Goal: Information Seeking & Learning: Learn about a topic

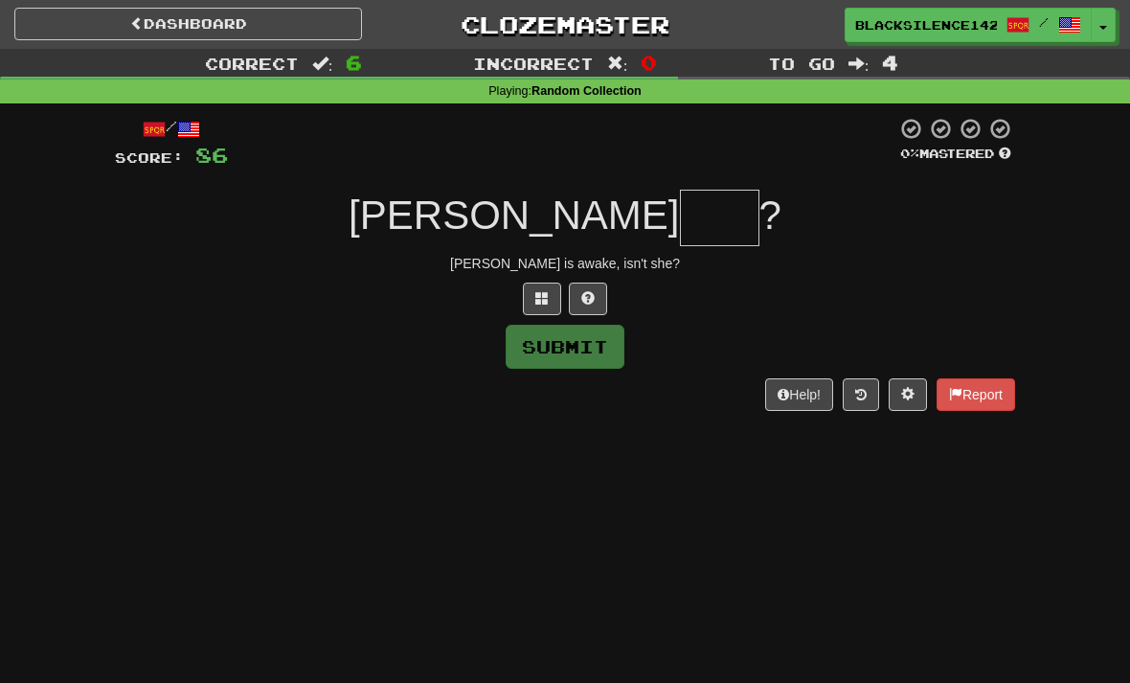
click at [598, 297] on button at bounding box center [588, 298] width 38 height 33
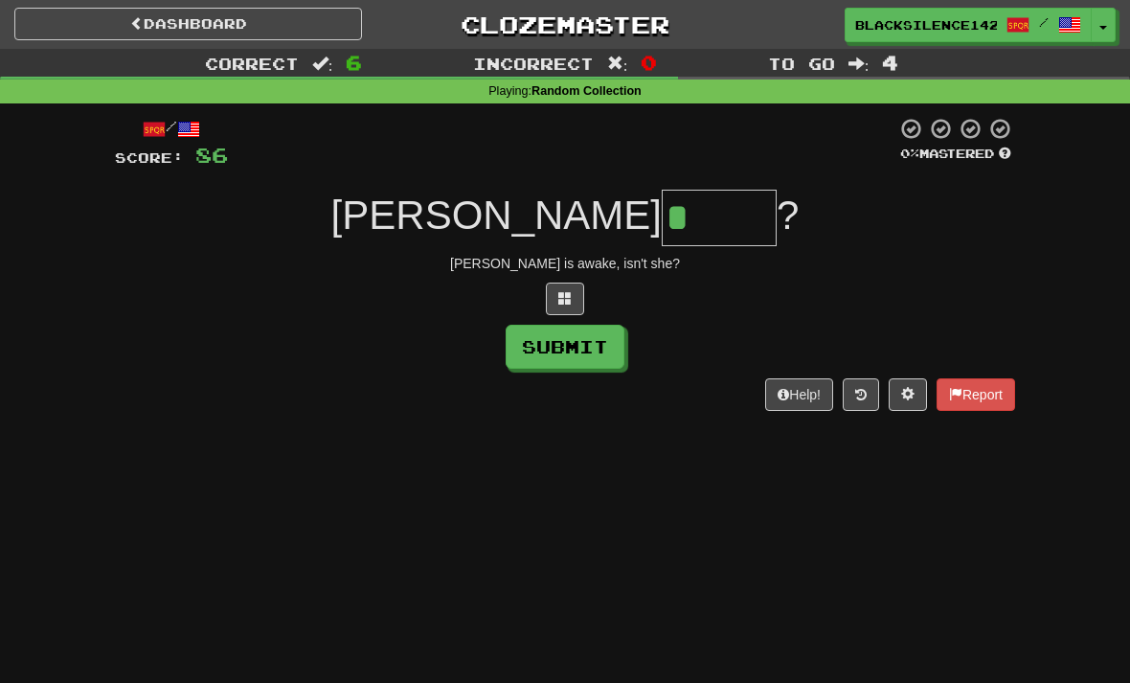
click at [560, 292] on span at bounding box center [564, 297] width 13 height 13
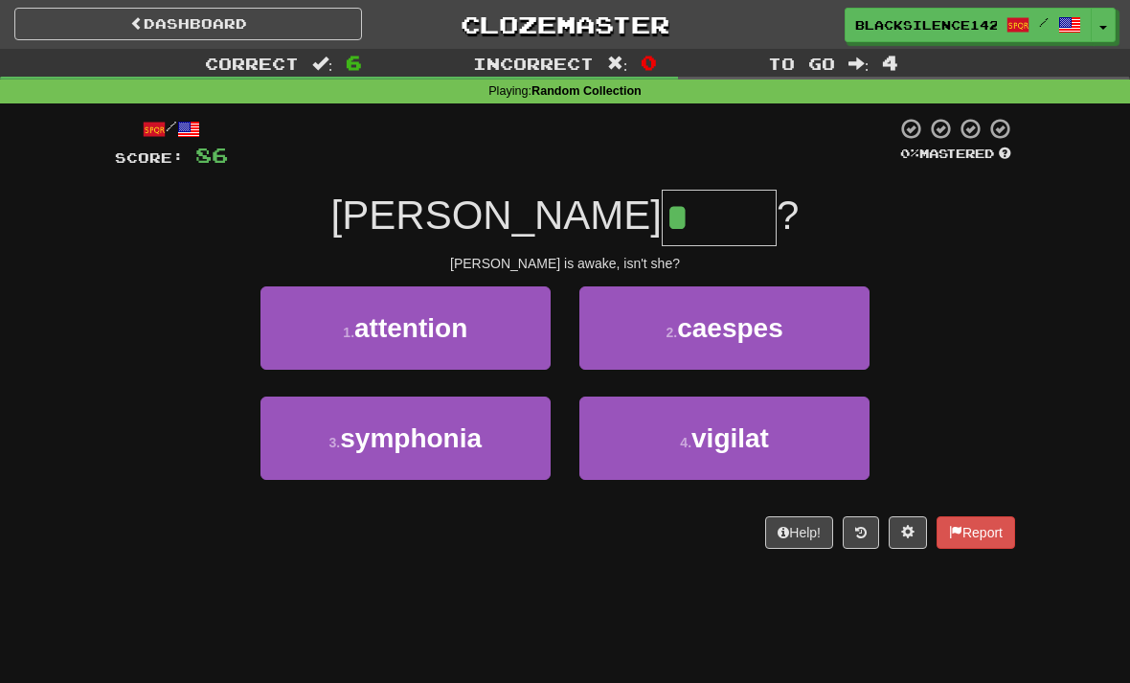
click at [756, 445] on span "vigilat" at bounding box center [730, 438] width 78 height 30
type input "*******"
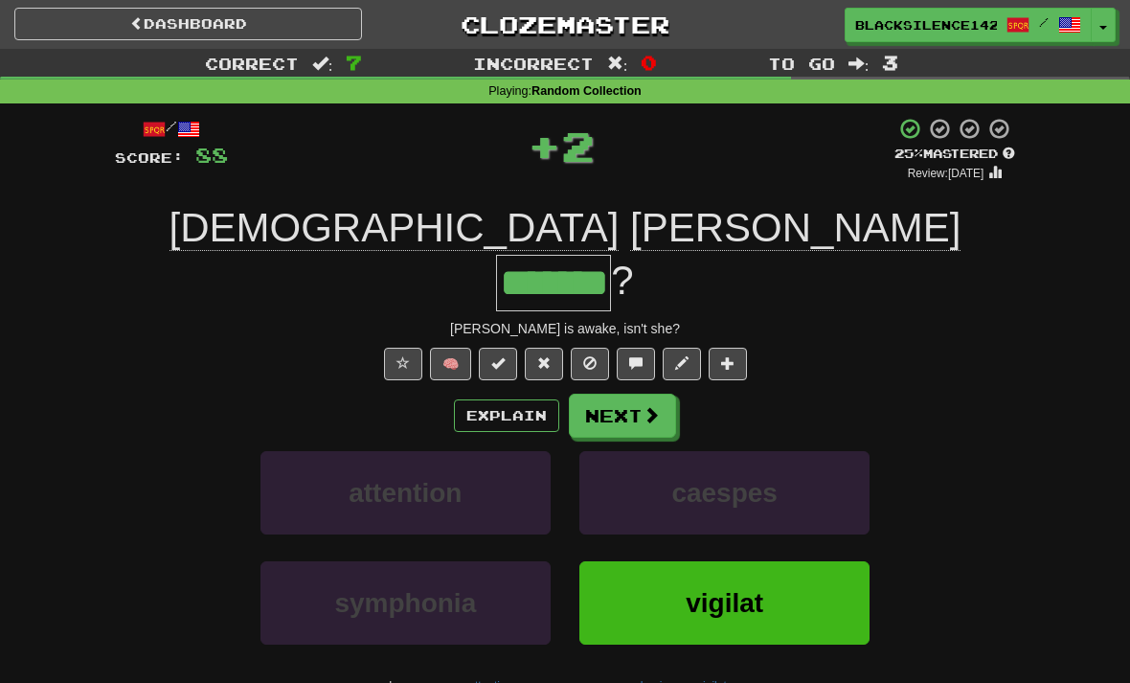
click at [637, 393] on button "Next" at bounding box center [622, 415] width 107 height 44
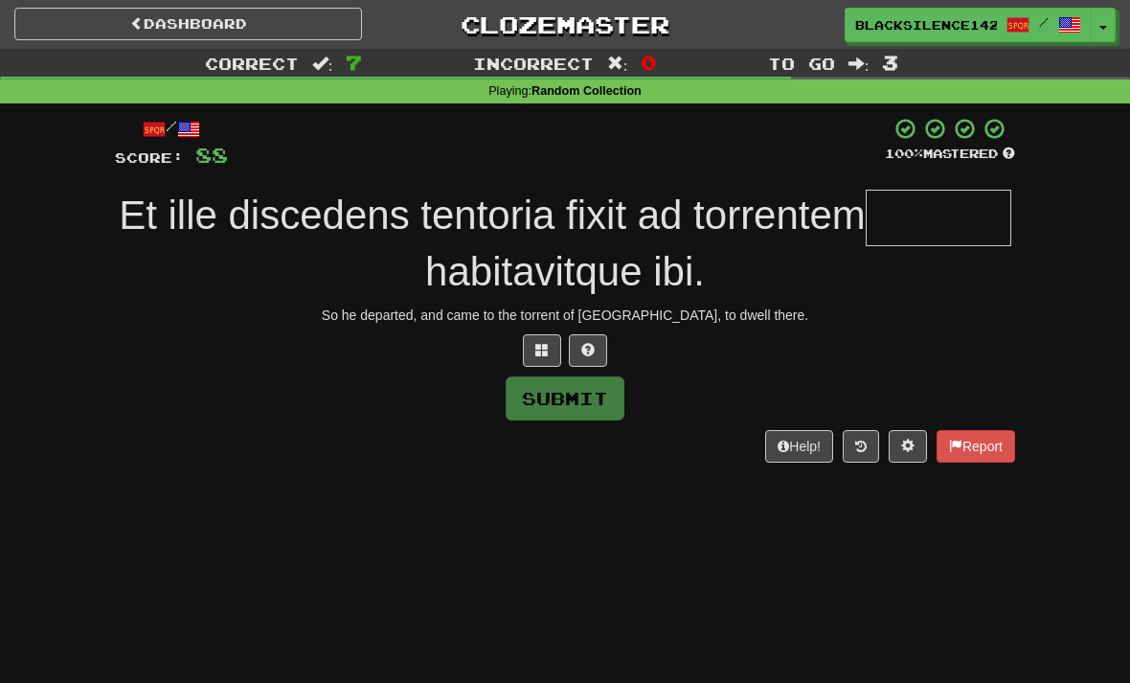
click at [321, 34] on link "Dashboard" at bounding box center [188, 24] width 348 height 33
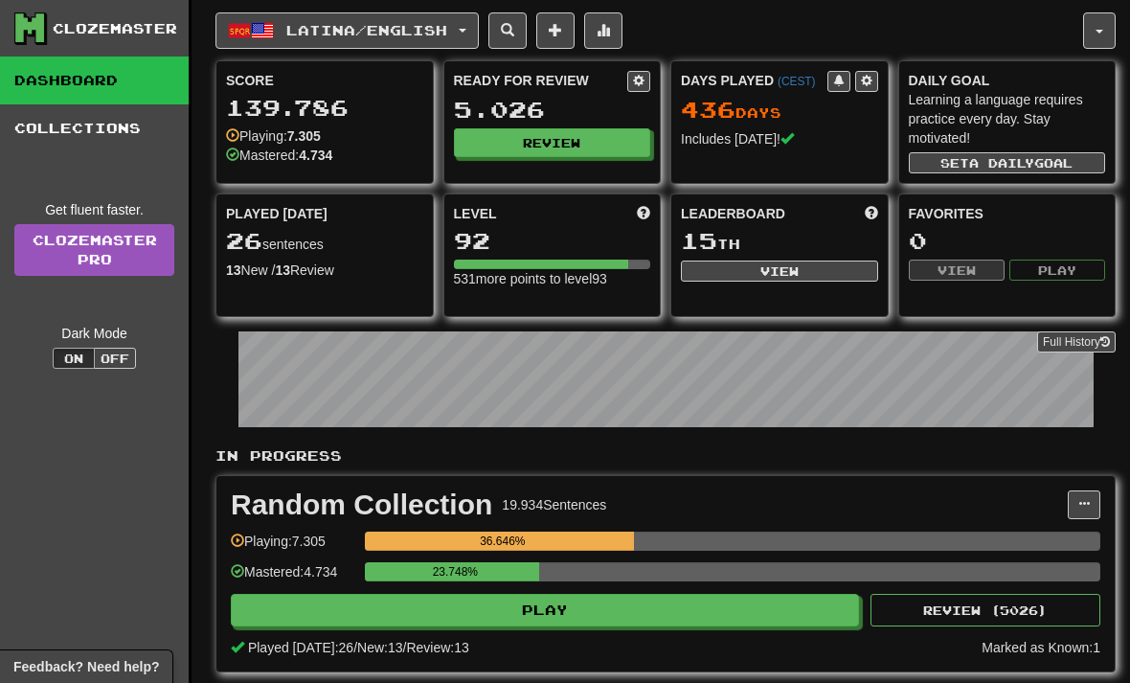
click at [465, 35] on button "Latina / English" at bounding box center [346, 30] width 263 height 36
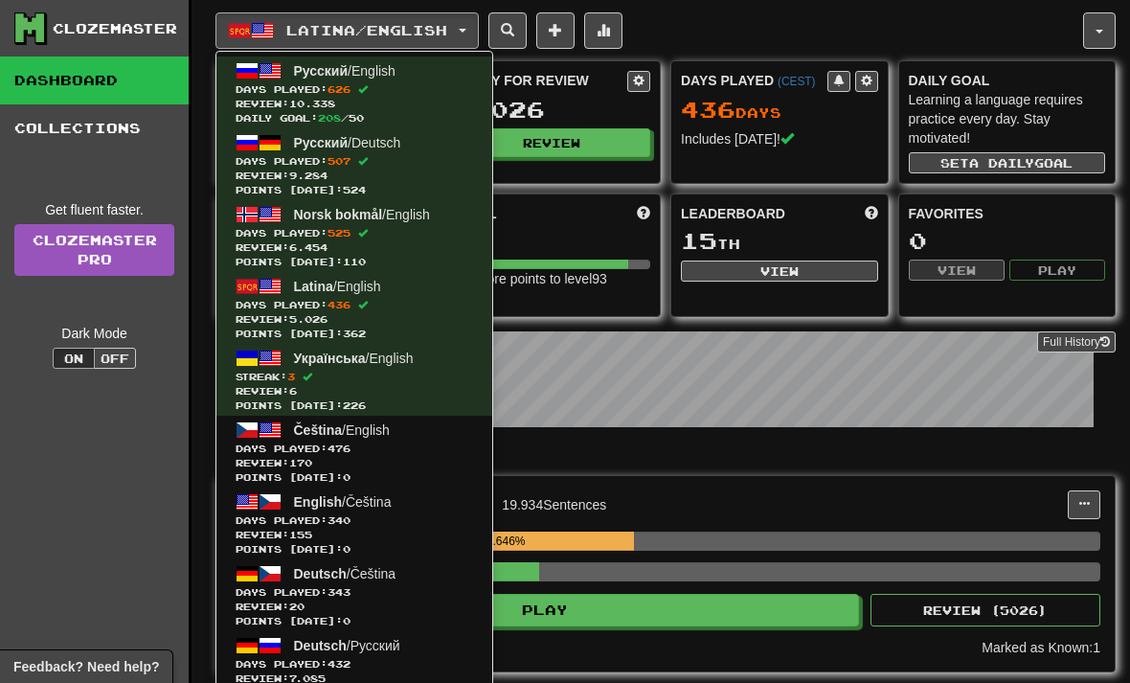
click at [365, 448] on span "Days Played: 476" at bounding box center [353, 448] width 237 height 14
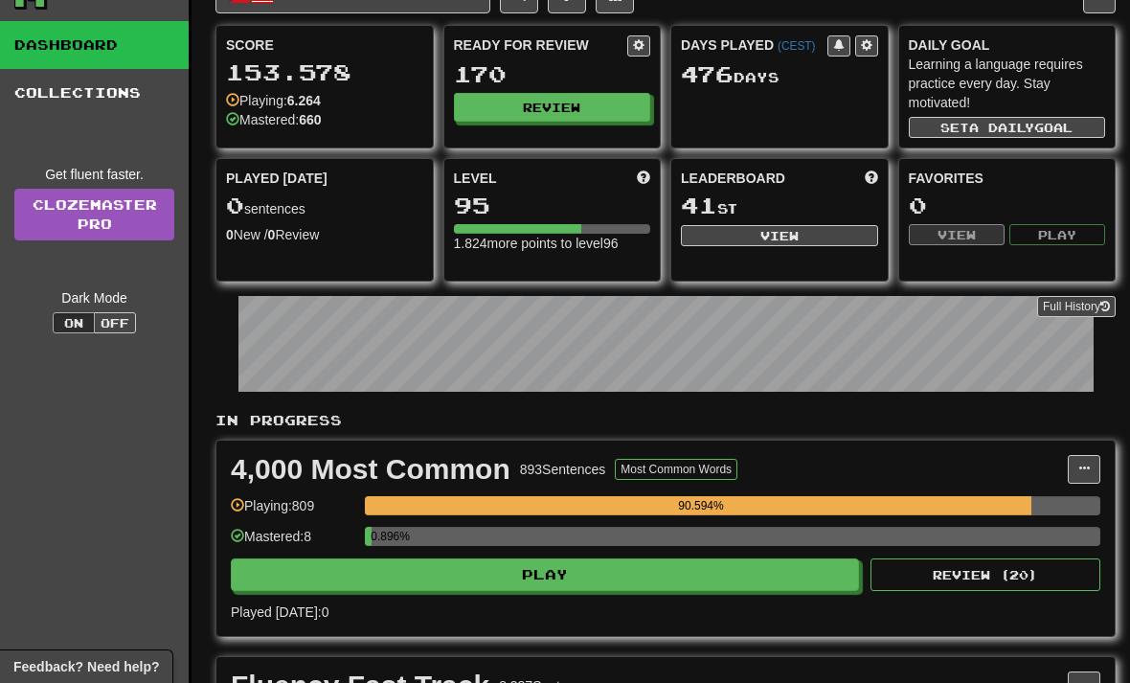
scroll to position [38, 0]
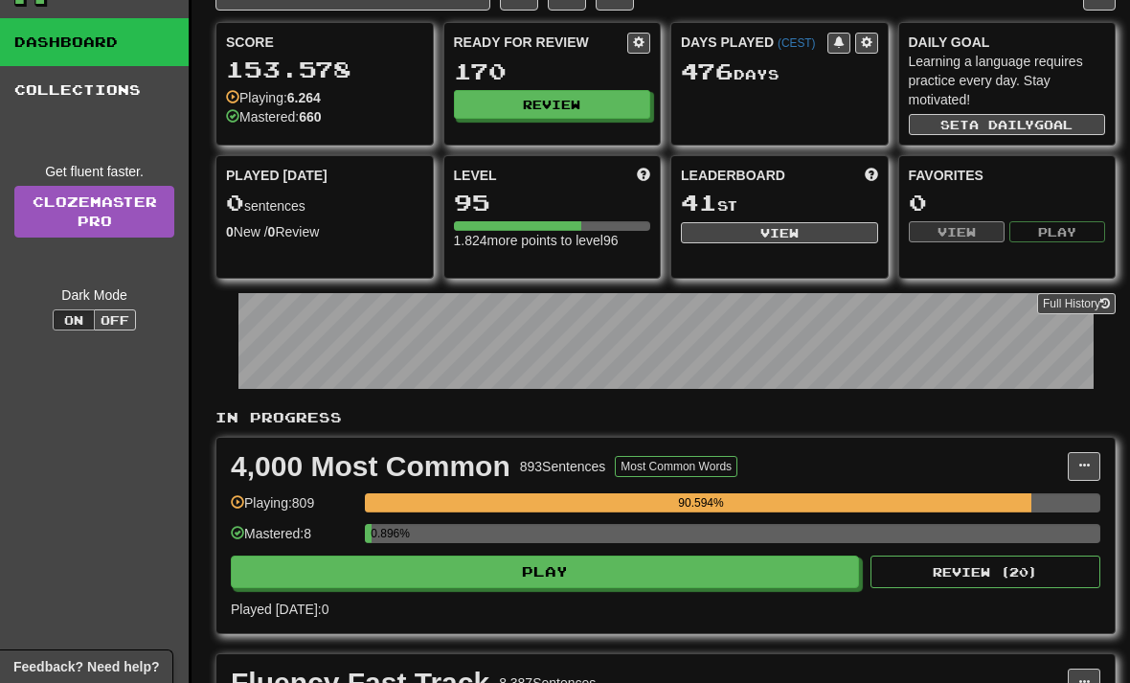
click at [656, 576] on button "Play" at bounding box center [545, 571] width 628 height 33
select select "**"
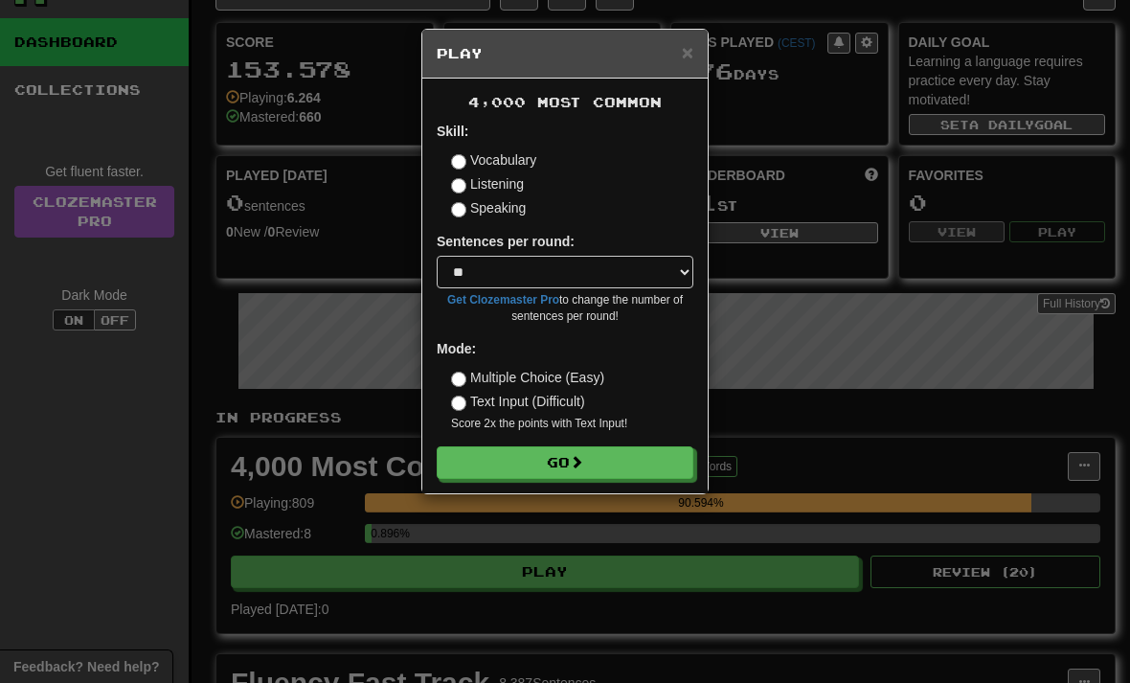
click at [643, 467] on button "Go" at bounding box center [565, 462] width 257 height 33
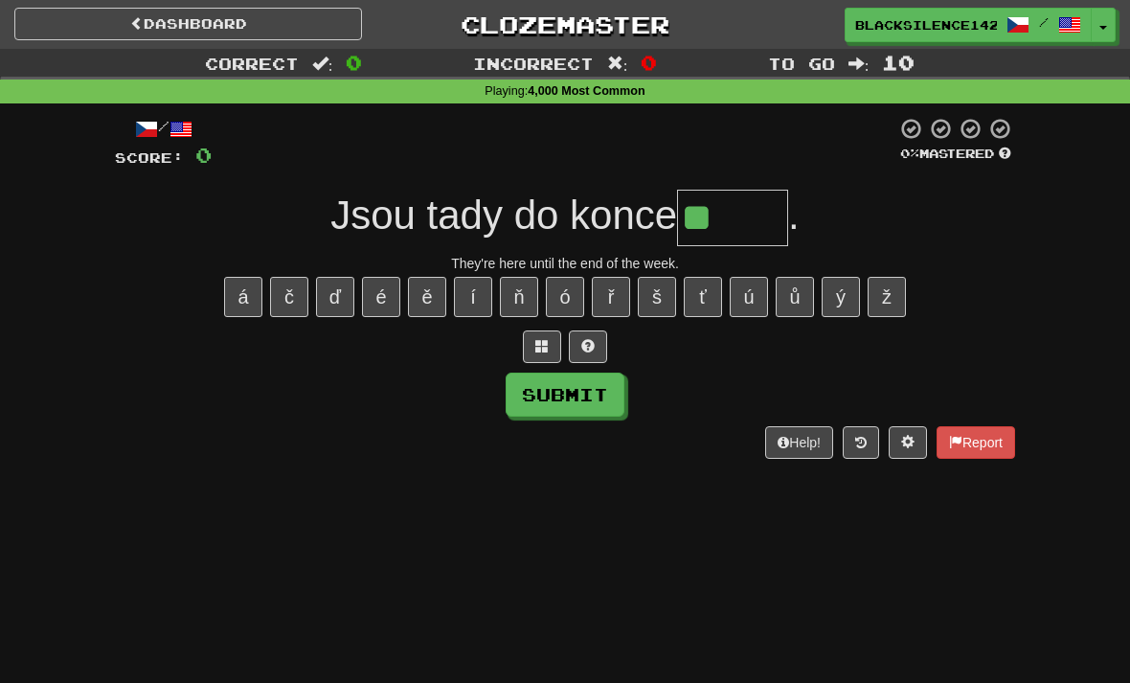
type input "***"
click at [586, 372] on div "/ Score: 0 0 % Mastered Jsou tady do konce ***** . They're here until the end o…" at bounding box center [565, 287] width 900 height 341
click at [589, 351] on span at bounding box center [587, 345] width 13 height 13
click at [568, 348] on span at bounding box center [564, 345] width 13 height 13
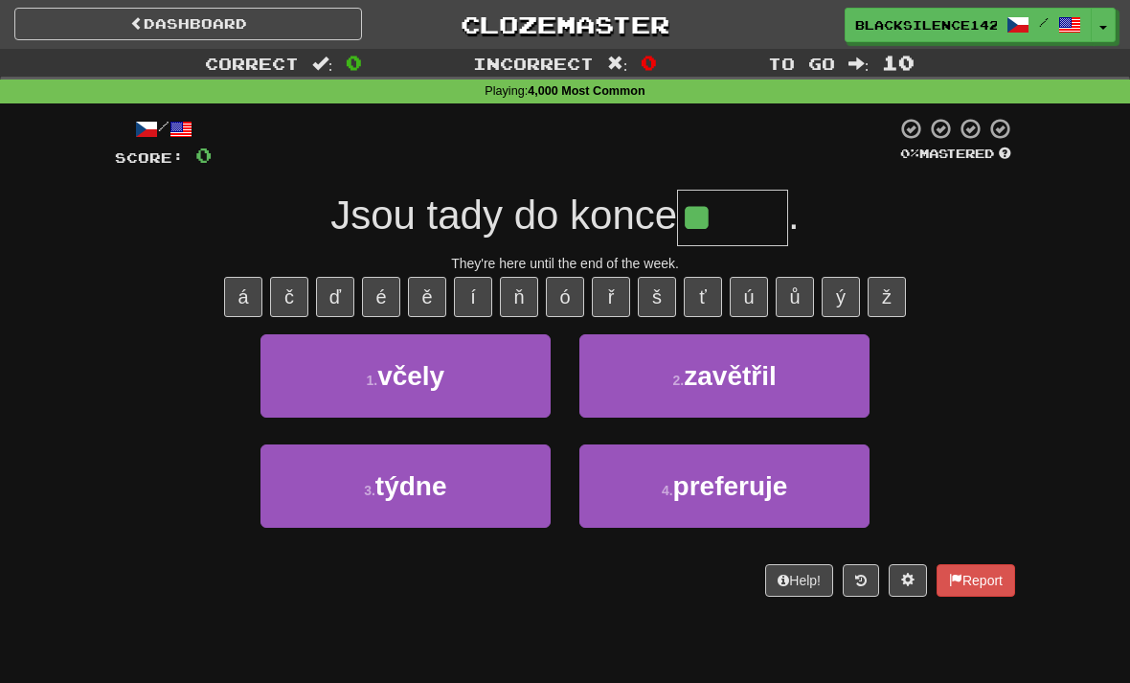
click at [506, 384] on button "1 . včely" at bounding box center [405, 375] width 290 height 83
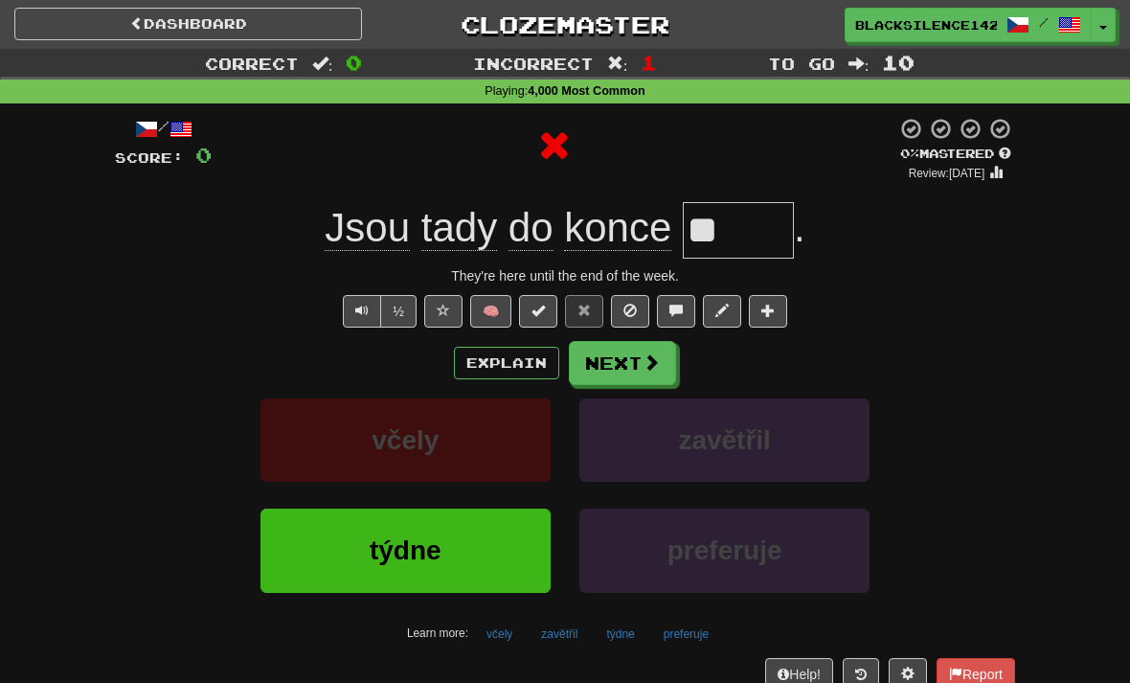
type input "*****"
click at [629, 366] on button "Next" at bounding box center [622, 363] width 107 height 44
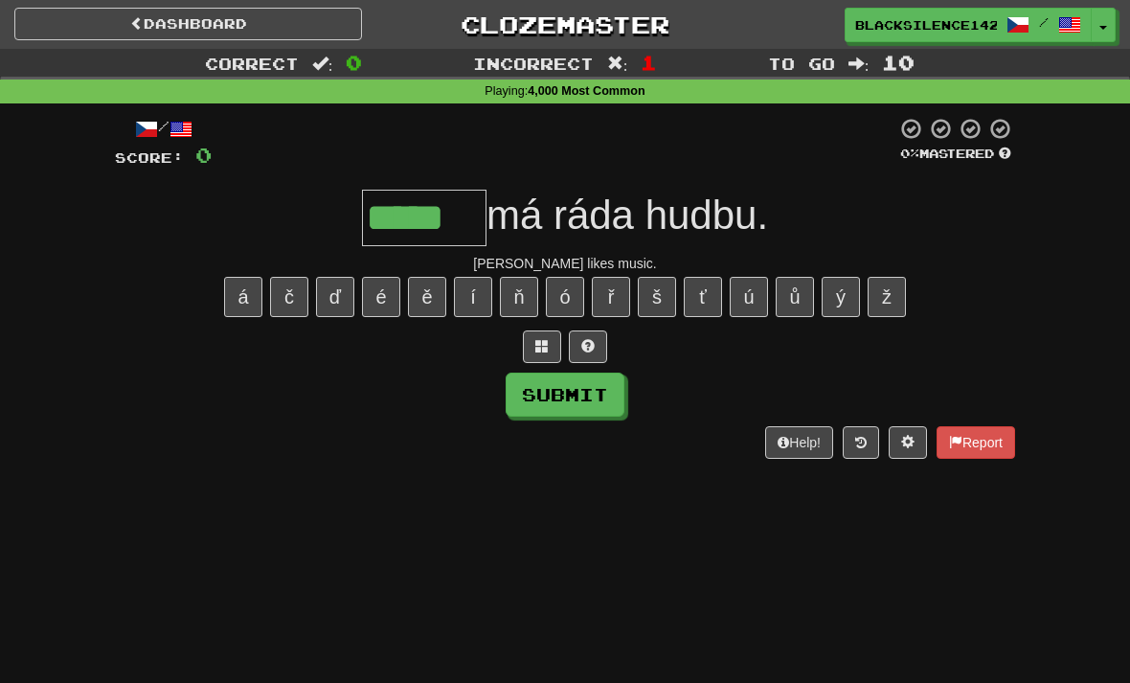
type input "*****"
click at [550, 392] on button "Submit" at bounding box center [564, 394] width 119 height 44
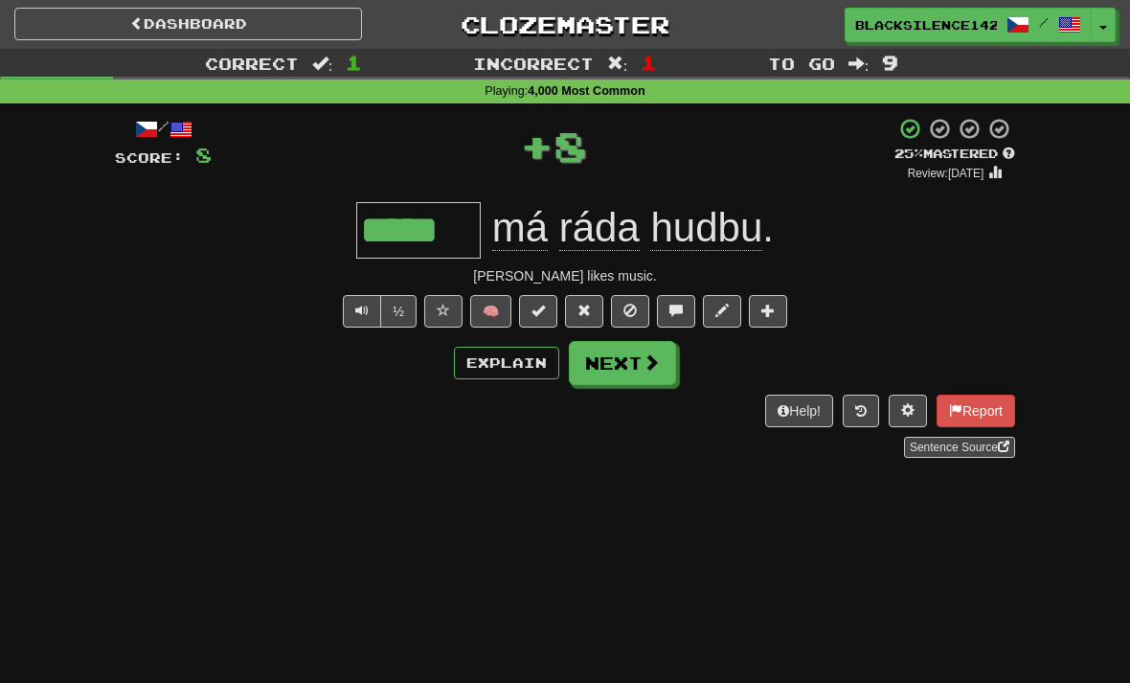
click at [614, 360] on button "Next" at bounding box center [622, 363] width 107 height 44
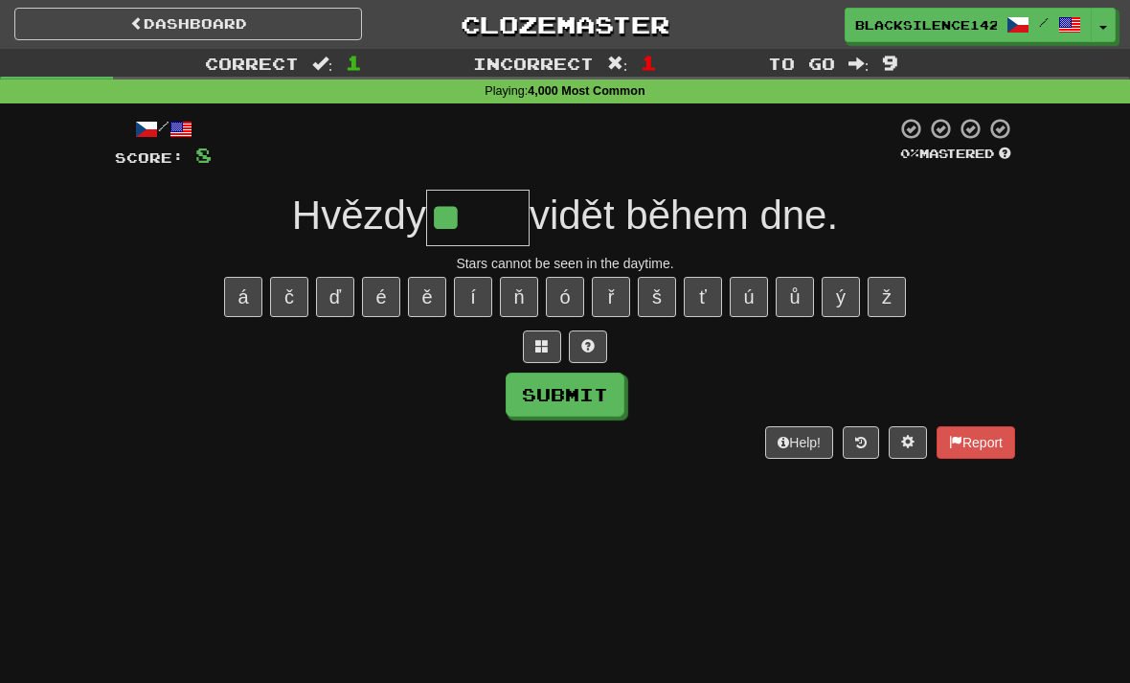
click at [593, 346] on span at bounding box center [587, 345] width 13 height 13
click at [530, 391] on button "Submit" at bounding box center [564, 394] width 119 height 44
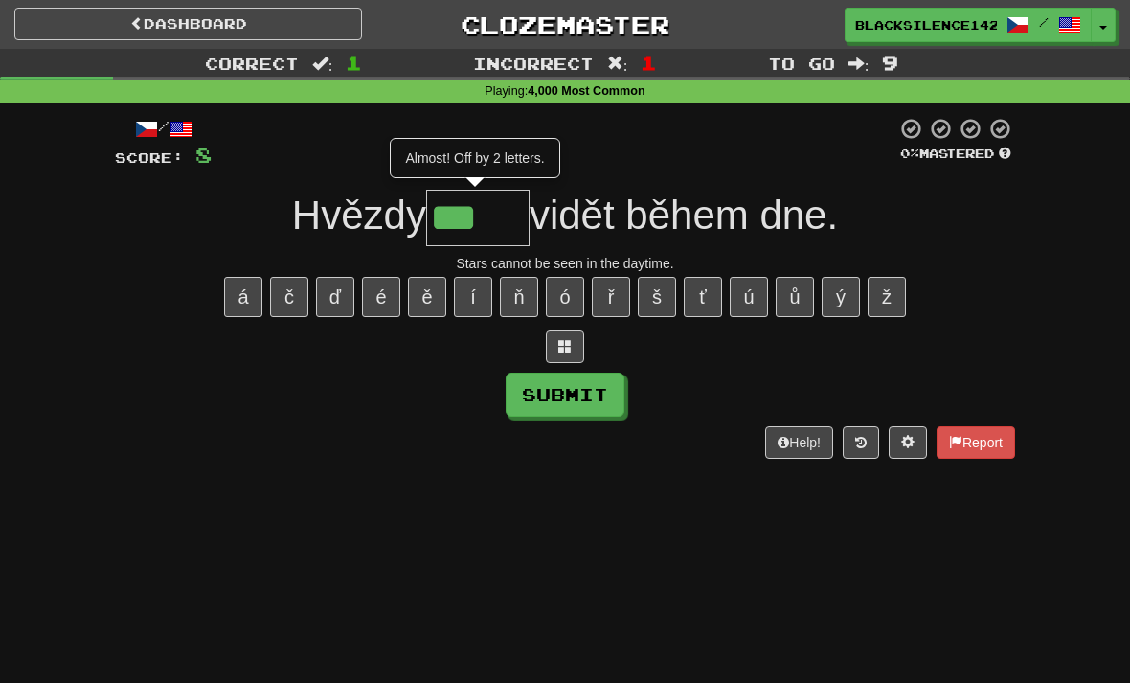
click at [542, 406] on button "Submit" at bounding box center [564, 394] width 119 height 44
type input "*****"
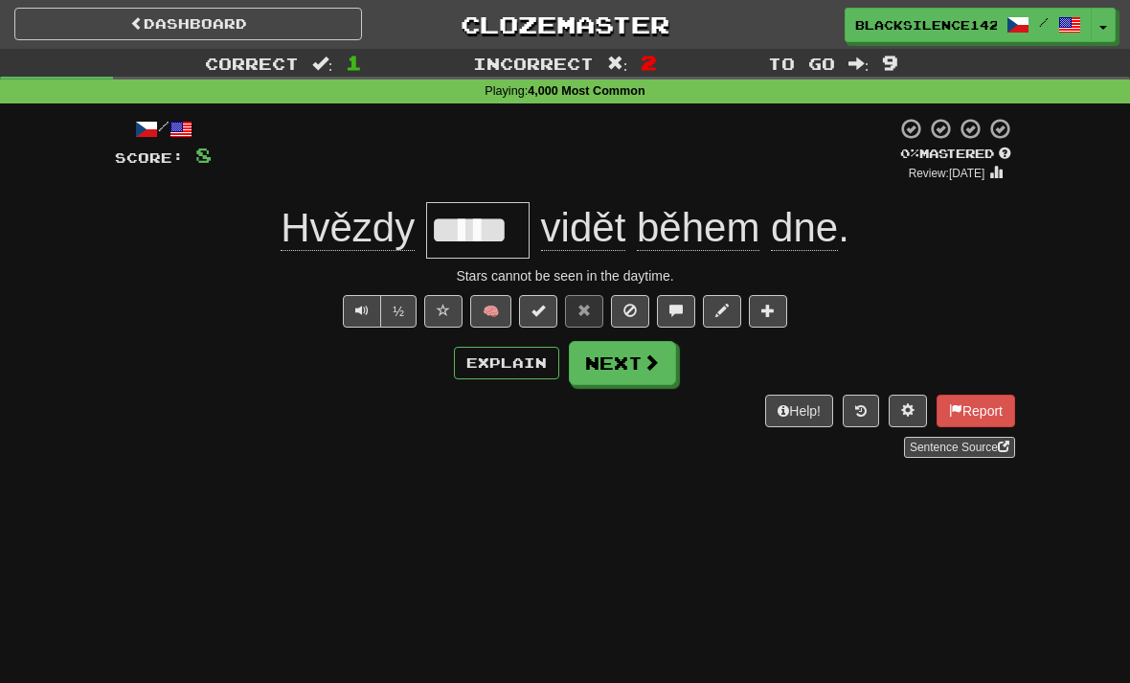
click at [622, 370] on button "Next" at bounding box center [622, 363] width 107 height 44
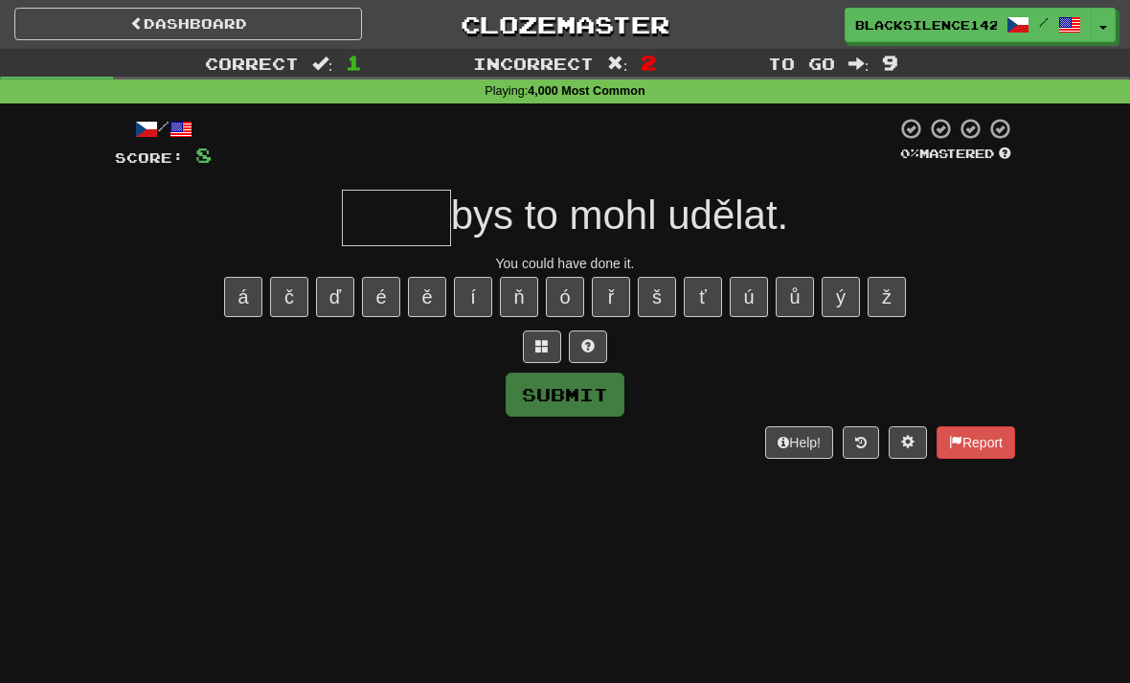
click at [592, 348] on span at bounding box center [587, 345] width 13 height 13
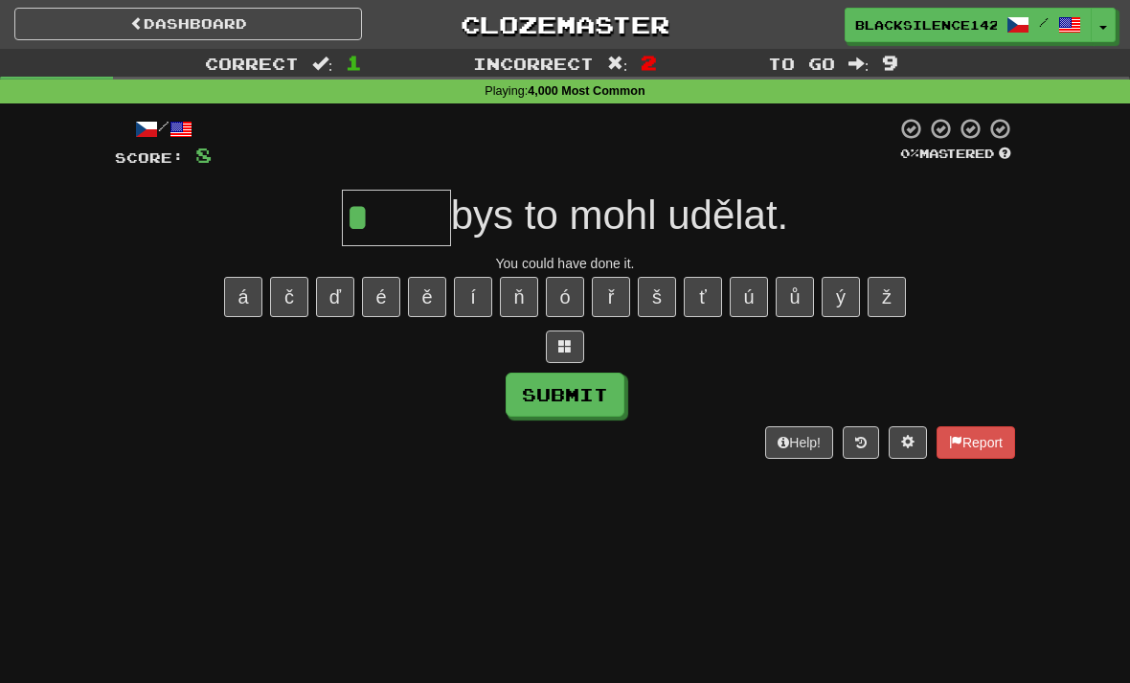
click at [545, 412] on button "Submit" at bounding box center [564, 394] width 119 height 44
type input "*****"
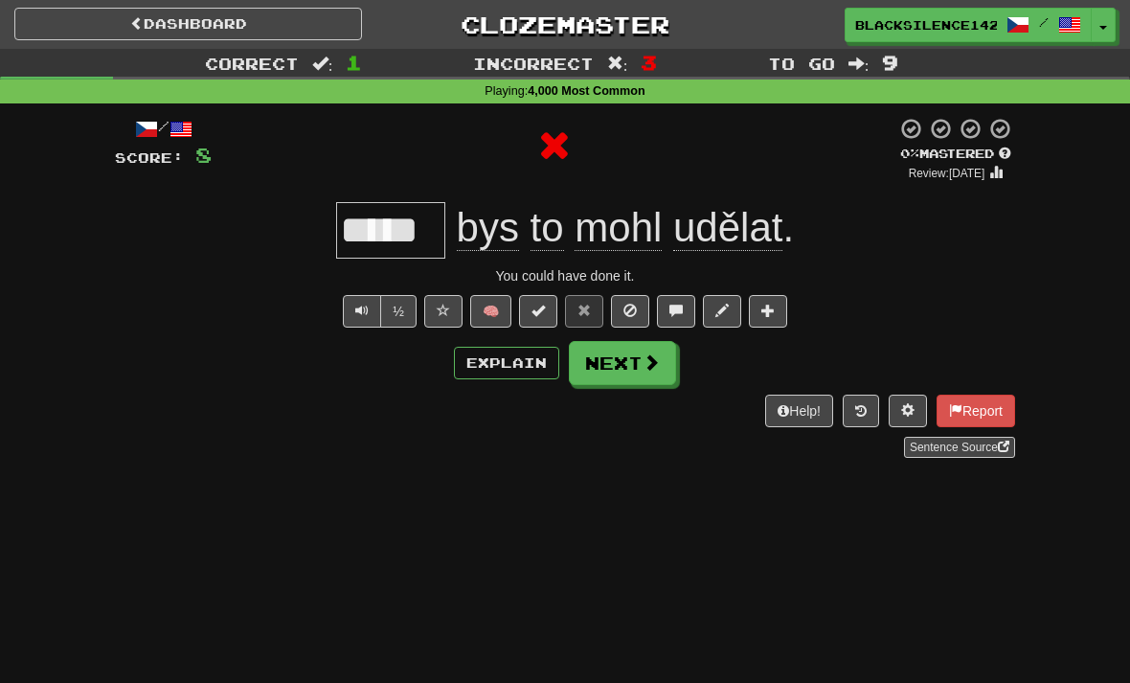
click at [632, 375] on button "Next" at bounding box center [622, 363] width 107 height 44
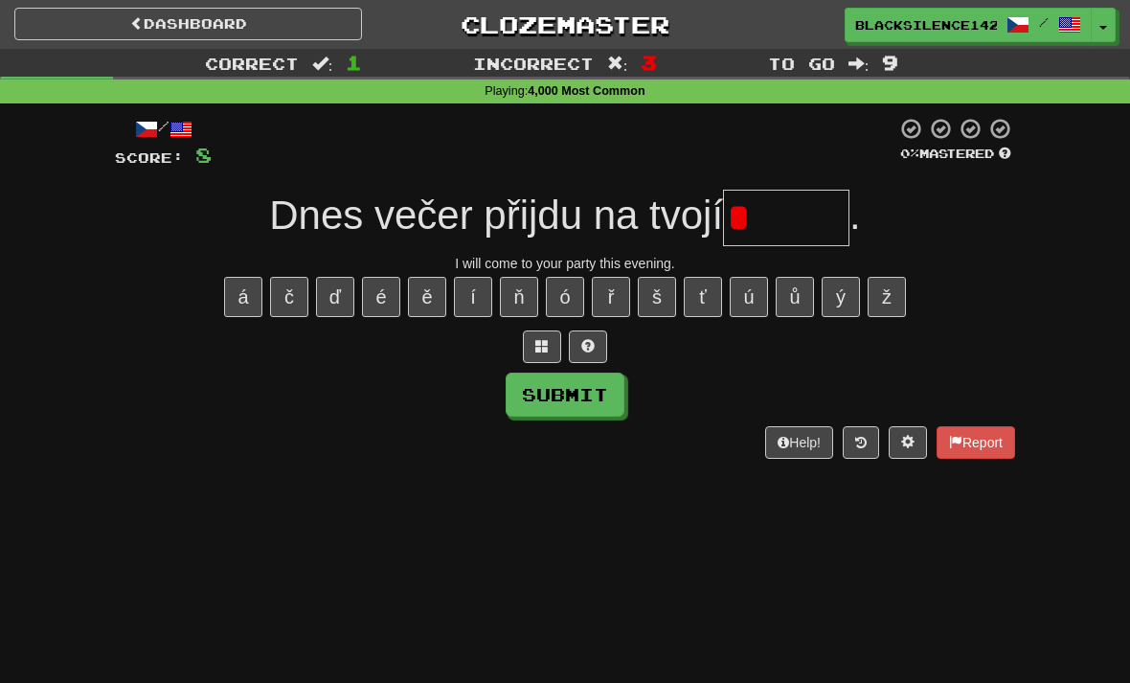
click at [595, 354] on button at bounding box center [588, 346] width 38 height 33
click at [590, 393] on button "Submit" at bounding box center [564, 394] width 119 height 44
type input "******"
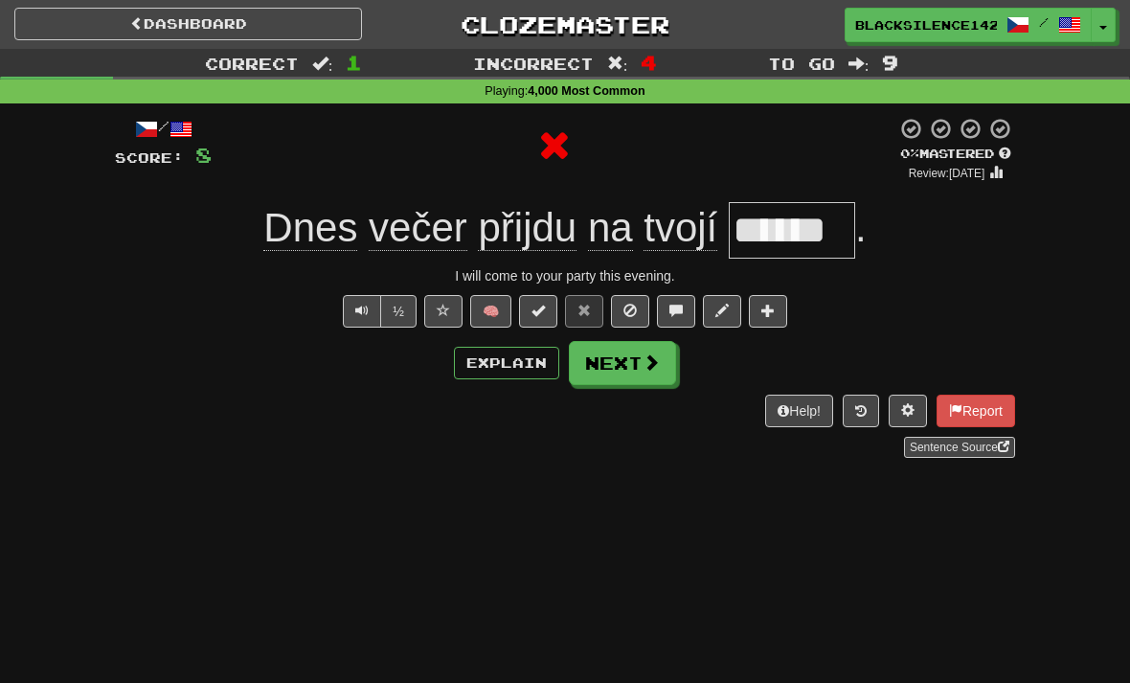
click at [627, 368] on button "Next" at bounding box center [622, 363] width 107 height 44
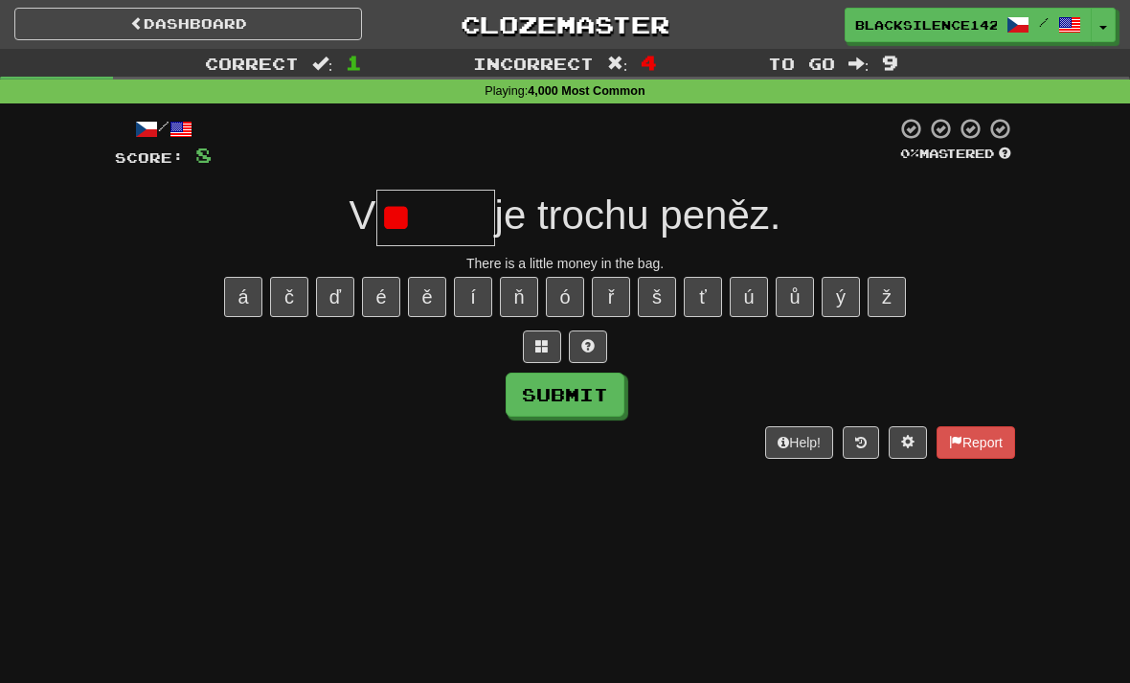
click at [664, 298] on button "š" at bounding box center [657, 297] width 38 height 40
click at [586, 345] on span at bounding box center [587, 345] width 13 height 13
click at [530, 395] on button "Submit" at bounding box center [564, 394] width 119 height 44
type input "*****"
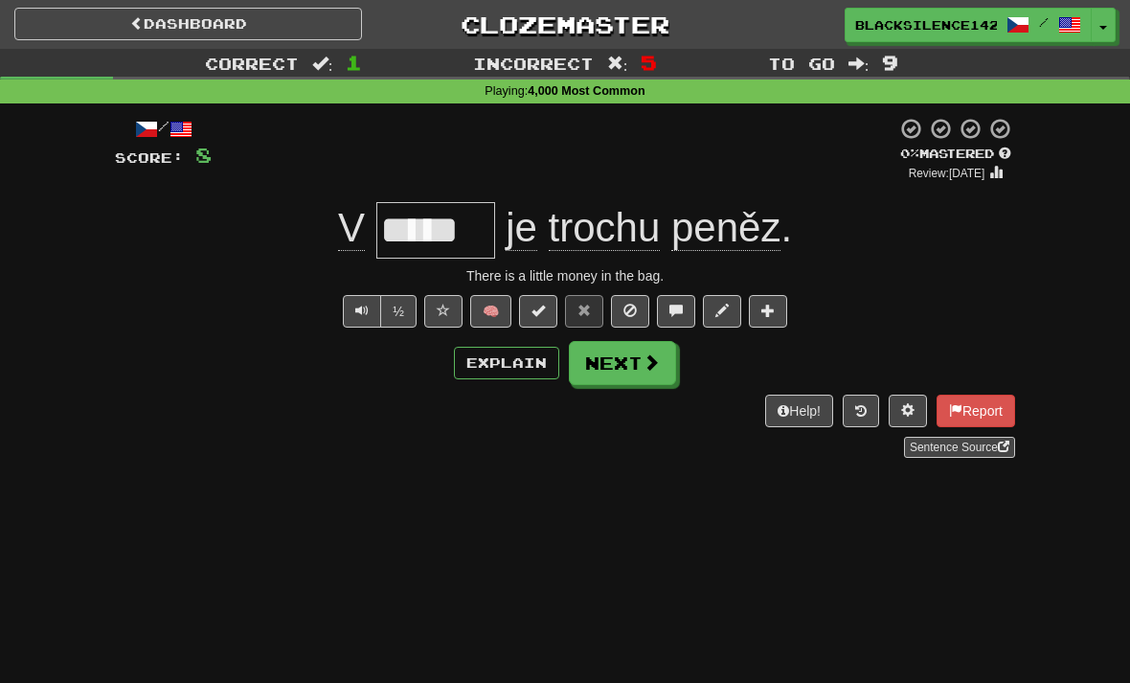
click at [625, 380] on button "Next" at bounding box center [622, 363] width 107 height 44
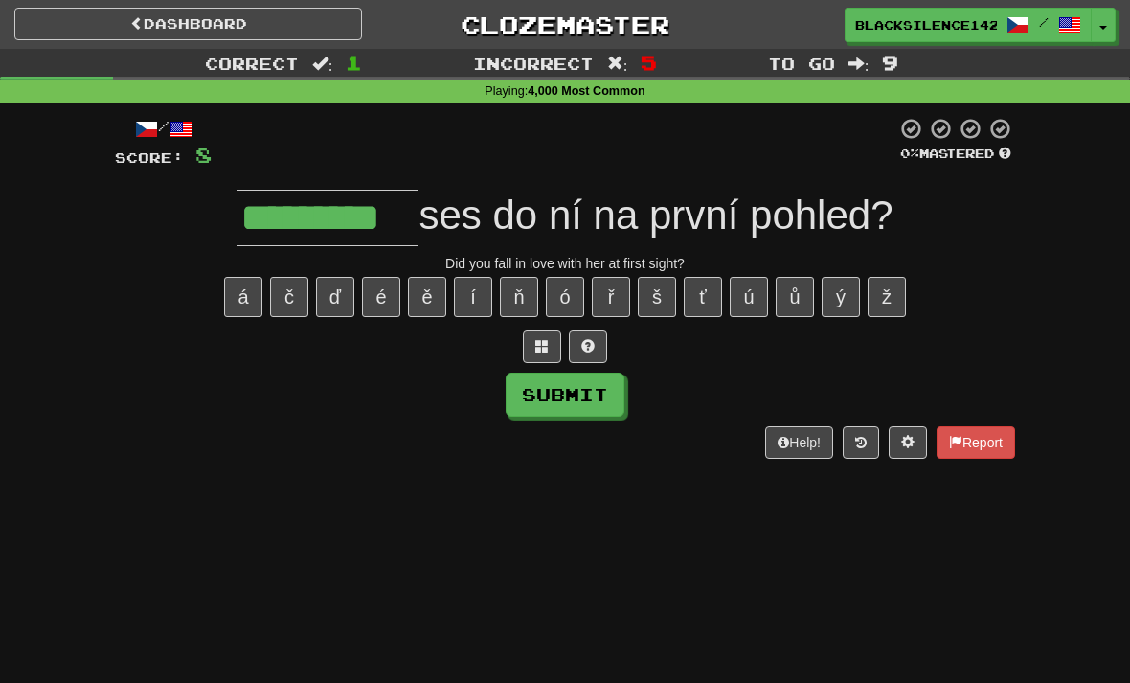
type input "*********"
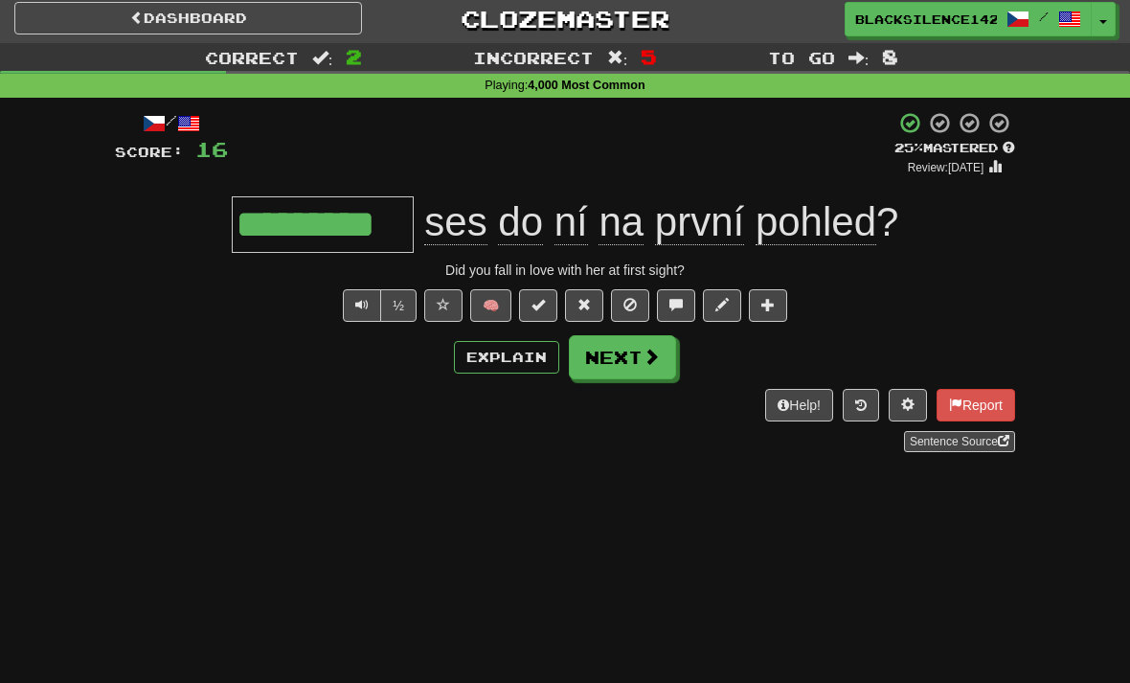
scroll to position [6, 0]
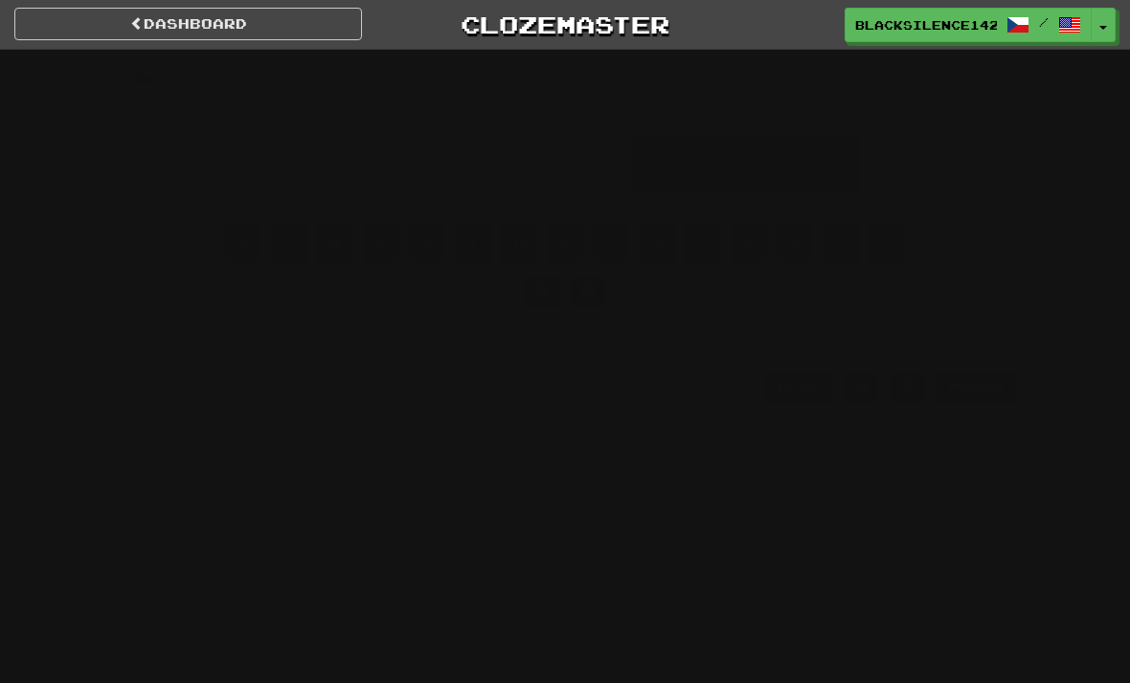
scroll to position [6, 0]
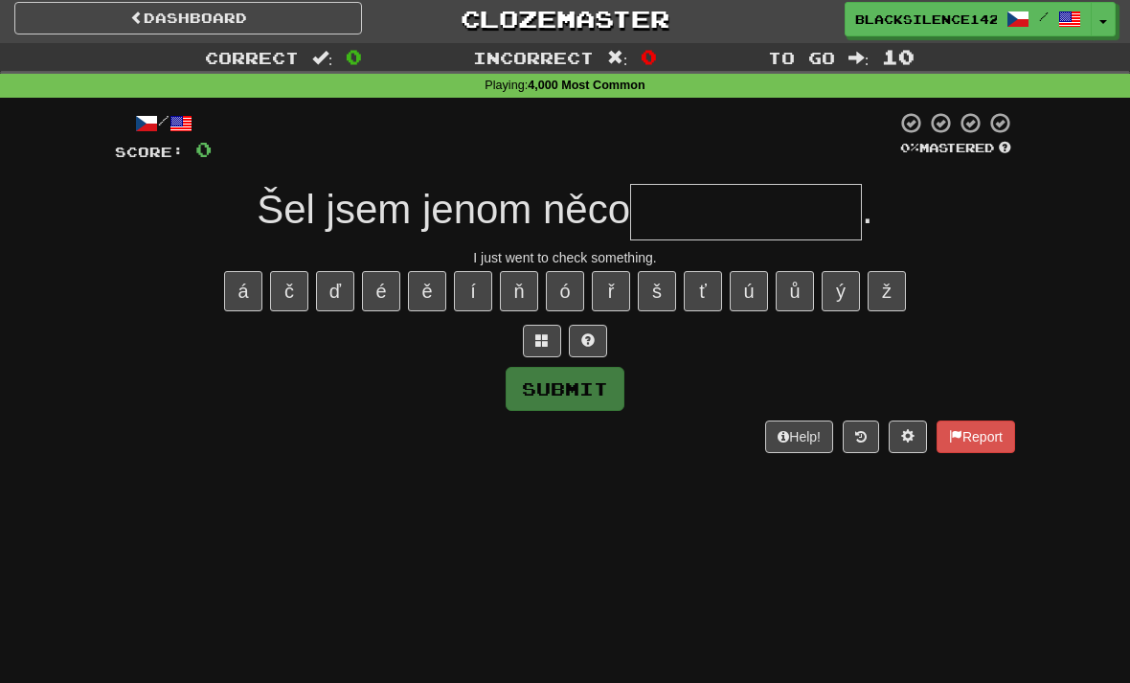
click at [346, 19] on link "Dashboard" at bounding box center [188, 18] width 348 height 33
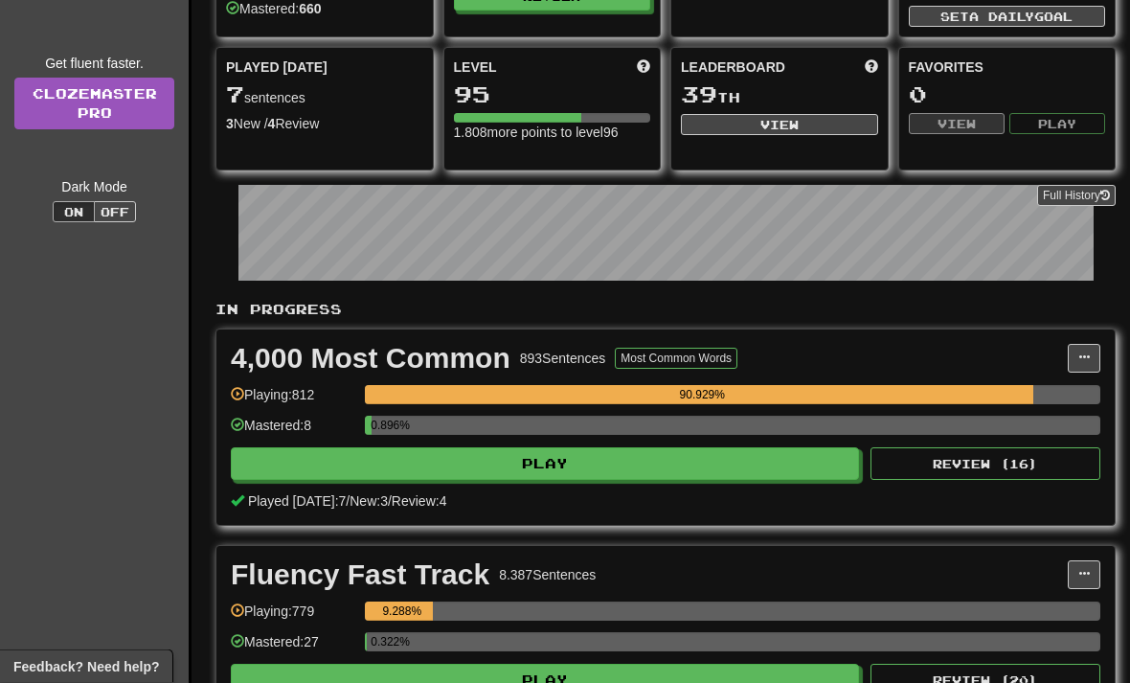
click at [734, 449] on button "Play" at bounding box center [545, 464] width 628 height 33
select select "**"
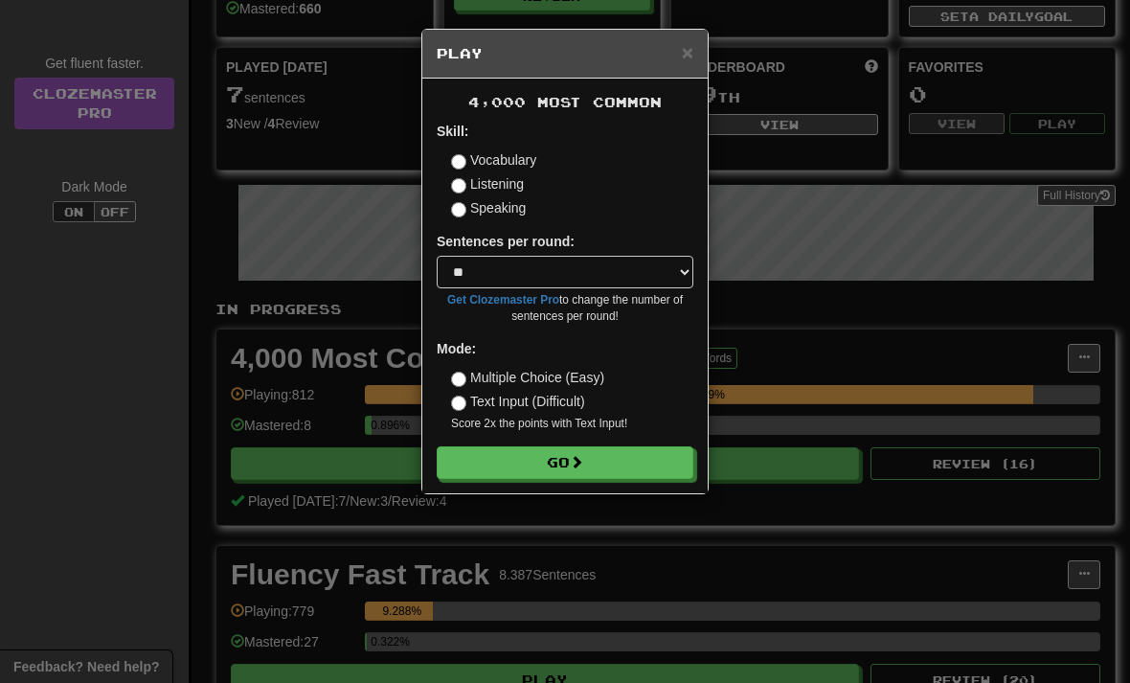
click at [656, 458] on button "Go" at bounding box center [565, 462] width 257 height 33
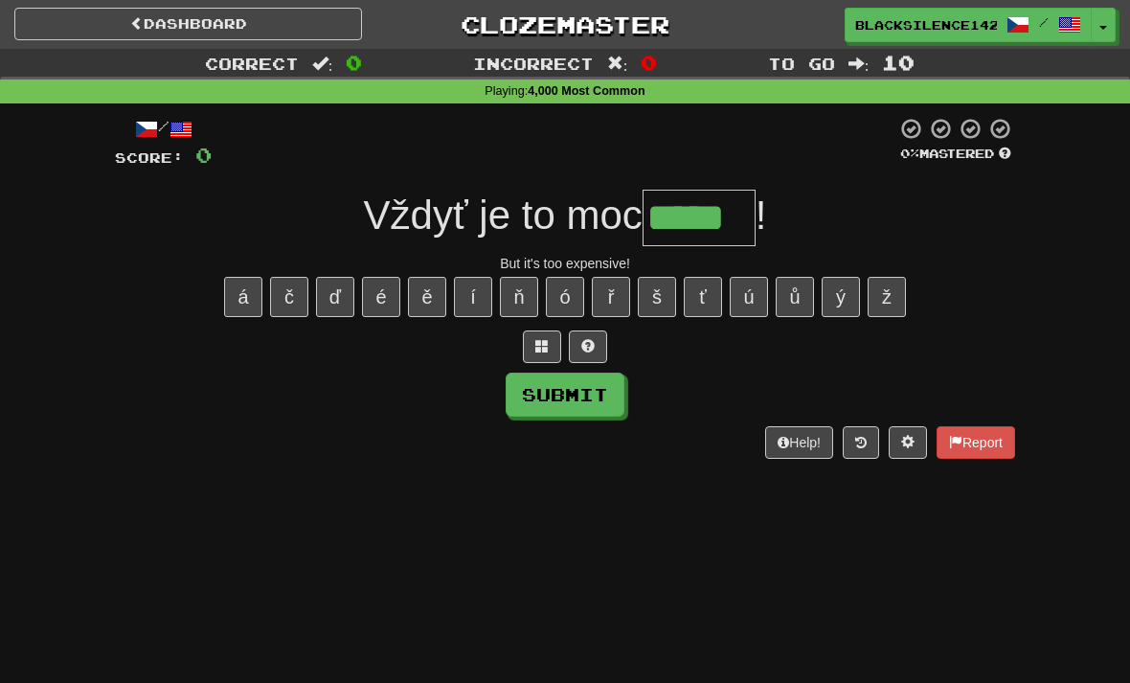
click at [612, 396] on button "Submit" at bounding box center [564, 394] width 119 height 44
type input "*****"
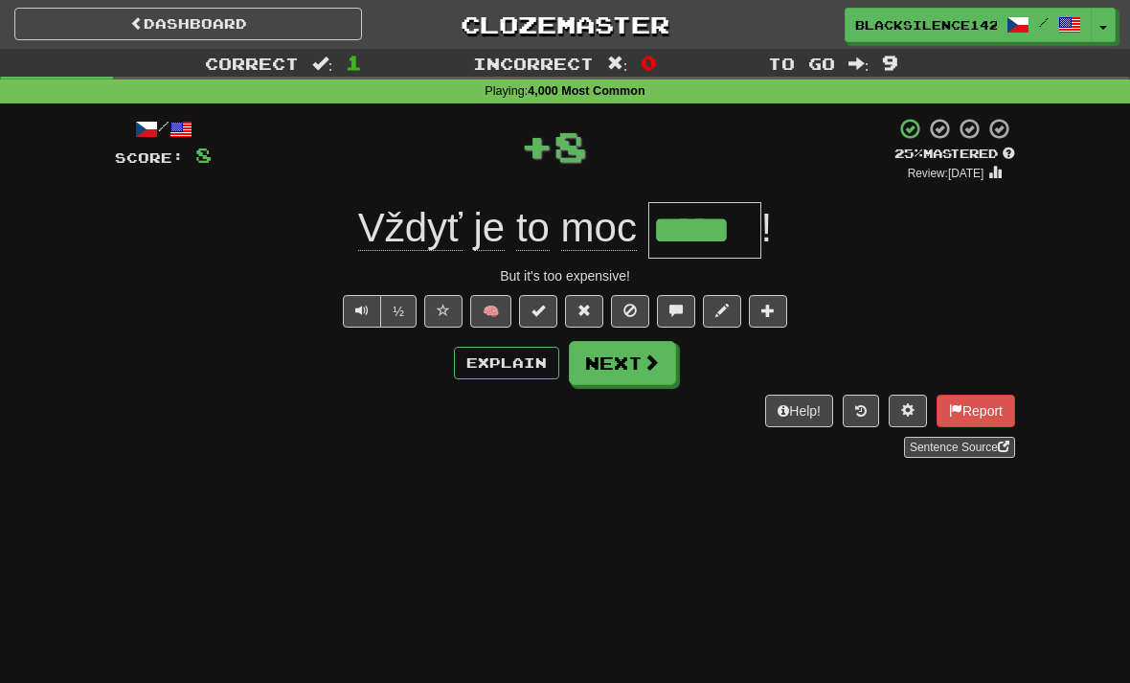
click at [628, 377] on button "Next" at bounding box center [622, 363] width 107 height 44
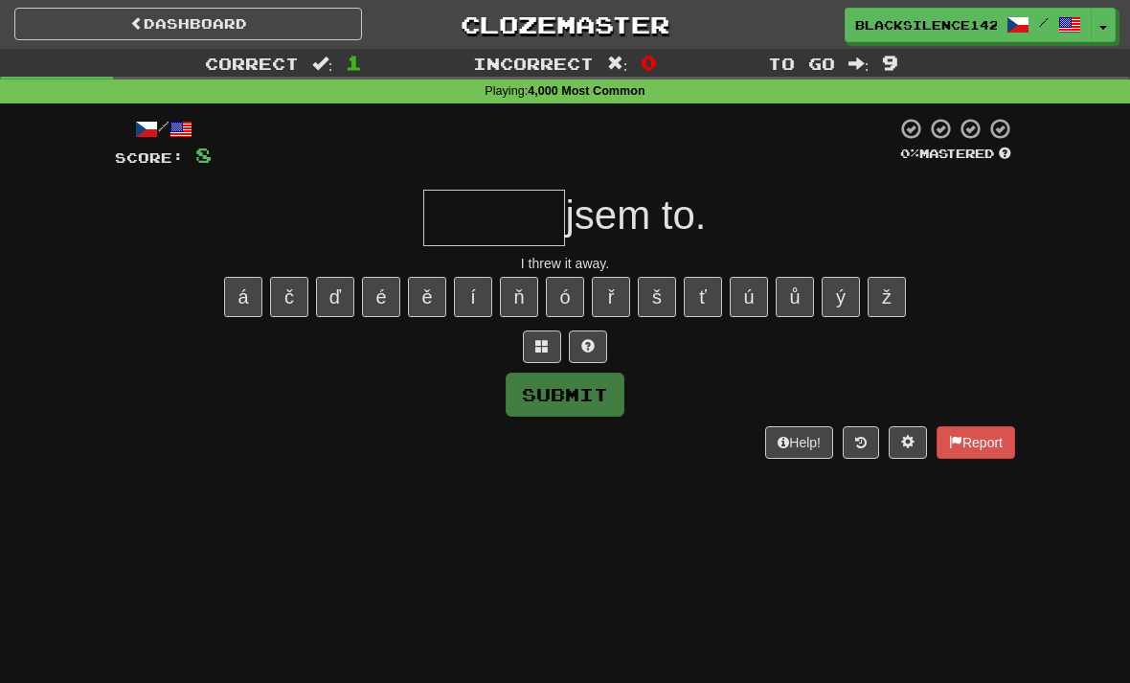
click at [591, 348] on span at bounding box center [587, 345] width 13 height 13
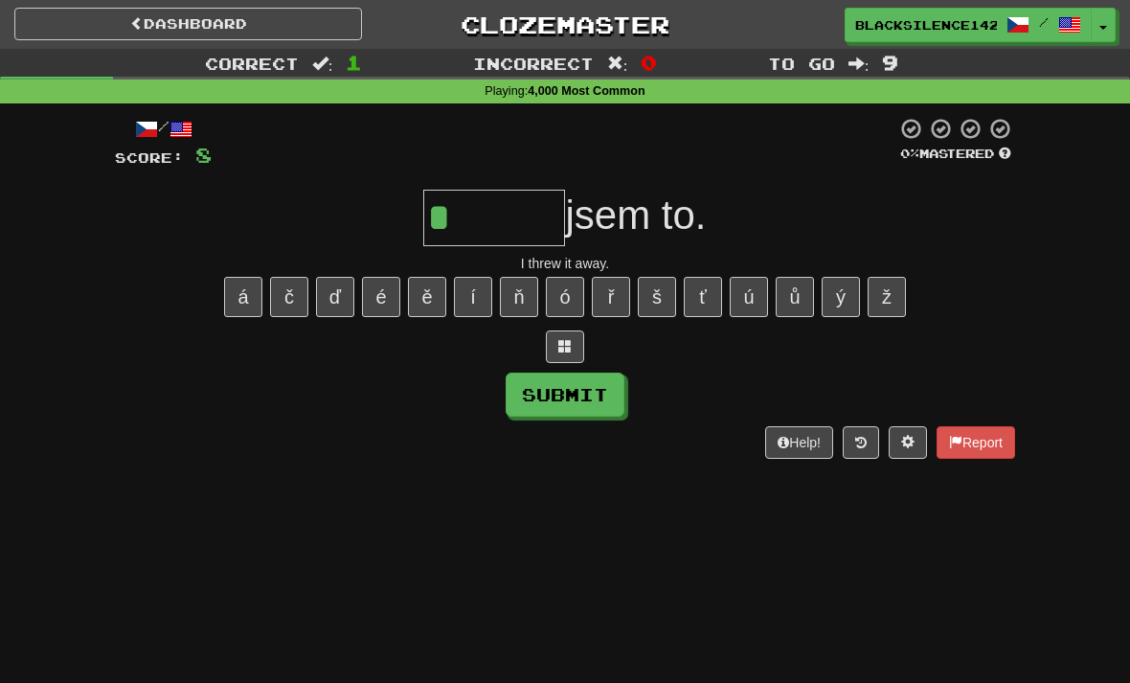
click at [584, 412] on button "Submit" at bounding box center [564, 394] width 119 height 44
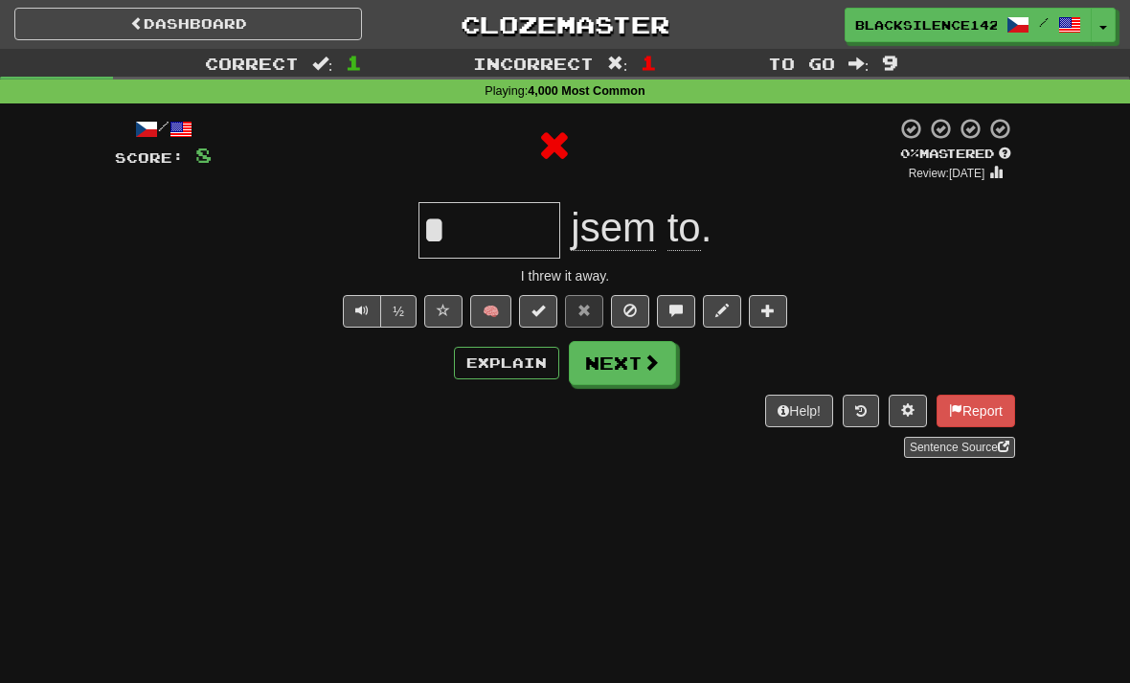
type input "*******"
click at [660, 370] on button "Next" at bounding box center [622, 363] width 107 height 44
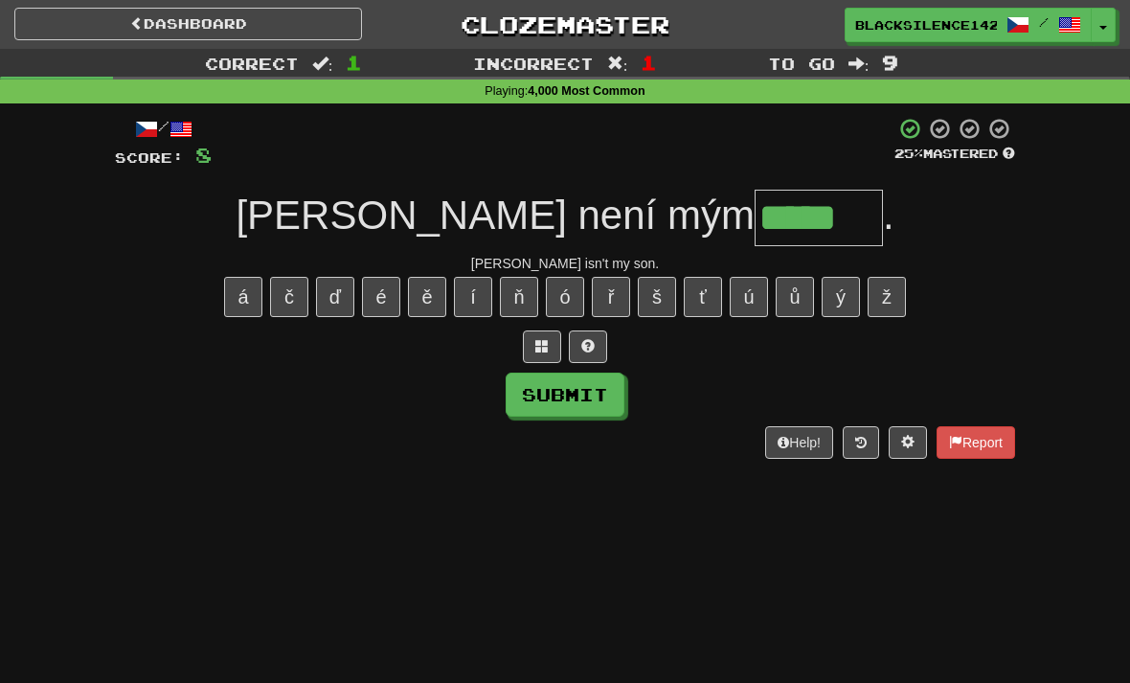
click at [589, 410] on button "Submit" at bounding box center [564, 394] width 119 height 44
type input "*****"
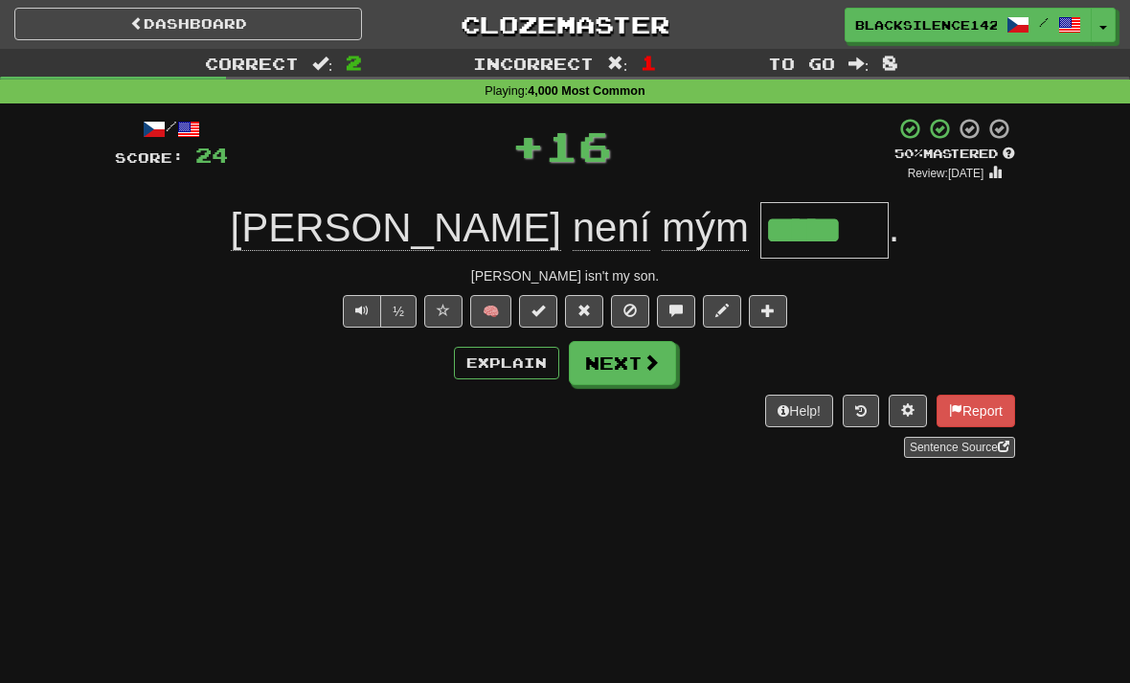
click at [311, 35] on link "Dashboard" at bounding box center [188, 24] width 348 height 33
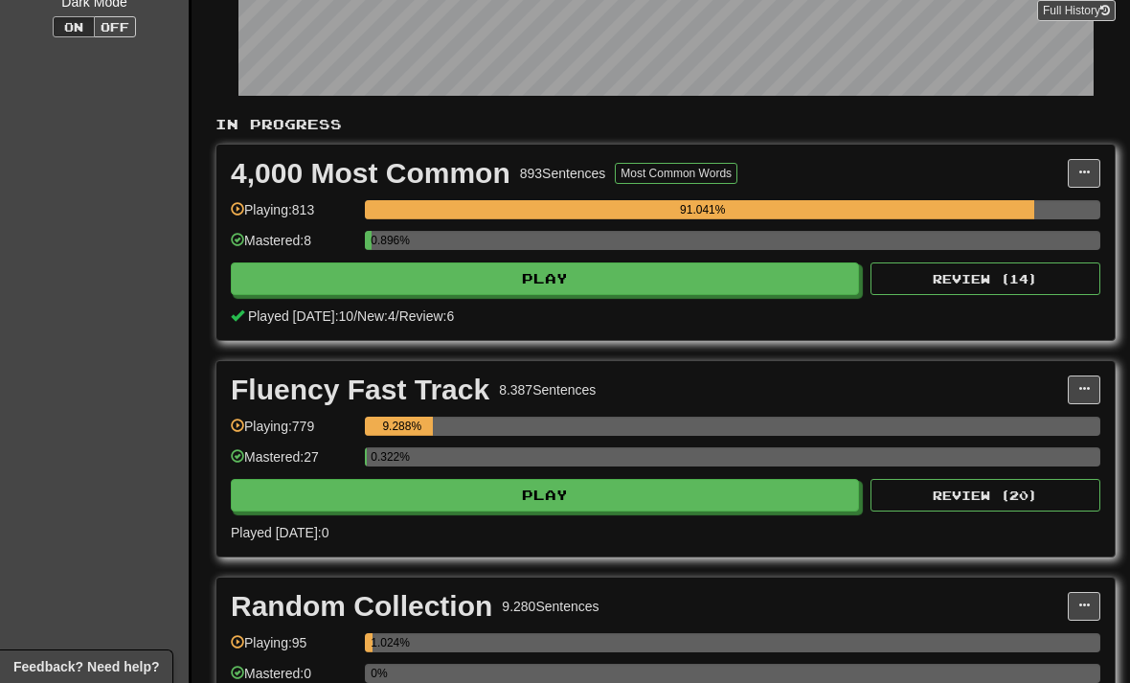
scroll to position [301, 0]
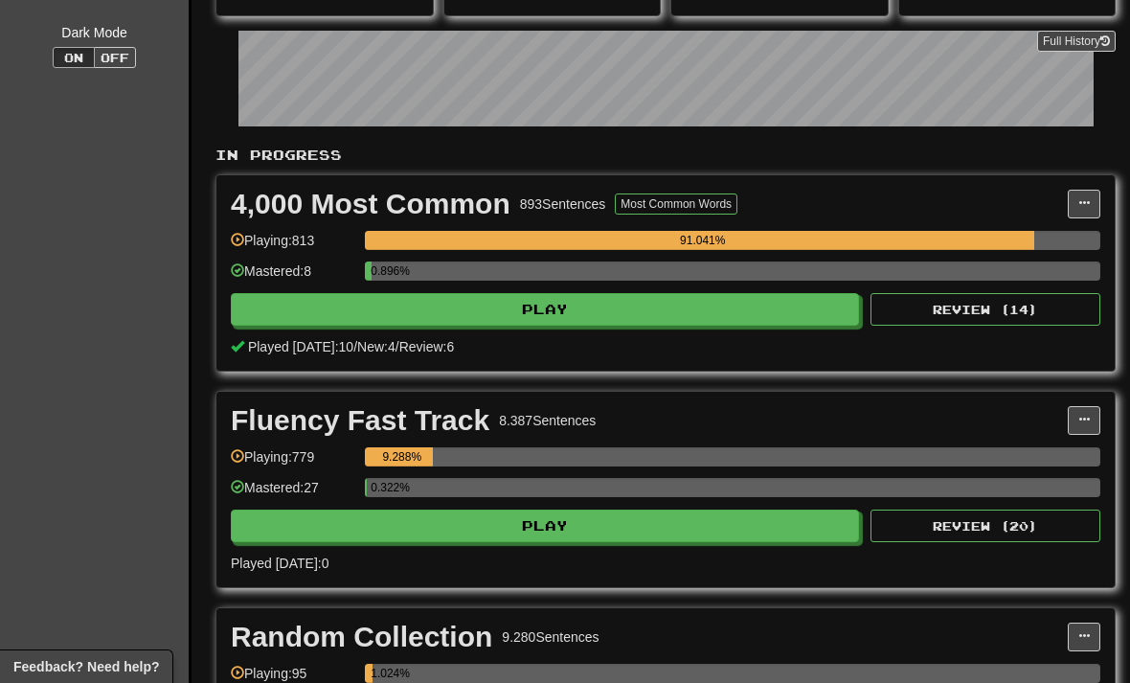
click at [808, 320] on button "Play" at bounding box center [545, 309] width 628 height 33
select select "**"
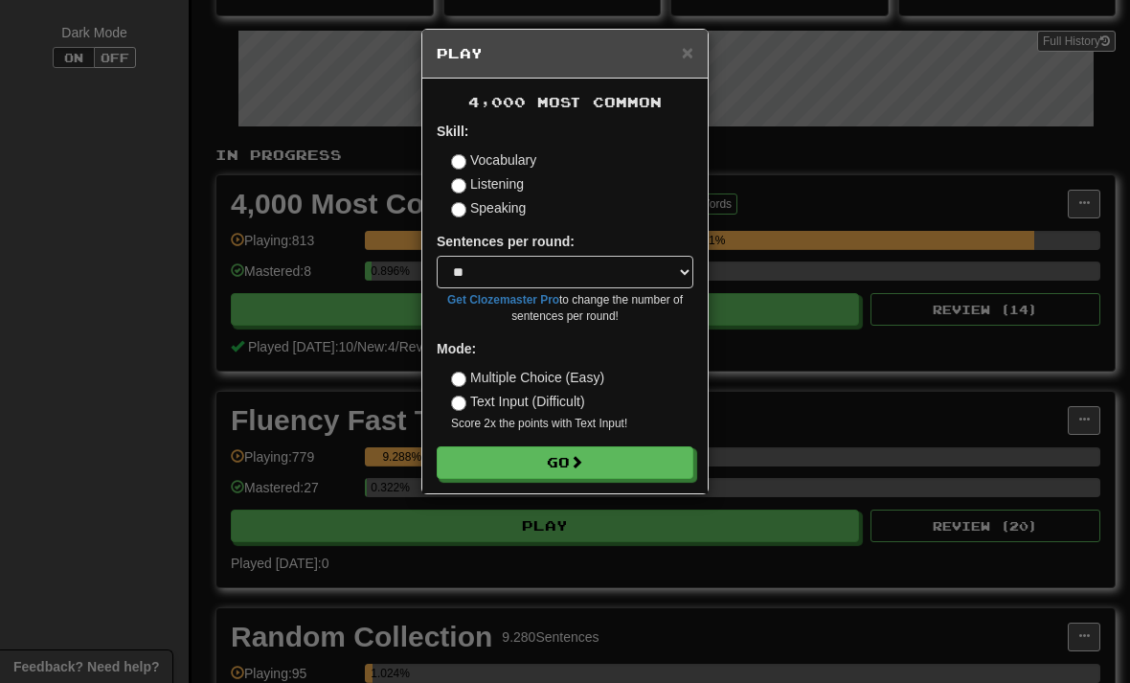
click at [660, 460] on button "Go" at bounding box center [565, 462] width 257 height 33
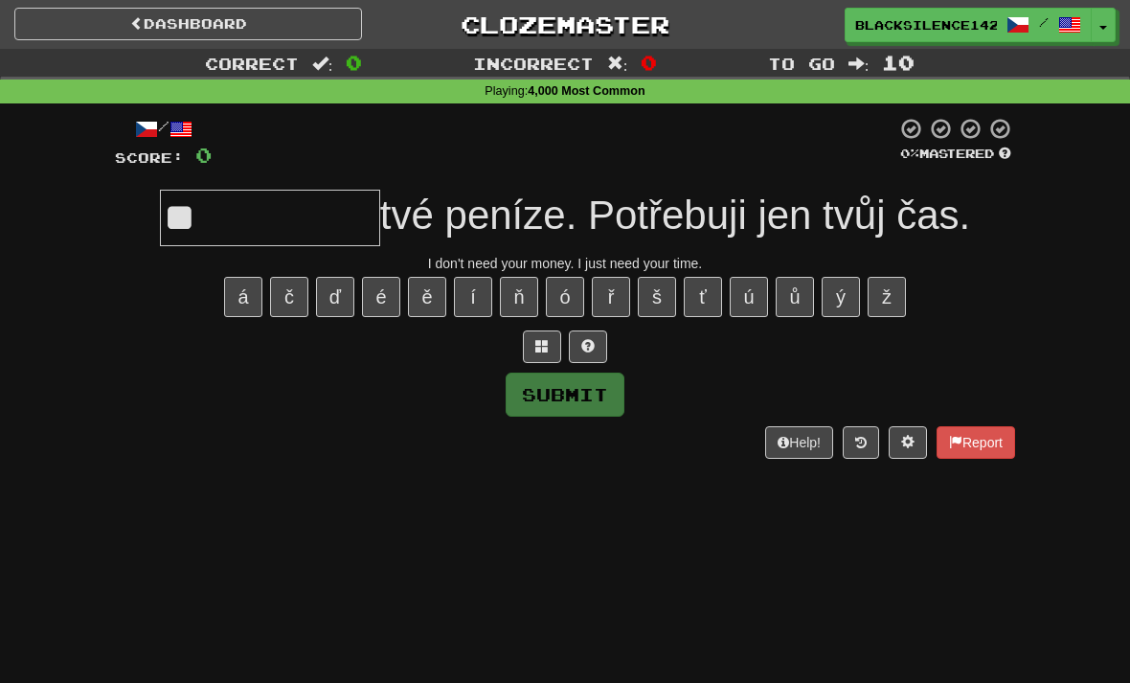
type input "**"
click at [612, 319] on div "/ Score: 0 0 % Mastered ***** tvé peníze. Potřebuji jen tvůj čas. I don't need …" at bounding box center [565, 287] width 900 height 341
click at [605, 297] on button "ř" at bounding box center [611, 297] width 38 height 40
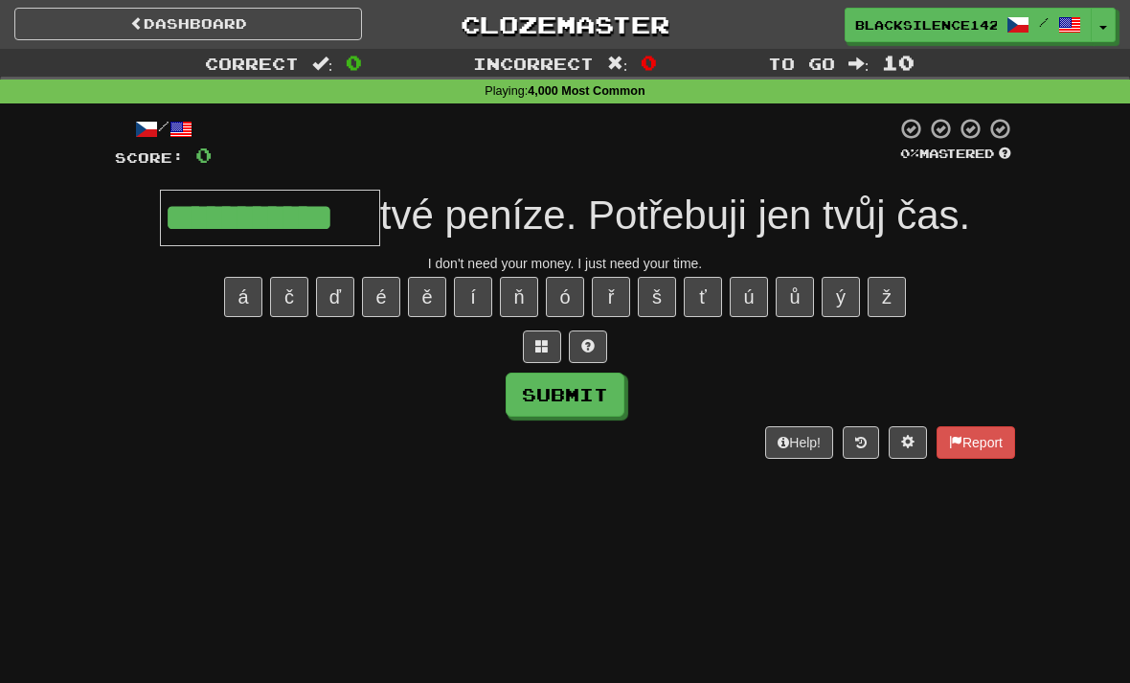
type input "**********"
click at [555, 396] on button "Submit" at bounding box center [564, 394] width 119 height 44
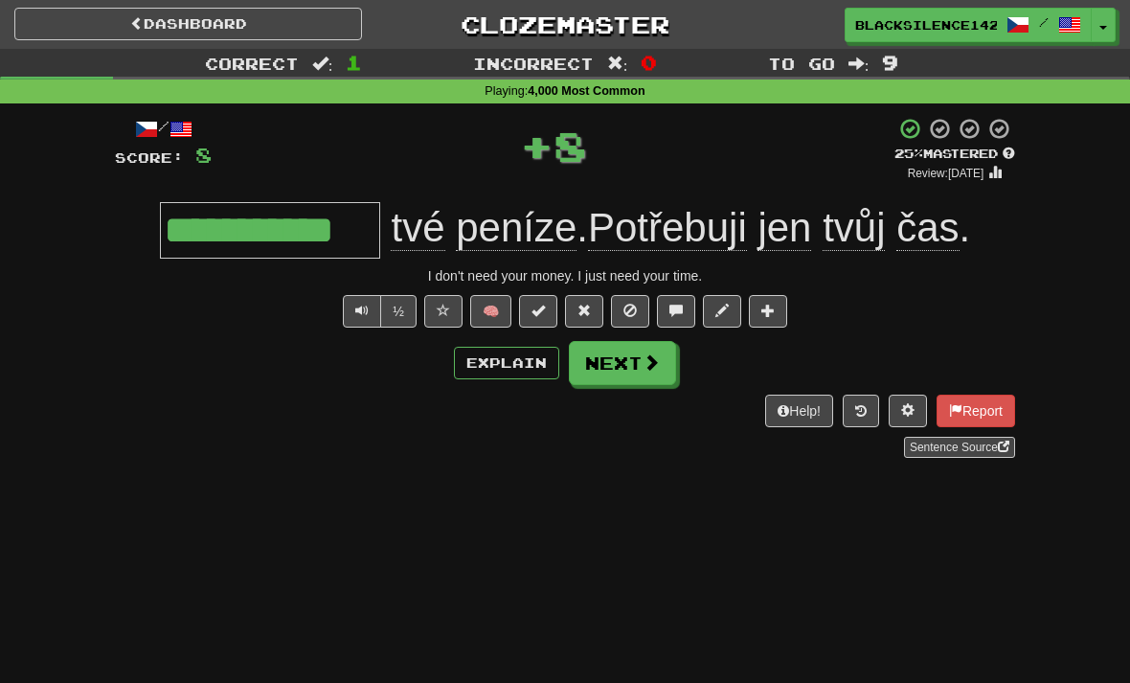
click at [603, 362] on button "Next" at bounding box center [622, 363] width 107 height 44
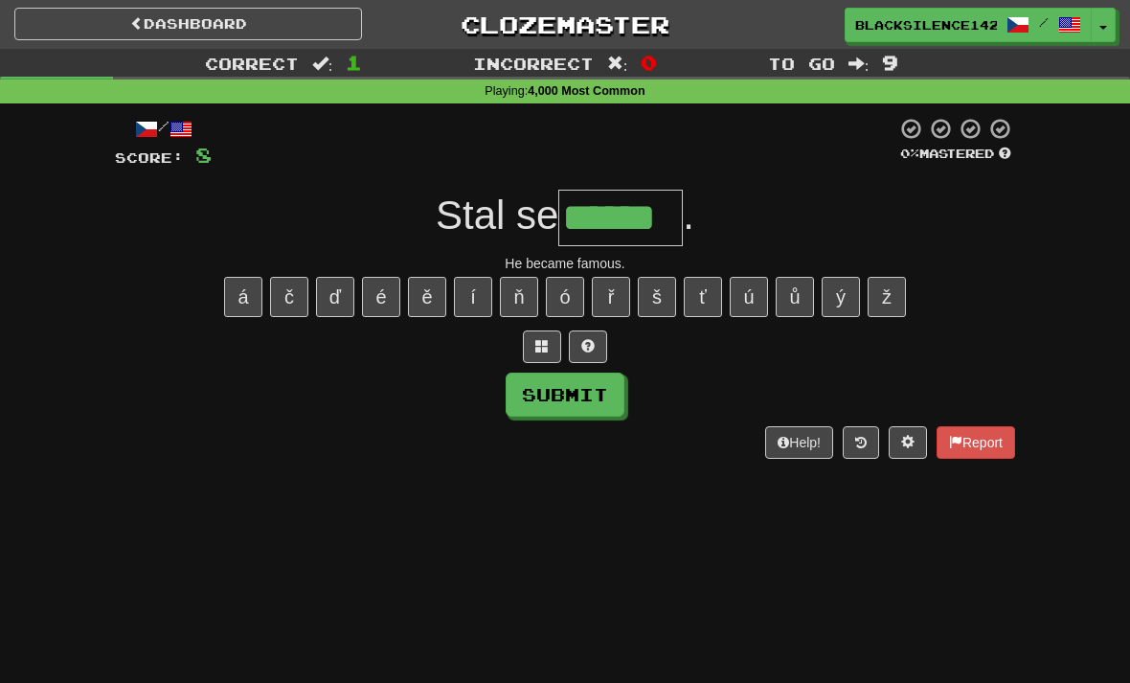
click at [566, 400] on button "Submit" at bounding box center [564, 394] width 119 height 44
type input "******"
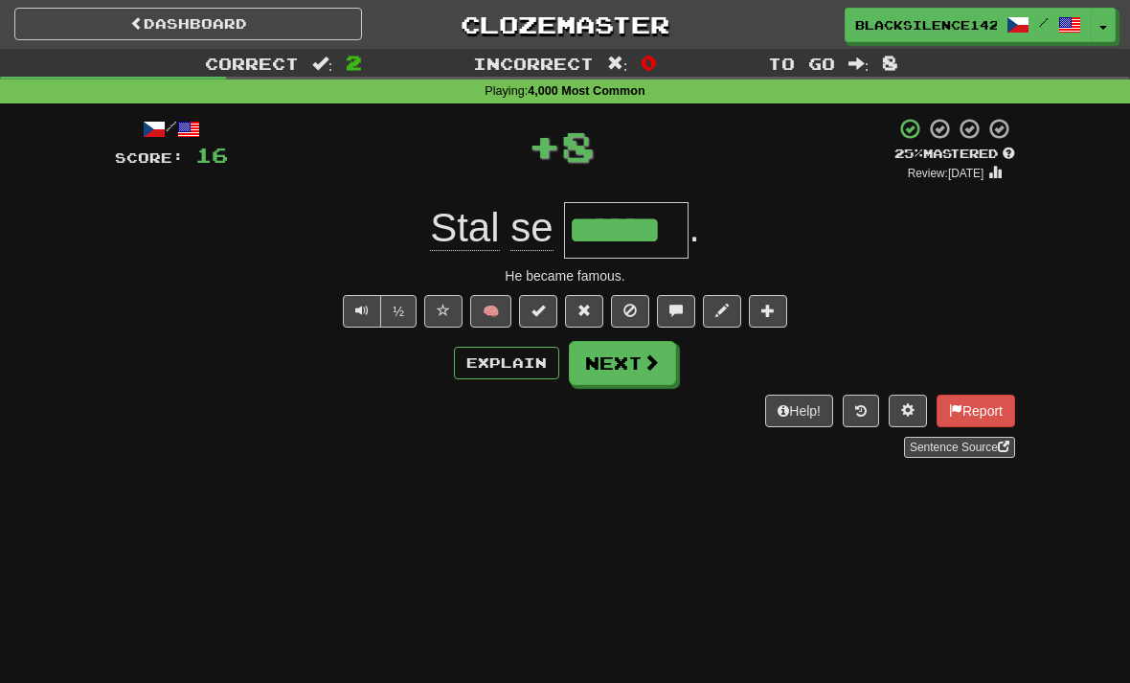
click at [637, 364] on button "Next" at bounding box center [622, 363] width 107 height 44
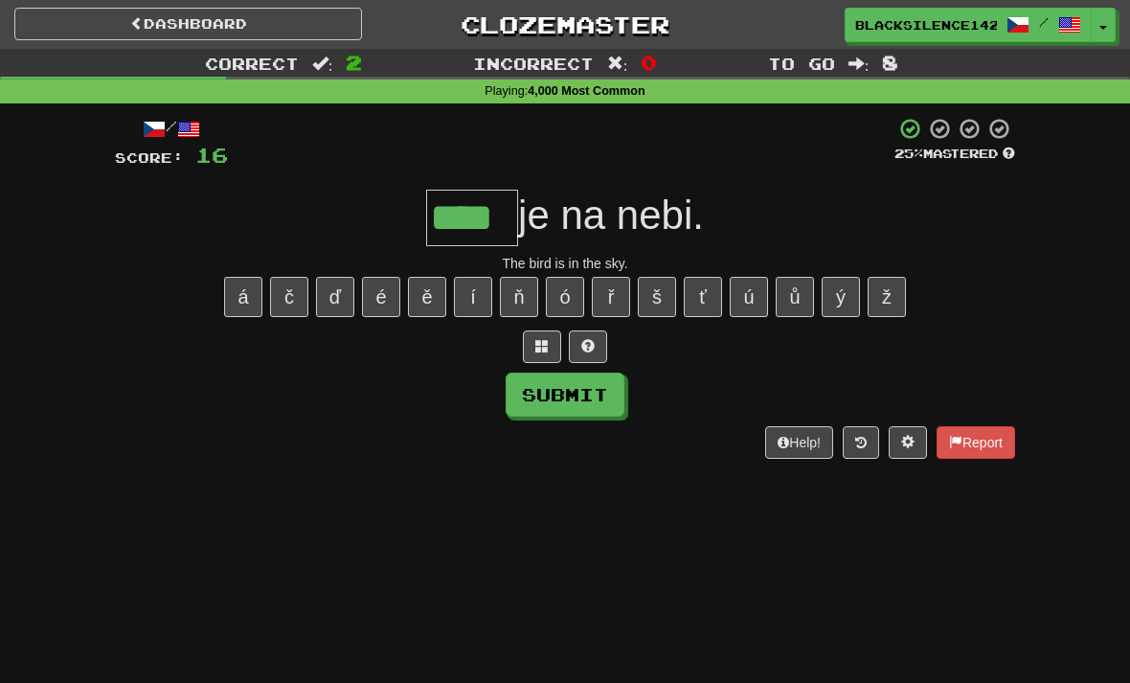
type input "****"
click at [552, 398] on button "Submit" at bounding box center [564, 394] width 119 height 44
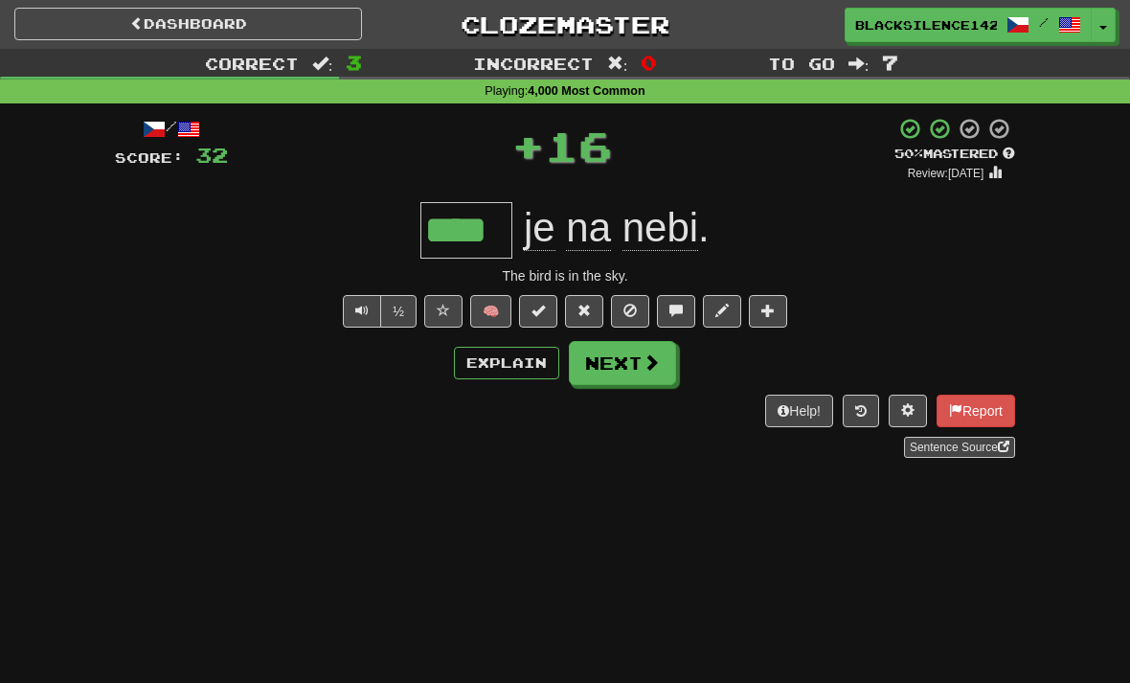
click at [627, 365] on button "Next" at bounding box center [622, 363] width 107 height 44
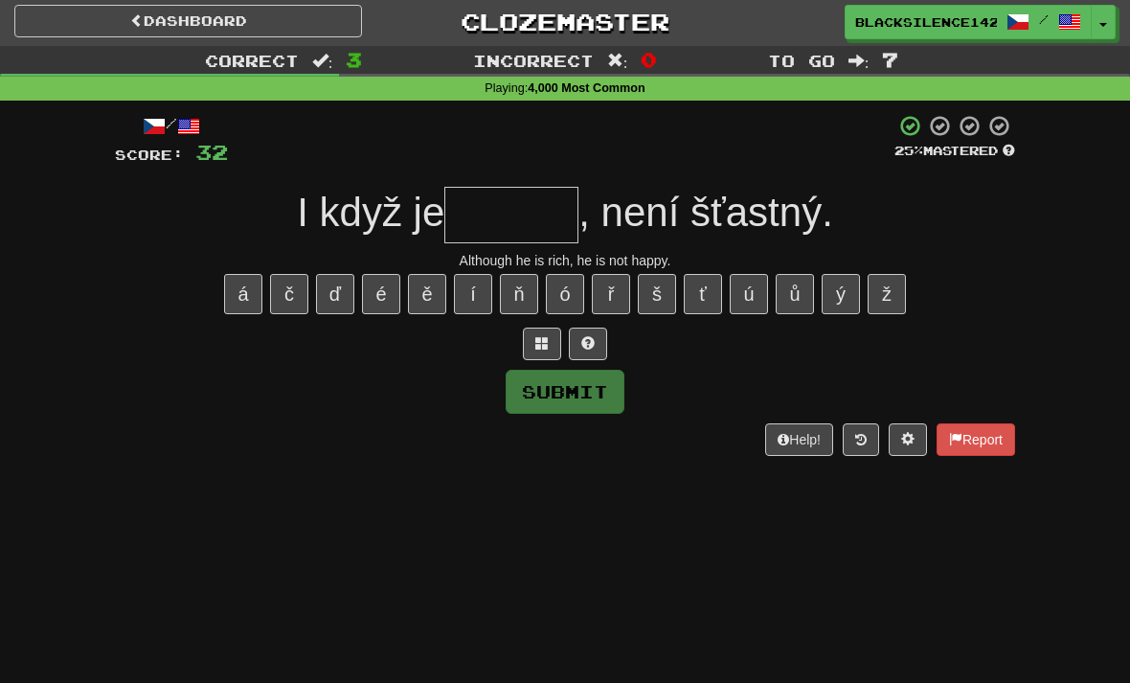
click at [142, 263] on div "Although he is rich, he is not happy." at bounding box center [565, 260] width 900 height 19
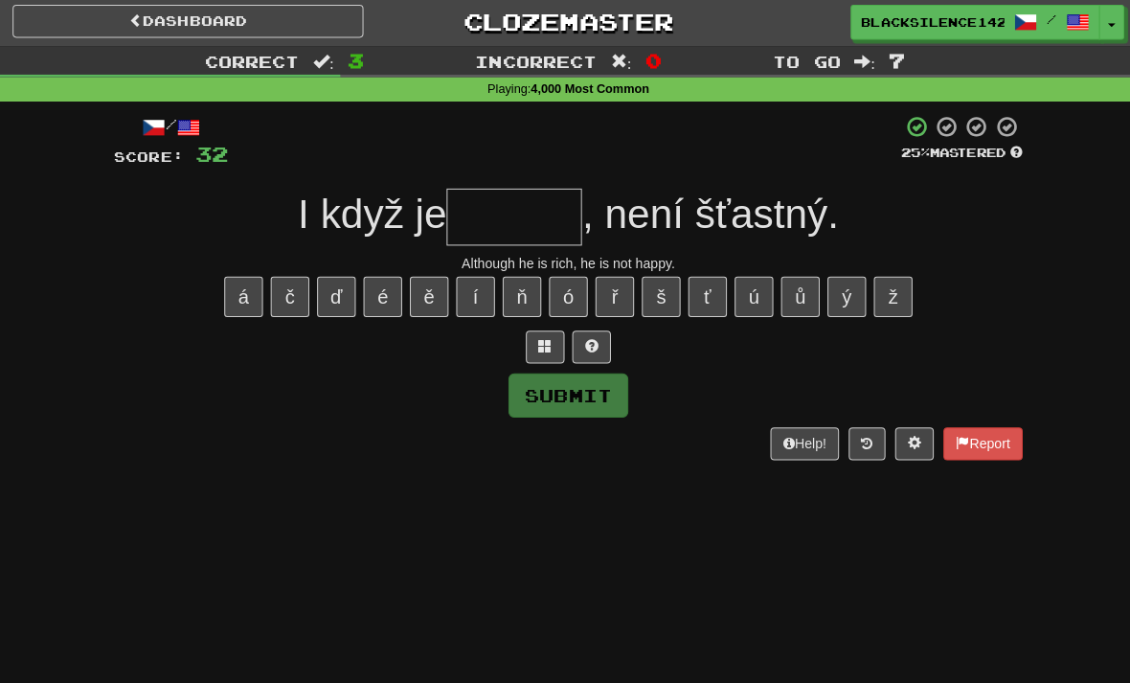
scroll to position [3, 0]
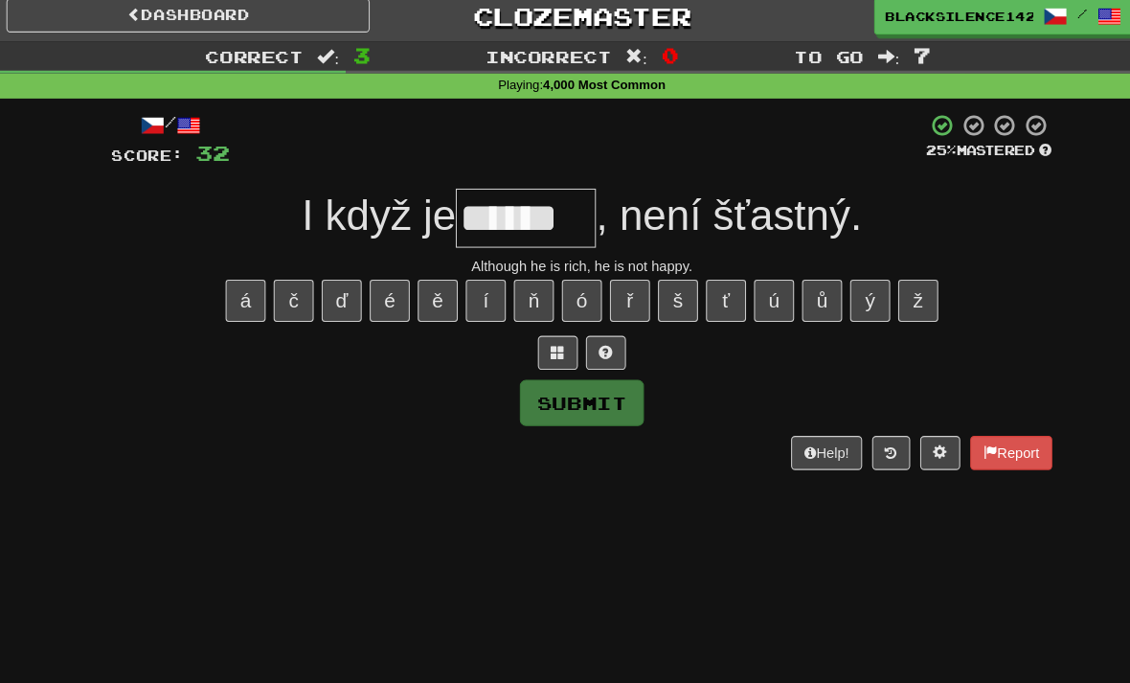
type input "******"
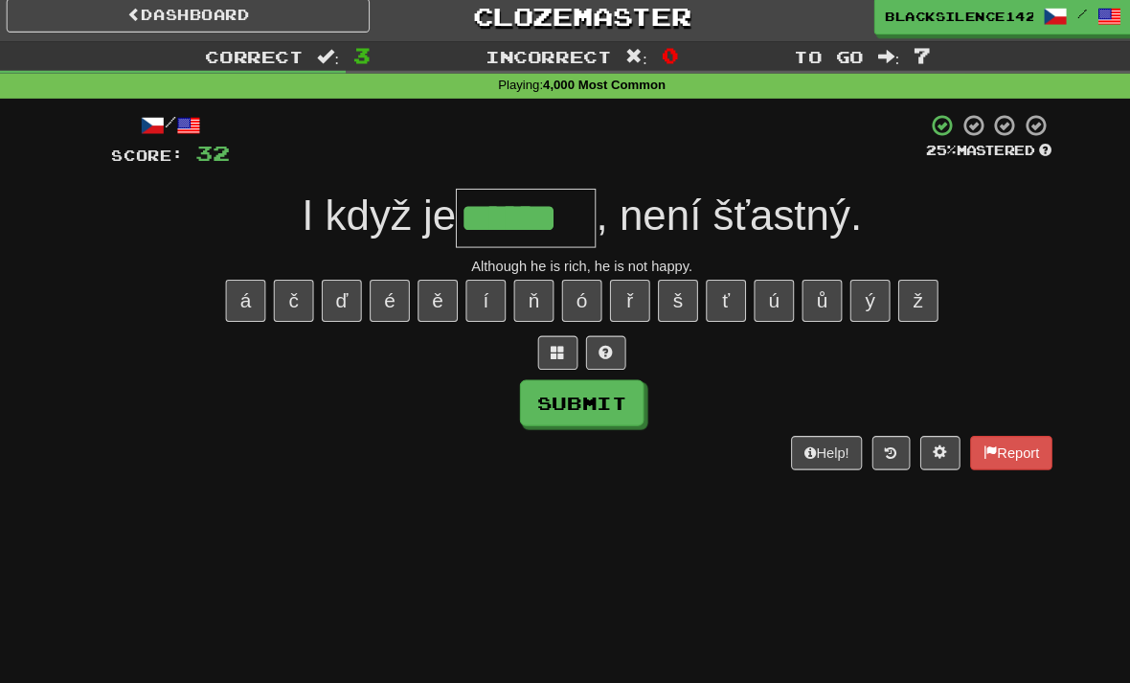
click at [551, 412] on div "/ Score: 32 25 % Mastered I když je ****** , není šťastný. Although he is rich,…" at bounding box center [565, 284] width 900 height 341
click at [571, 402] on button "Submit" at bounding box center [564, 392] width 119 height 44
type input "******"
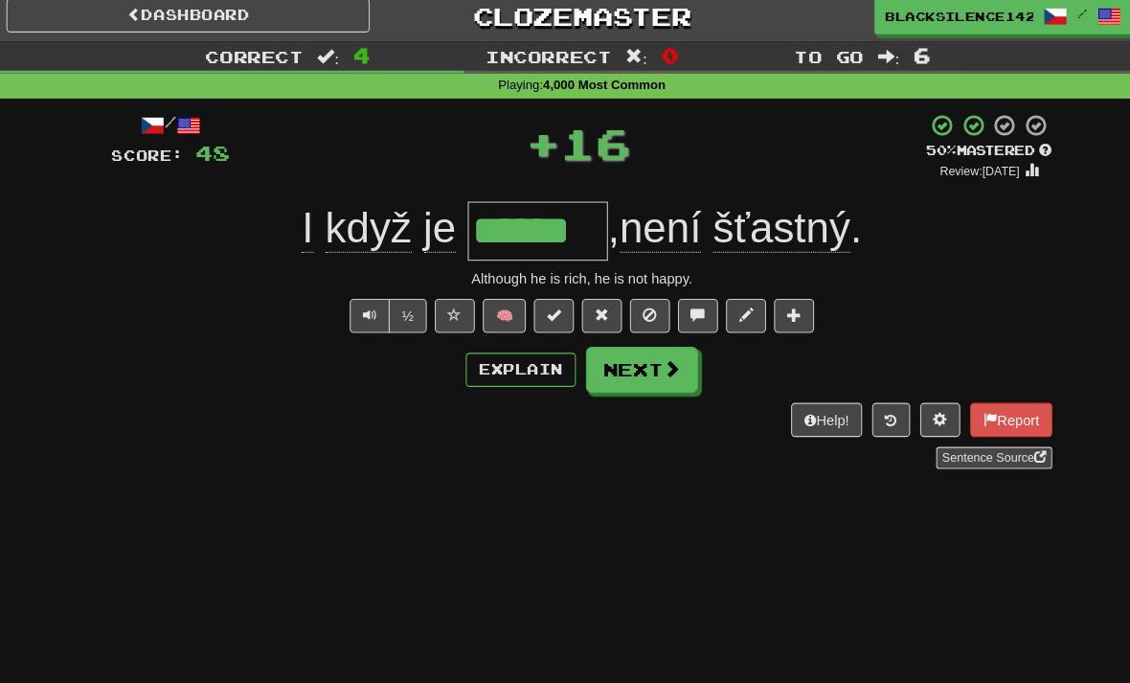
click at [612, 354] on button "Next" at bounding box center [622, 360] width 107 height 44
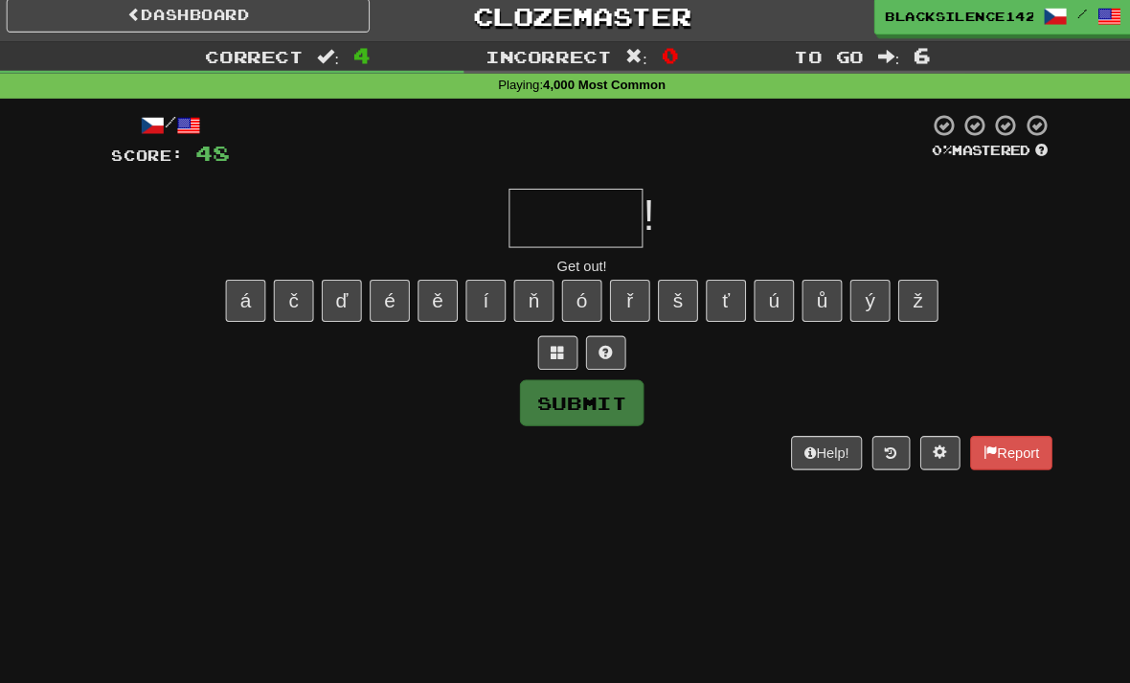
click at [581, 336] on span at bounding box center [587, 342] width 13 height 13
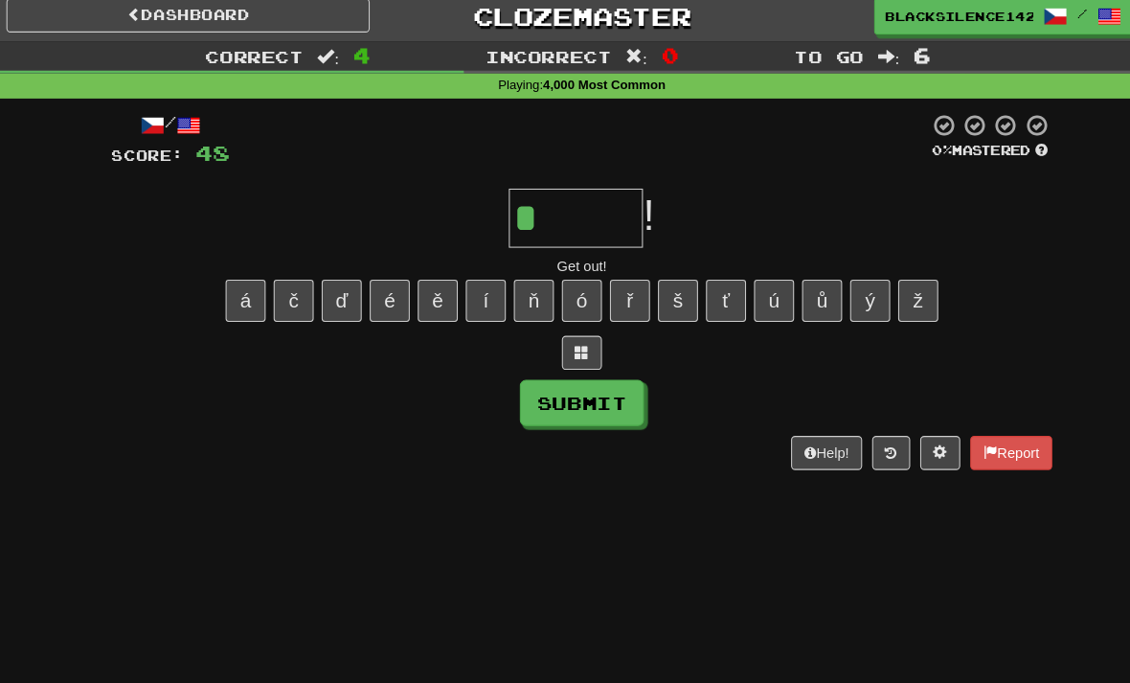
click at [545, 383] on button "Submit" at bounding box center [564, 392] width 119 height 44
type input "******"
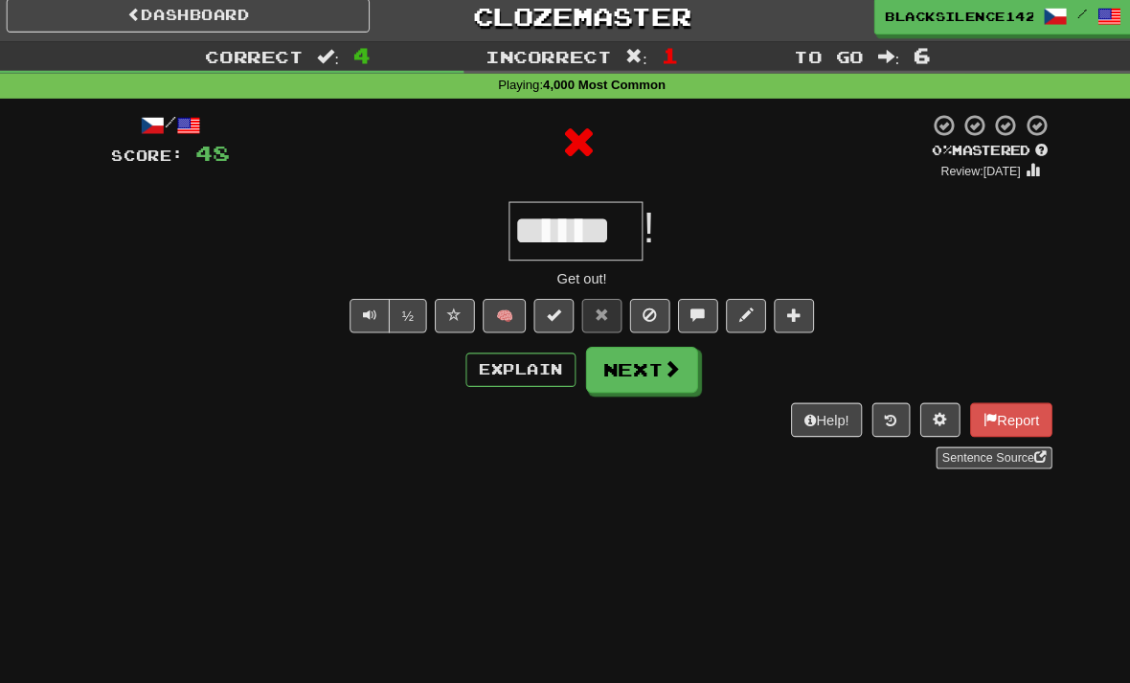
click at [599, 361] on button "Next" at bounding box center [622, 360] width 107 height 44
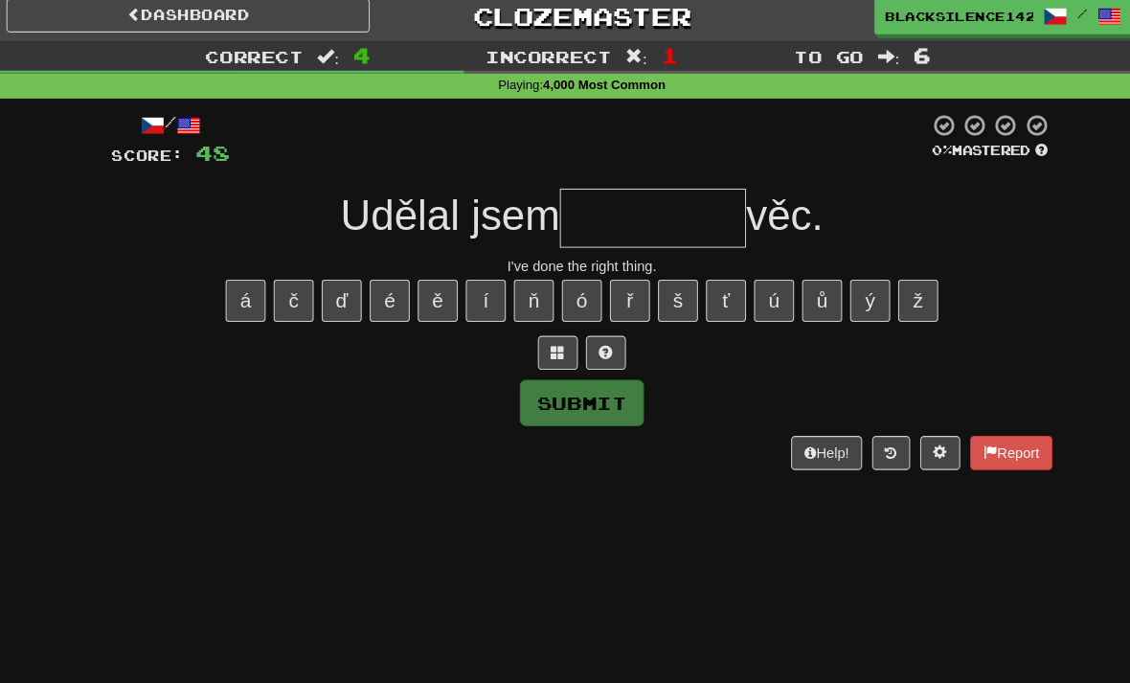
click at [583, 338] on span at bounding box center [587, 342] width 13 height 13
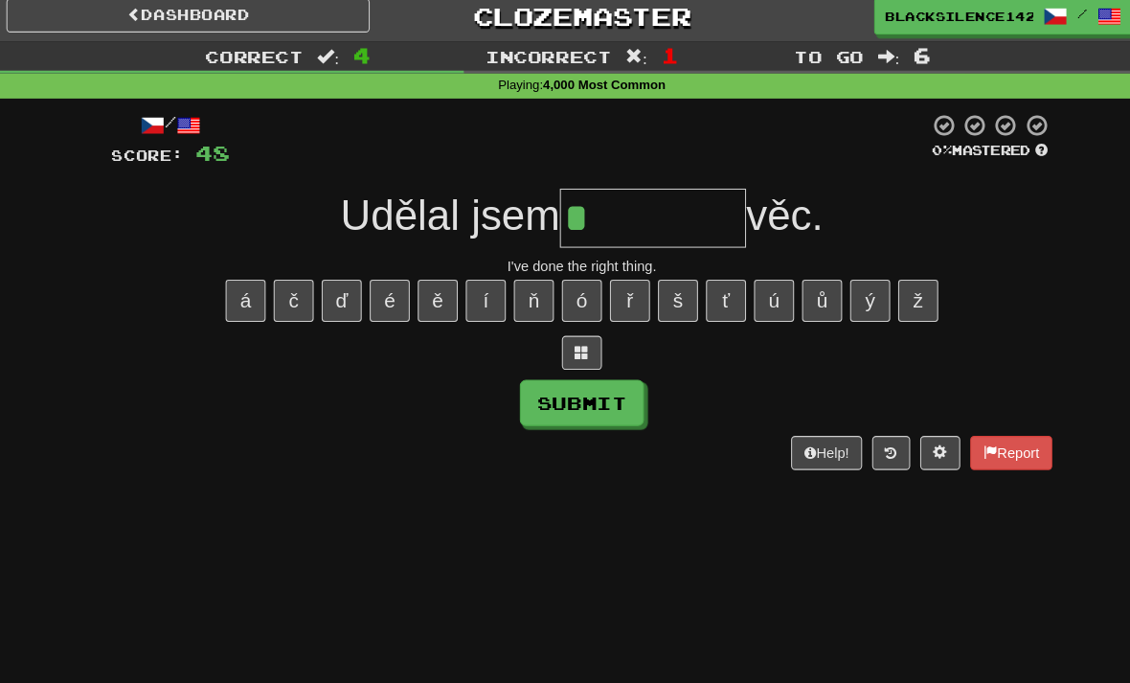
click at [551, 403] on button "Submit" at bounding box center [564, 392] width 119 height 44
type input "********"
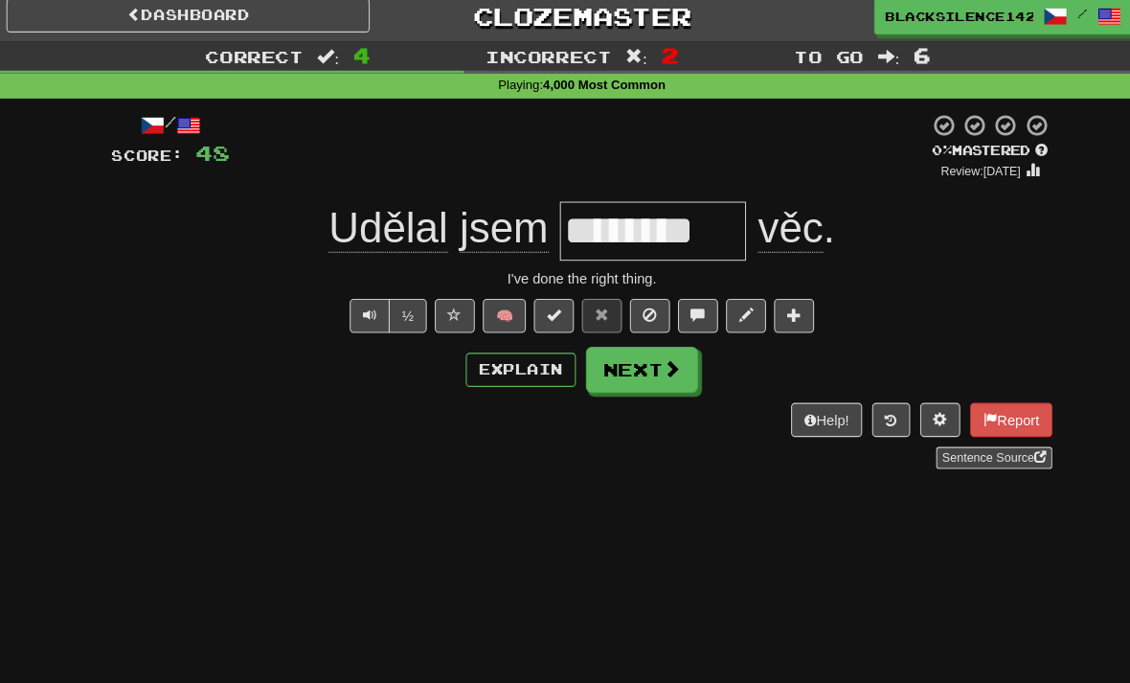
click at [619, 357] on button "Next" at bounding box center [622, 360] width 107 height 44
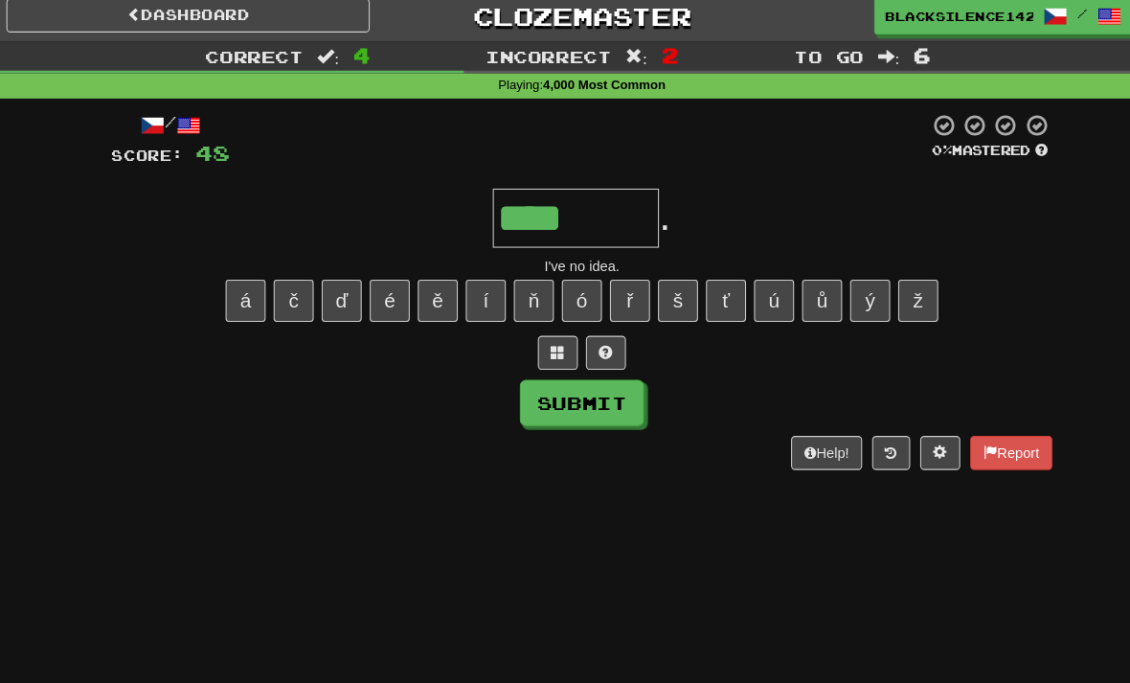
click at [660, 294] on button "š" at bounding box center [657, 294] width 38 height 40
type input "*******"
click at [566, 397] on button "Submit" at bounding box center [564, 392] width 119 height 44
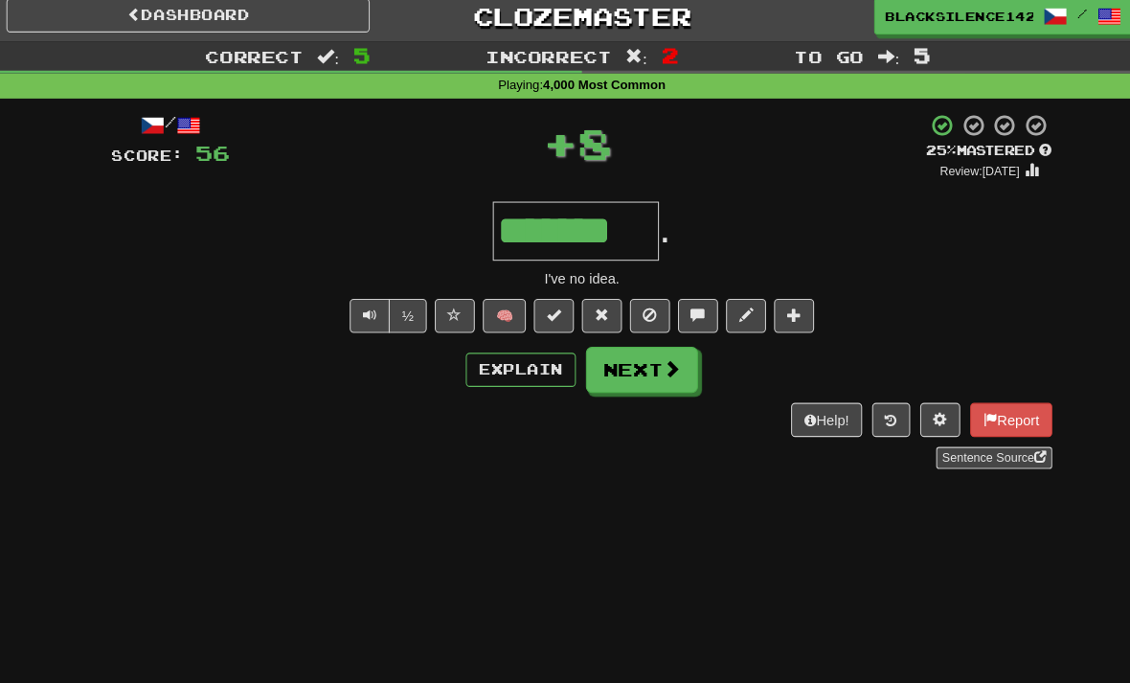
click at [626, 361] on button "Next" at bounding box center [622, 360] width 107 height 44
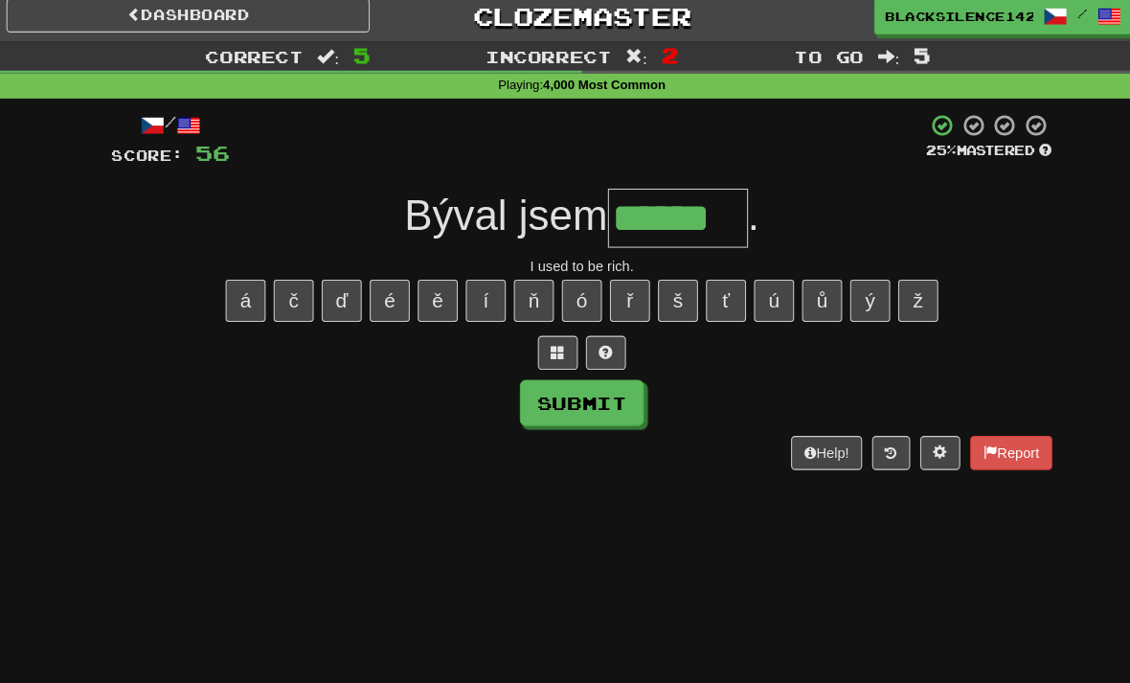
click at [564, 392] on button "Submit" at bounding box center [564, 392] width 119 height 44
type input "******"
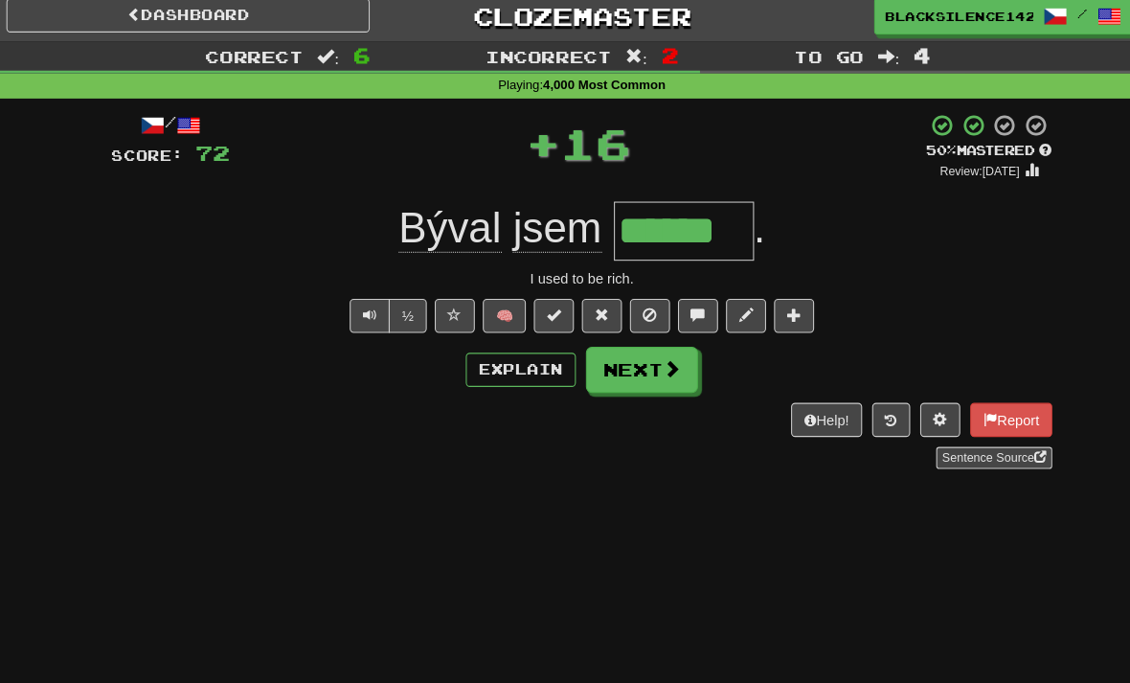
click at [603, 352] on button "Next" at bounding box center [622, 360] width 107 height 44
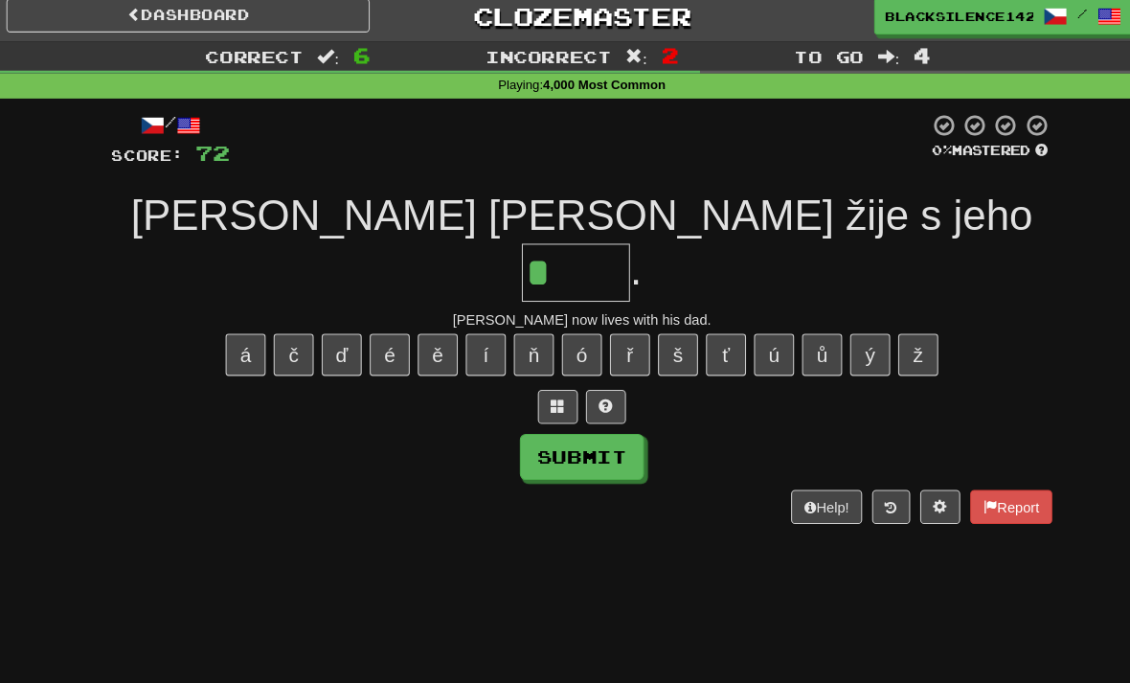
click at [231, 325] on button "á" at bounding box center [243, 345] width 38 height 40
type input "*****"
click at [578, 421] on button "Submit" at bounding box center [564, 443] width 119 height 44
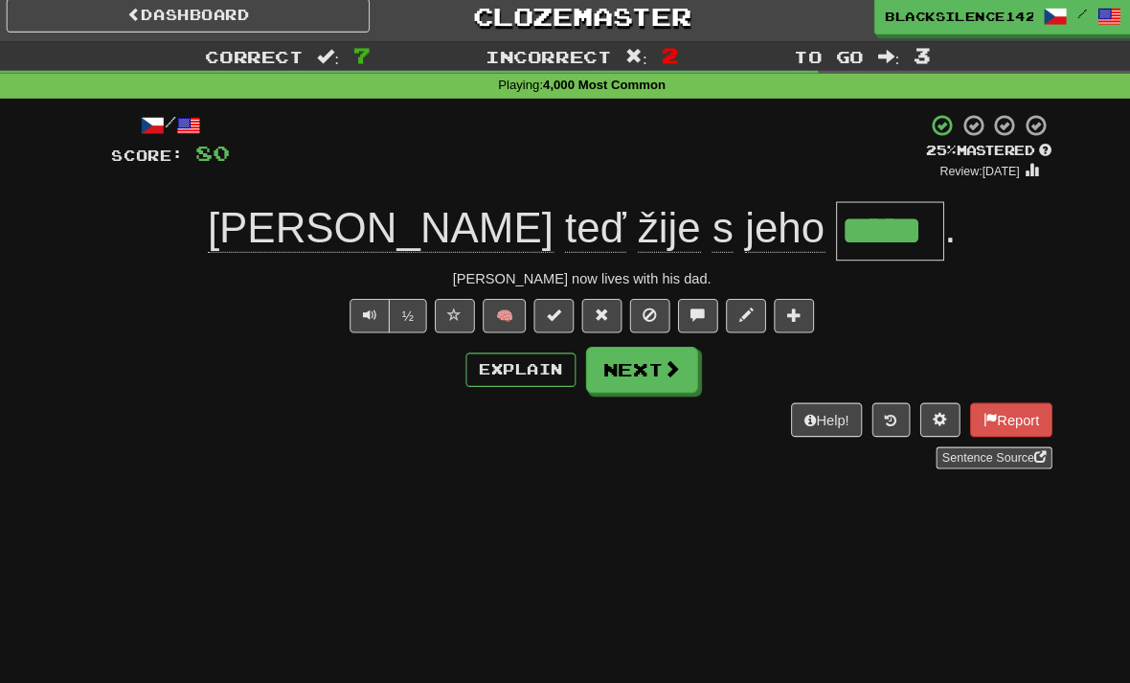
click at [631, 355] on button "Next" at bounding box center [622, 360] width 107 height 44
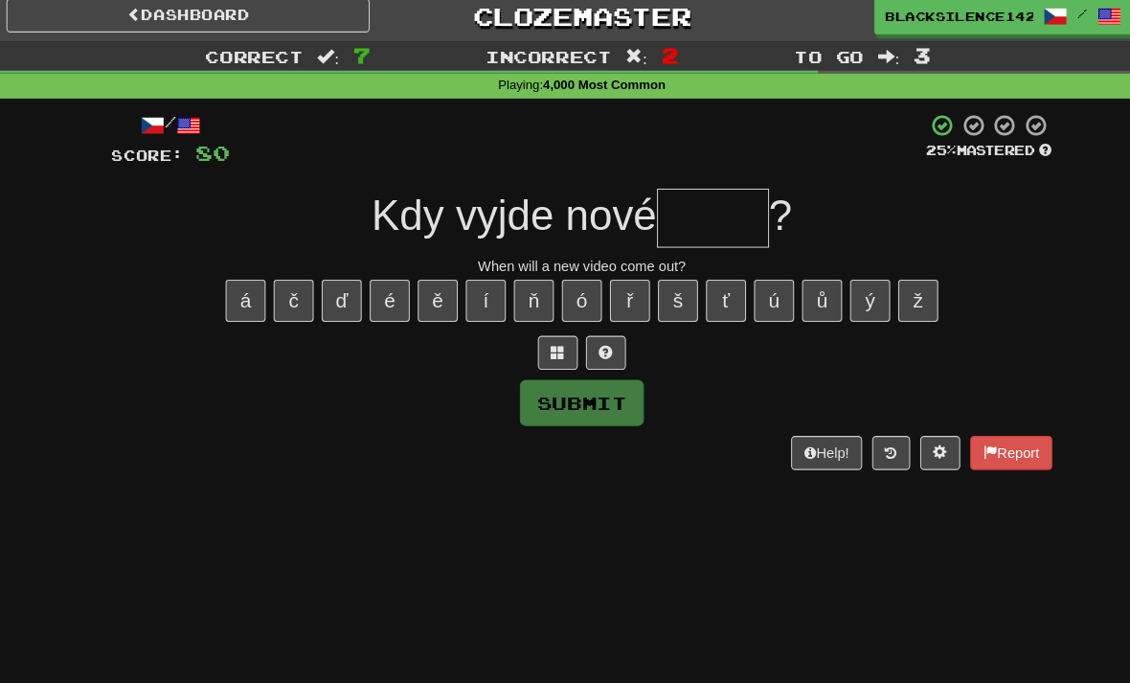
click at [193, 24] on link "Dashboard" at bounding box center [188, 21] width 348 height 33
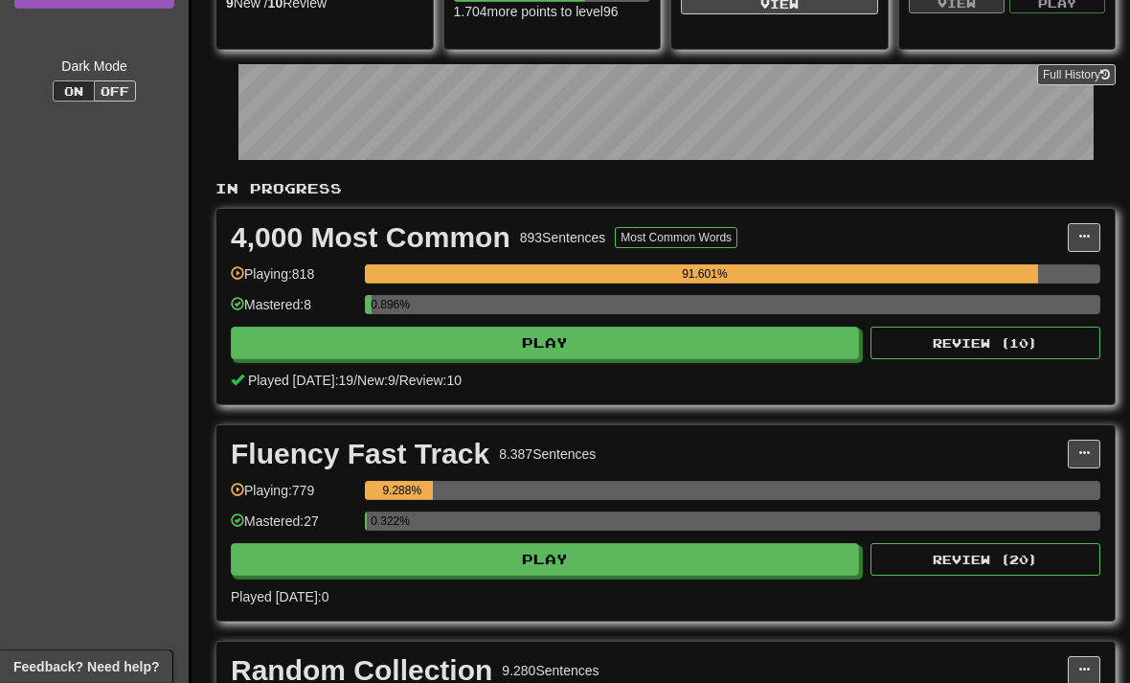
scroll to position [268, 0]
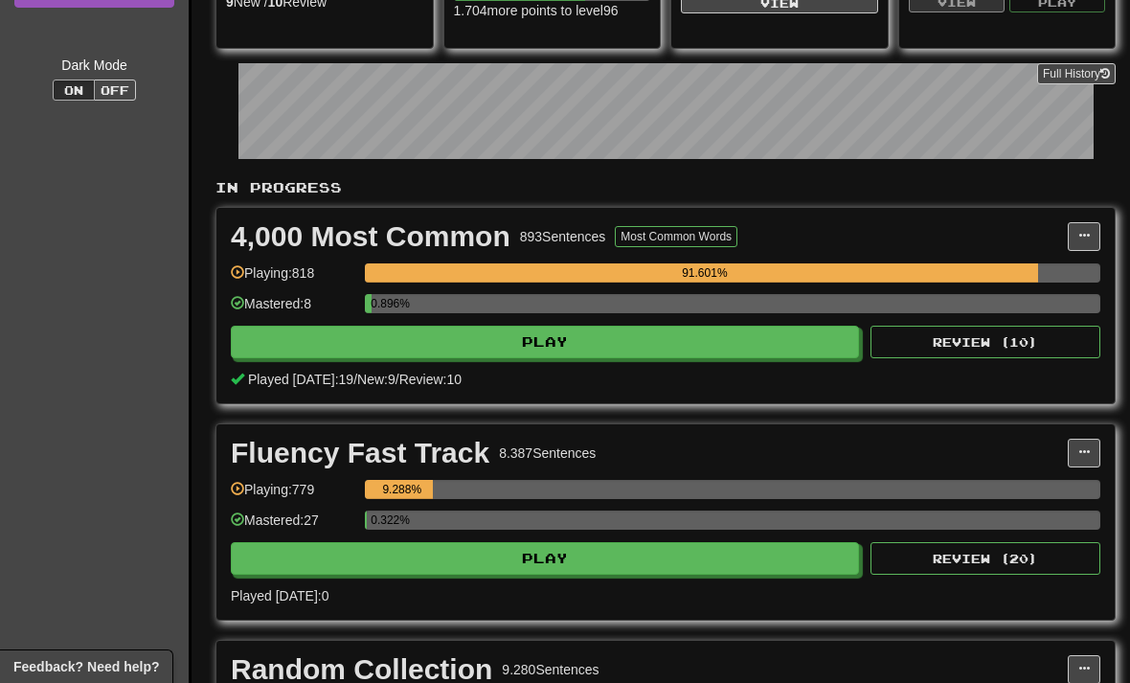
click at [312, 348] on button "Play" at bounding box center [545, 341] width 628 height 33
select select "**"
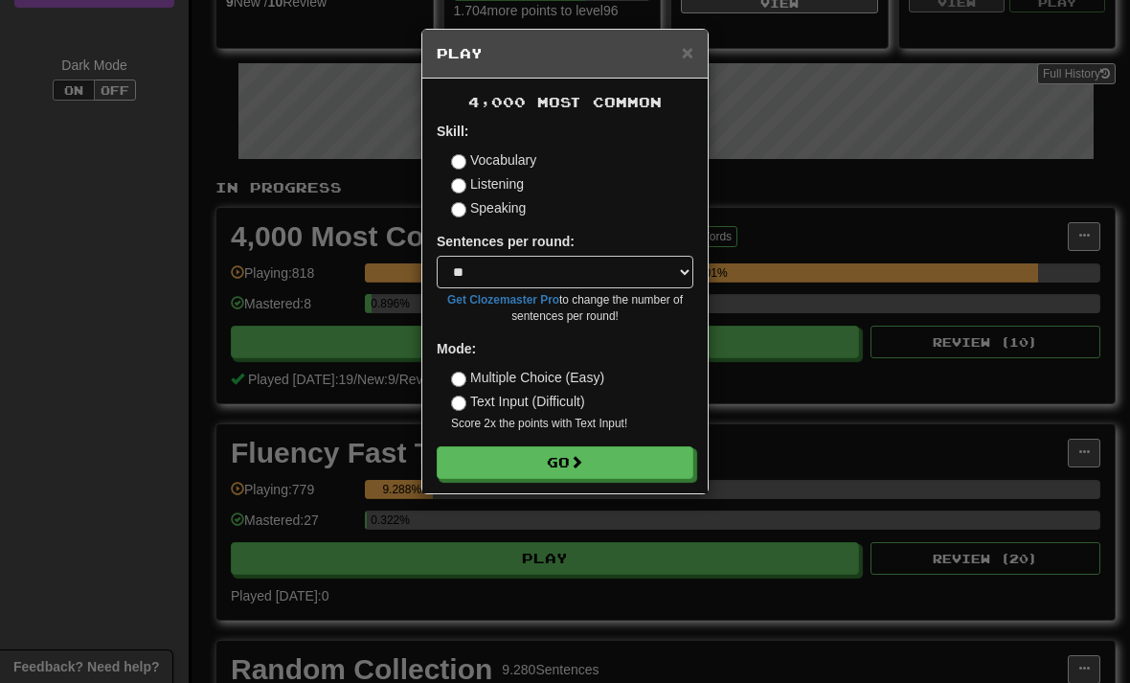
click at [506, 465] on button "Go" at bounding box center [565, 462] width 257 height 33
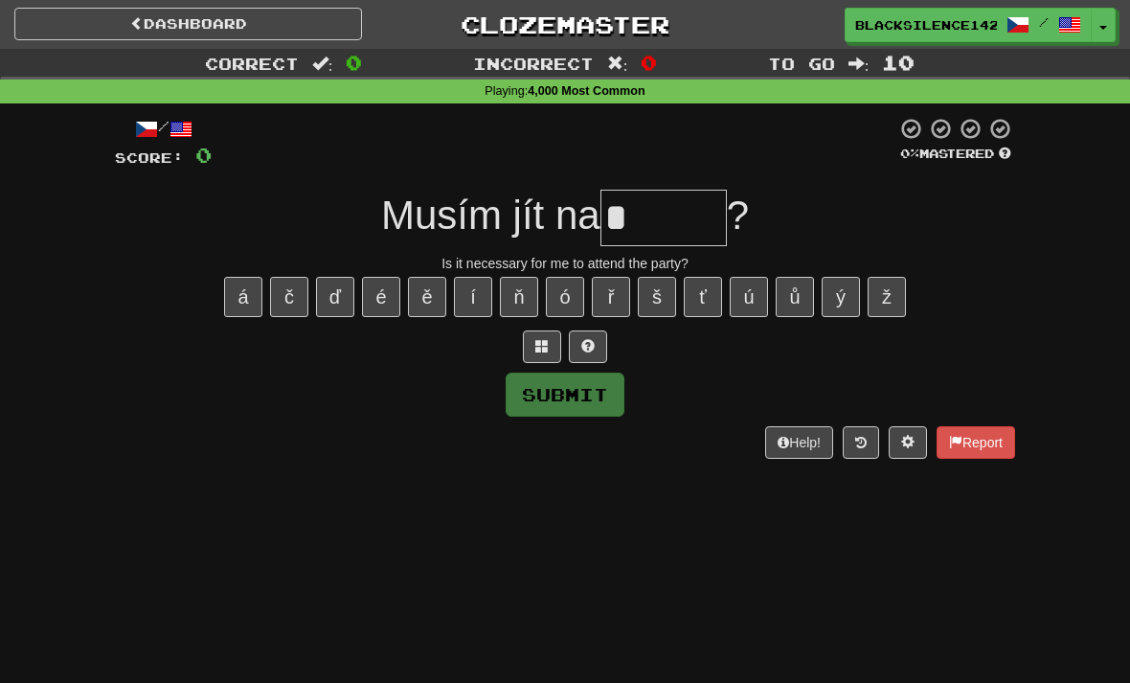
type input "*"
click at [641, 220] on input "*" at bounding box center [663, 218] width 126 height 56
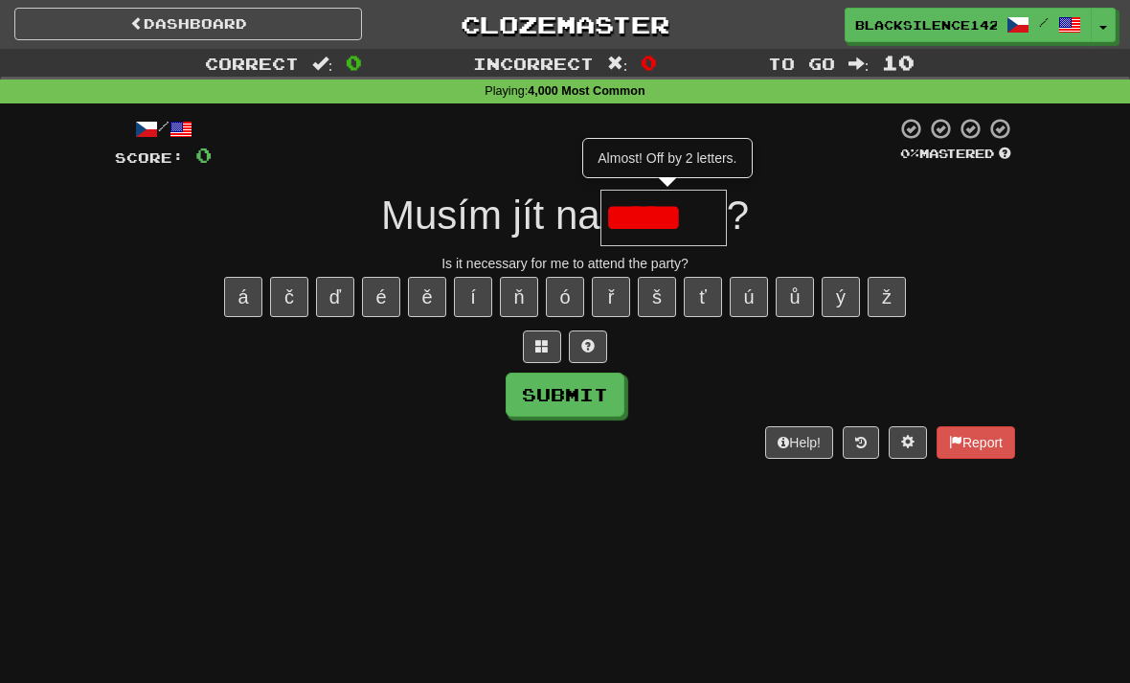
type input "******"
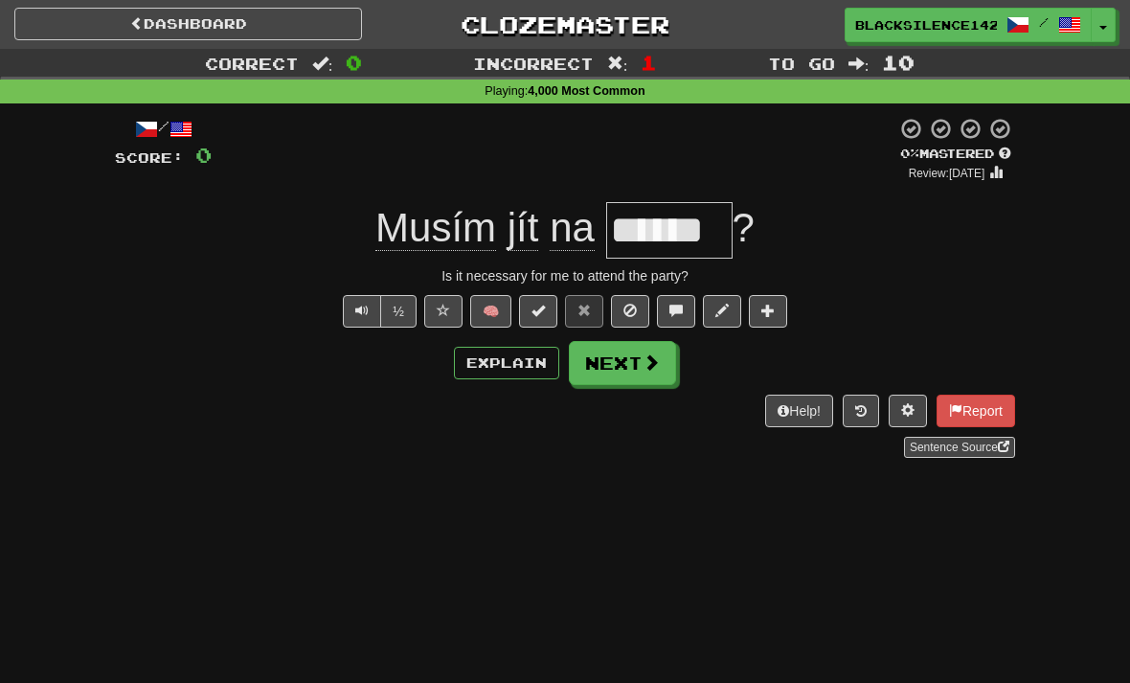
click at [633, 366] on button "Next" at bounding box center [622, 363] width 107 height 44
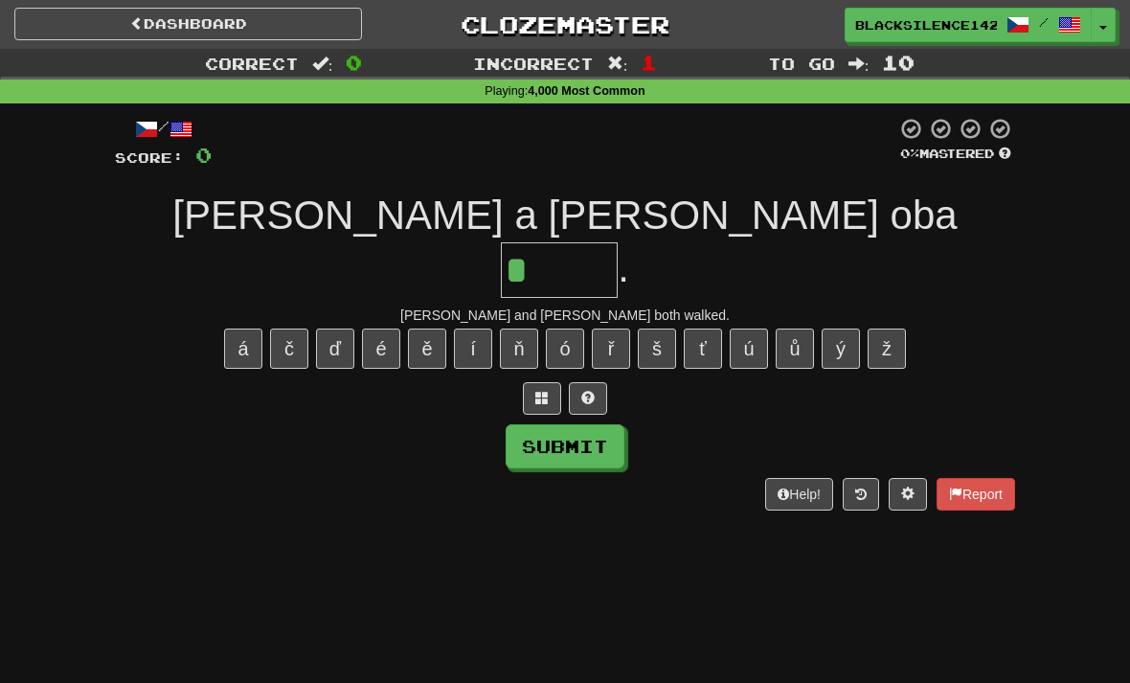
click at [437, 328] on button "ě" at bounding box center [427, 348] width 38 height 40
click at [605, 382] on button at bounding box center [588, 398] width 38 height 33
type input "*****"
click at [575, 424] on button "Submit" at bounding box center [564, 446] width 119 height 44
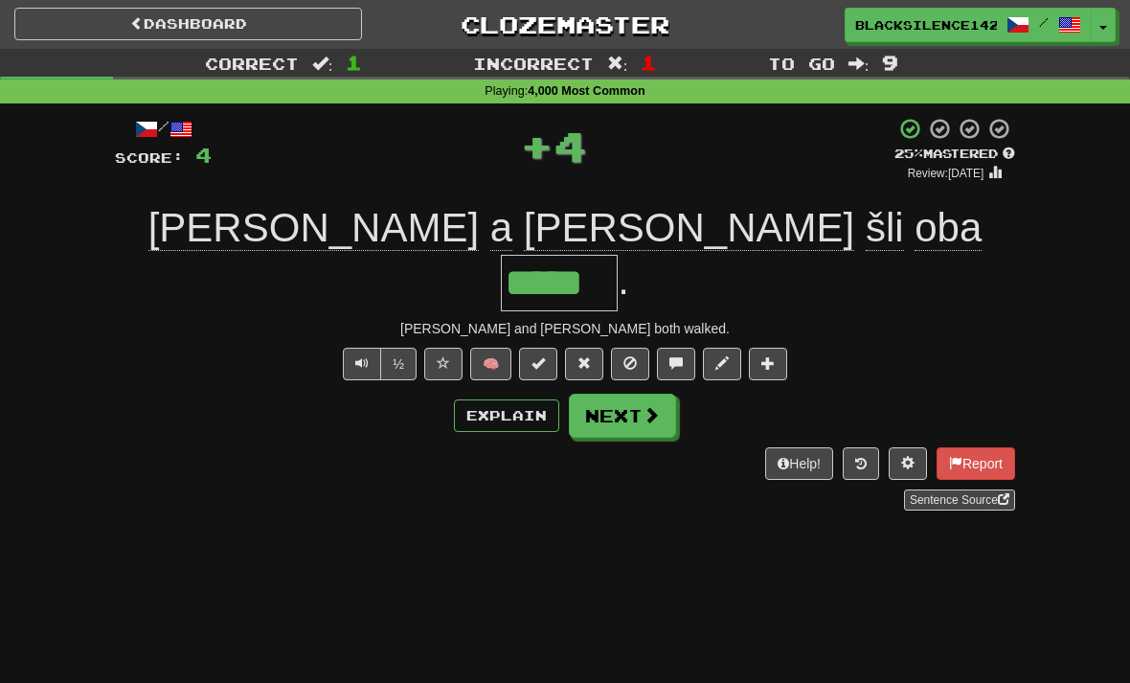
click at [617, 393] on button "Next" at bounding box center [622, 415] width 107 height 44
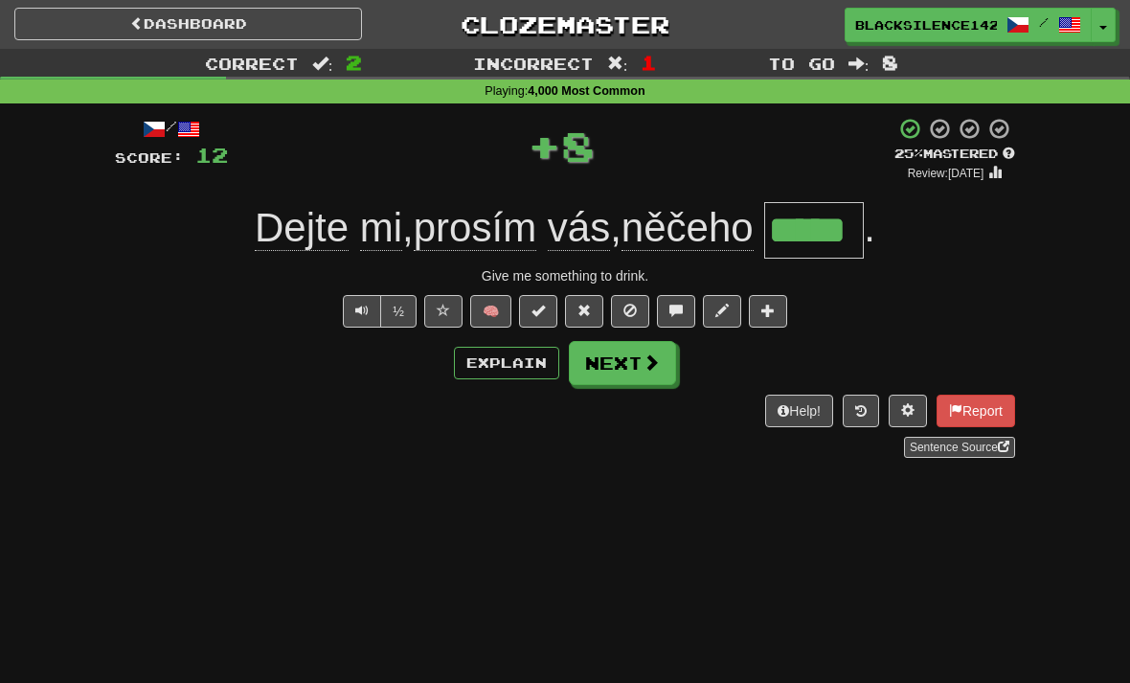
type input "*****"
click at [616, 359] on button "Next" at bounding box center [622, 363] width 107 height 44
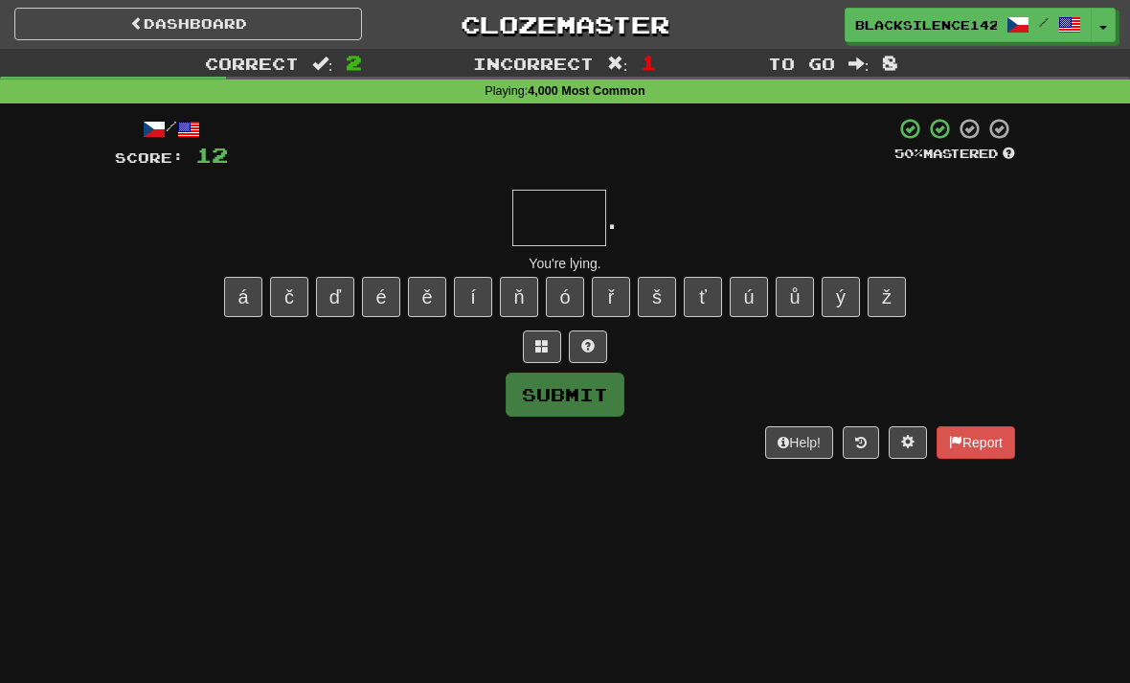
type input "*"
click at [895, 313] on button "ž" at bounding box center [886, 297] width 38 height 40
click at [565, 402] on button "Submit" at bounding box center [564, 394] width 119 height 44
type input "****"
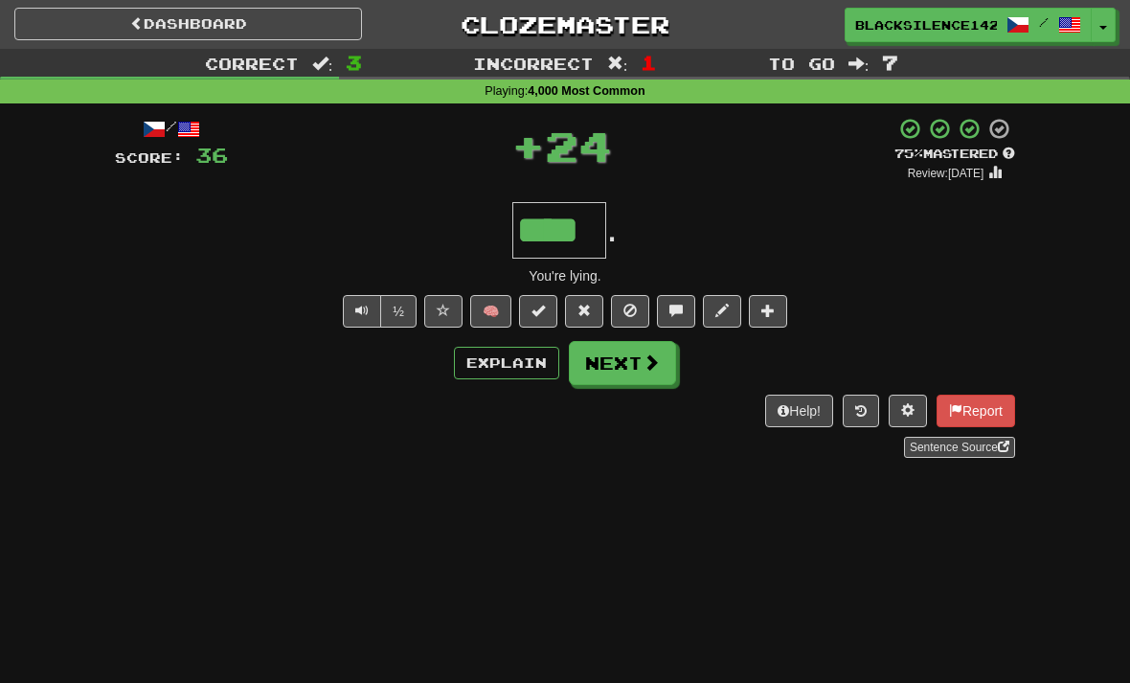
click at [622, 367] on button "Next" at bounding box center [622, 363] width 107 height 44
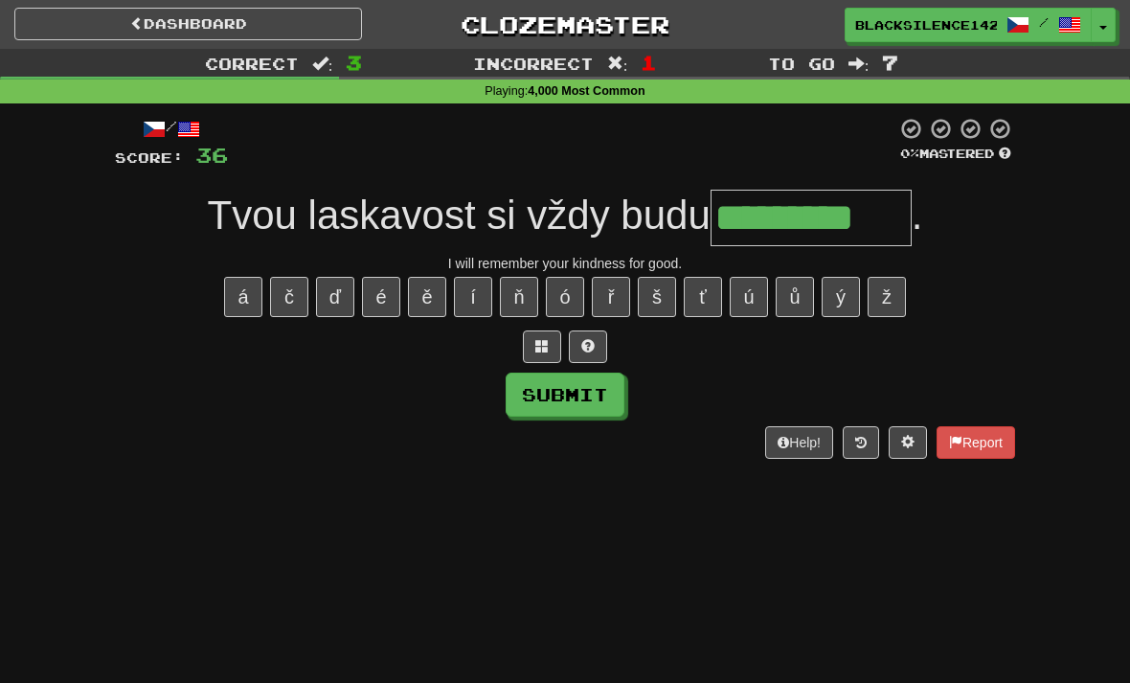
click at [564, 387] on button "Submit" at bounding box center [564, 394] width 119 height 44
type input "*********"
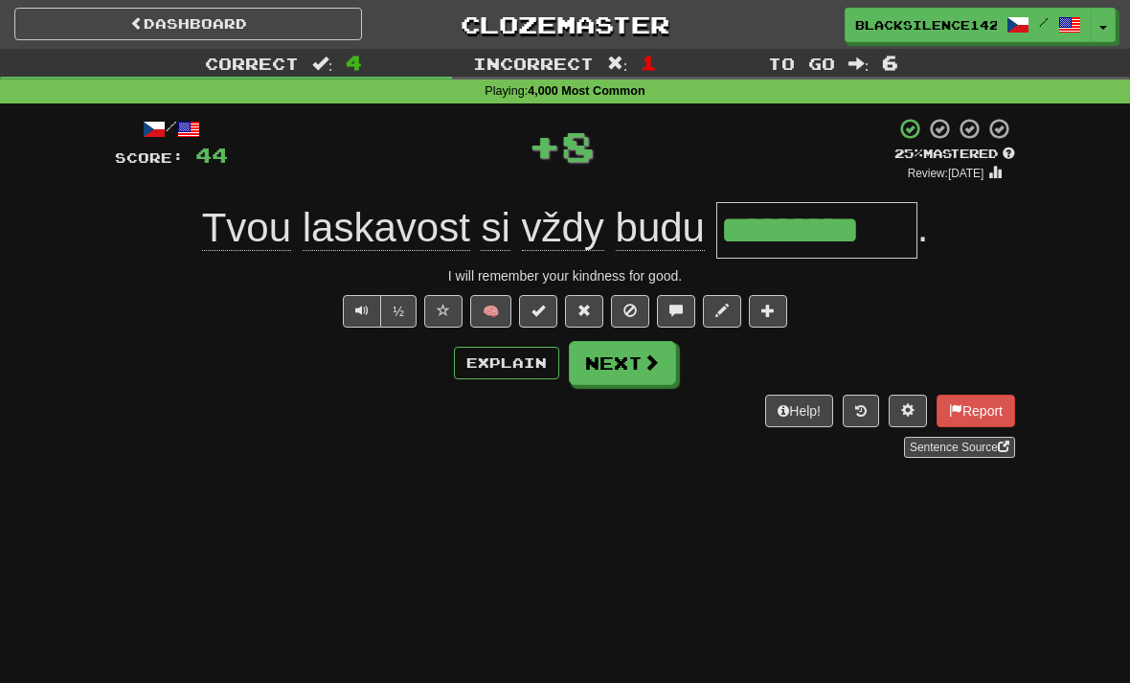
click at [602, 369] on button "Next" at bounding box center [622, 363] width 107 height 44
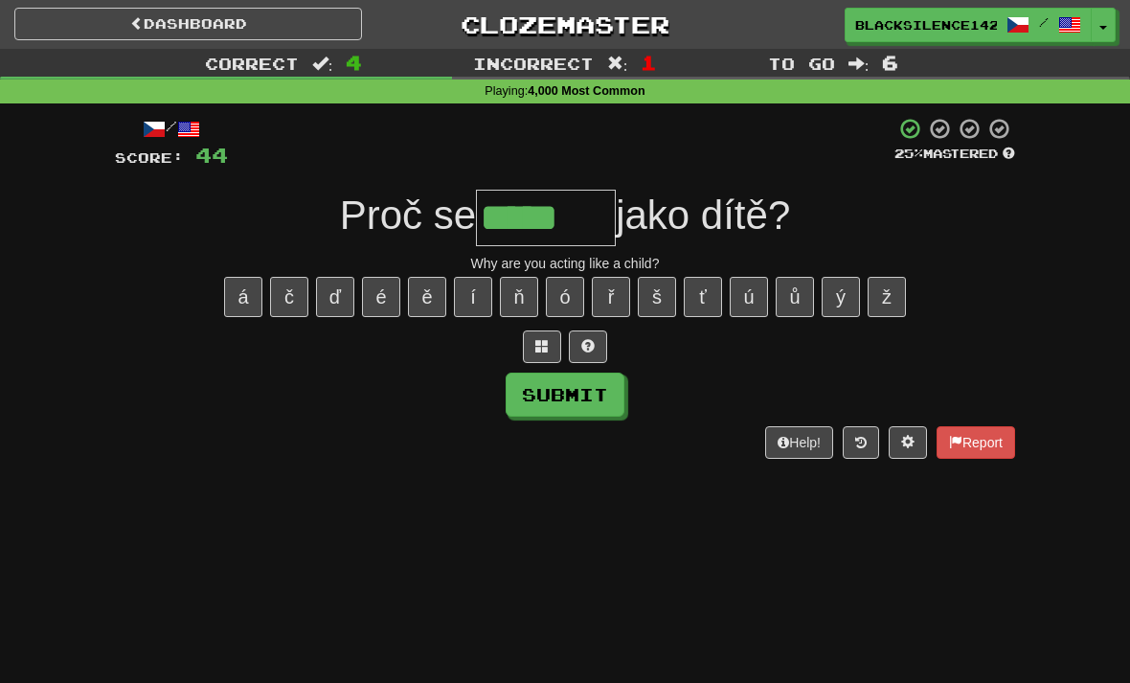
click at [660, 307] on button "š" at bounding box center [657, 297] width 38 height 40
click at [583, 401] on button "Submit" at bounding box center [564, 394] width 119 height 44
type input "******"
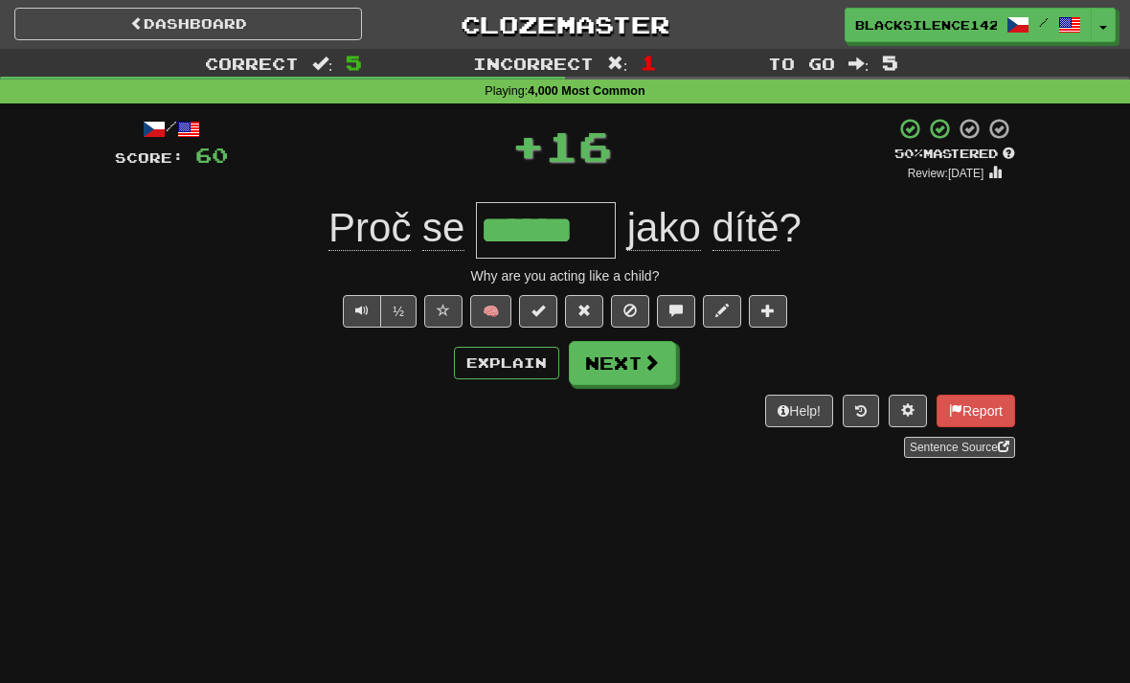
click at [623, 380] on button "Next" at bounding box center [622, 363] width 107 height 44
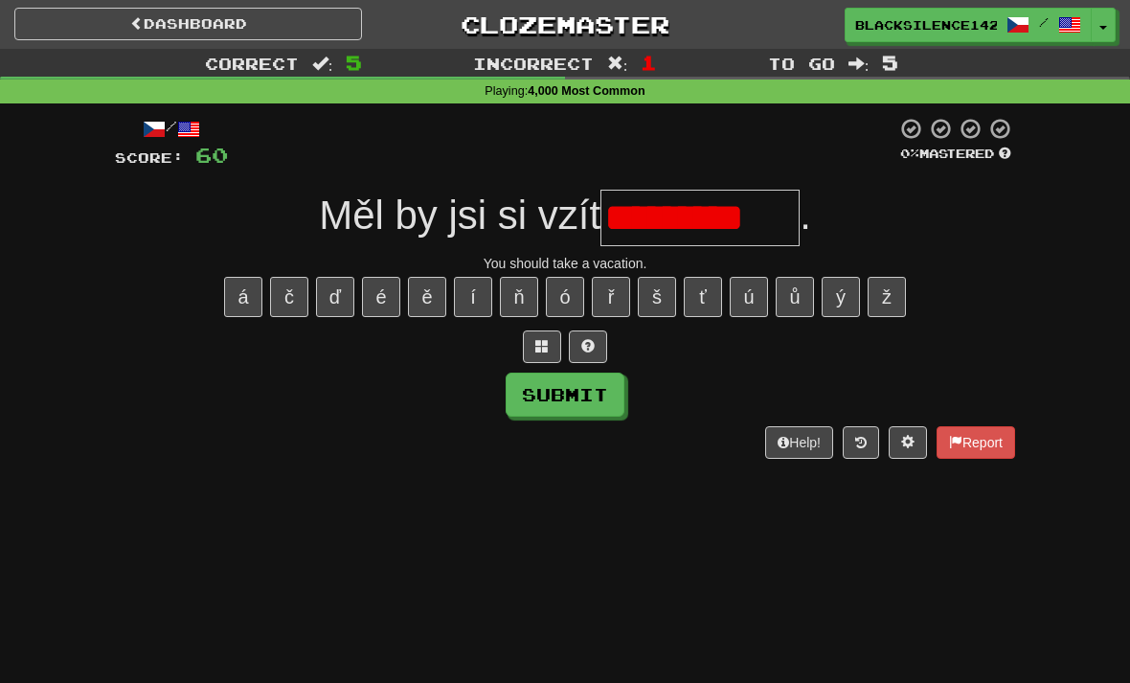
click at [678, 221] on input "*********" at bounding box center [699, 218] width 199 height 56
click at [624, 118] on div at bounding box center [562, 143] width 668 height 53
click at [681, 226] on input "*********" at bounding box center [699, 218] width 199 height 56
type input "*********"
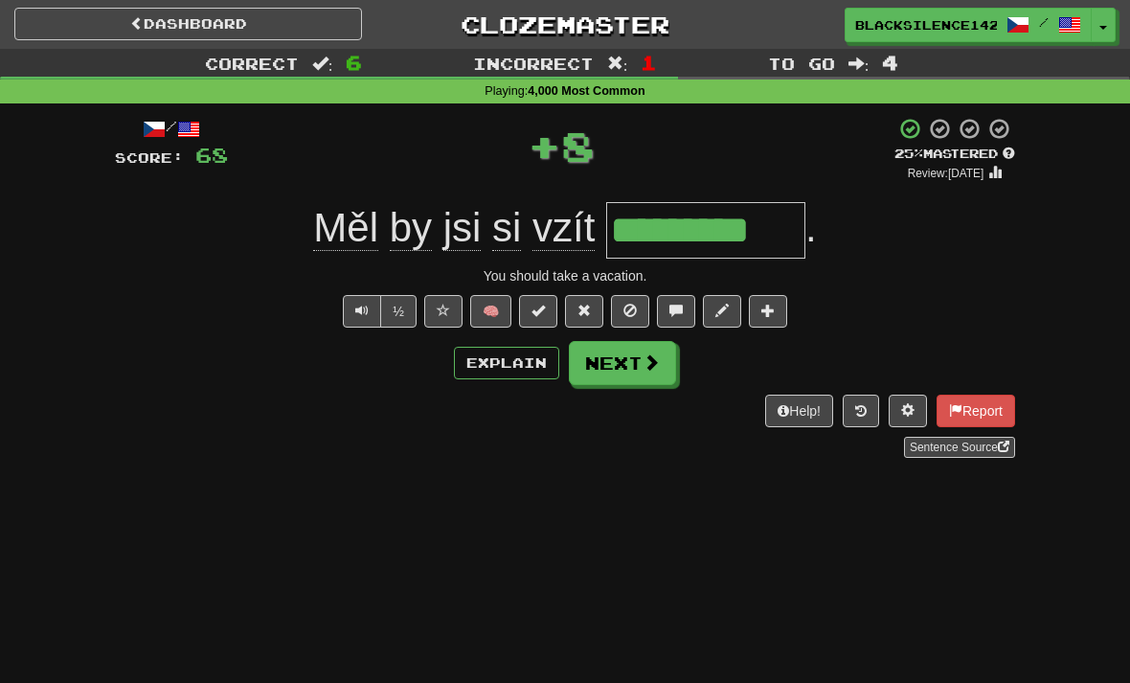
click at [639, 381] on button "Next" at bounding box center [622, 363] width 107 height 44
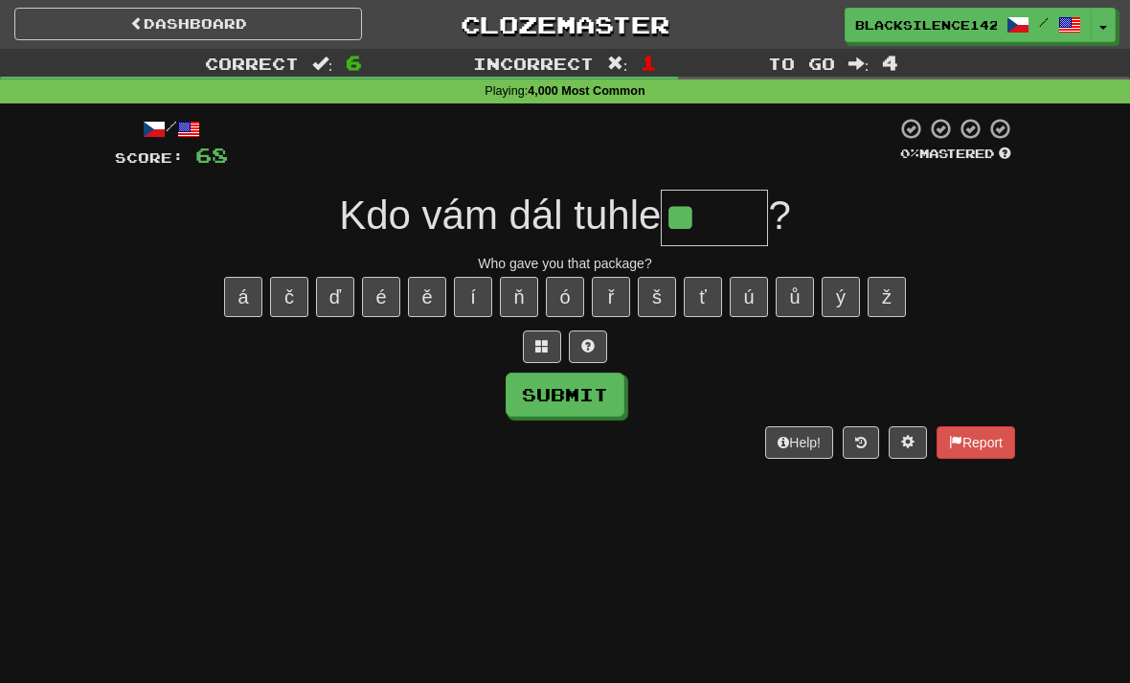
click at [657, 303] on button "š" at bounding box center [657, 297] width 38 height 40
type input "***"
type input "*****"
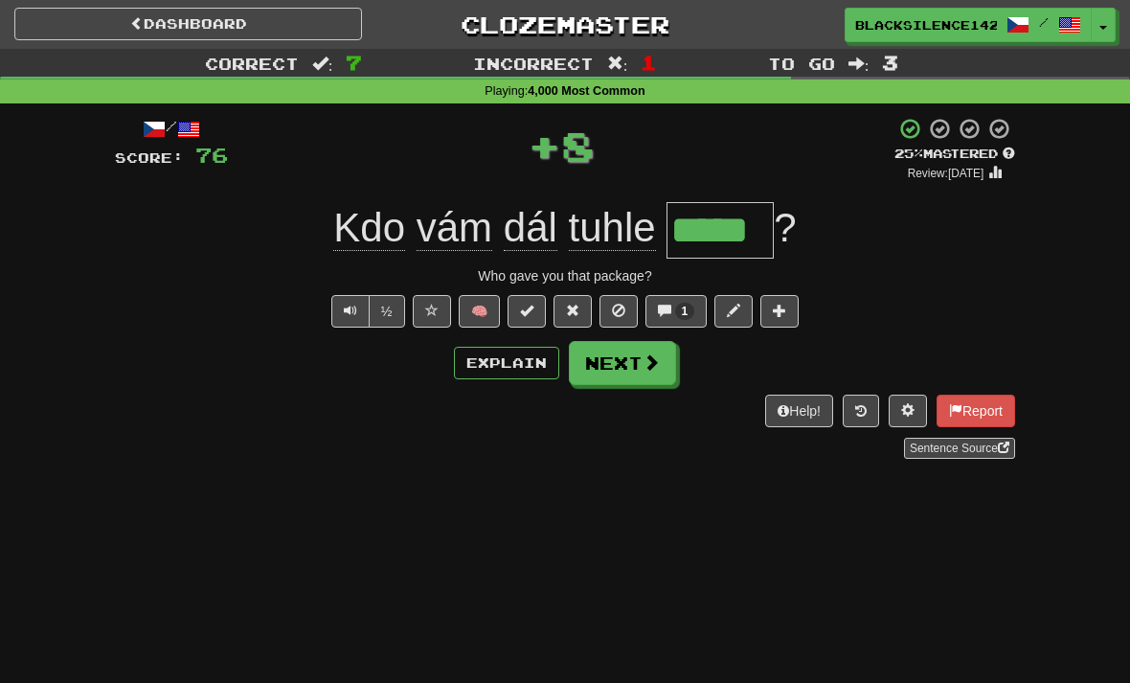
click at [649, 375] on button "Next" at bounding box center [622, 363] width 107 height 44
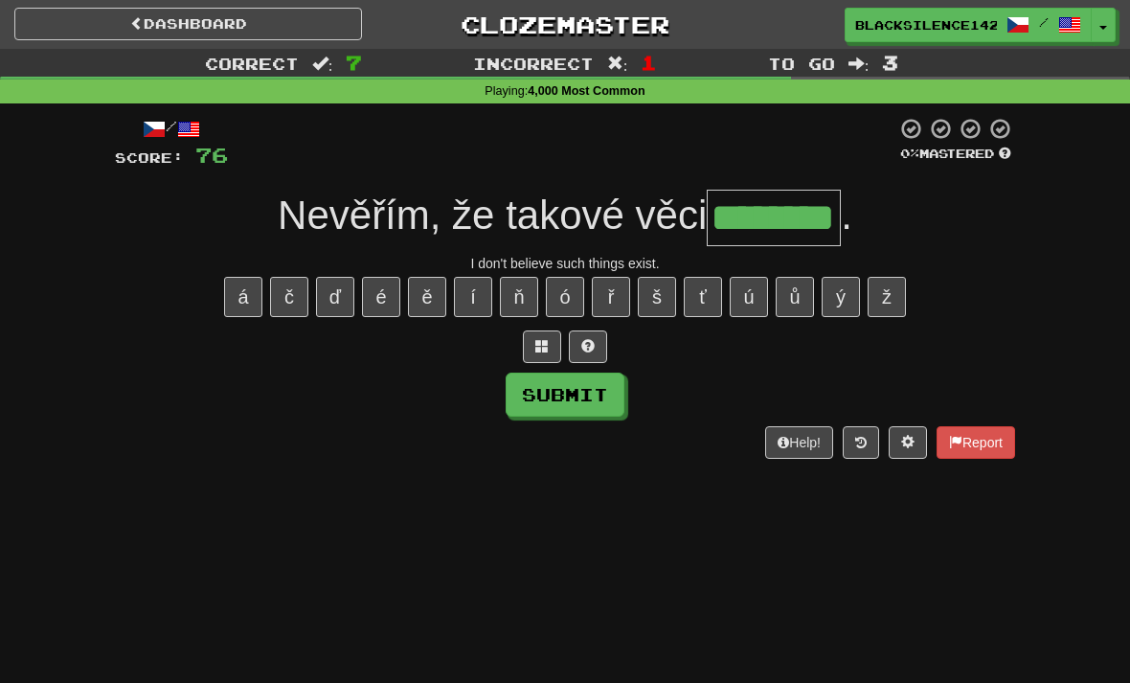
type input "********"
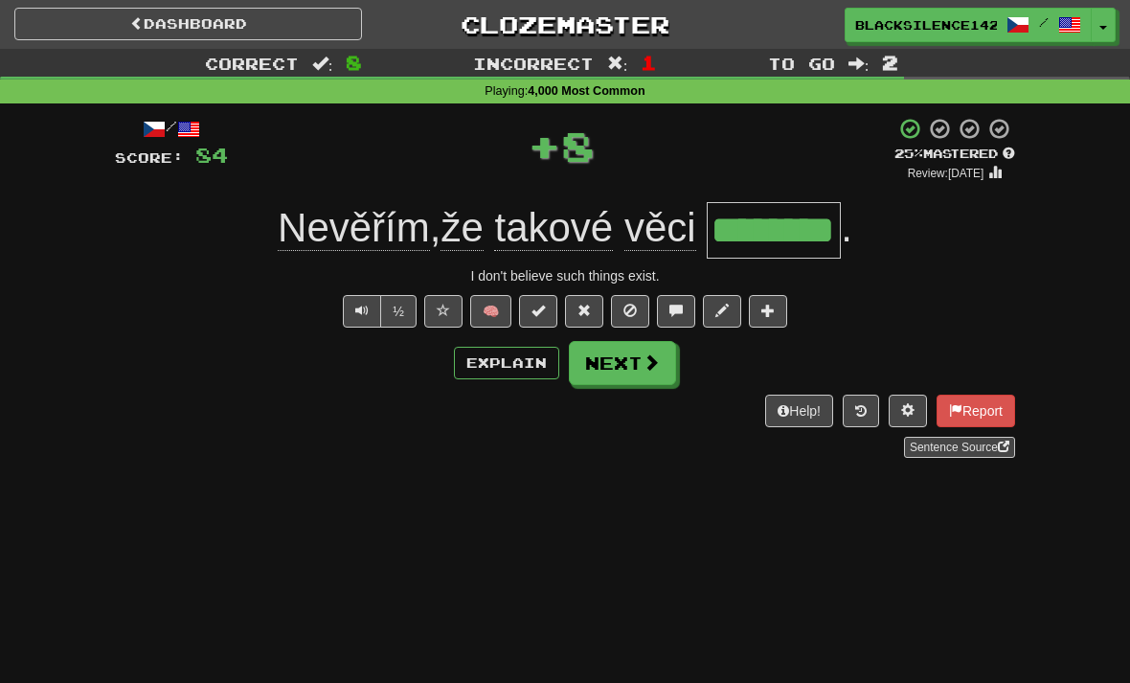
click at [635, 370] on button "Next" at bounding box center [622, 363] width 107 height 44
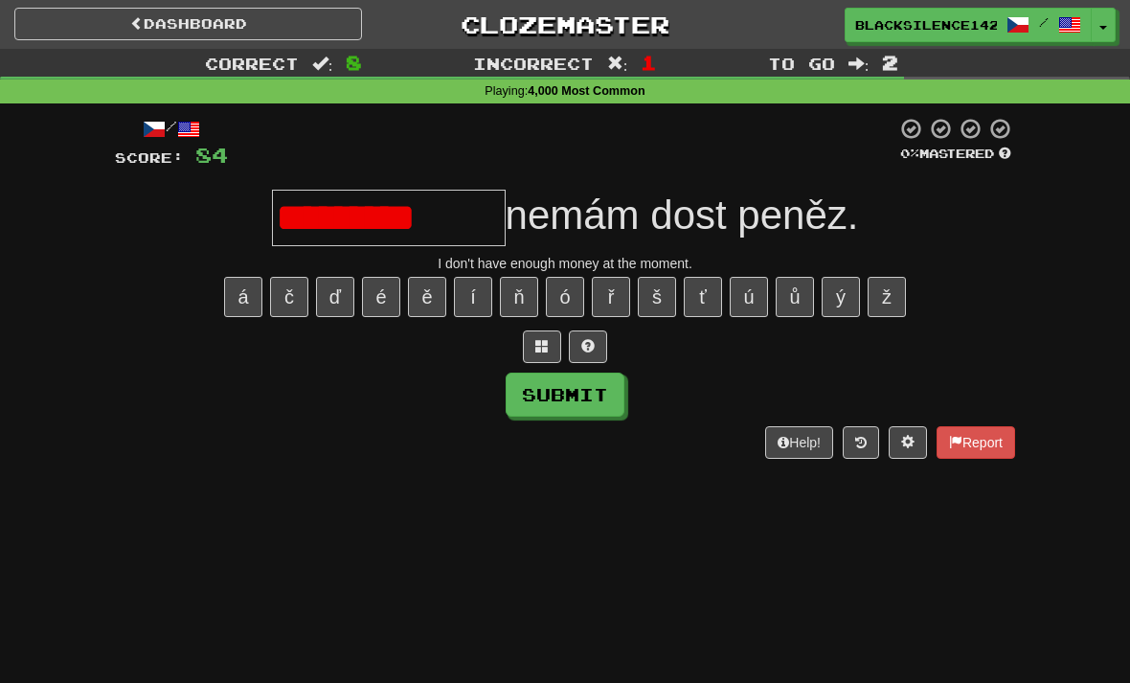
click at [597, 337] on button at bounding box center [588, 346] width 38 height 33
click at [558, 398] on button "Submit" at bounding box center [564, 394] width 119 height 44
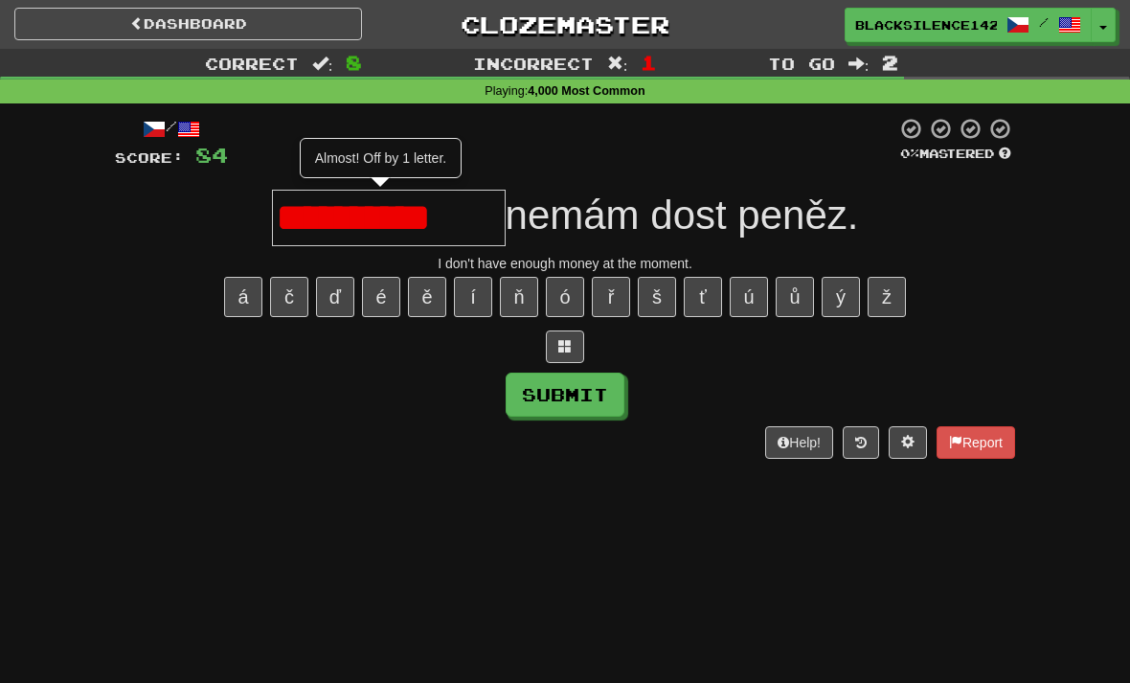
click at [561, 394] on button "Submit" at bounding box center [564, 394] width 119 height 44
type input "**********"
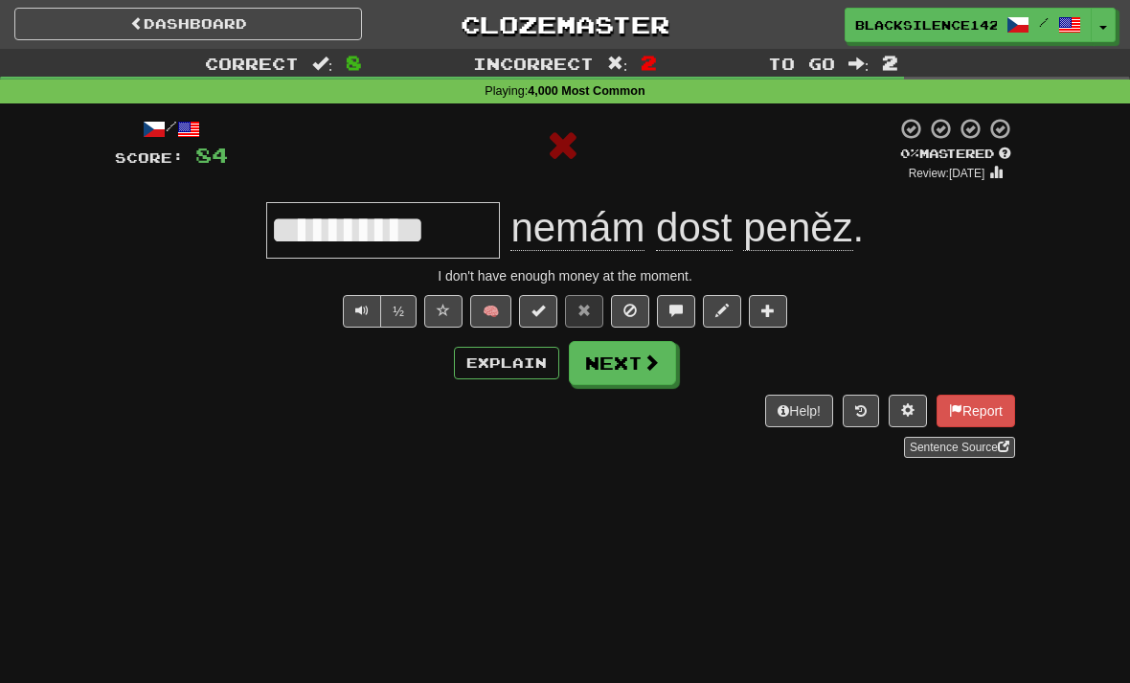
click at [198, 19] on link "Dashboard" at bounding box center [188, 24] width 348 height 33
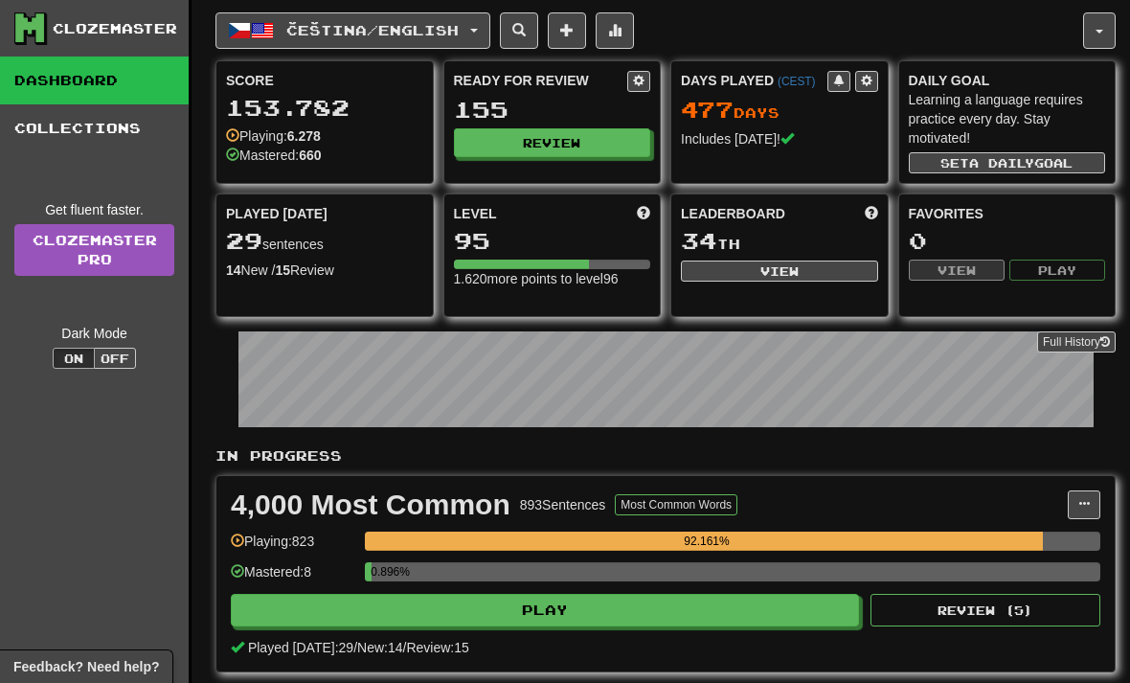
click at [372, 40] on button "Čeština / English" at bounding box center [352, 30] width 275 height 36
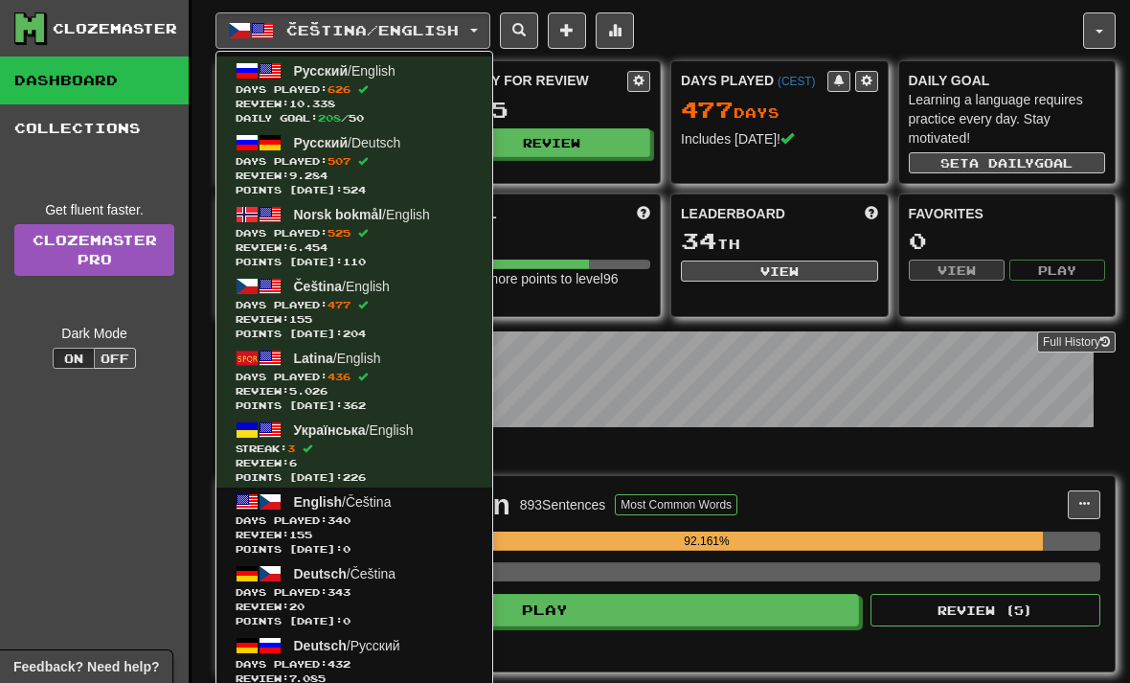
click at [271, 384] on span "Review: 5.026" at bounding box center [353, 391] width 237 height 14
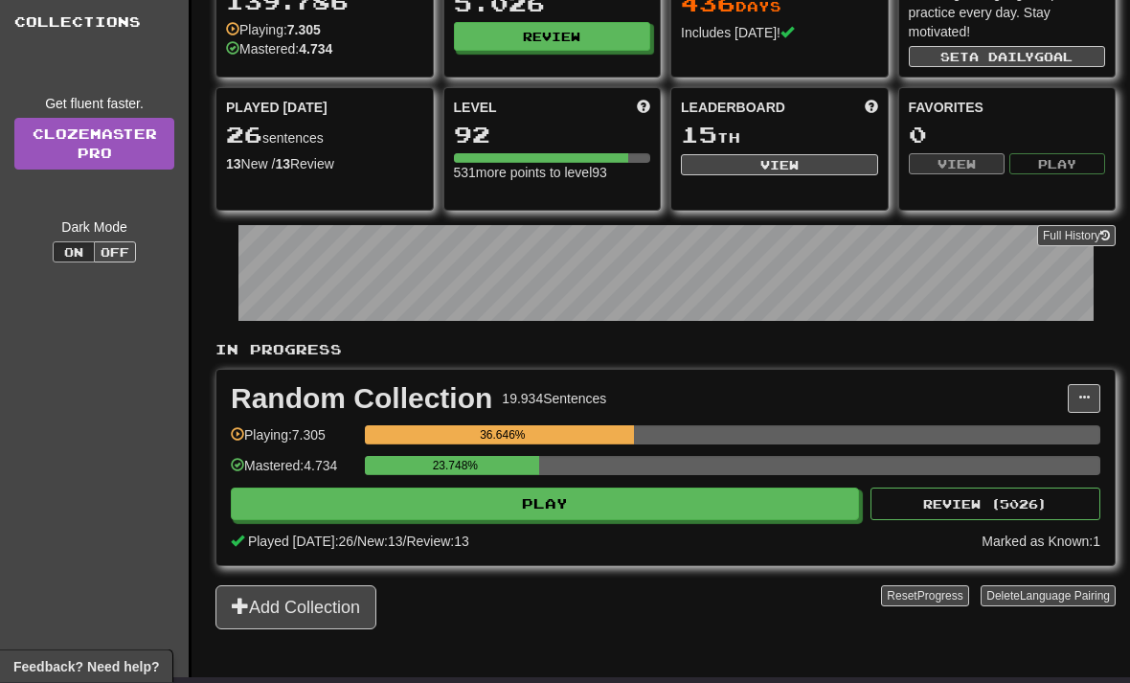
scroll to position [106, 0]
click at [307, 515] on button "Play" at bounding box center [545, 503] width 628 height 33
select select "**"
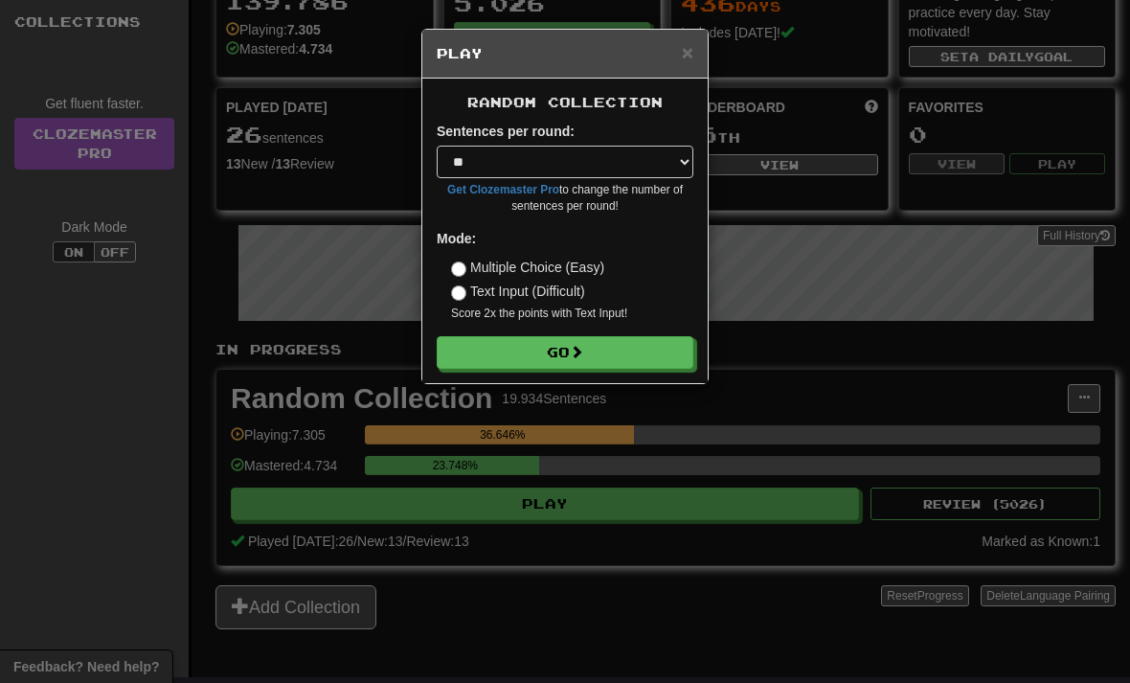
click at [465, 363] on button "Go" at bounding box center [565, 352] width 257 height 33
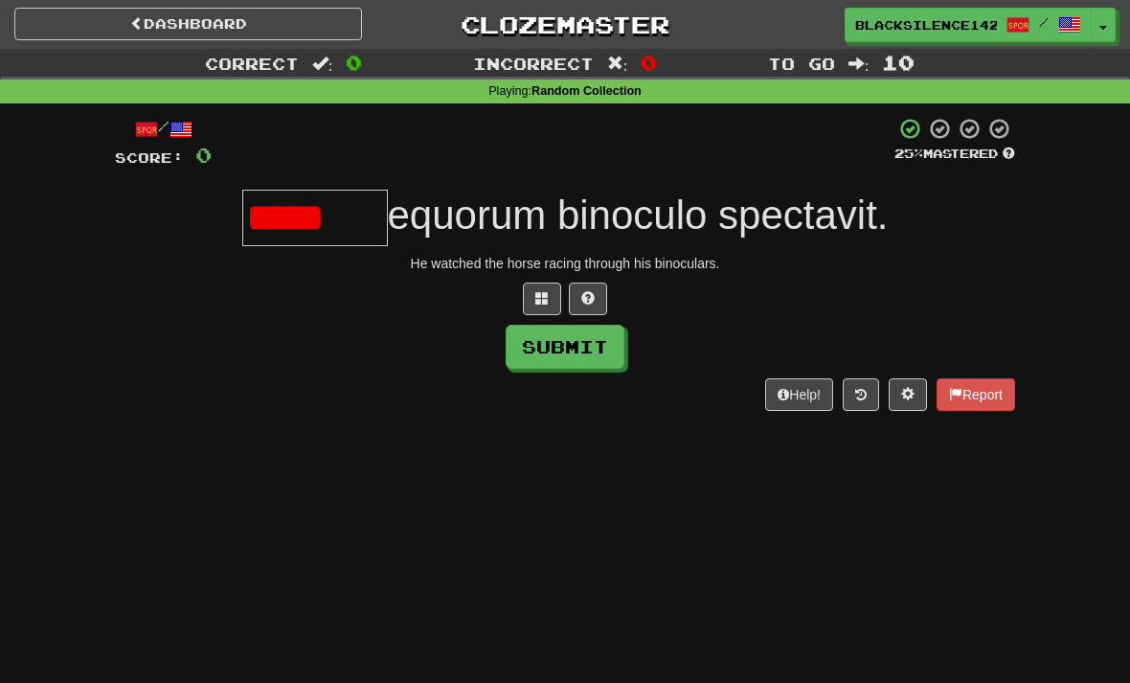
click at [602, 299] on button at bounding box center [588, 298] width 38 height 33
click at [563, 295] on span at bounding box center [564, 297] width 13 height 13
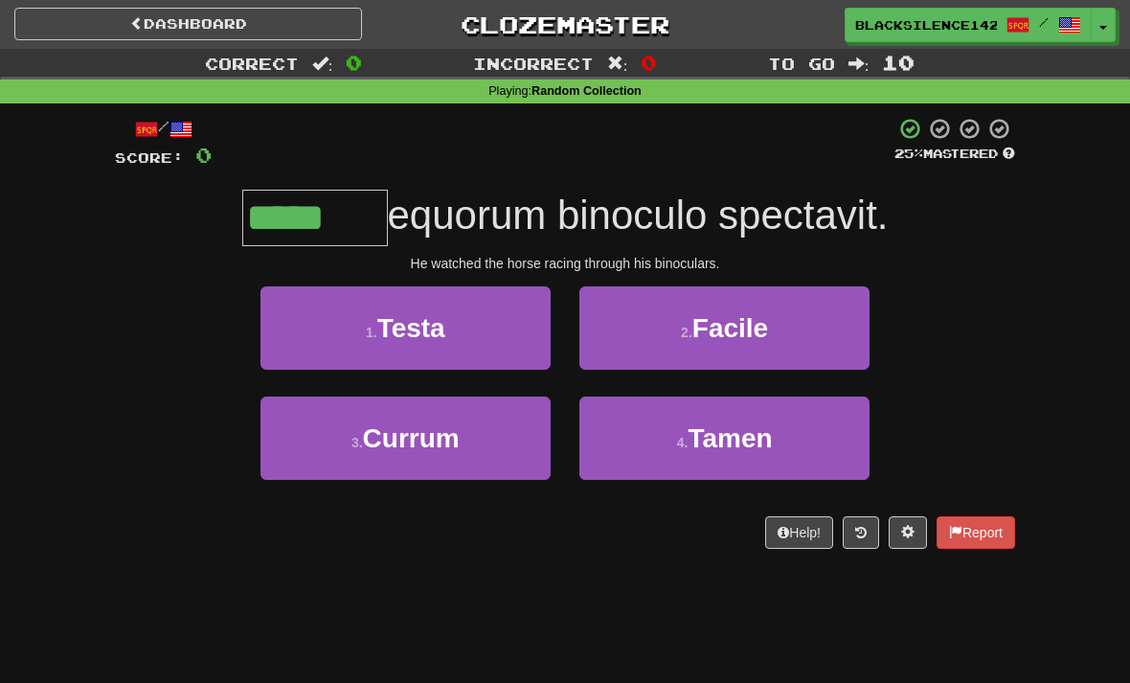
click at [445, 457] on button "3 . Currum" at bounding box center [405, 437] width 290 height 83
type input "******"
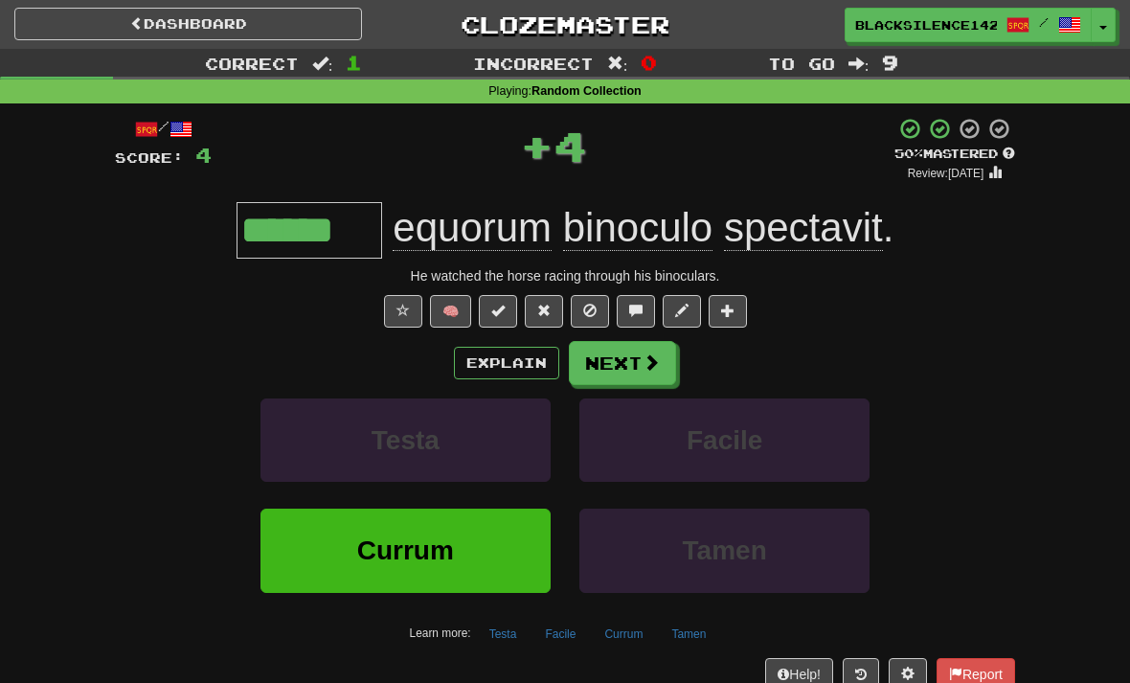
click at [617, 370] on button "Next" at bounding box center [622, 363] width 107 height 44
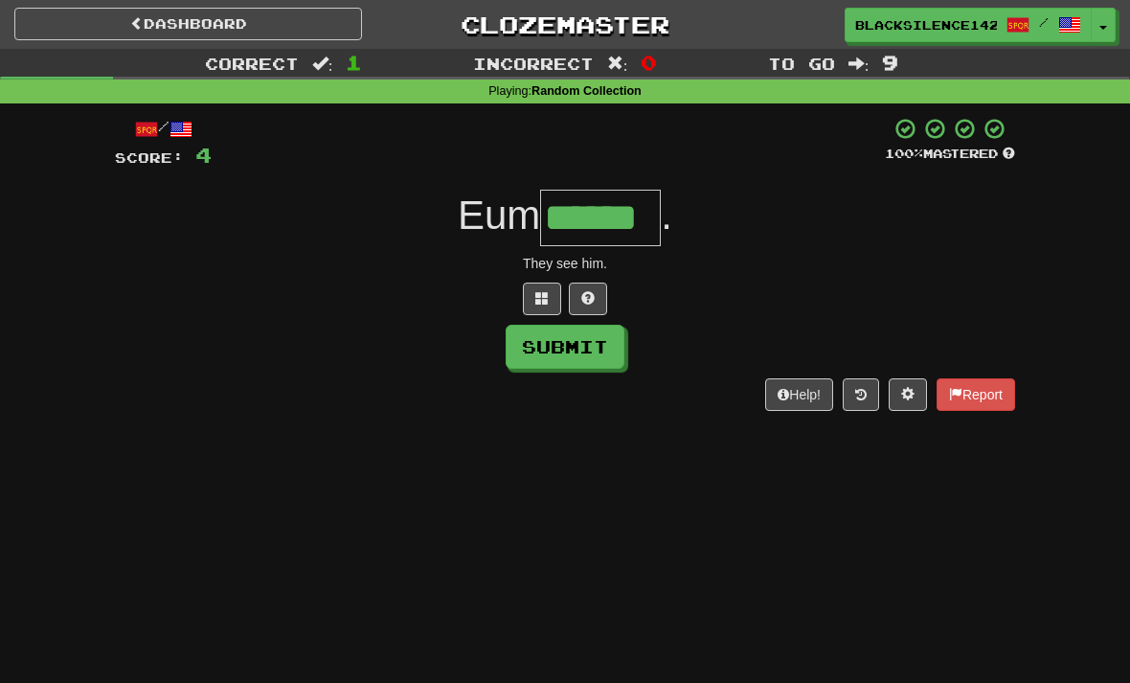
click at [532, 360] on button "Submit" at bounding box center [564, 347] width 119 height 44
type input "******"
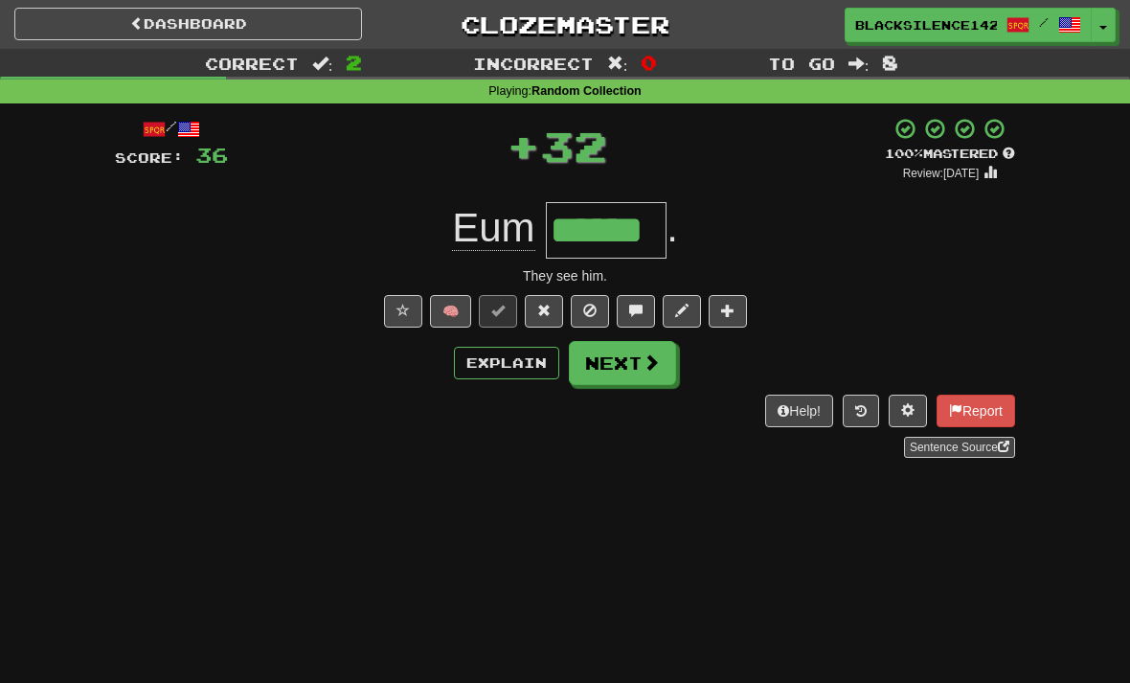
click at [545, 306] on span at bounding box center [543, 309] width 13 height 13
click at [156, 24] on link "Dashboard" at bounding box center [188, 24] width 348 height 33
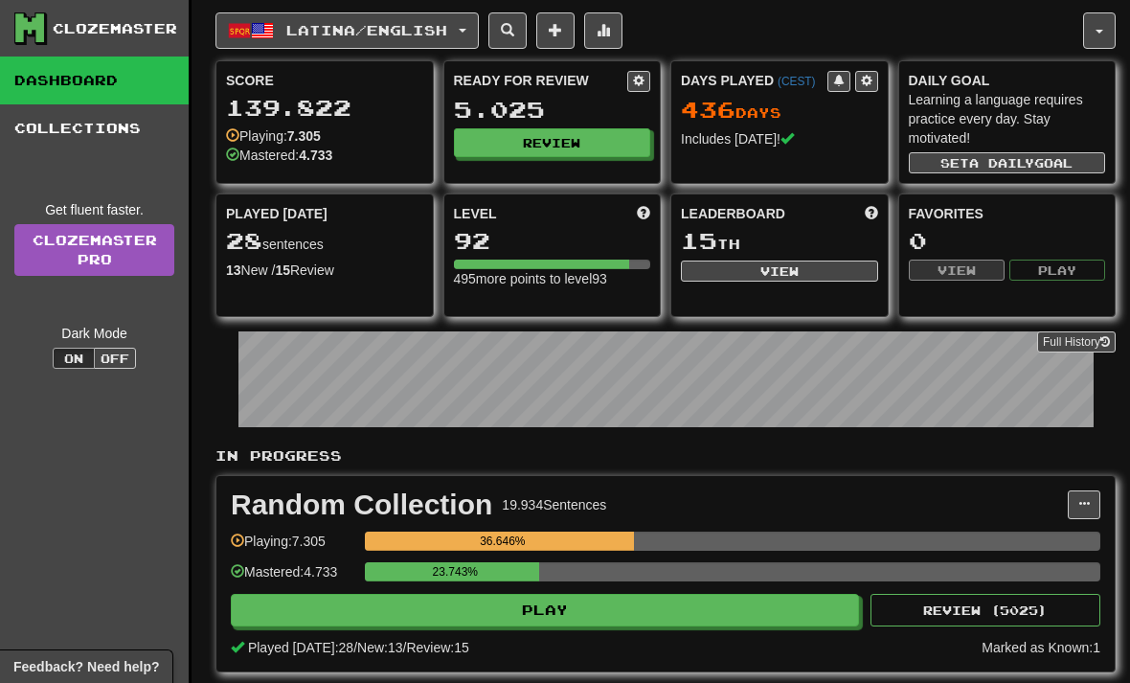
click at [393, 625] on button "Play" at bounding box center [545, 610] width 628 height 33
select select "**"
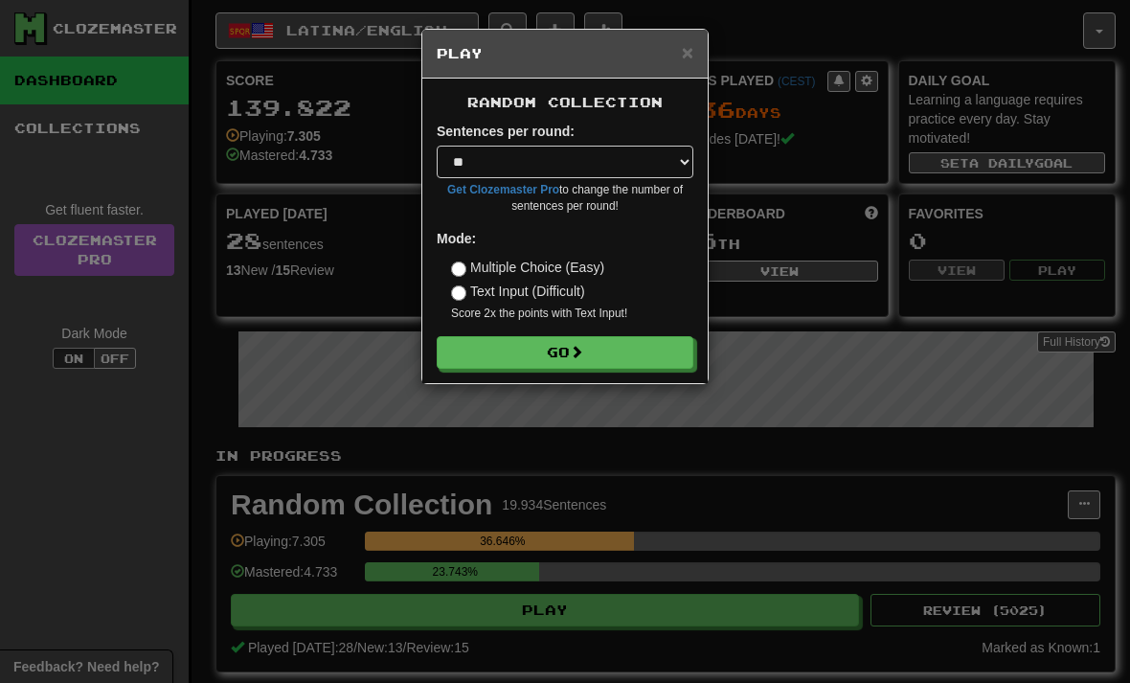
click at [542, 329] on form "Sentences per round: * ** ** ** ** ** *** ******** Get Clozemaster Pro to chang…" at bounding box center [565, 245] width 257 height 247
click at [635, 358] on button "Go" at bounding box center [565, 352] width 257 height 33
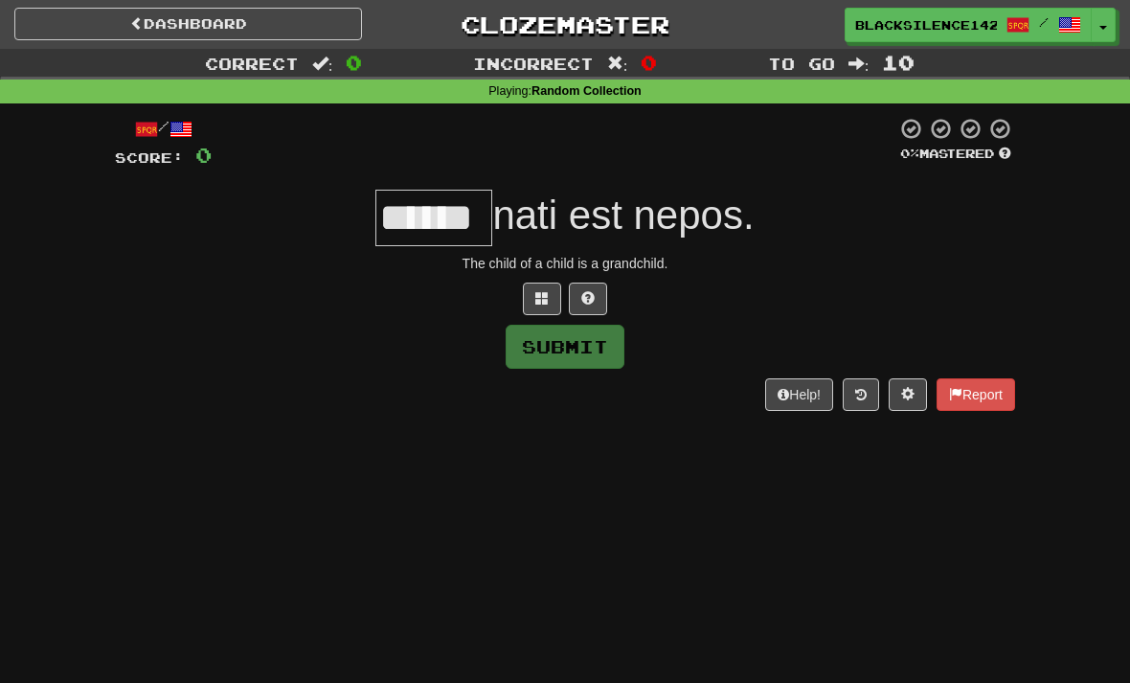
type input "******"
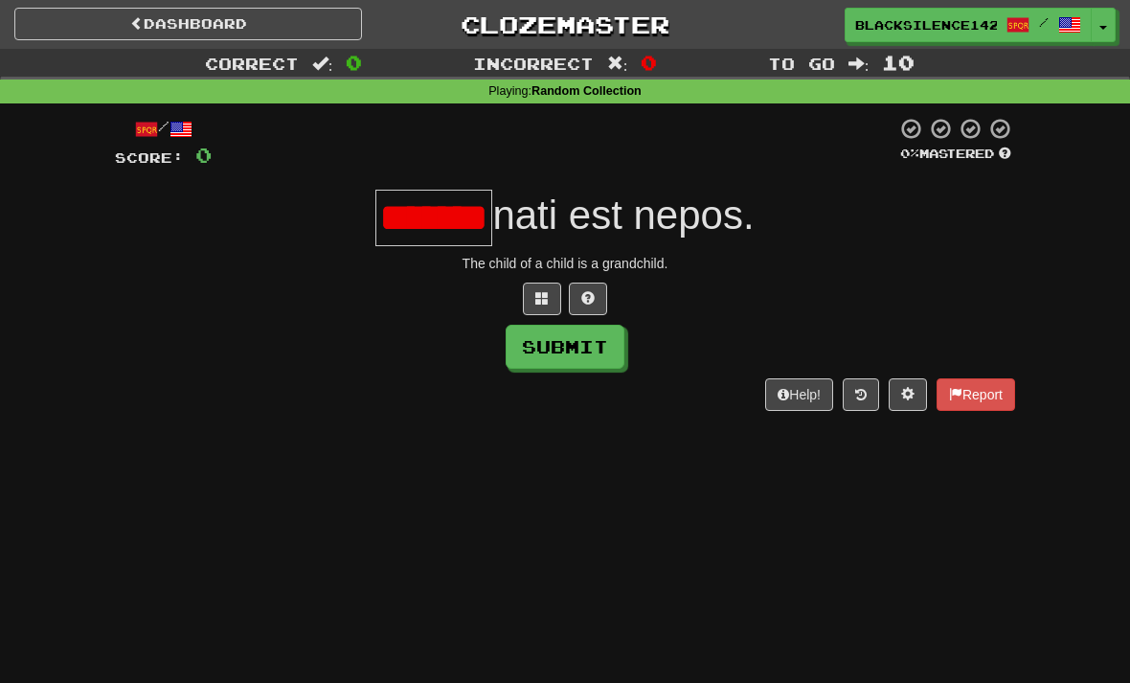
click at [602, 318] on div "/ Score: 0 0 % Mastered ******* nati est nepos. The child of a child is a grand…" at bounding box center [565, 263] width 900 height 293
click at [594, 292] on span at bounding box center [587, 297] width 13 height 13
click at [570, 292] on span at bounding box center [564, 297] width 13 height 13
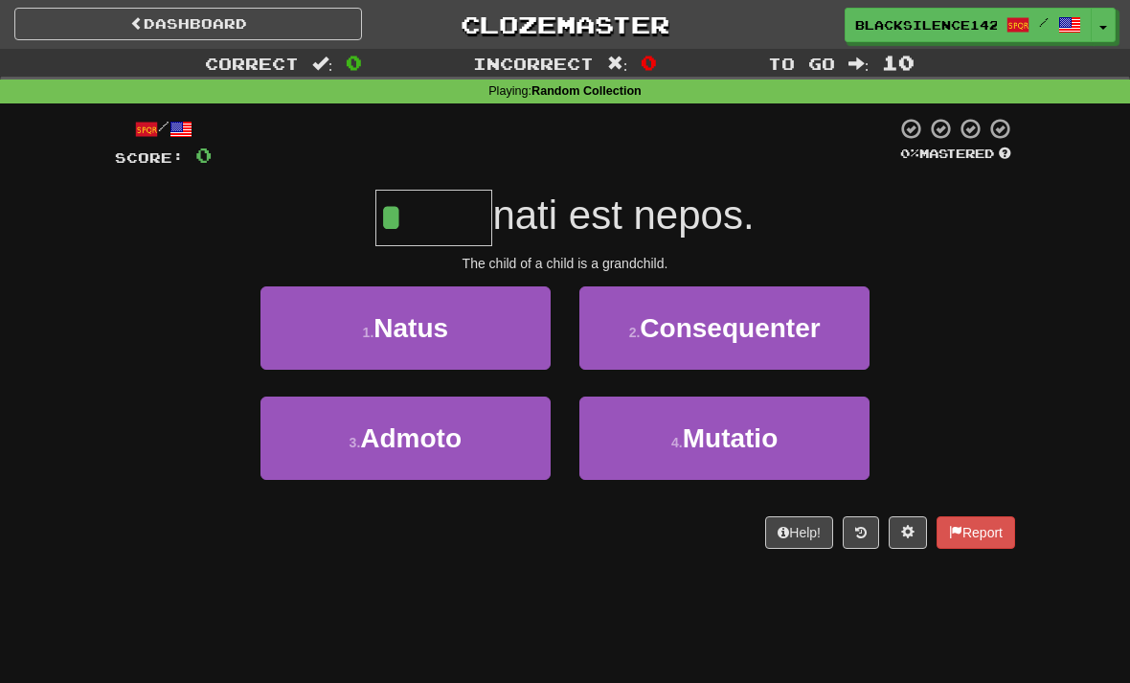
click at [486, 324] on button "1 . Natus" at bounding box center [405, 327] width 290 height 83
type input "*****"
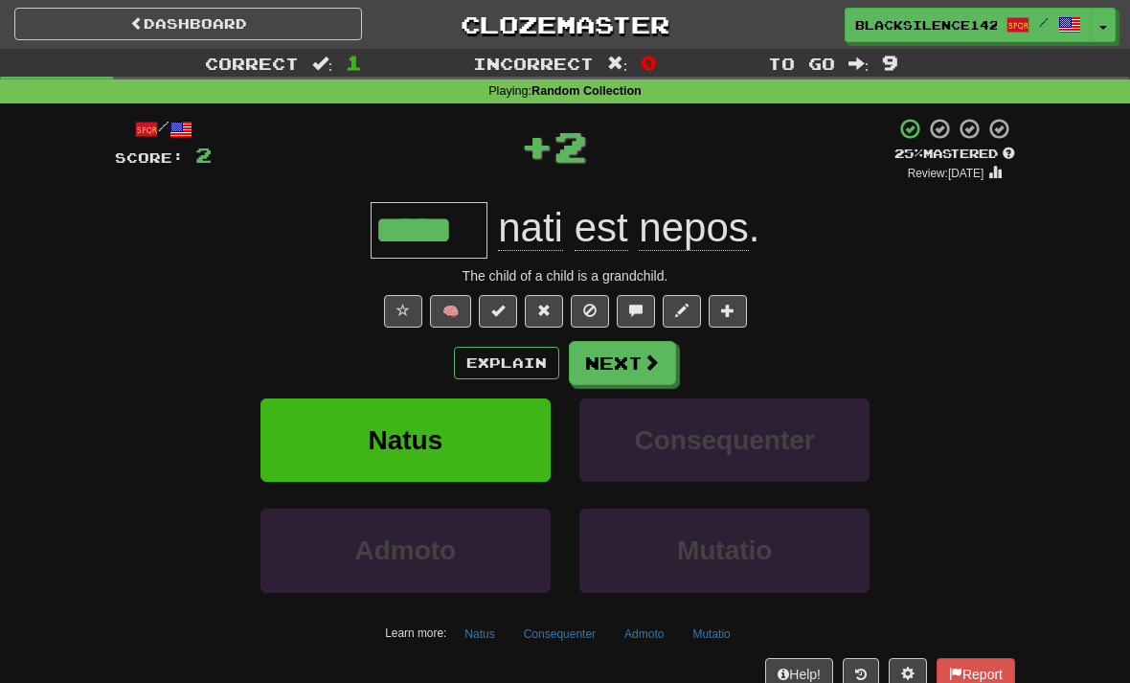
click at [143, 22] on link "Dashboard" at bounding box center [188, 24] width 348 height 33
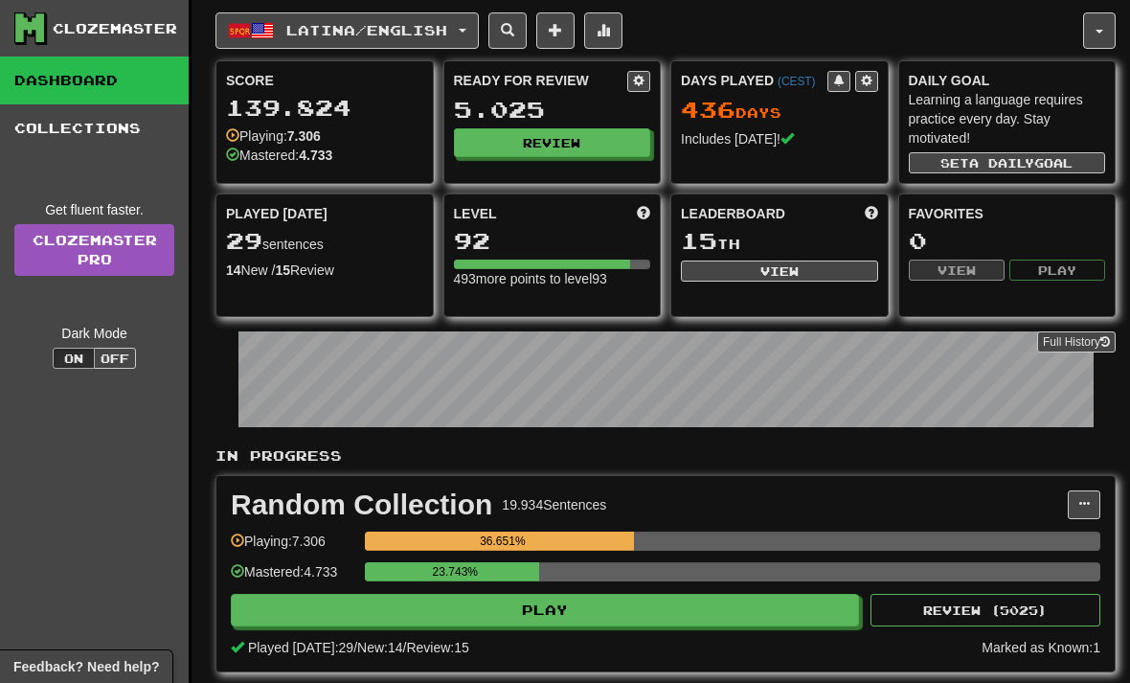
click at [303, 37] on span "Latina / English" at bounding box center [366, 30] width 161 height 16
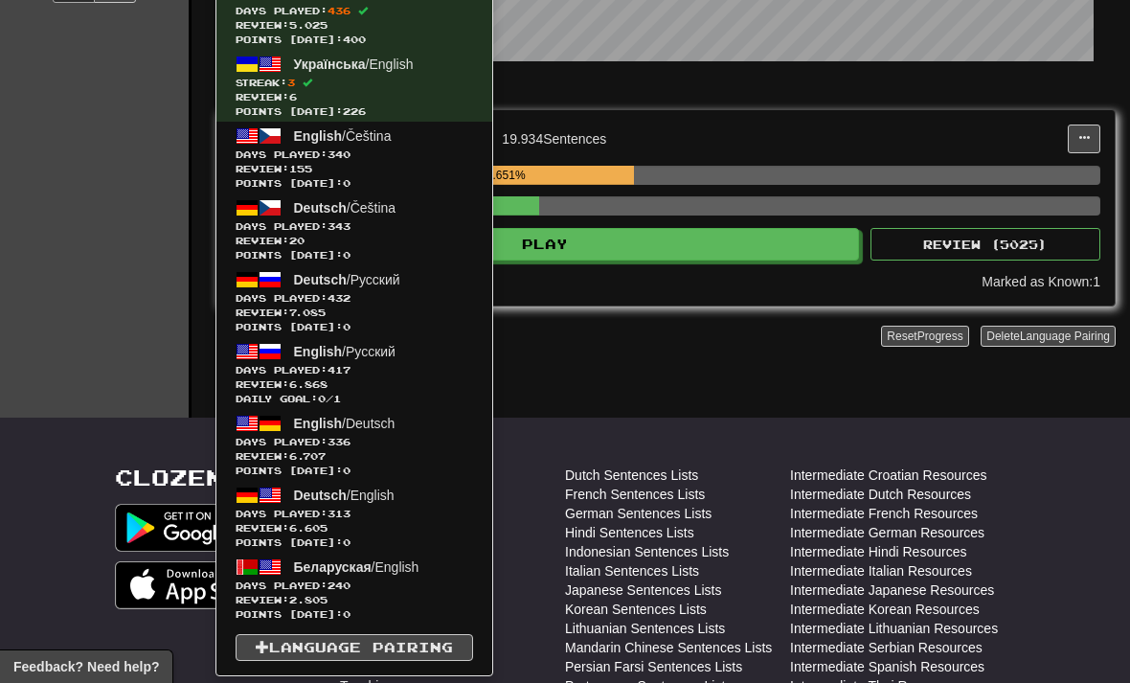
scroll to position [365, 0]
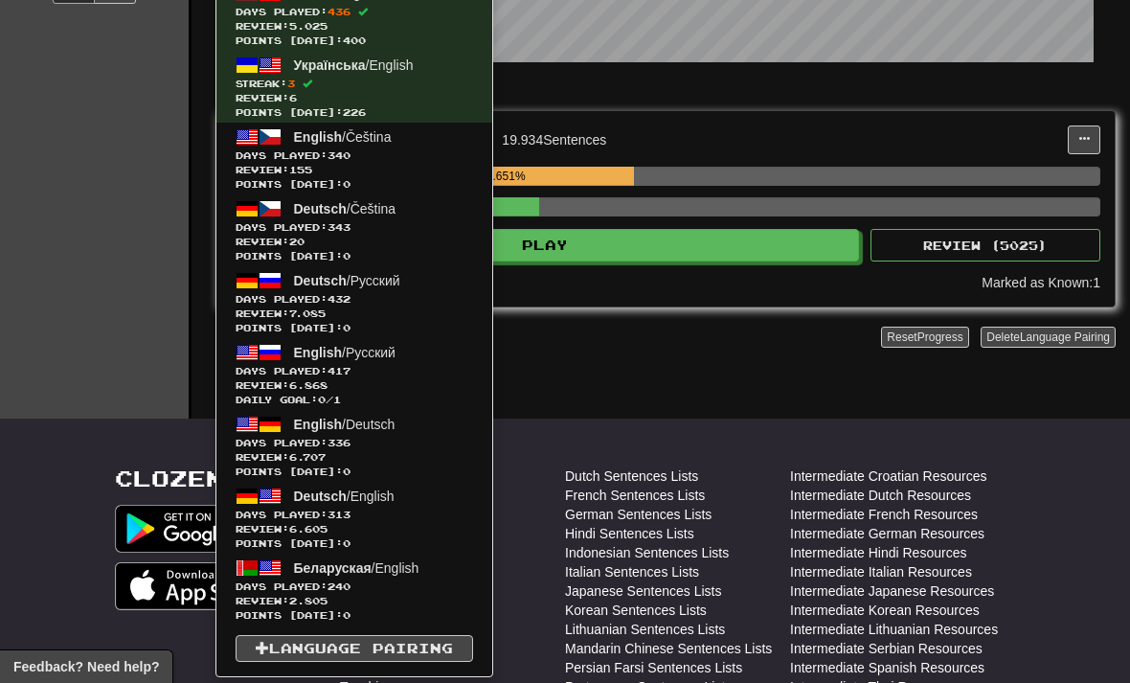
click at [267, 145] on span at bounding box center [269, 136] width 23 height 23
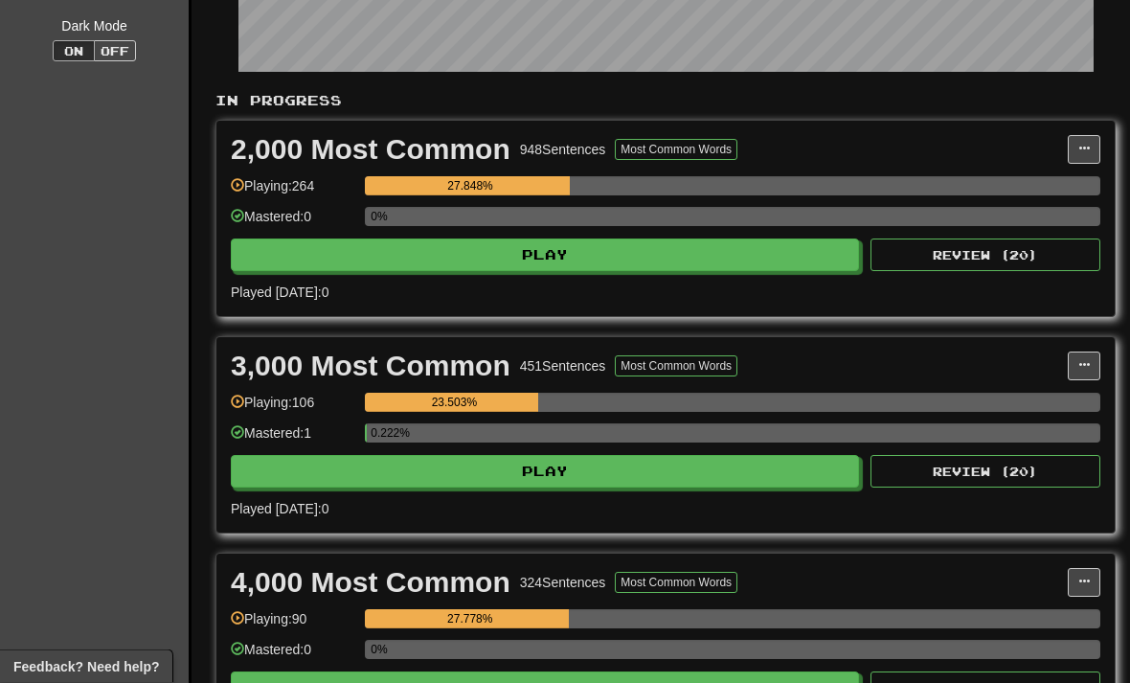
click at [336, 280] on div "2,000 Most Common 948 Sentences Most Common Words Manage Sentences Unpin from D…" at bounding box center [665, 219] width 898 height 195
click at [339, 252] on button "Play" at bounding box center [545, 254] width 628 height 33
select select "**"
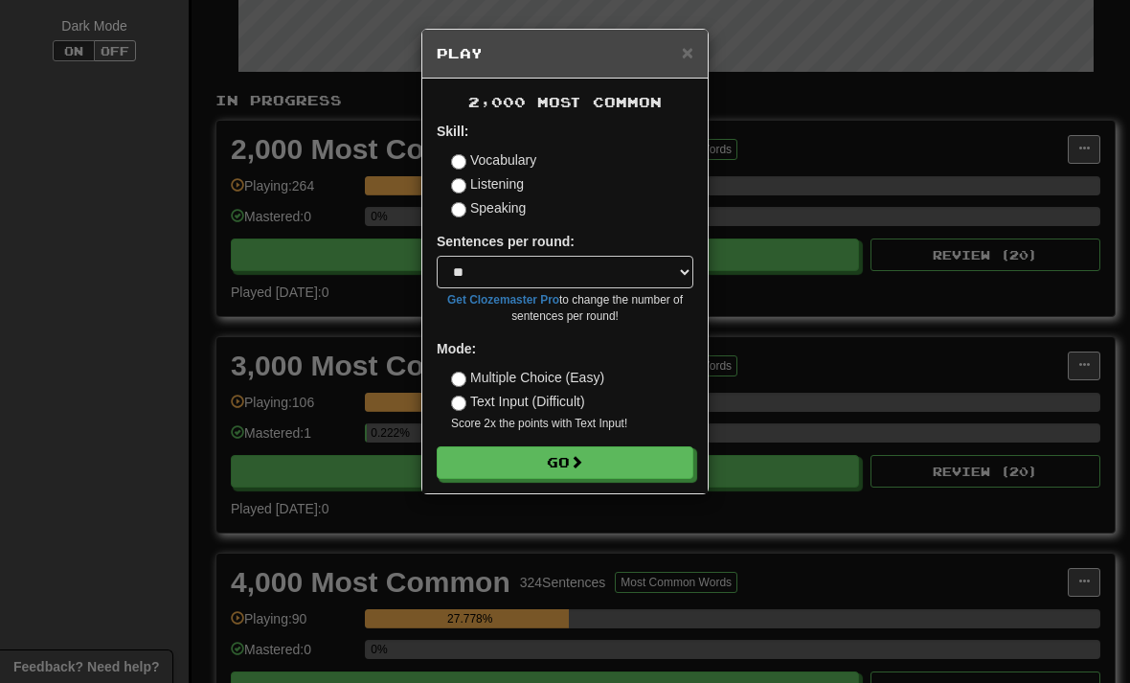
click at [494, 468] on button "Go" at bounding box center [565, 462] width 257 height 33
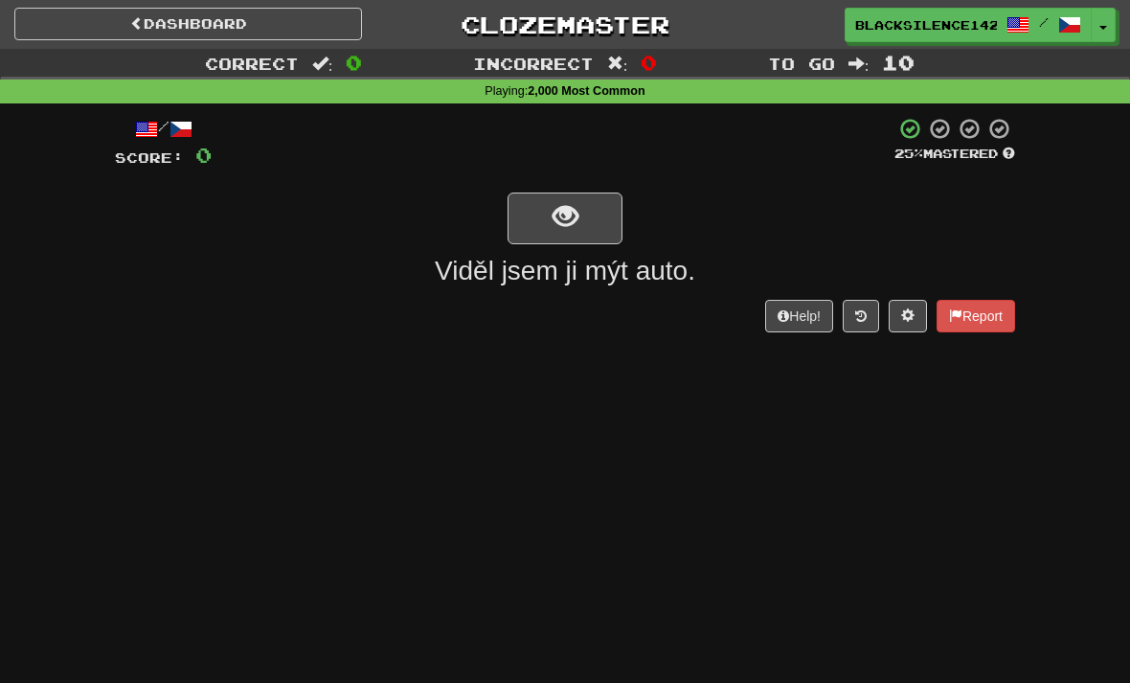
click at [576, 208] on span "show sentence" at bounding box center [565, 217] width 26 height 26
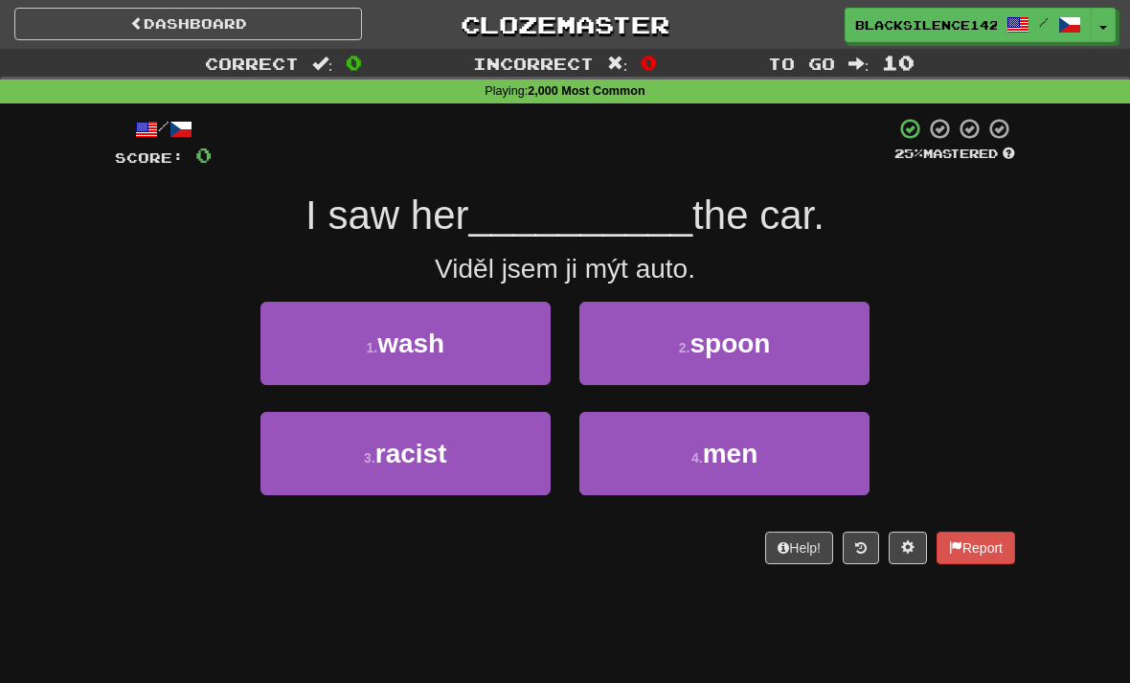
click at [437, 365] on button "1 . wash" at bounding box center [405, 343] width 290 height 83
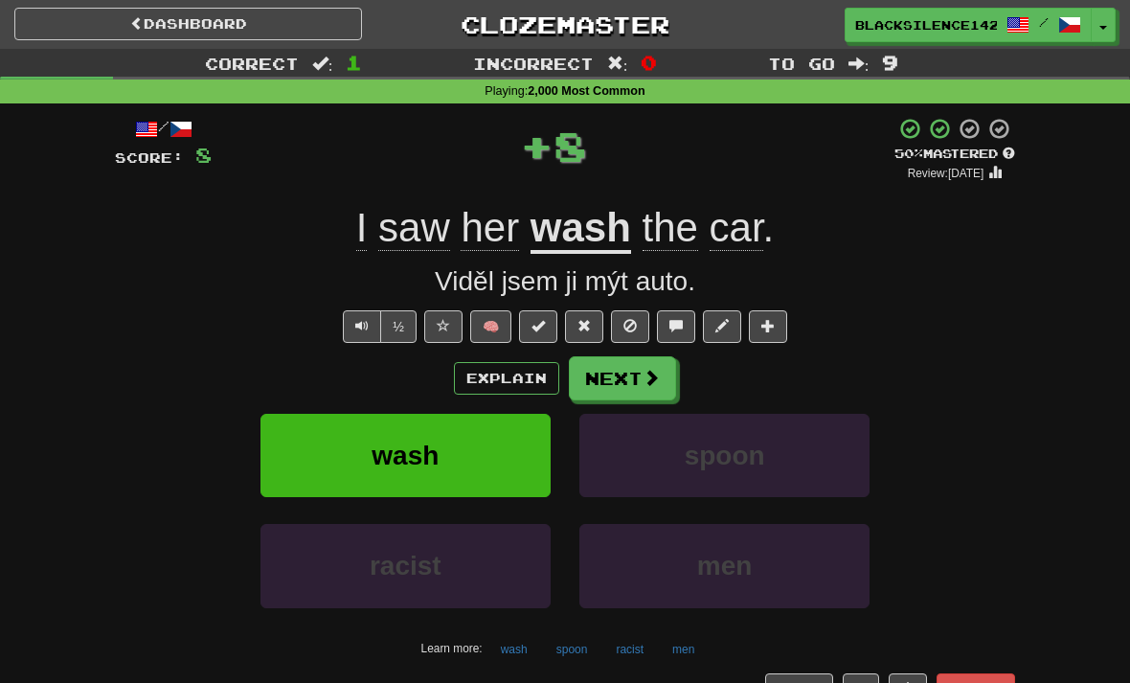
click at [611, 386] on button "Next" at bounding box center [622, 378] width 107 height 44
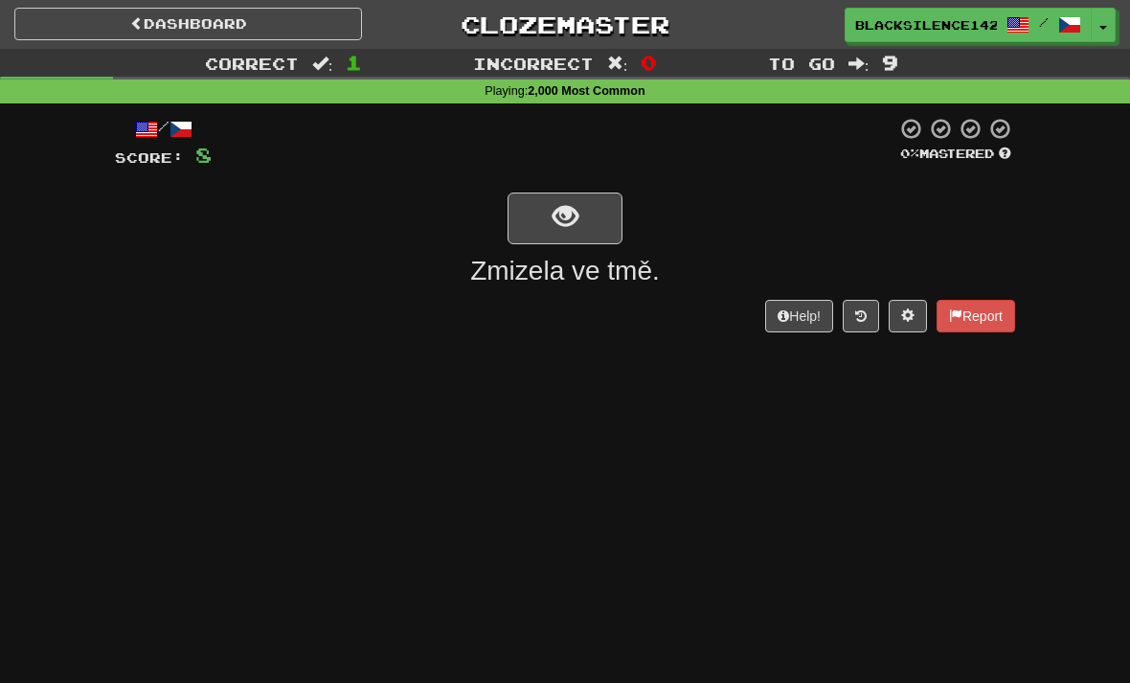
click at [553, 224] on span "show sentence" at bounding box center [565, 217] width 26 height 26
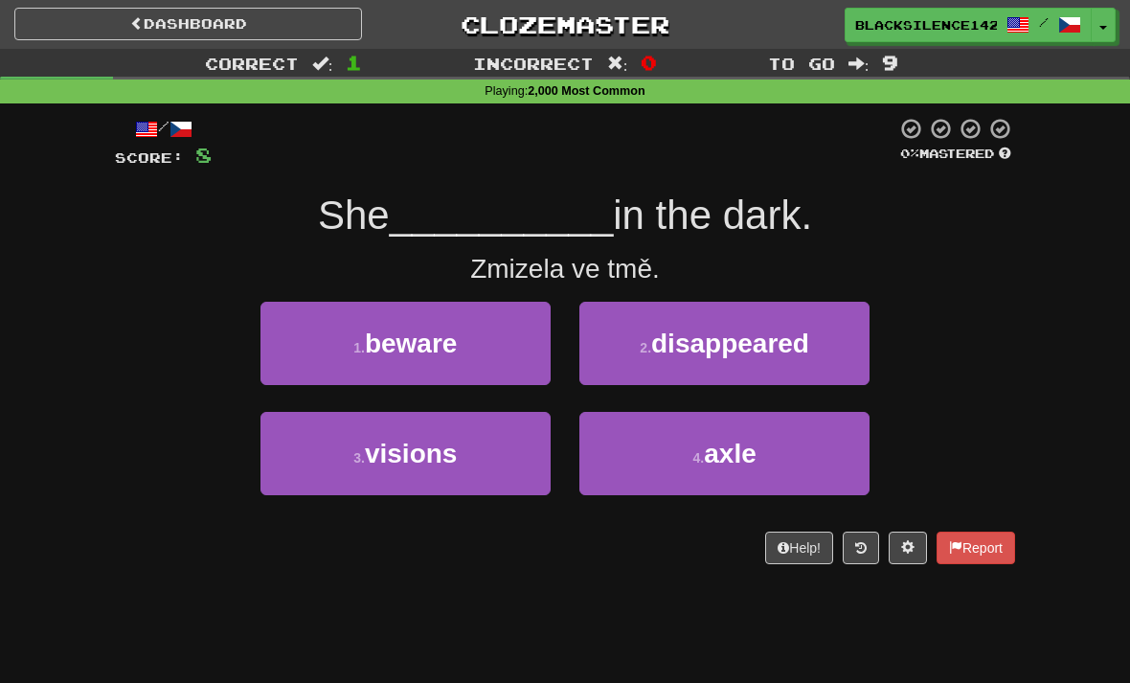
click at [415, 332] on span "beware" at bounding box center [411, 343] width 93 height 30
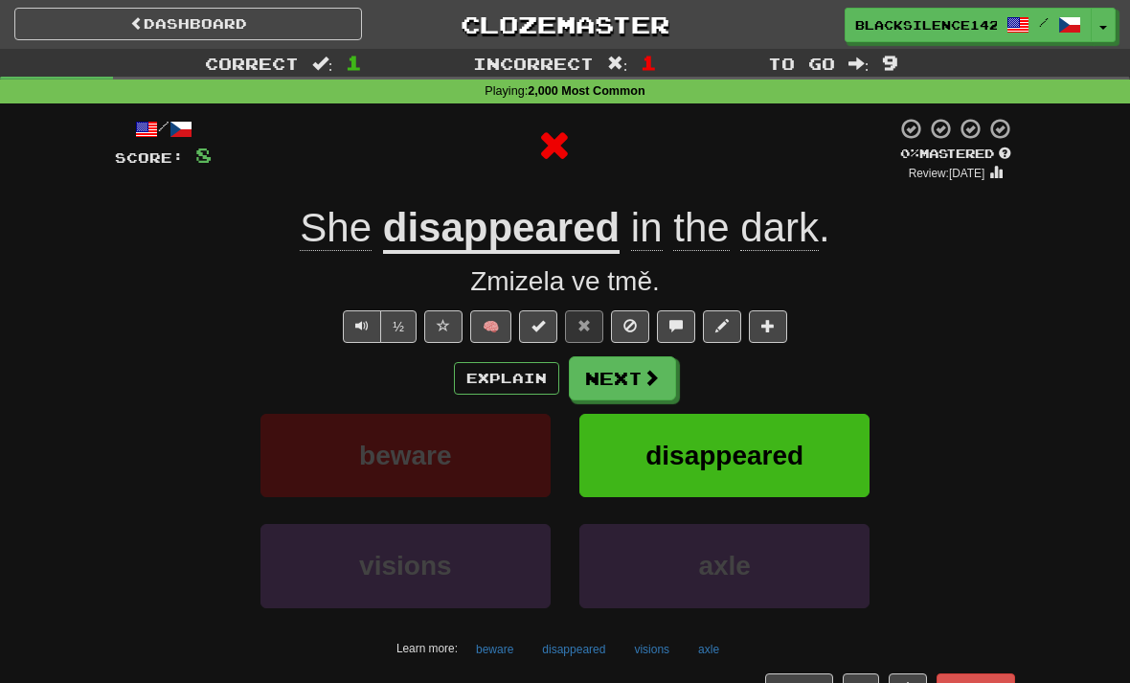
click at [618, 392] on button "Next" at bounding box center [622, 378] width 107 height 44
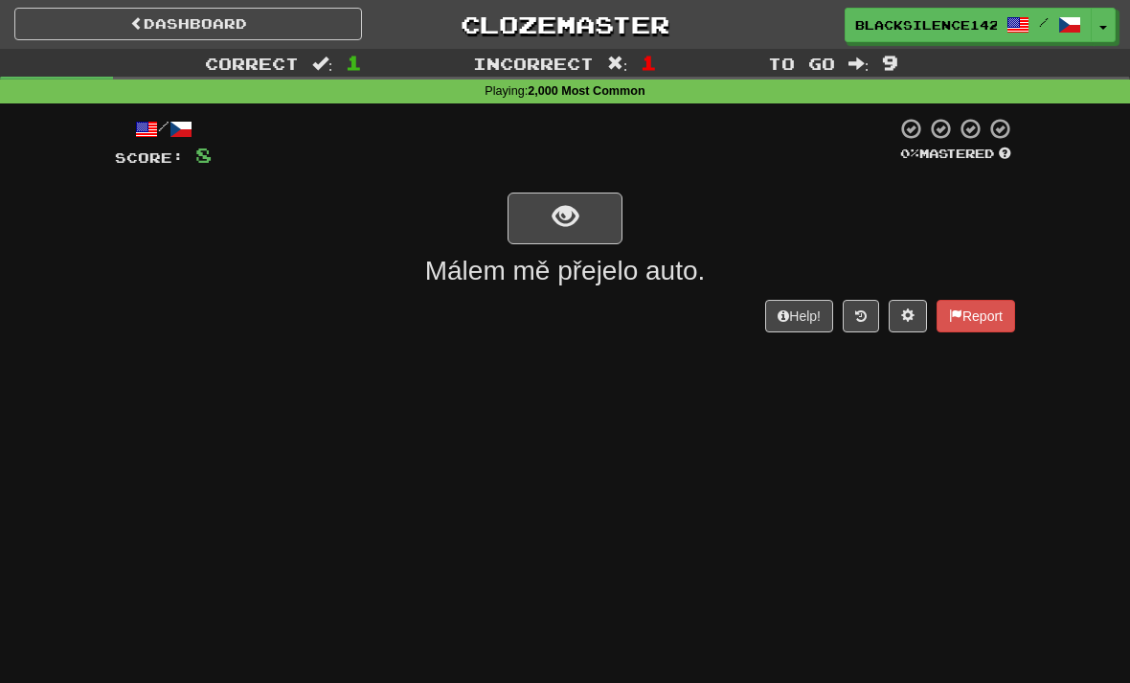
click at [574, 230] on span "show sentence" at bounding box center [565, 217] width 26 height 26
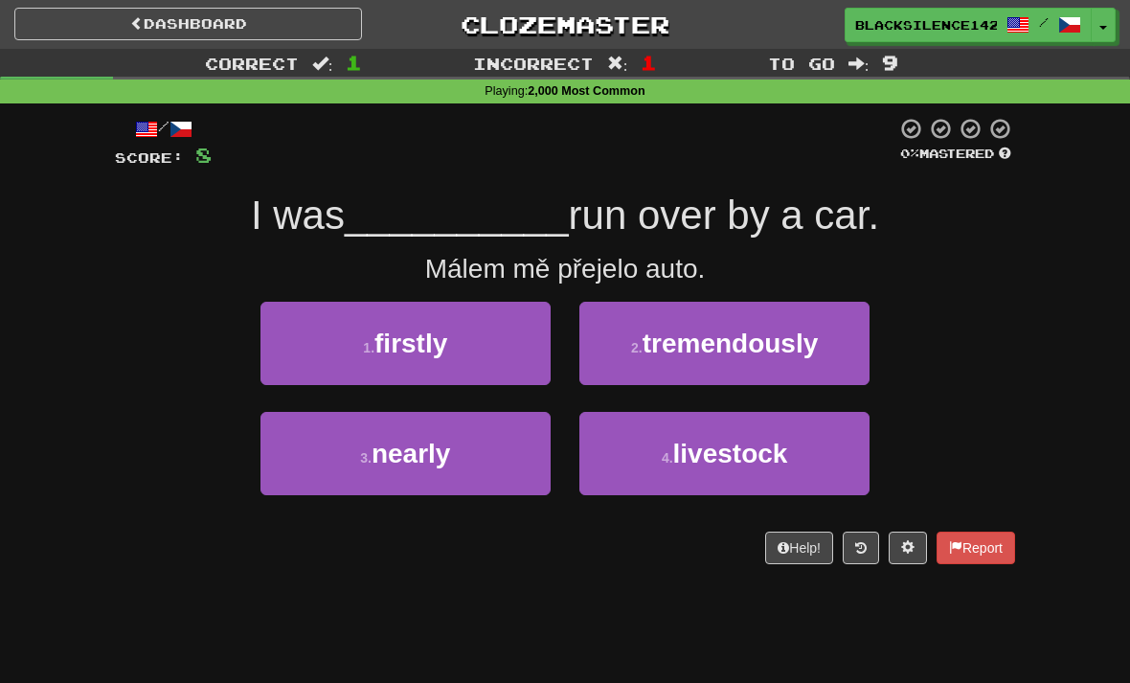
click at [425, 451] on span "nearly" at bounding box center [410, 453] width 79 height 30
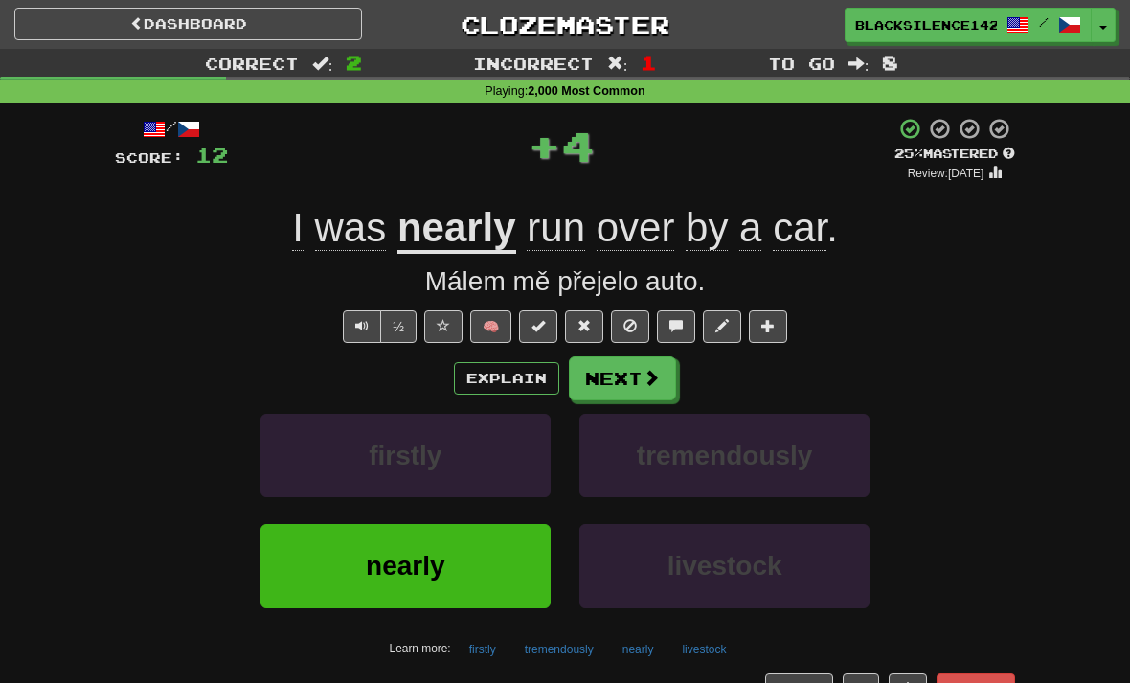
click at [613, 391] on button "Next" at bounding box center [622, 378] width 107 height 44
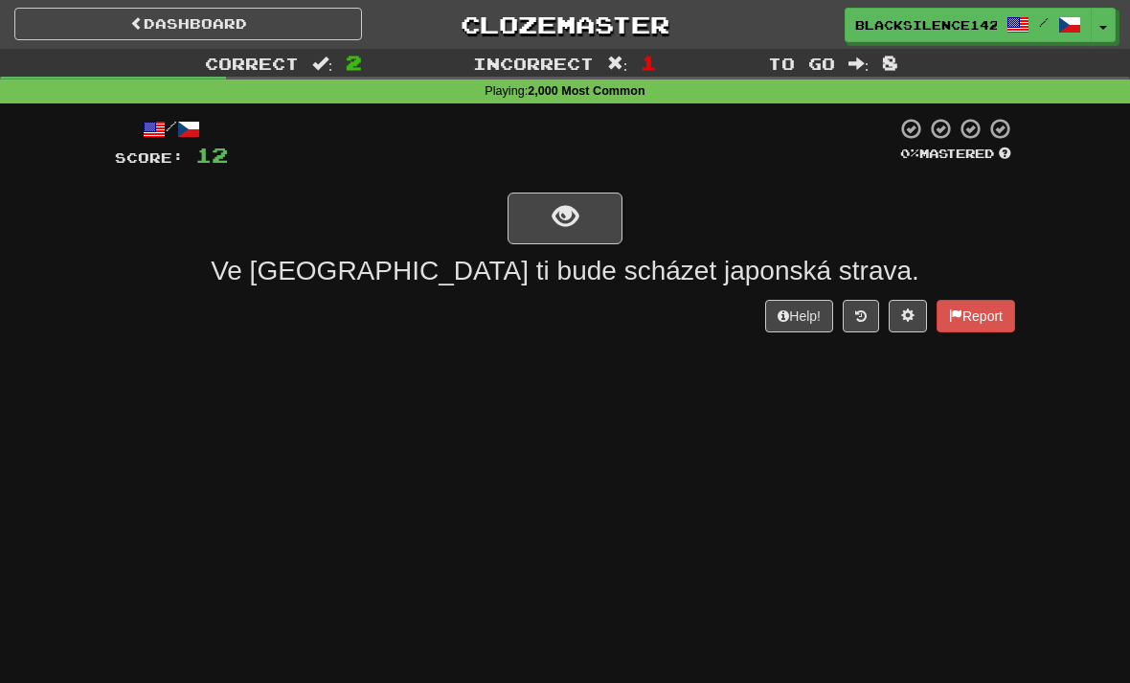
click at [567, 213] on span "show sentence" at bounding box center [565, 217] width 26 height 26
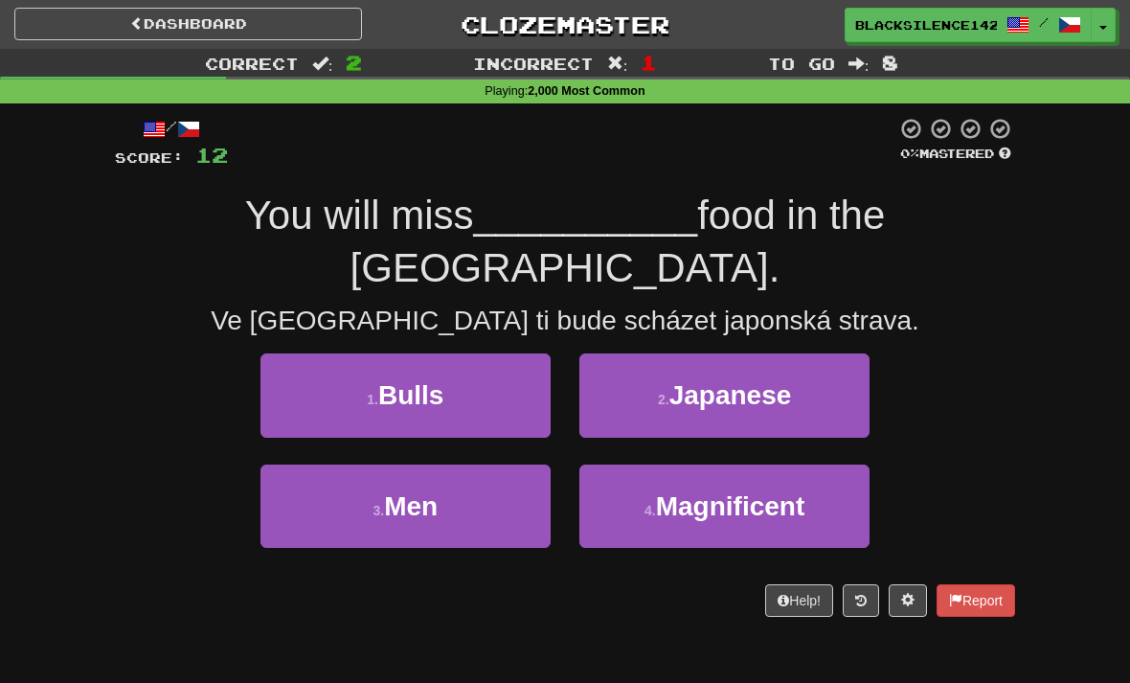
click at [438, 384] on span "Bulls" at bounding box center [410, 395] width 65 height 30
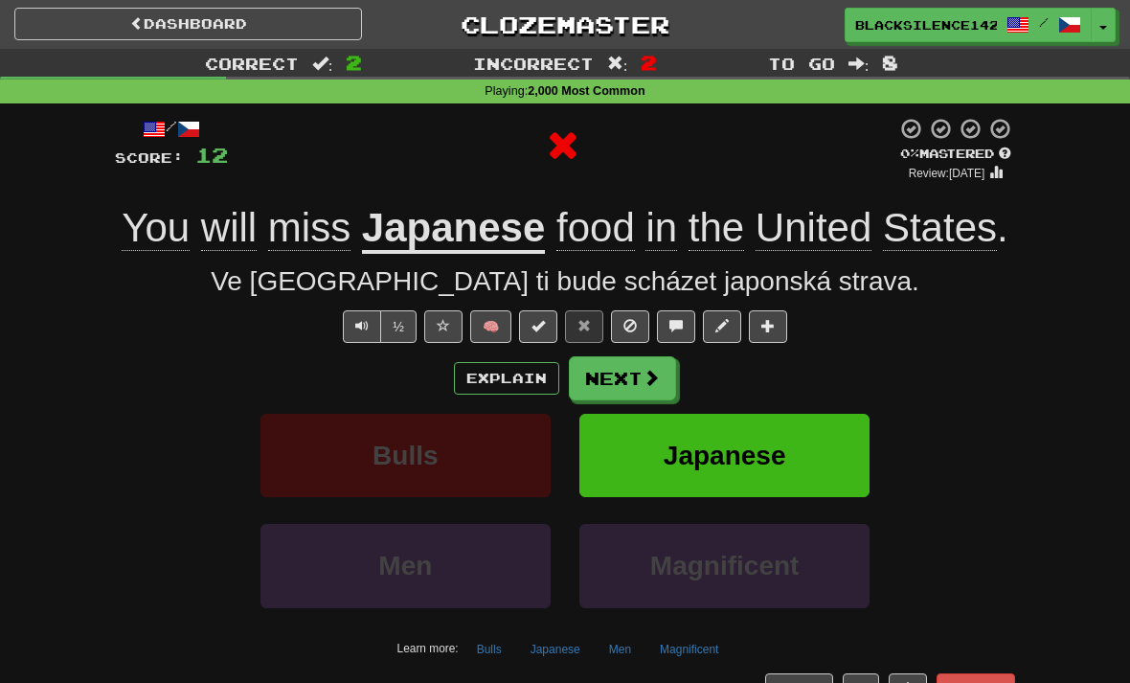
click at [614, 389] on button "Next" at bounding box center [622, 378] width 107 height 44
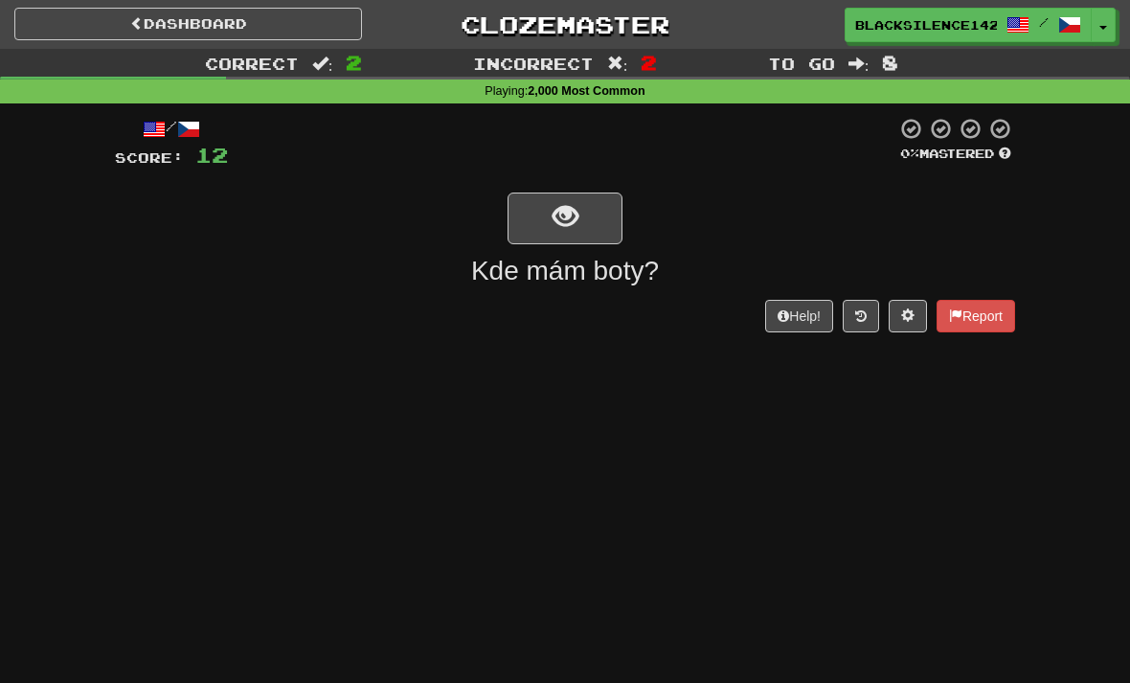
click at [567, 220] on span "show sentence" at bounding box center [565, 217] width 26 height 26
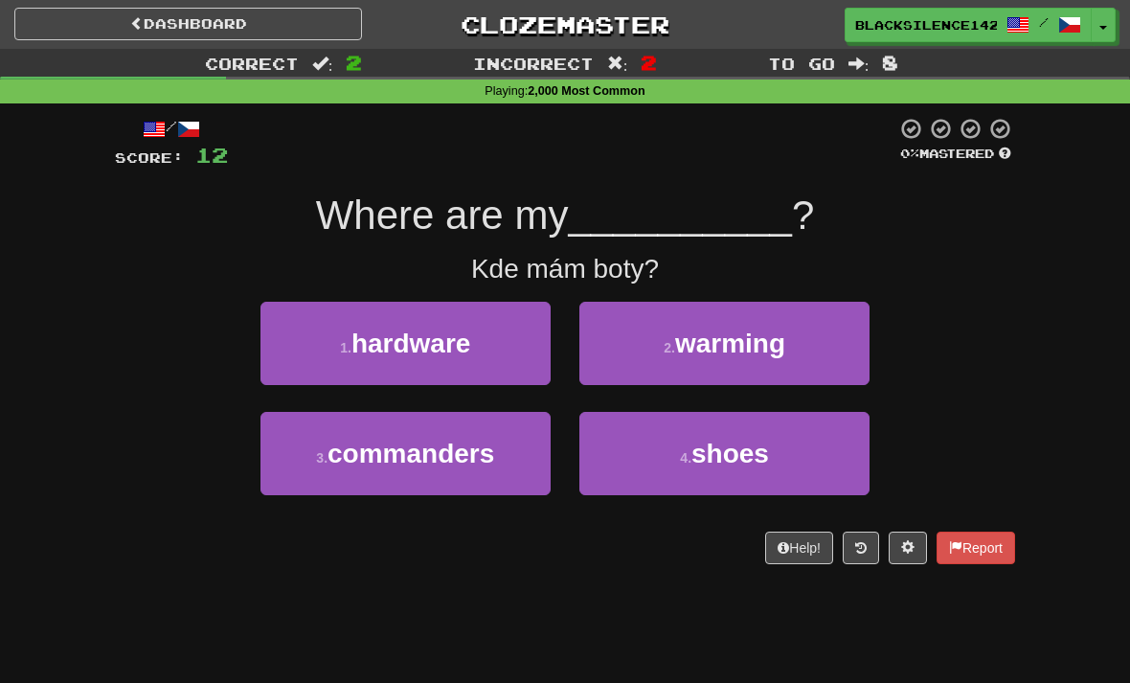
click at [670, 459] on button "4 . shoes" at bounding box center [724, 453] width 290 height 83
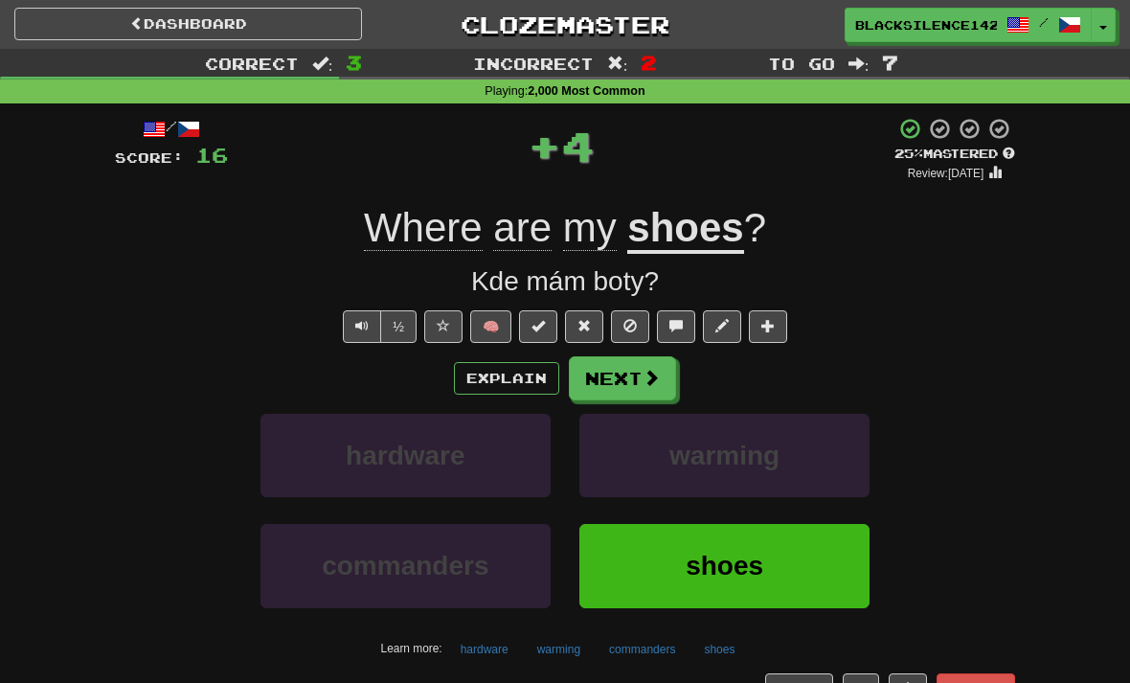
click at [617, 389] on button "Next" at bounding box center [622, 378] width 107 height 44
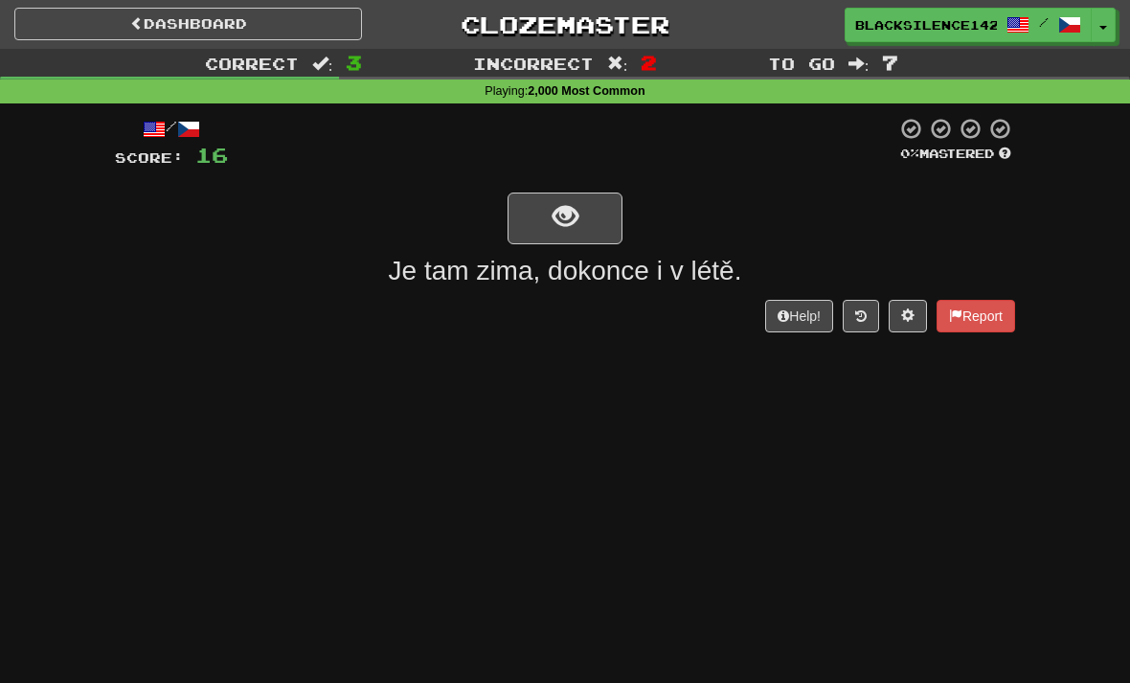
click at [558, 225] on span "show sentence" at bounding box center [565, 217] width 26 height 26
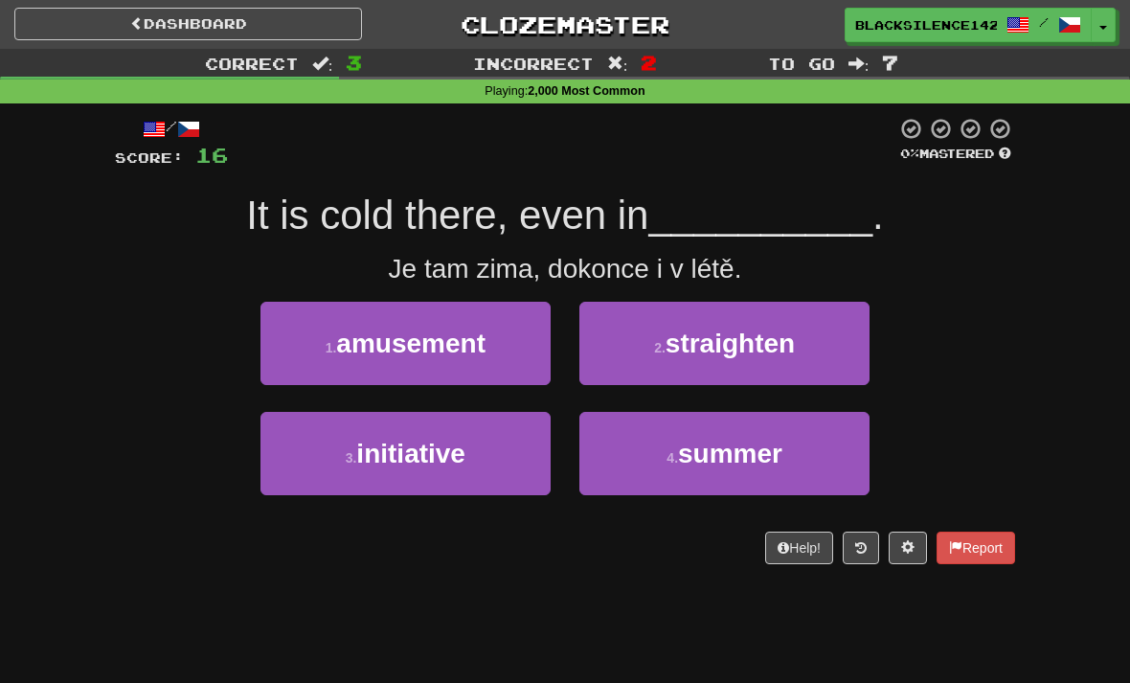
click at [643, 460] on button "4 . summer" at bounding box center [724, 453] width 290 height 83
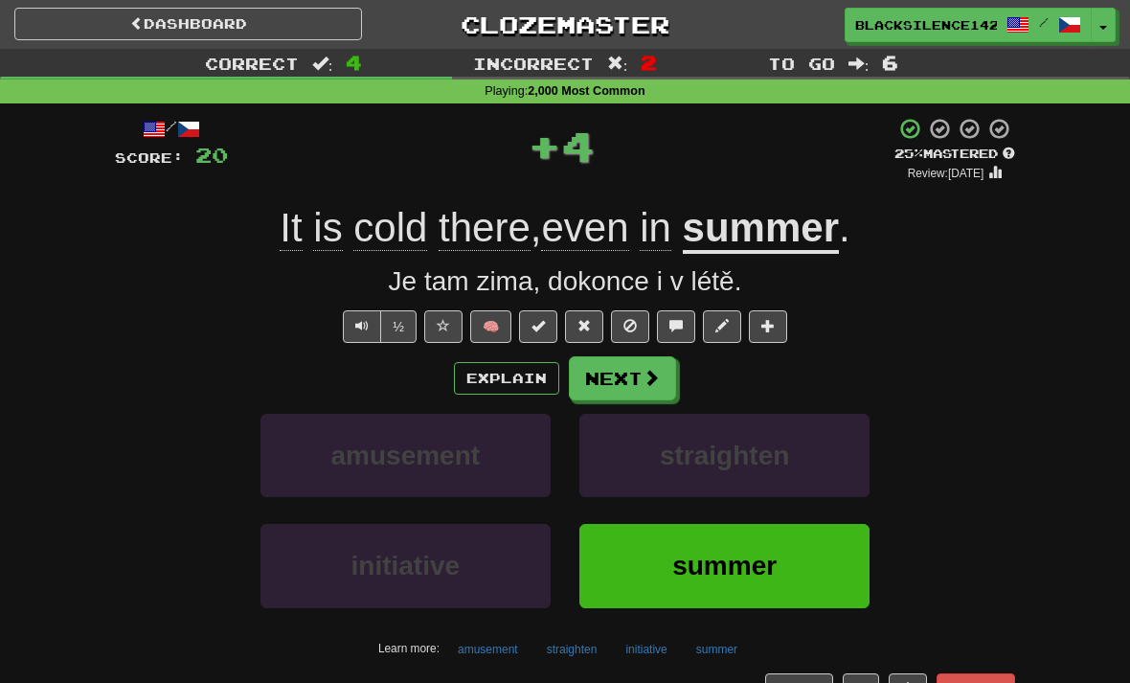
click at [629, 389] on button "Next" at bounding box center [622, 378] width 107 height 44
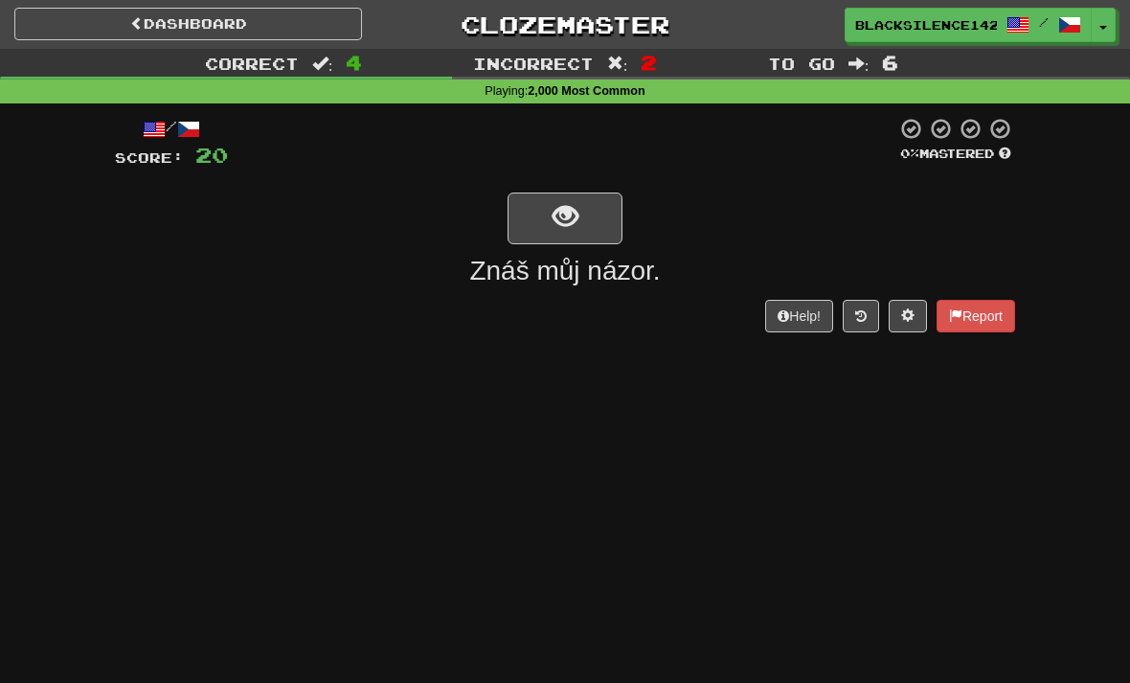
click at [579, 198] on button "show sentence" at bounding box center [564, 218] width 115 height 52
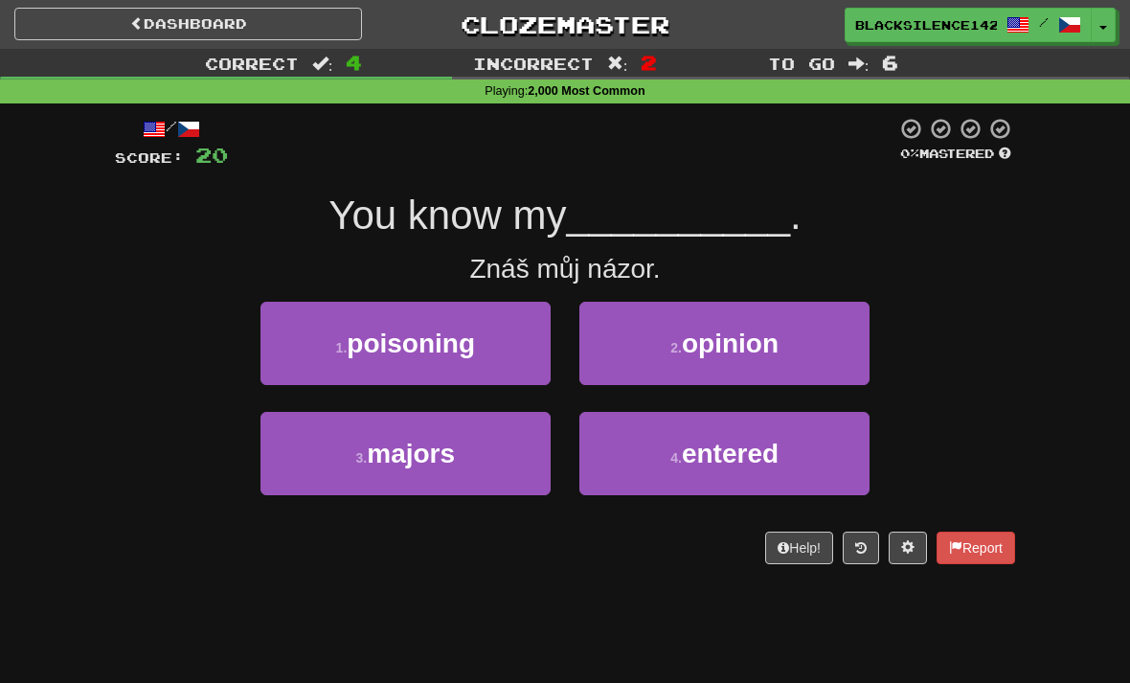
click at [700, 367] on button "2 . opinion" at bounding box center [724, 343] width 290 height 83
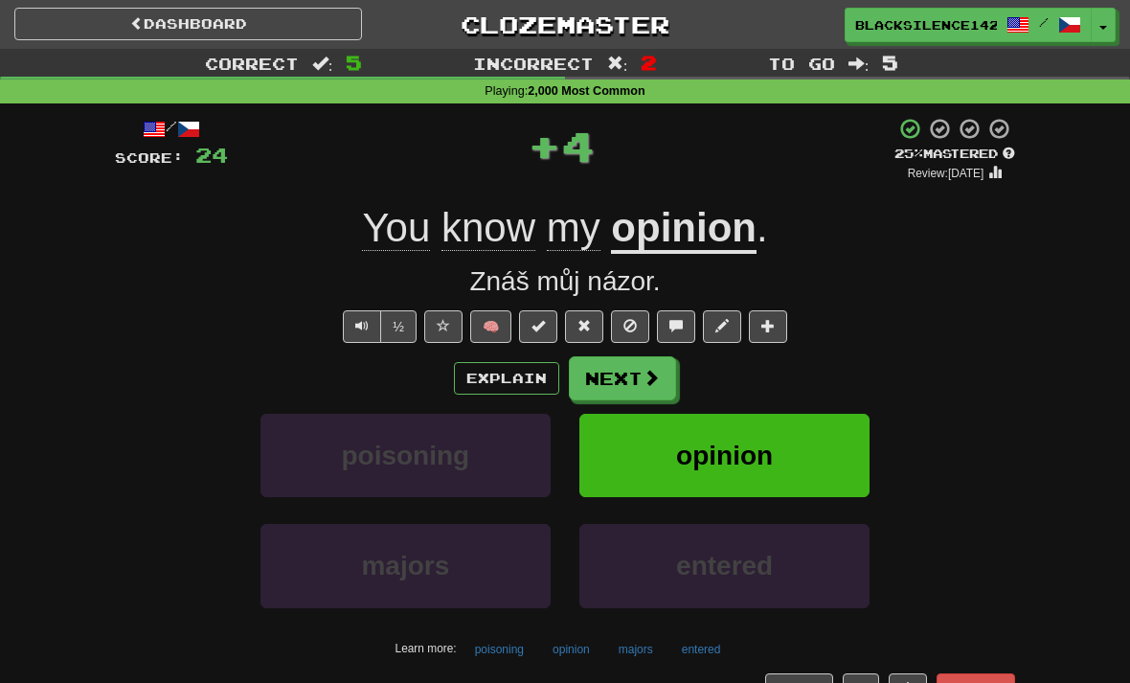
click at [626, 392] on button "Next" at bounding box center [622, 378] width 107 height 44
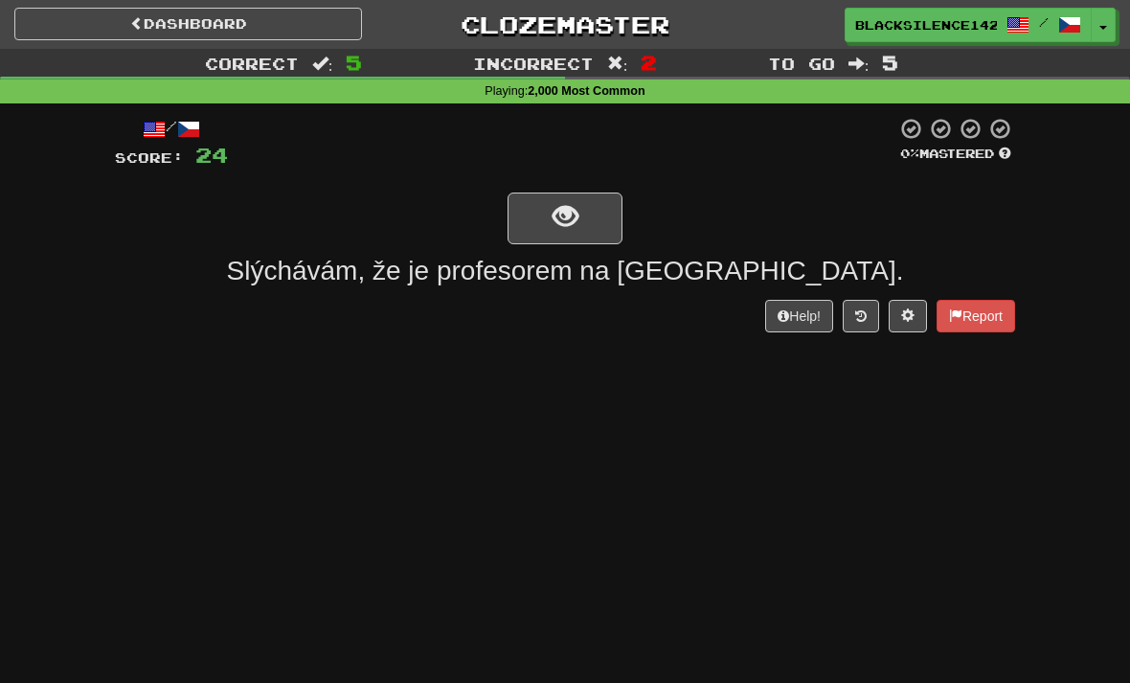
click at [572, 226] on span "show sentence" at bounding box center [565, 217] width 26 height 26
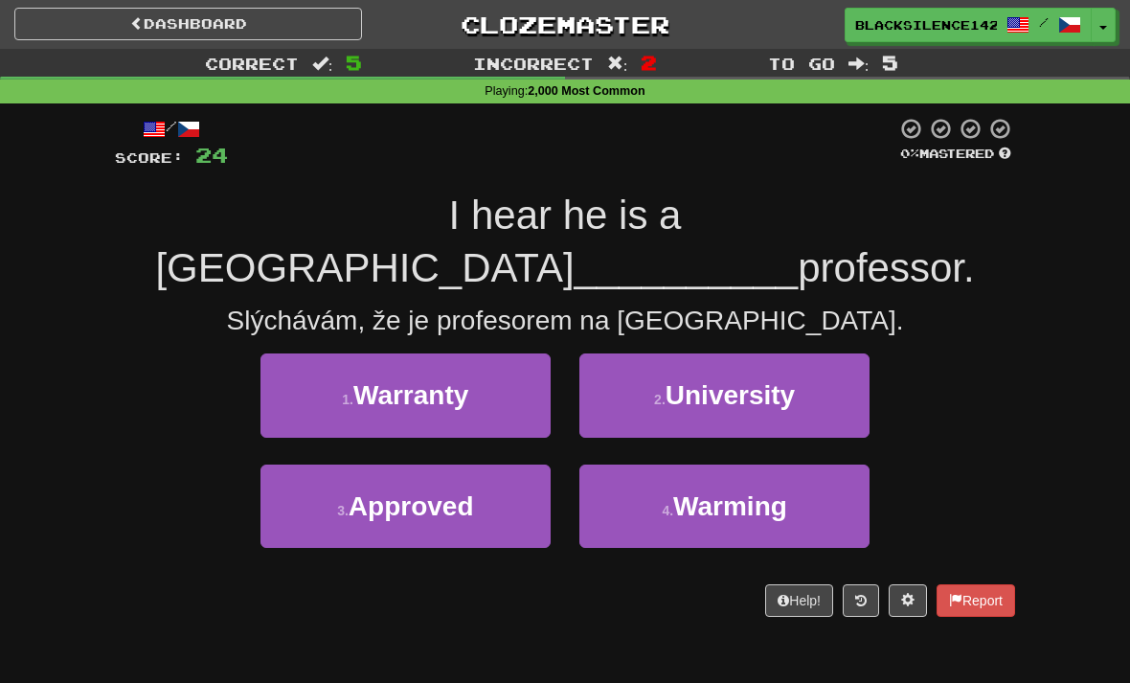
click at [414, 380] on span "Warranty" at bounding box center [410, 395] width 115 height 30
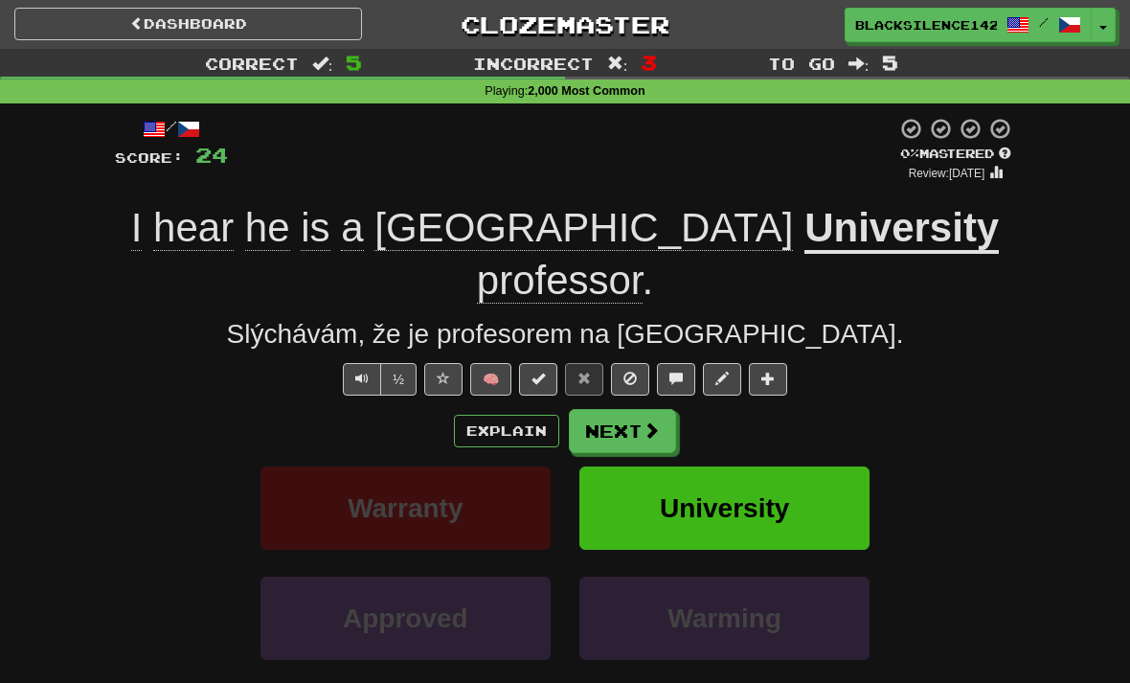
click at [650, 409] on button "Next" at bounding box center [622, 431] width 107 height 44
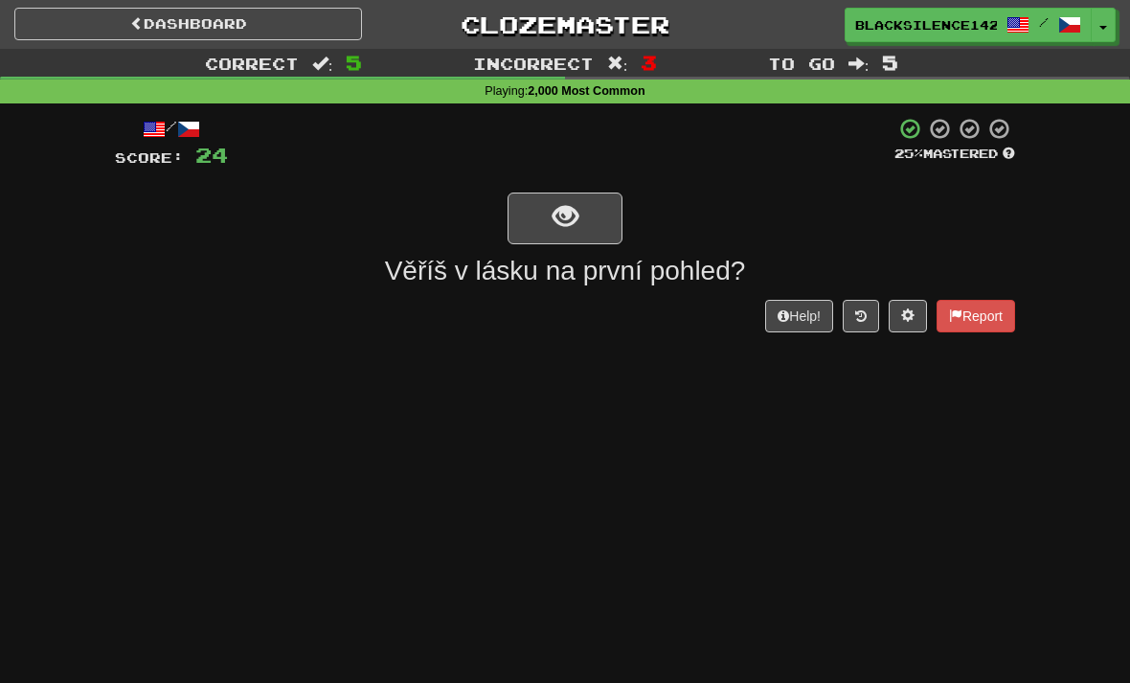
click at [578, 226] on button "show sentence" at bounding box center [564, 218] width 115 height 52
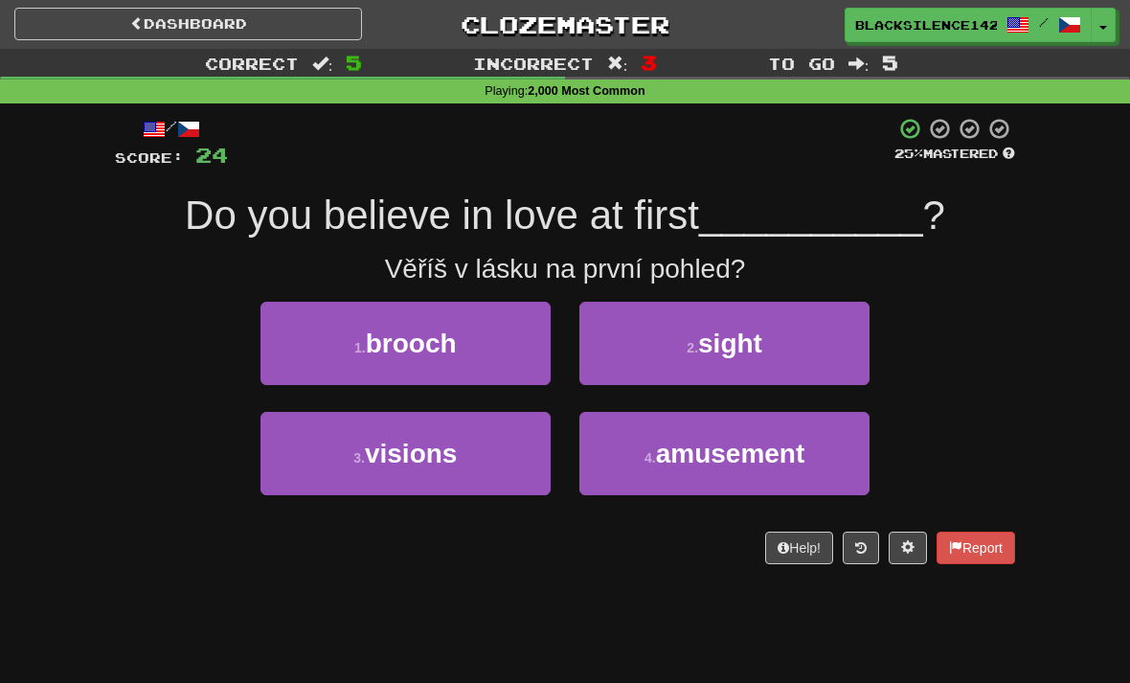
click at [674, 359] on button "2 . sight" at bounding box center [724, 343] width 290 height 83
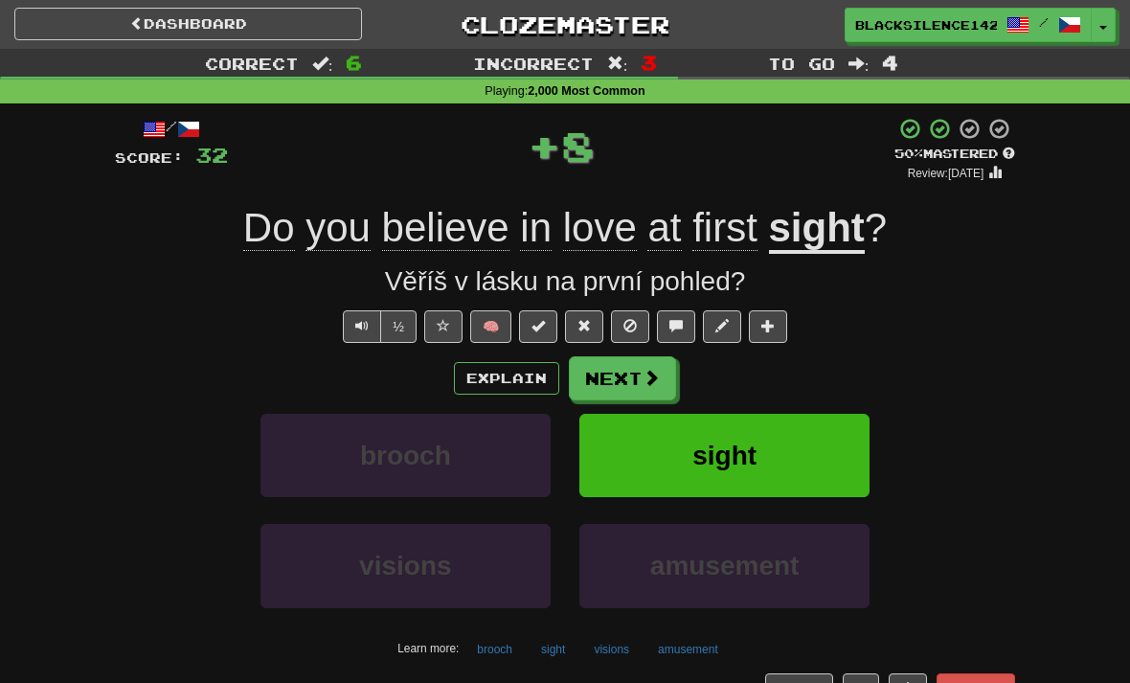
click at [639, 373] on button "Next" at bounding box center [622, 378] width 107 height 44
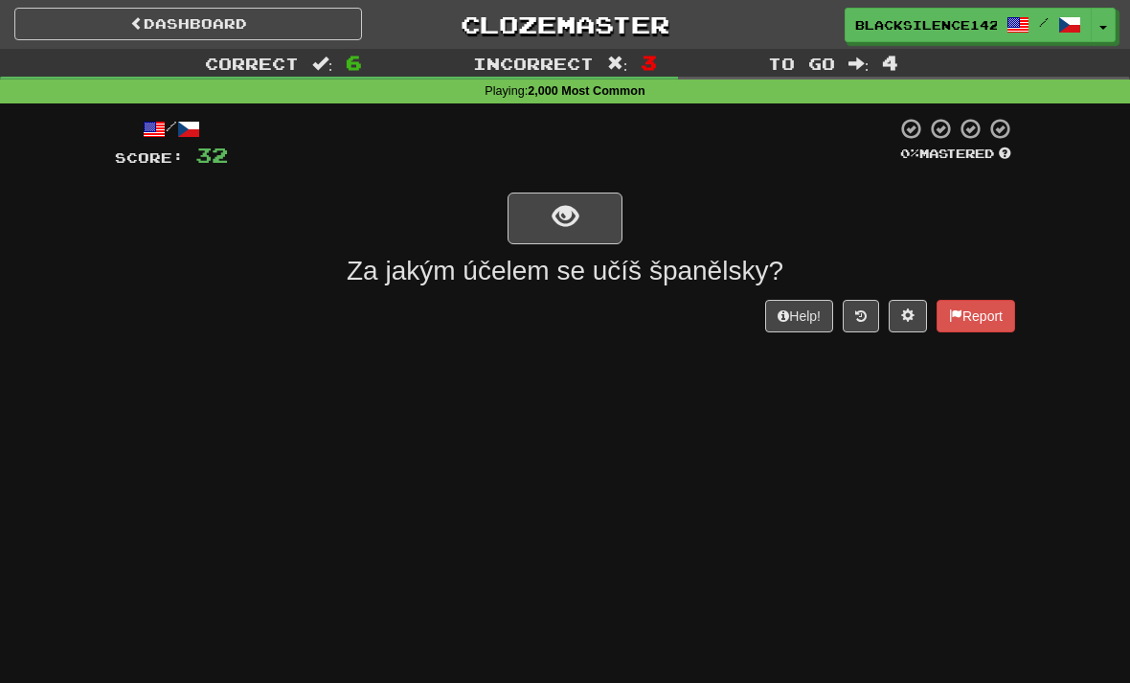
click at [561, 217] on span "show sentence" at bounding box center [565, 217] width 26 height 26
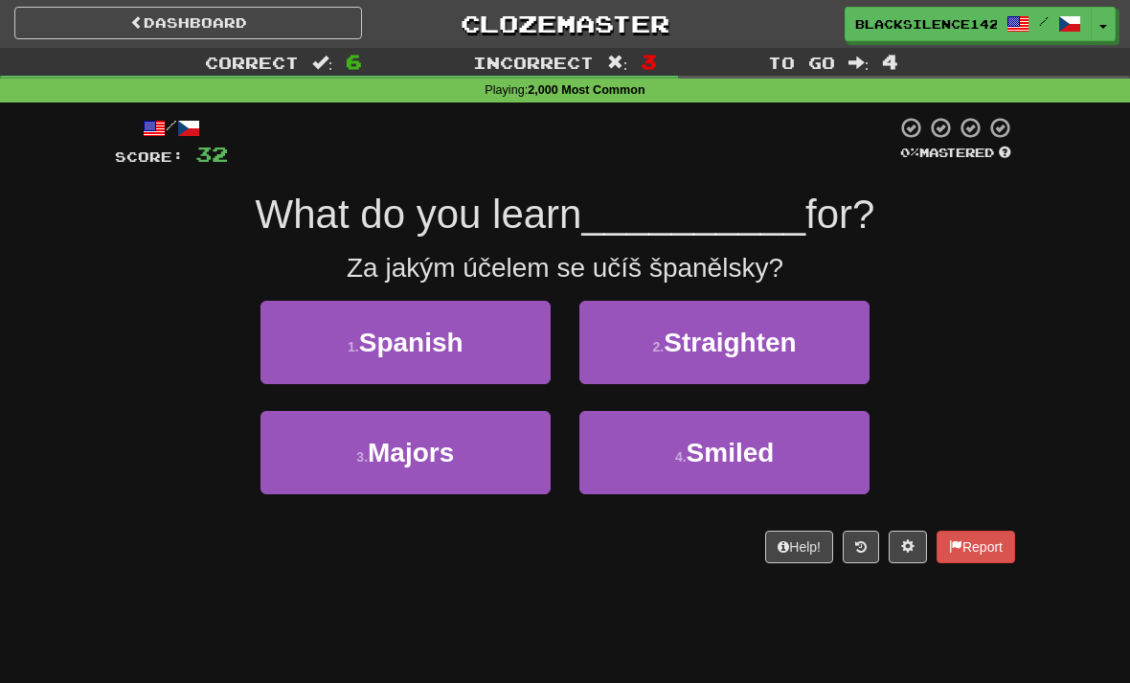
scroll to position [2, 0]
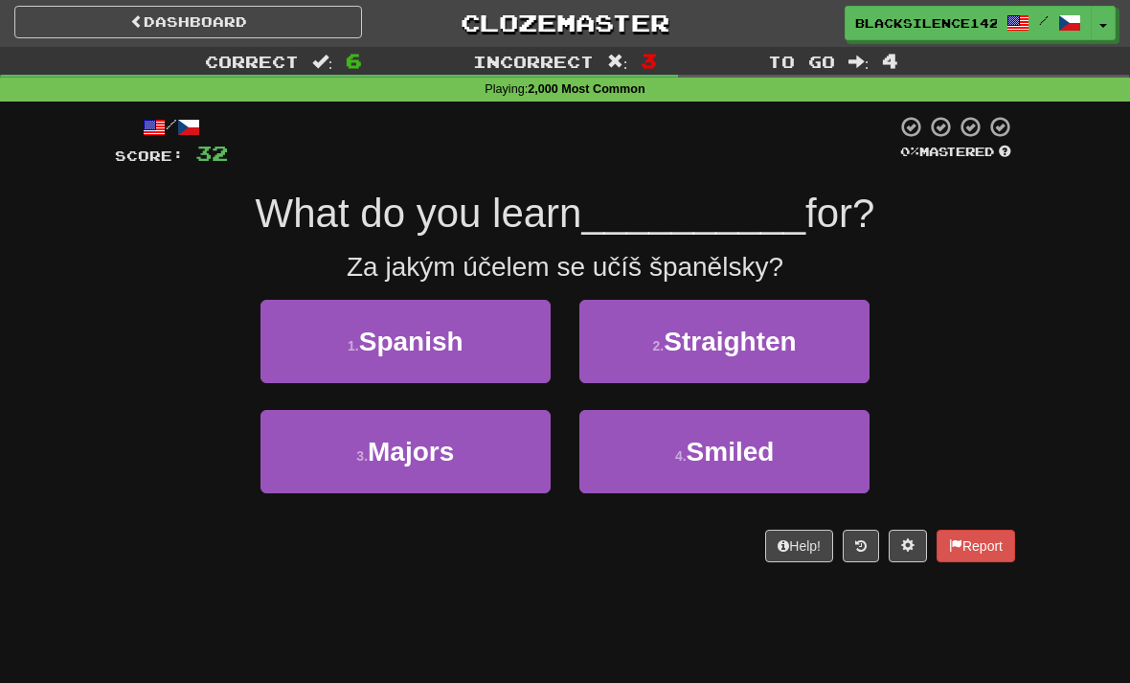
click at [444, 444] on span "Majors" at bounding box center [411, 452] width 86 height 30
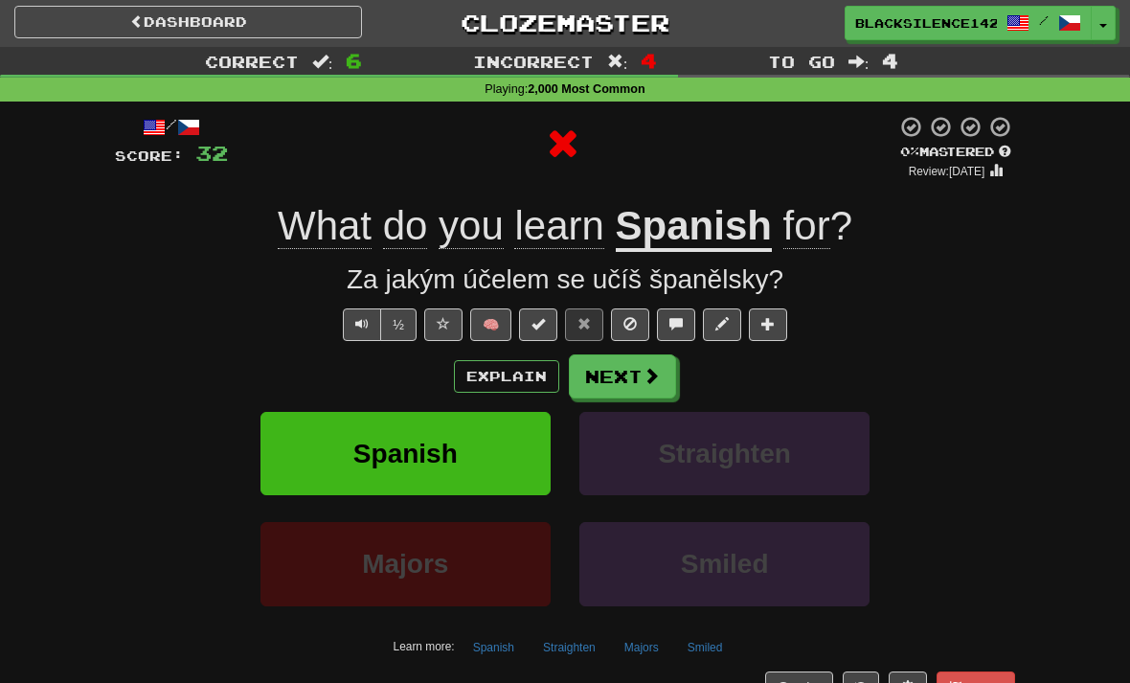
click at [623, 381] on button "Next" at bounding box center [622, 376] width 107 height 44
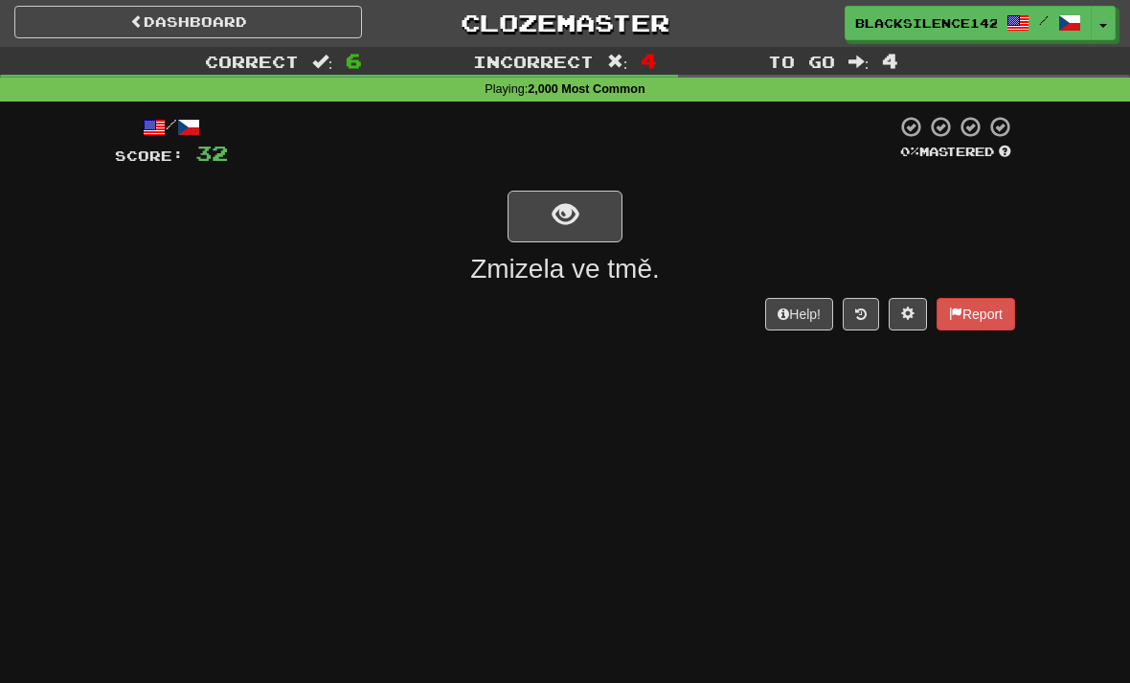
click at [280, 36] on link "Dashboard" at bounding box center [188, 22] width 348 height 33
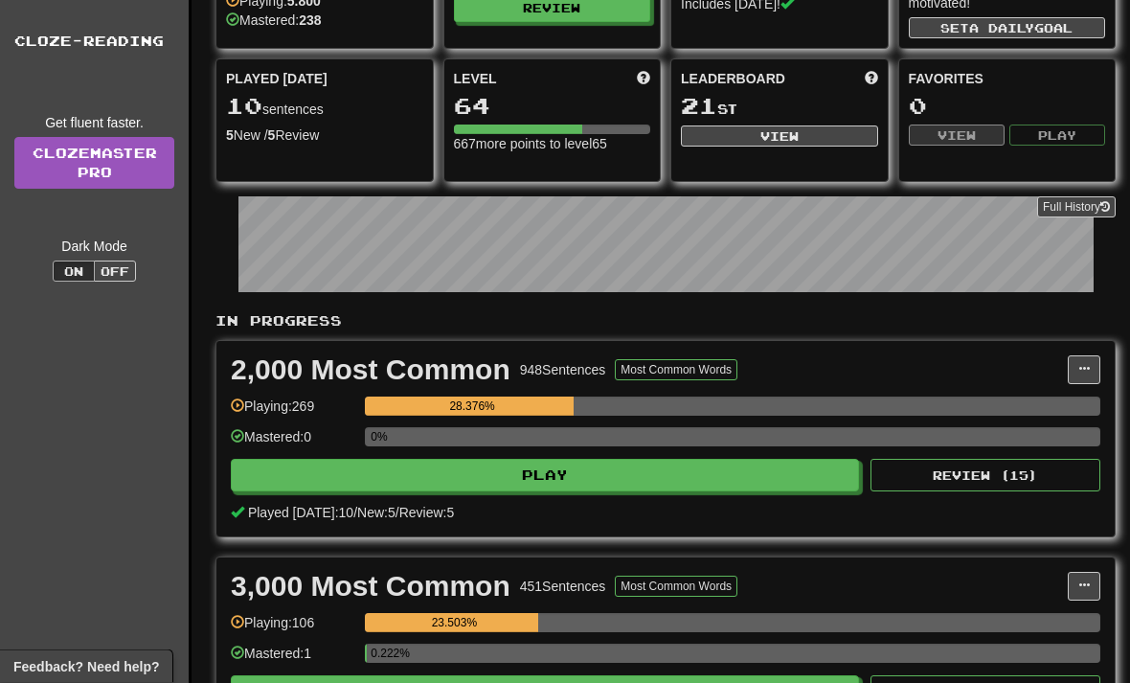
scroll to position [135, 0]
click at [573, 488] on button "Play" at bounding box center [545, 475] width 628 height 33
select select "**"
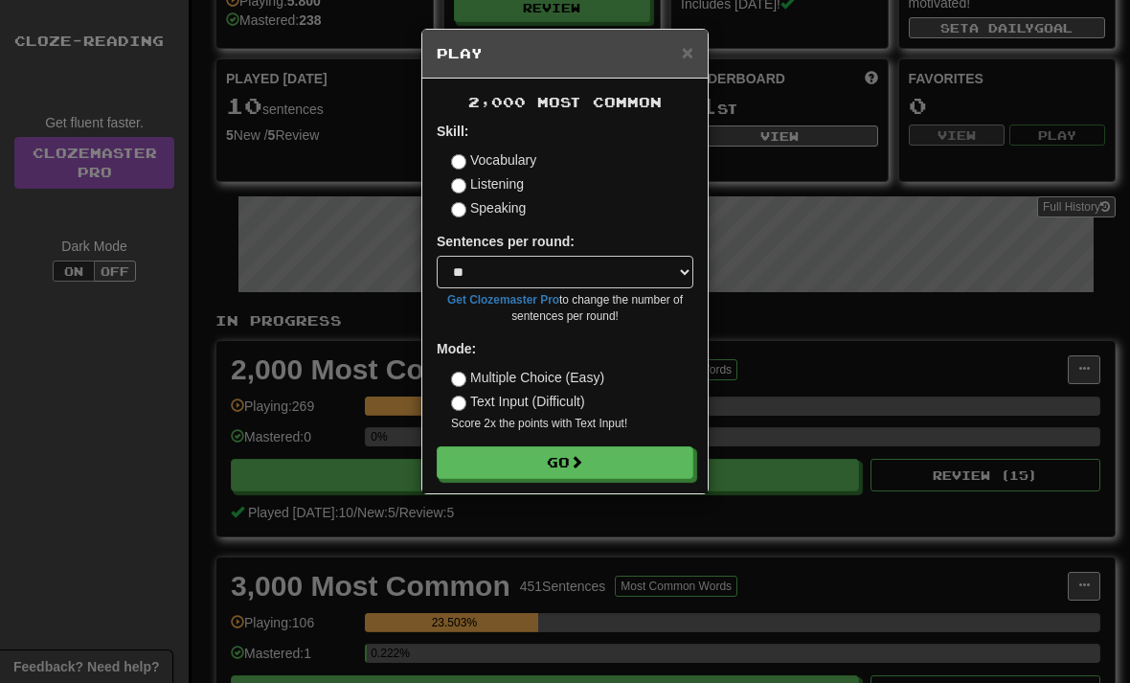
scroll to position [136, 0]
click at [542, 476] on button "Go" at bounding box center [565, 462] width 257 height 33
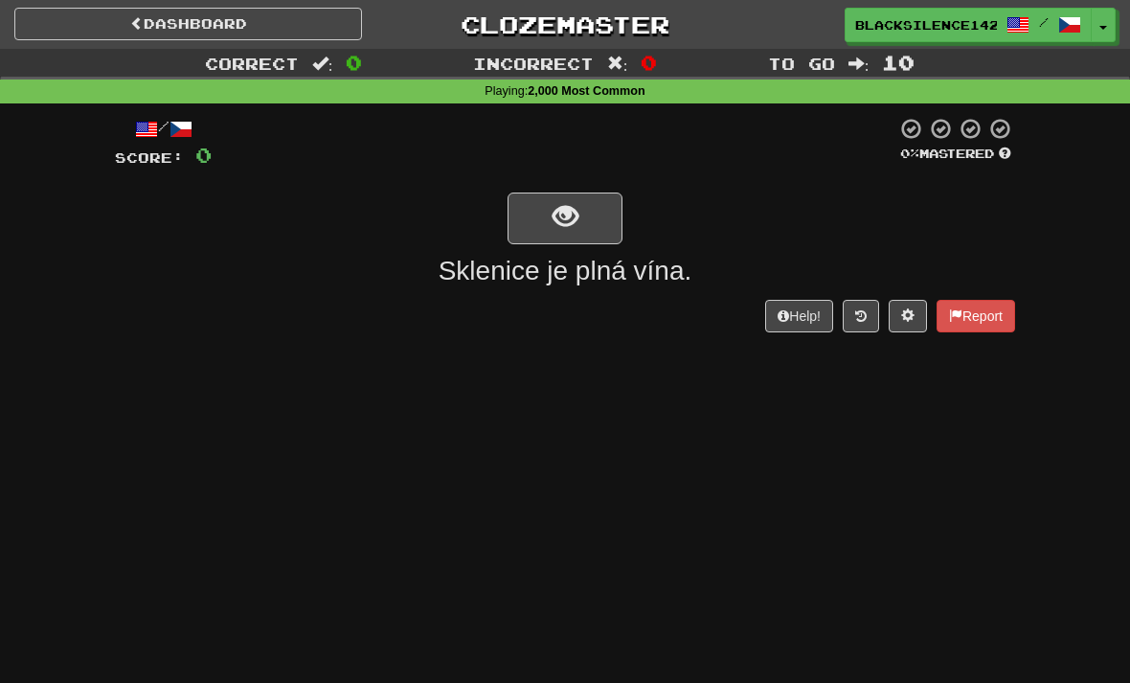
click at [543, 228] on button "show sentence" at bounding box center [564, 218] width 115 height 52
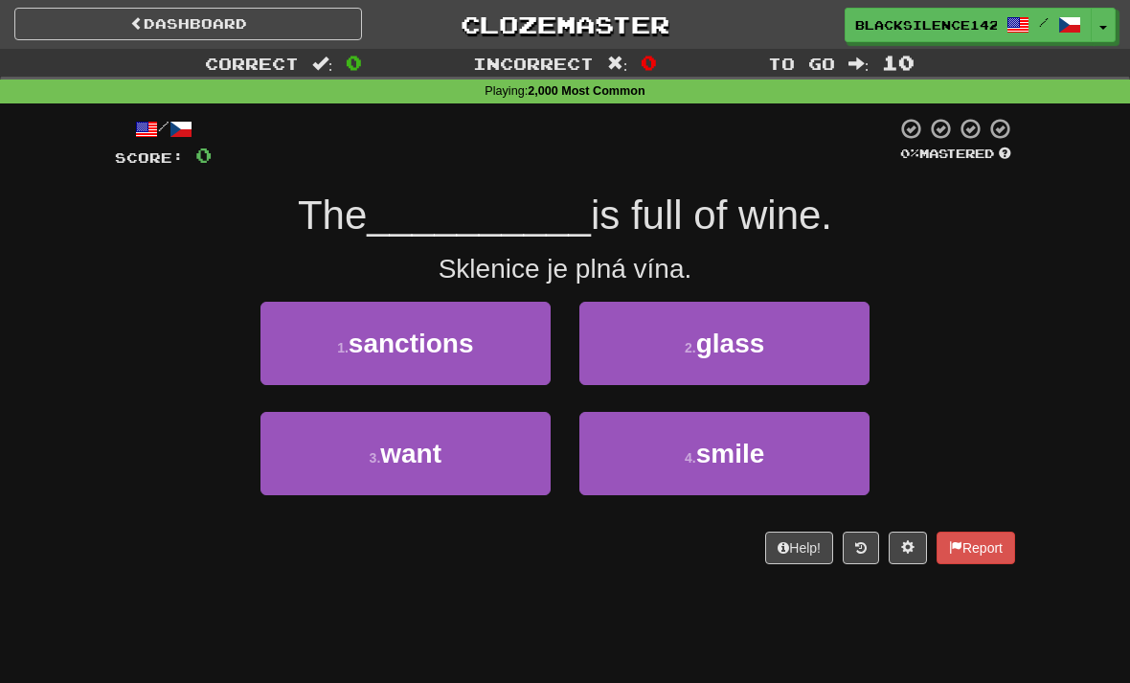
click at [658, 351] on button "2 . glass" at bounding box center [724, 343] width 290 height 83
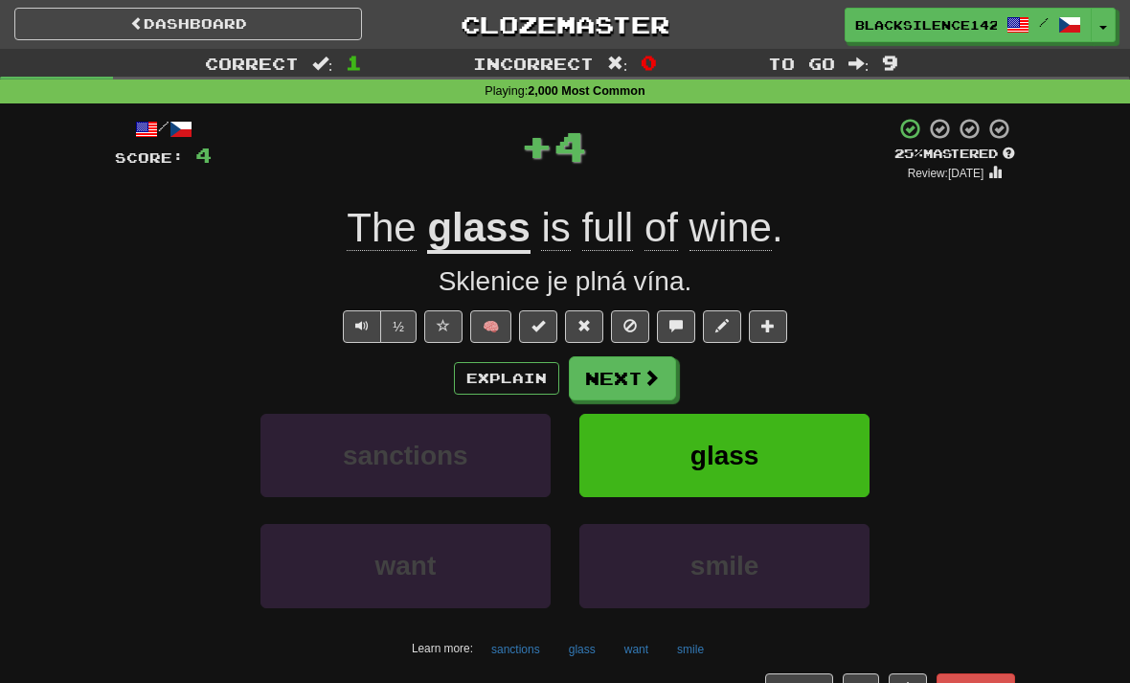
click at [613, 383] on button "Next" at bounding box center [622, 378] width 107 height 44
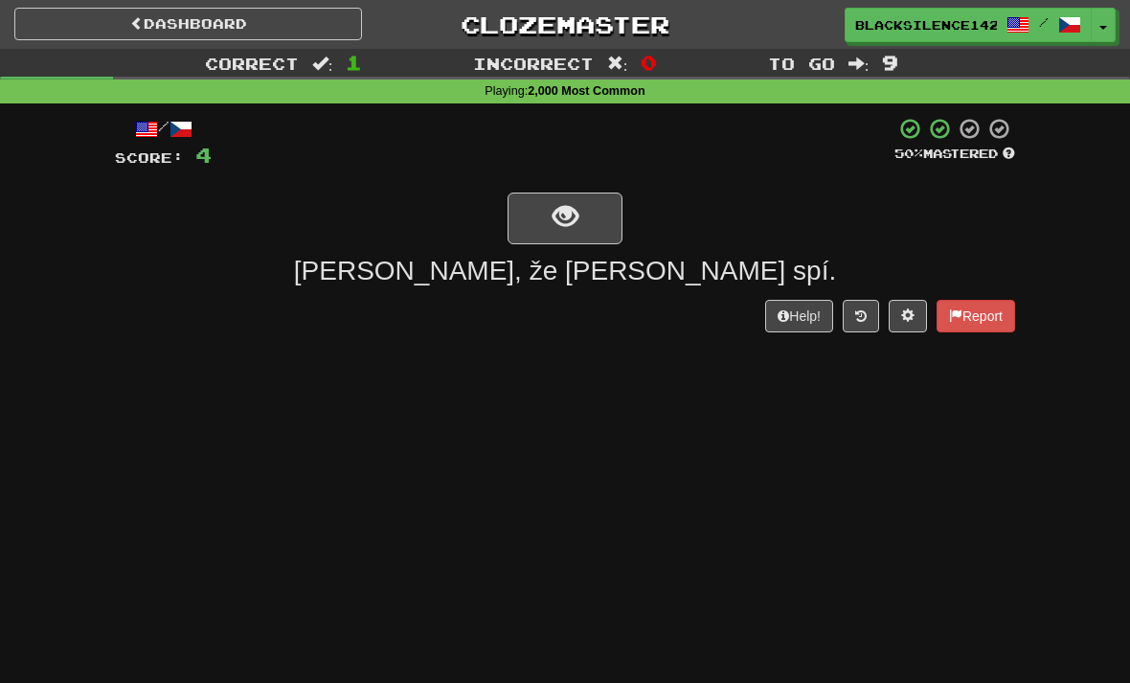
click at [563, 233] on button "show sentence" at bounding box center [564, 218] width 115 height 52
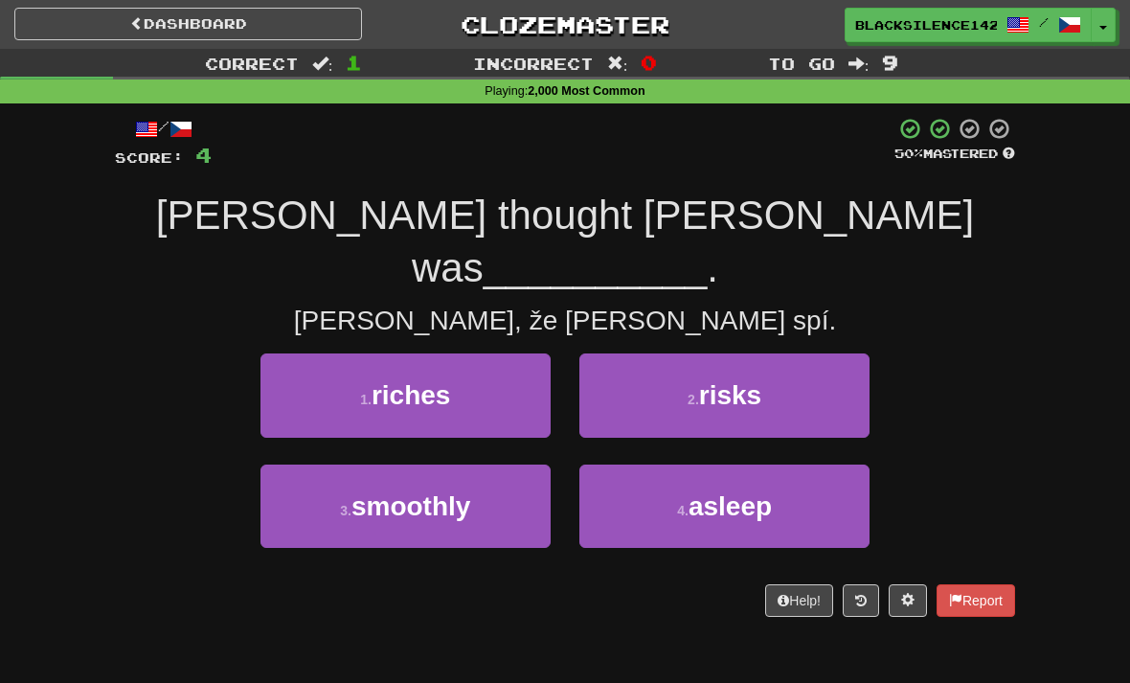
click at [653, 464] on button "4 . asleep" at bounding box center [724, 505] width 290 height 83
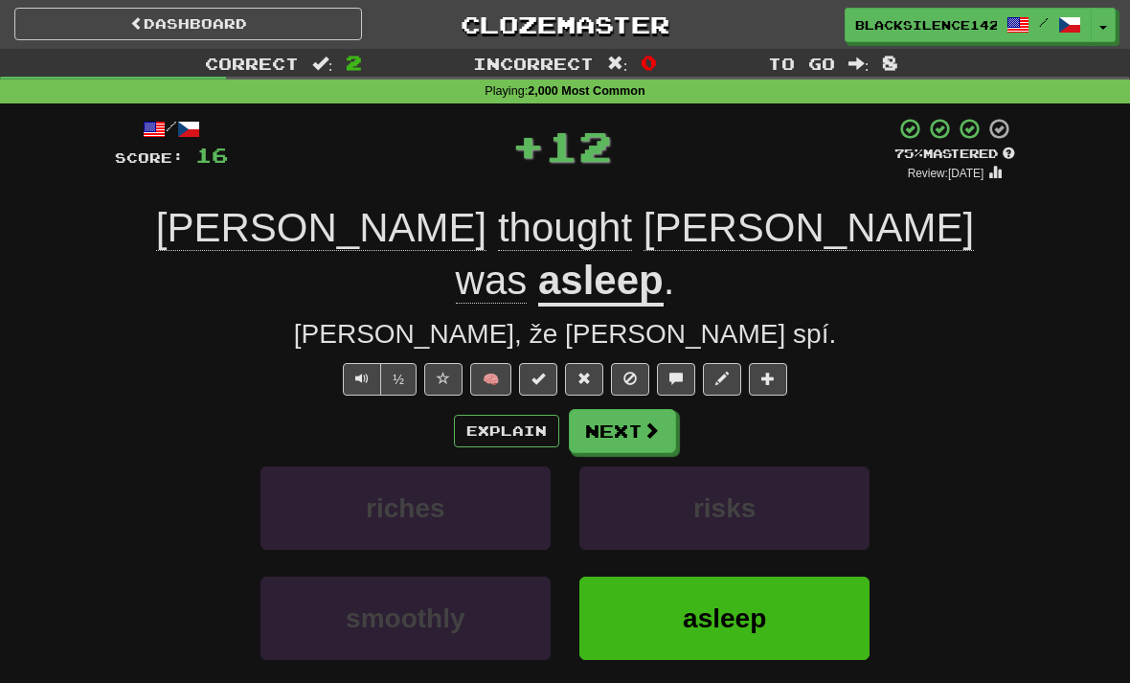
click at [610, 409] on button "Next" at bounding box center [622, 431] width 107 height 44
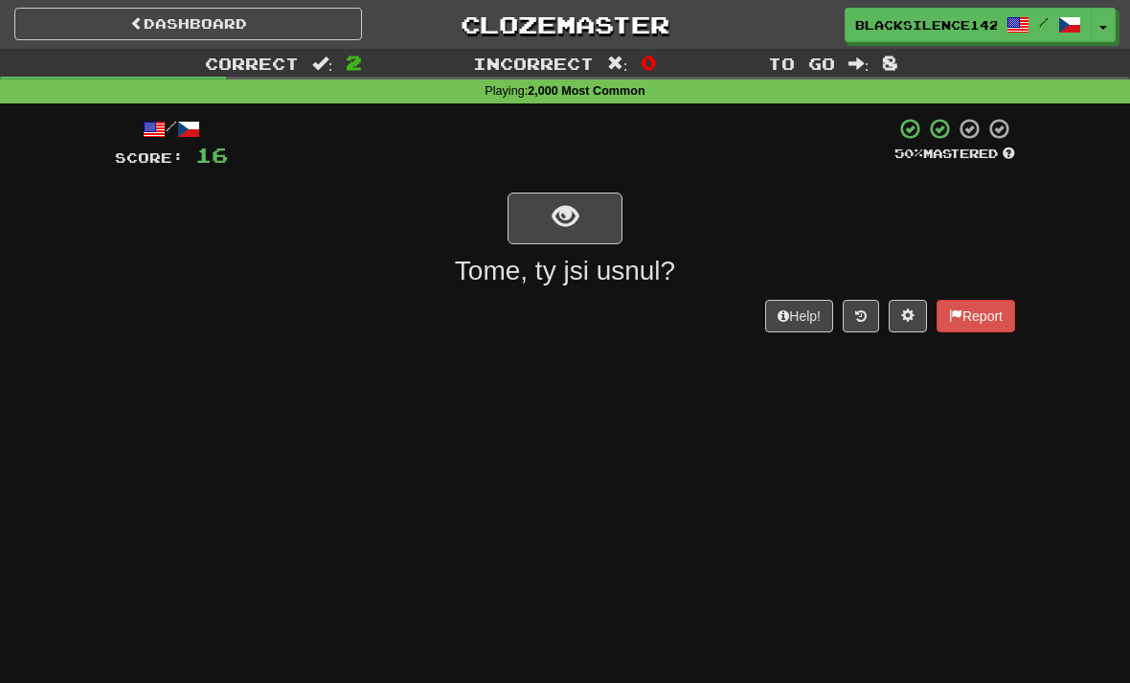
click at [553, 220] on span "show sentence" at bounding box center [565, 217] width 26 height 26
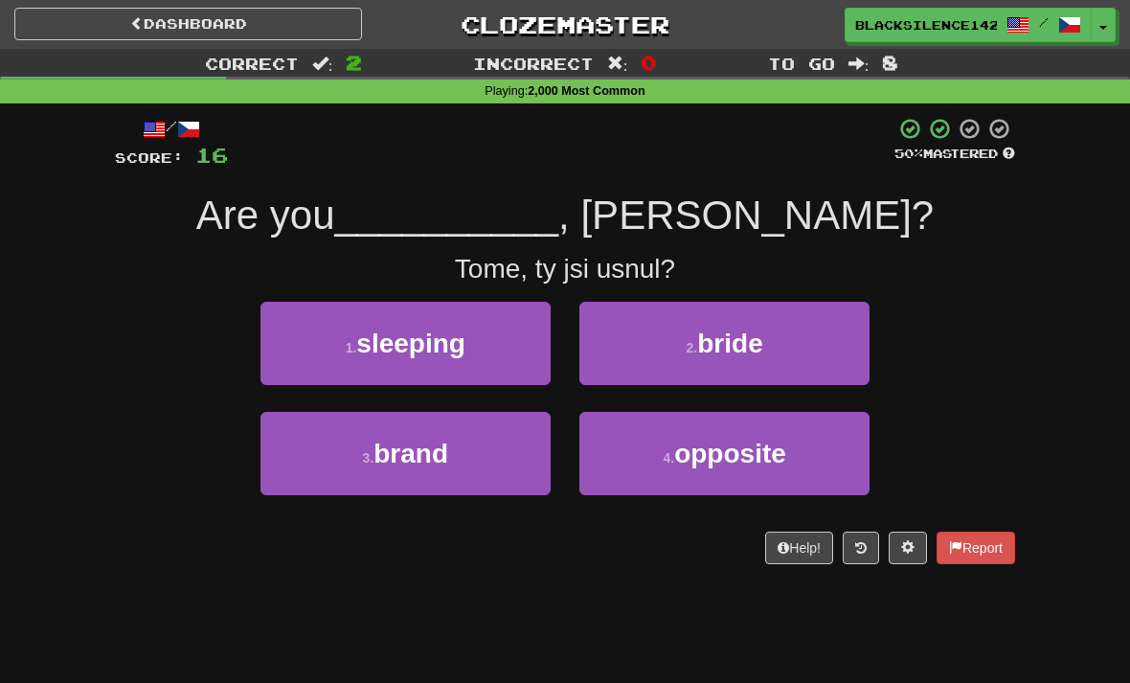
click at [458, 369] on button "1 . sleeping" at bounding box center [405, 343] width 290 height 83
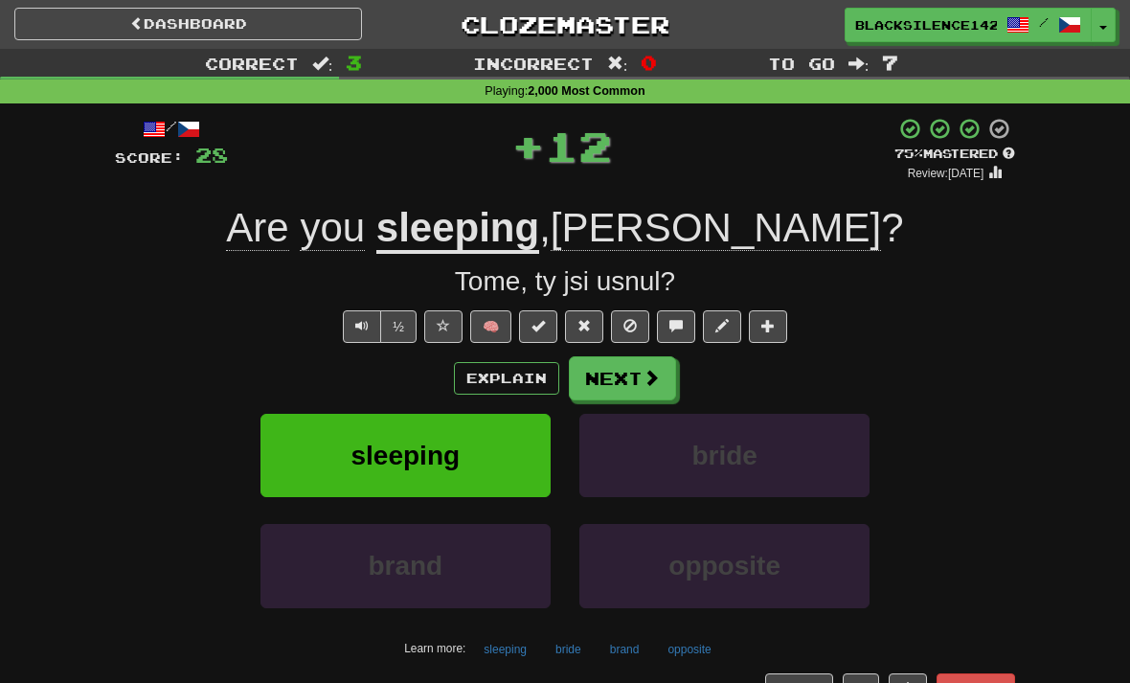
click at [642, 384] on span at bounding box center [650, 377] width 17 height 17
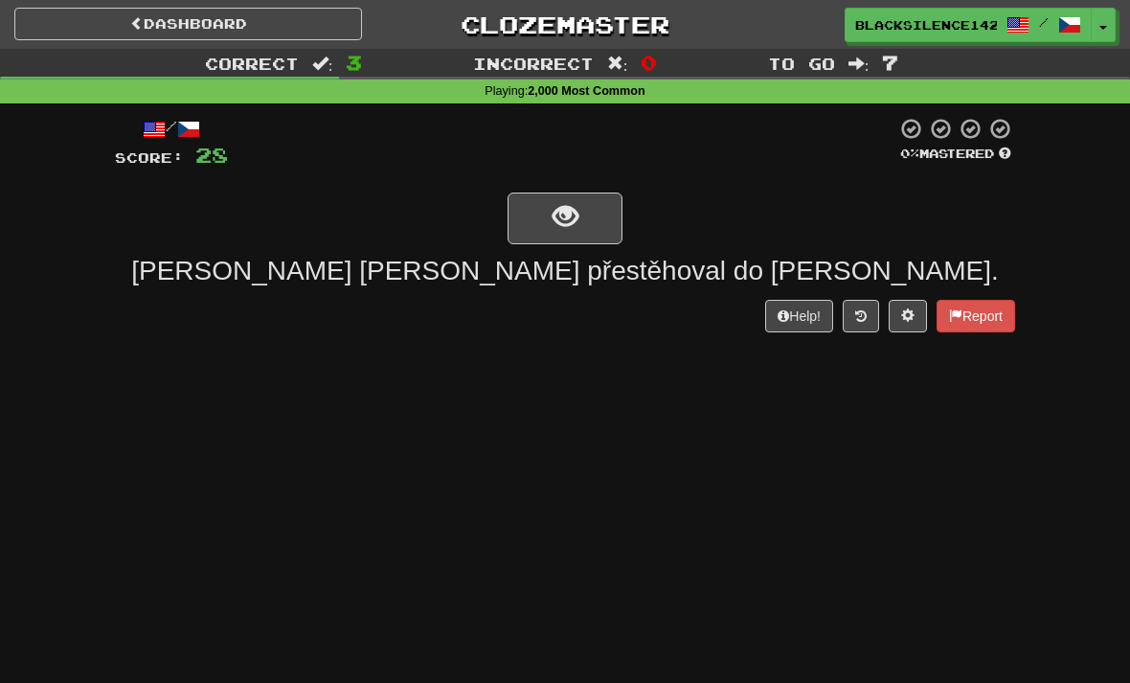
click at [564, 226] on span "show sentence" at bounding box center [565, 217] width 26 height 26
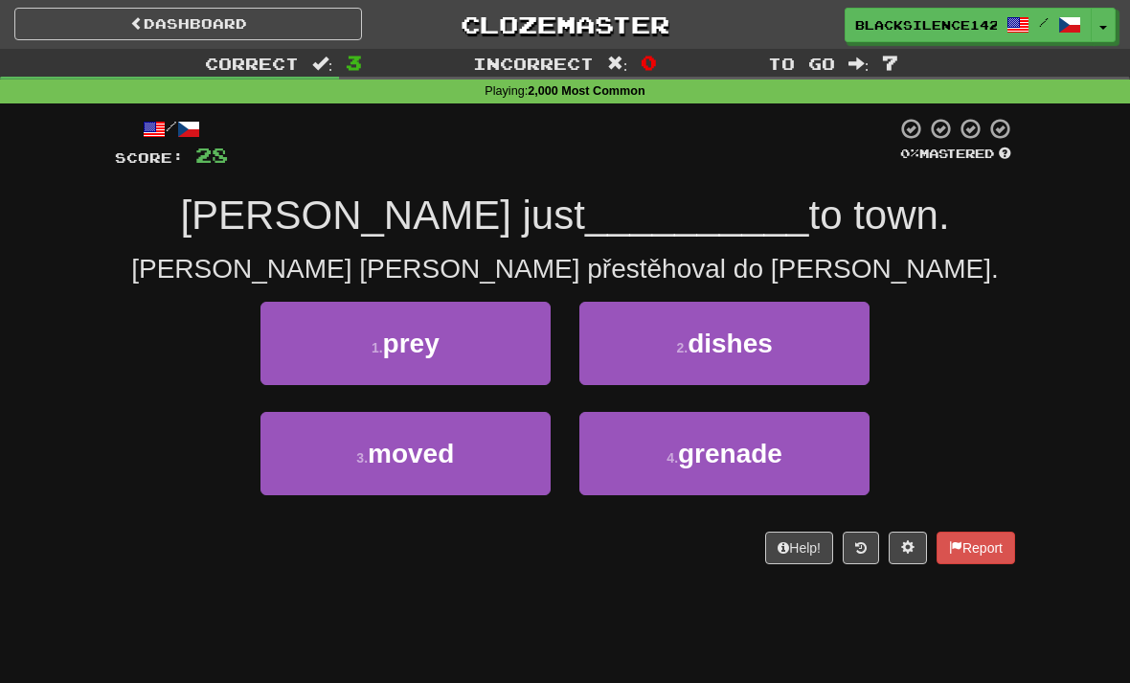
click at [455, 346] on button "1 . prey" at bounding box center [405, 343] width 290 height 83
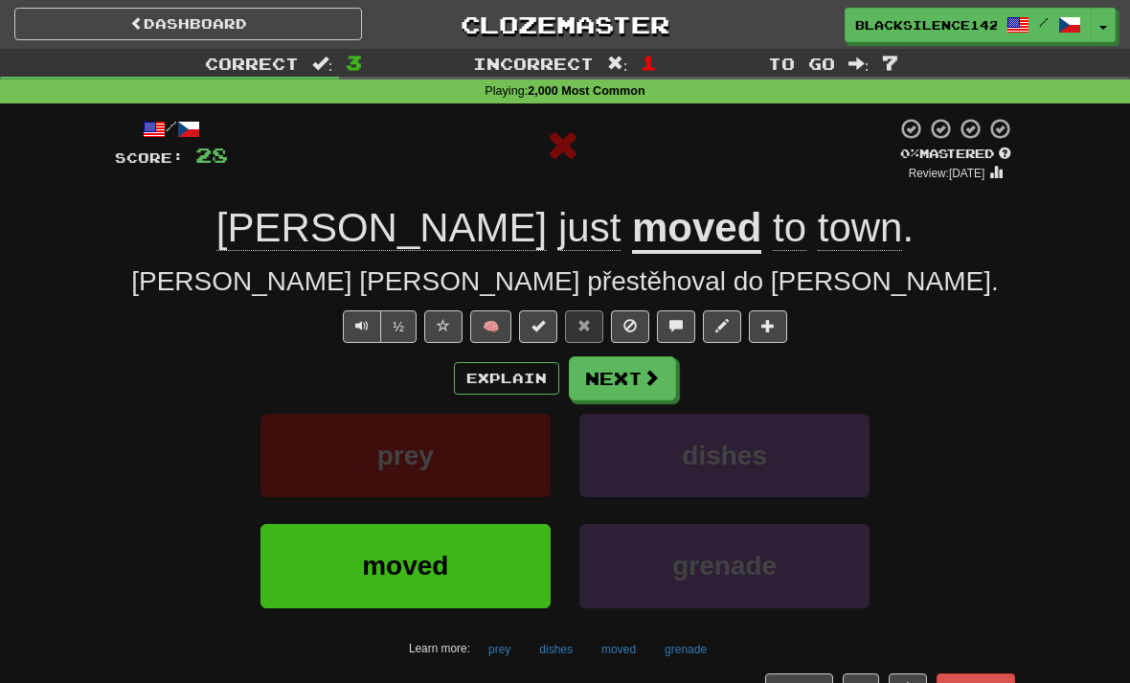
click at [633, 382] on button "Next" at bounding box center [622, 378] width 107 height 44
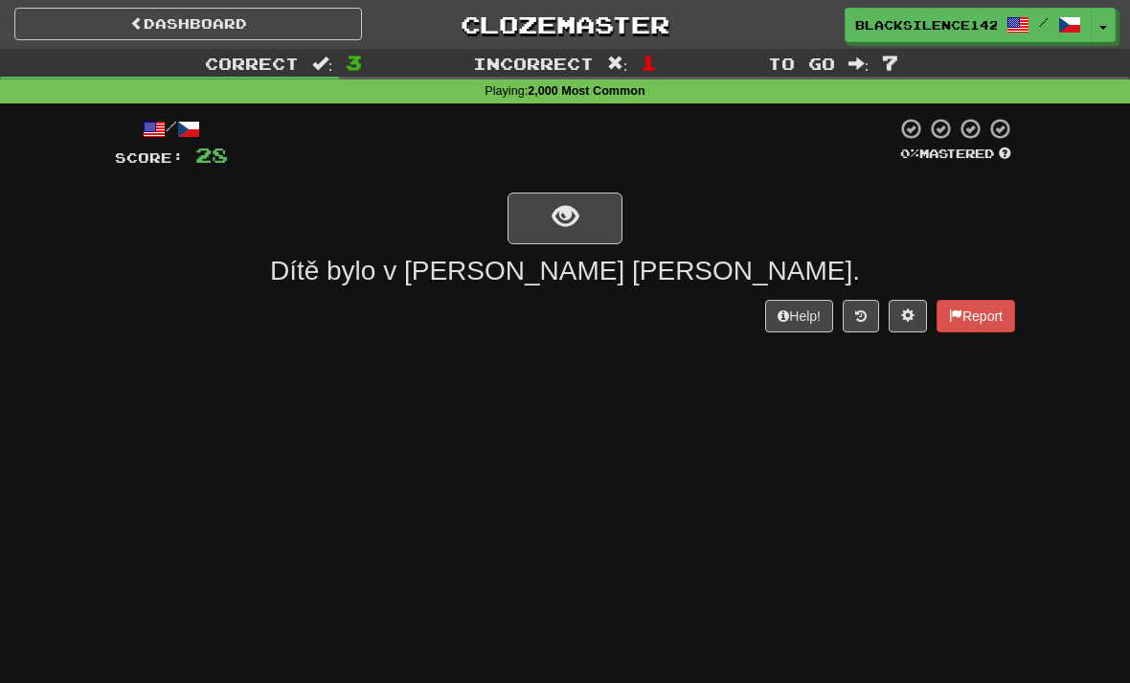
click at [529, 219] on button "show sentence" at bounding box center [564, 218] width 115 height 52
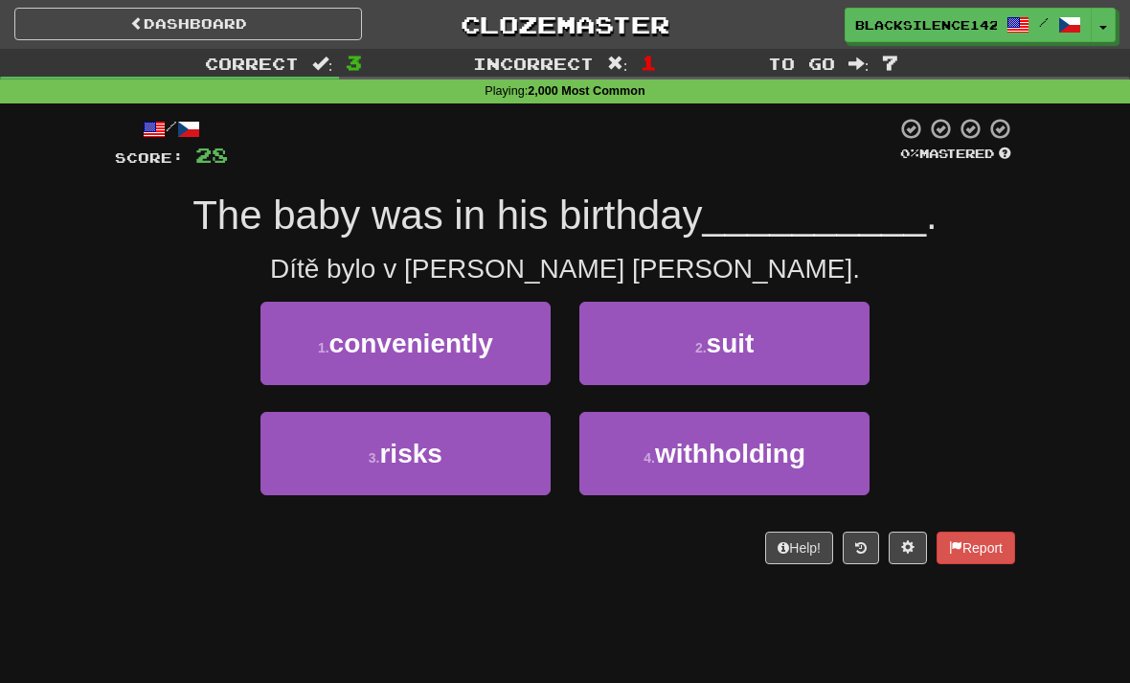
click at [330, 367] on button "1 . conveniently" at bounding box center [405, 343] width 290 height 83
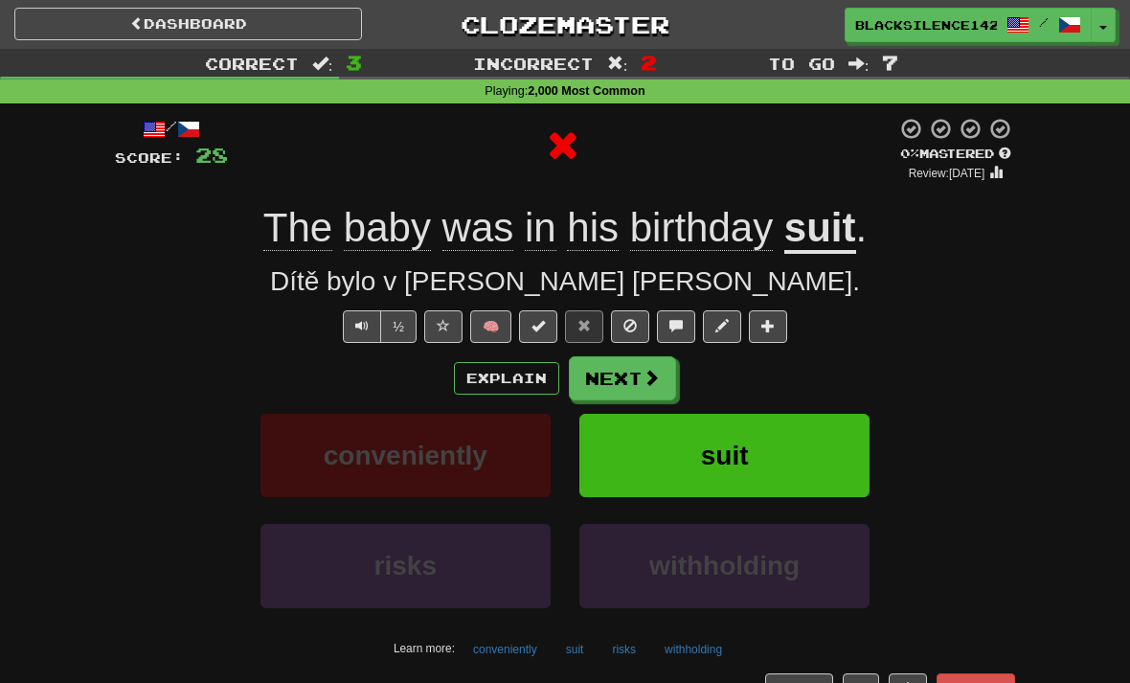
click at [623, 386] on button "Next" at bounding box center [622, 378] width 107 height 44
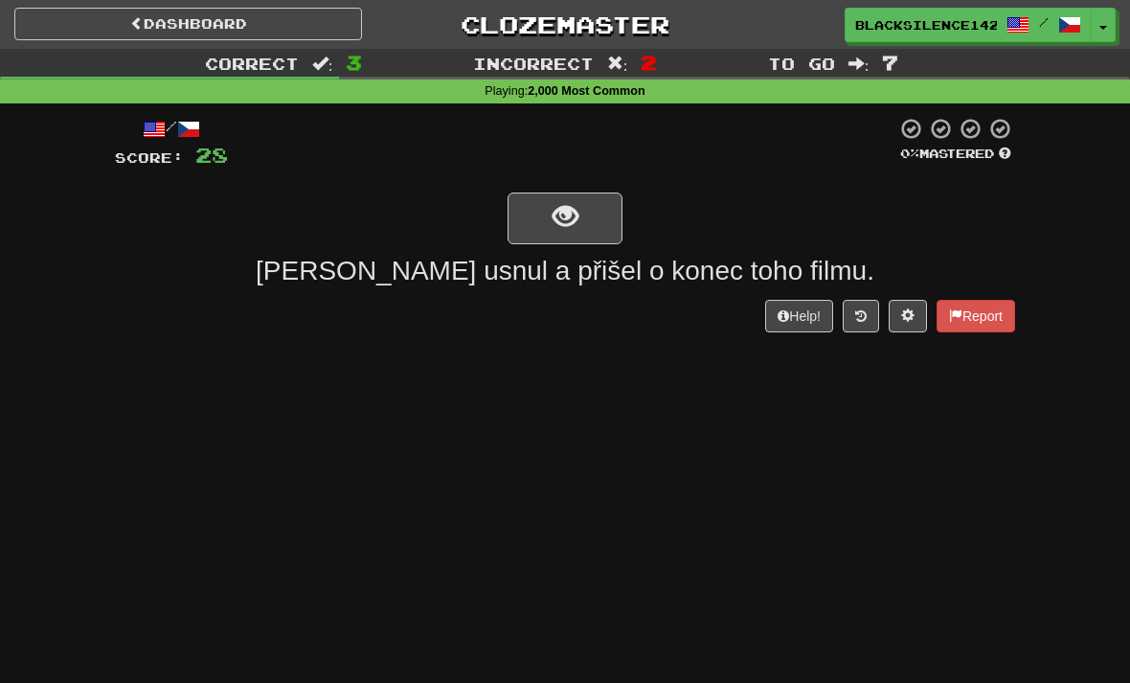
click at [555, 241] on button "show sentence" at bounding box center [564, 218] width 115 height 52
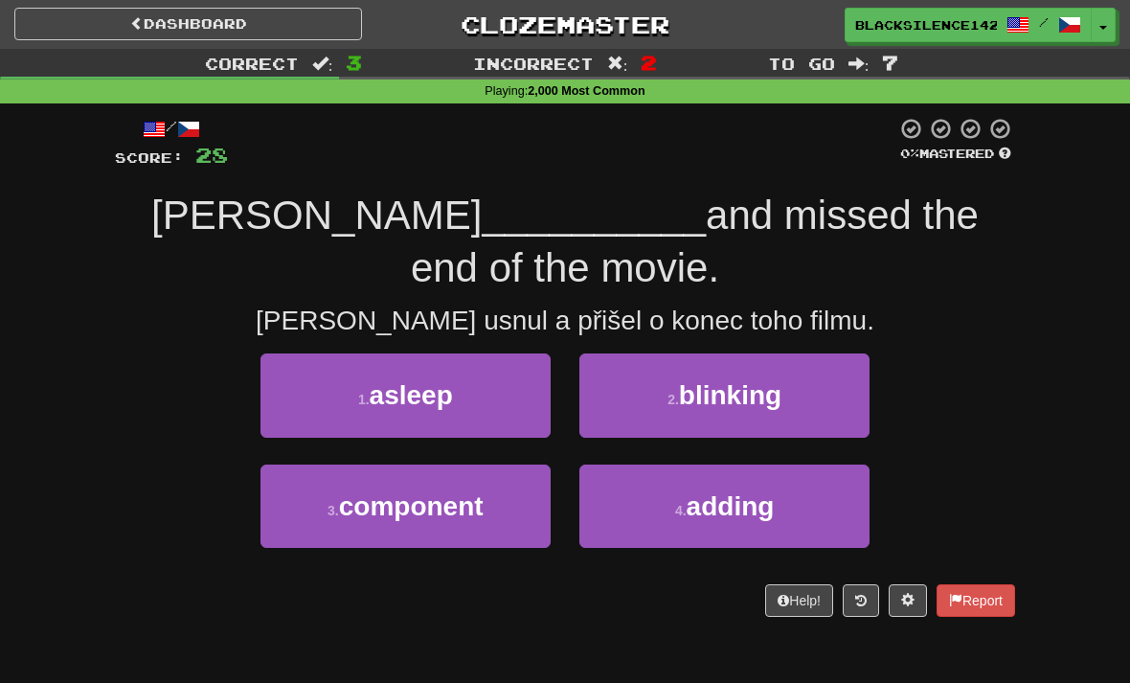
click at [401, 495] on span "component" at bounding box center [411, 506] width 145 height 30
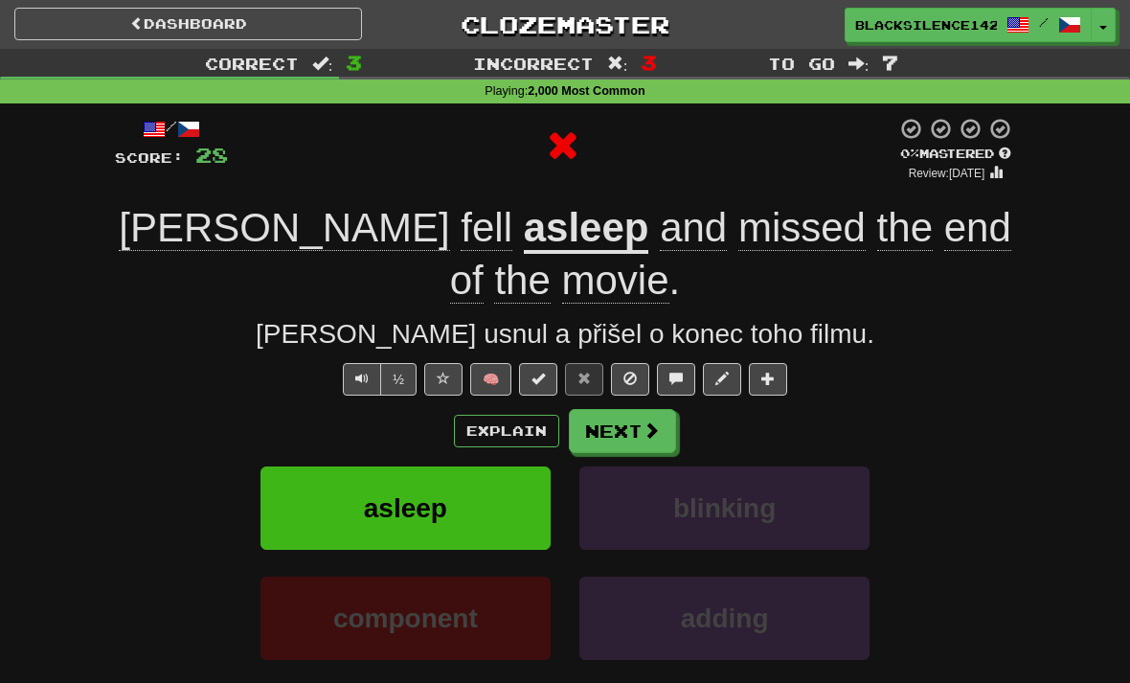
click at [639, 409] on button "Next" at bounding box center [622, 431] width 107 height 44
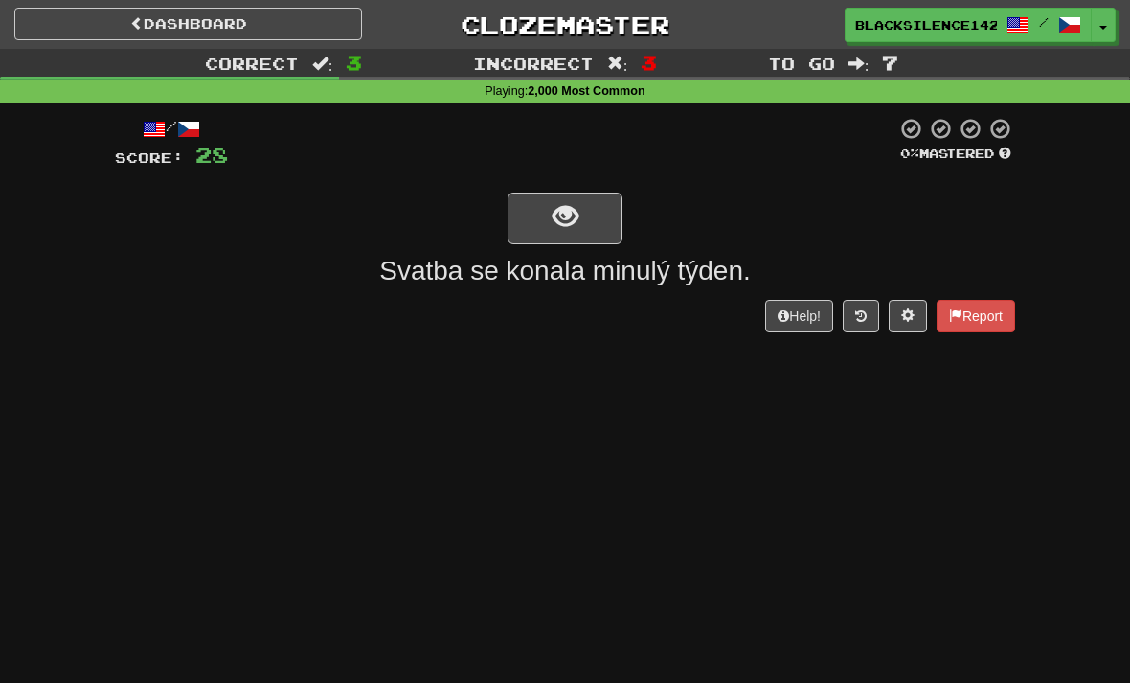
click at [559, 234] on button "show sentence" at bounding box center [564, 218] width 115 height 52
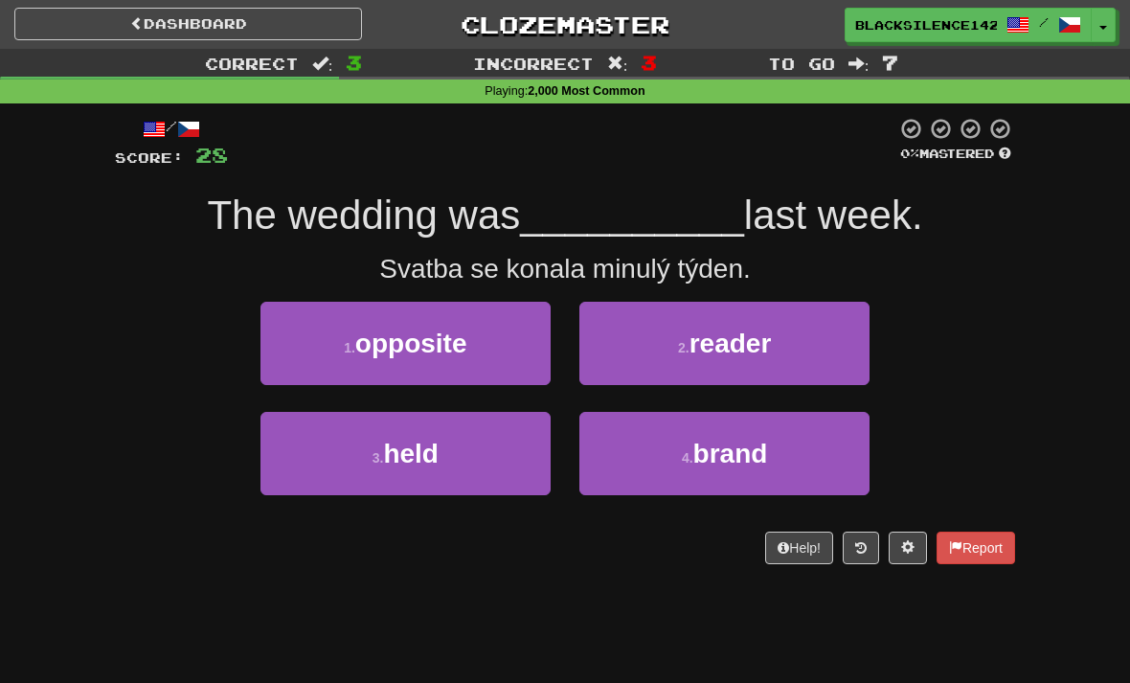
click at [409, 350] on span "opposite" at bounding box center [411, 343] width 112 height 30
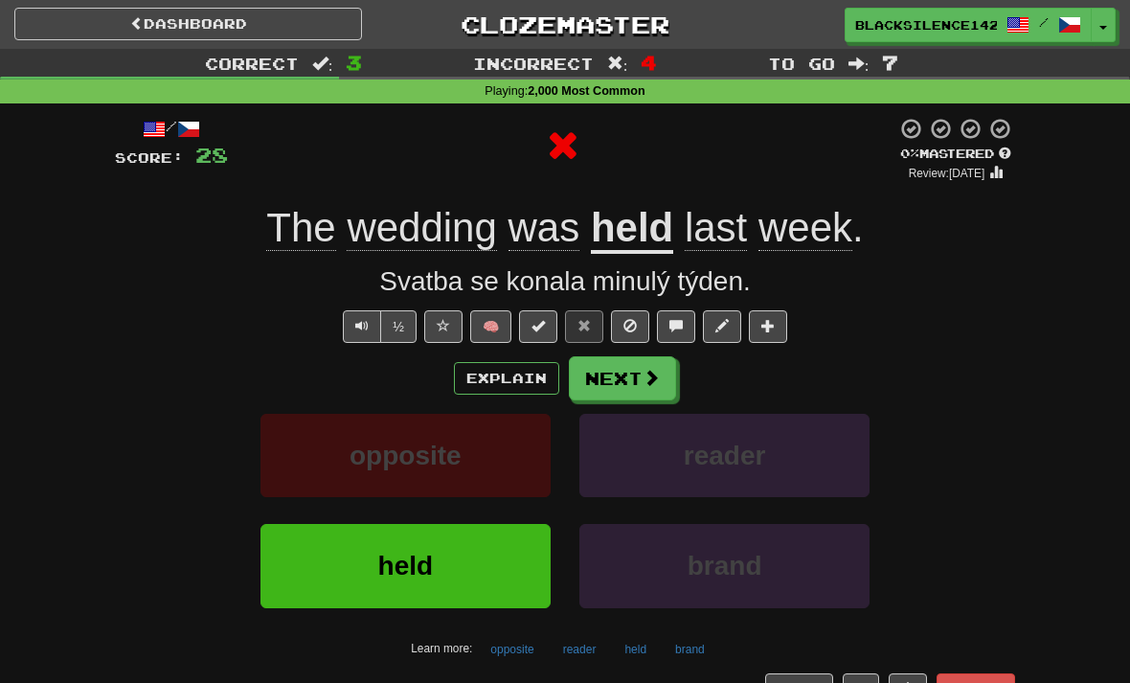
click at [621, 375] on button "Next" at bounding box center [622, 378] width 107 height 44
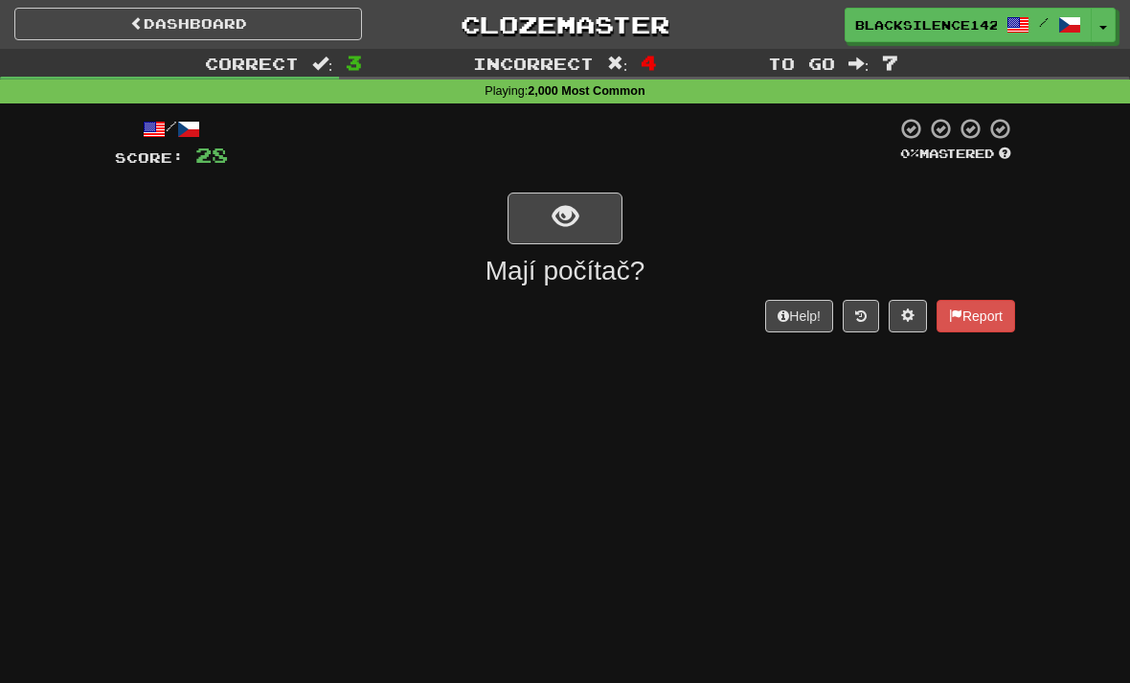
click at [550, 217] on button "show sentence" at bounding box center [564, 218] width 115 height 52
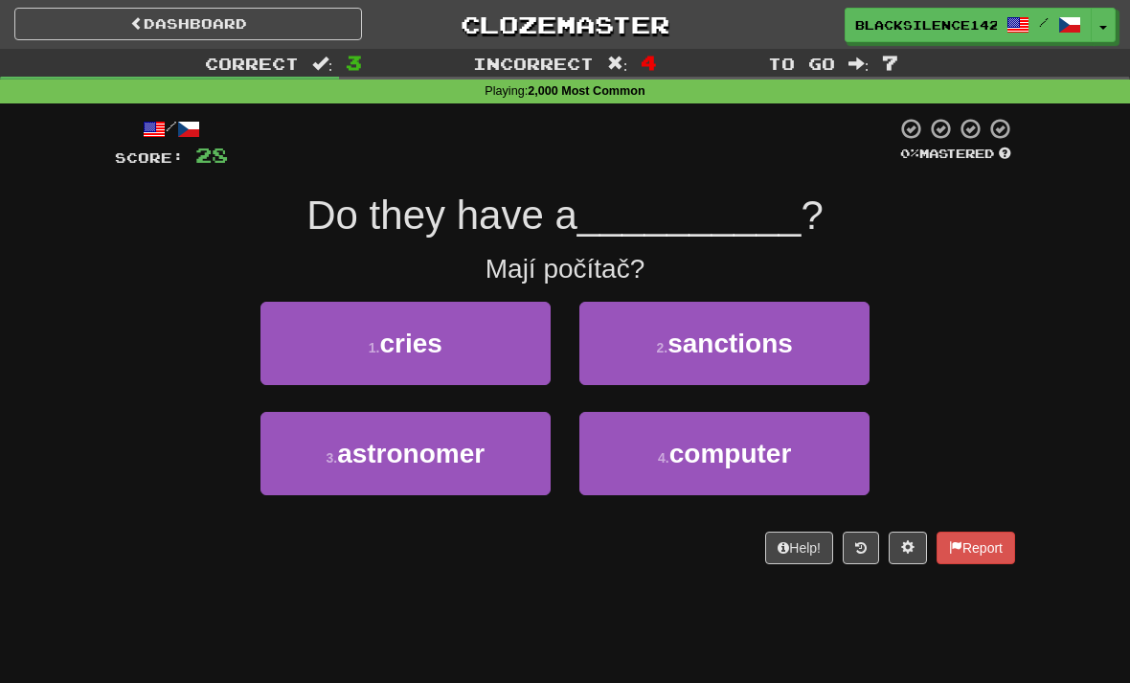
click at [647, 468] on button "4 . computer" at bounding box center [724, 453] width 290 height 83
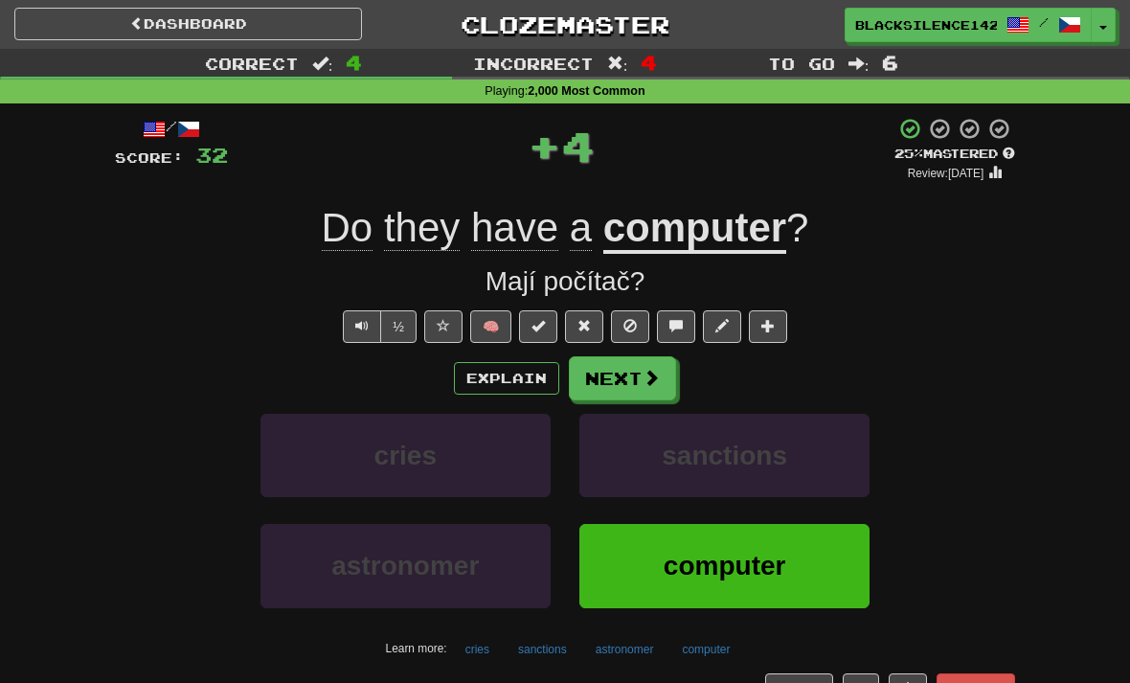
click at [642, 382] on span at bounding box center [650, 377] width 17 height 17
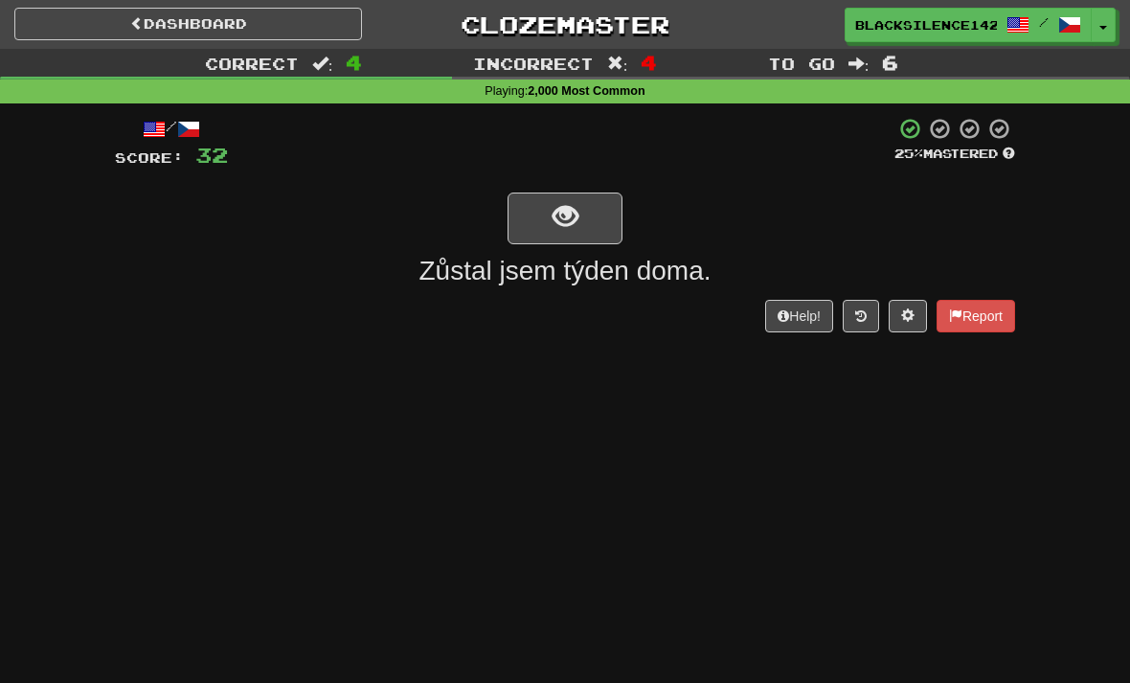
click at [559, 230] on span "show sentence" at bounding box center [565, 217] width 26 height 26
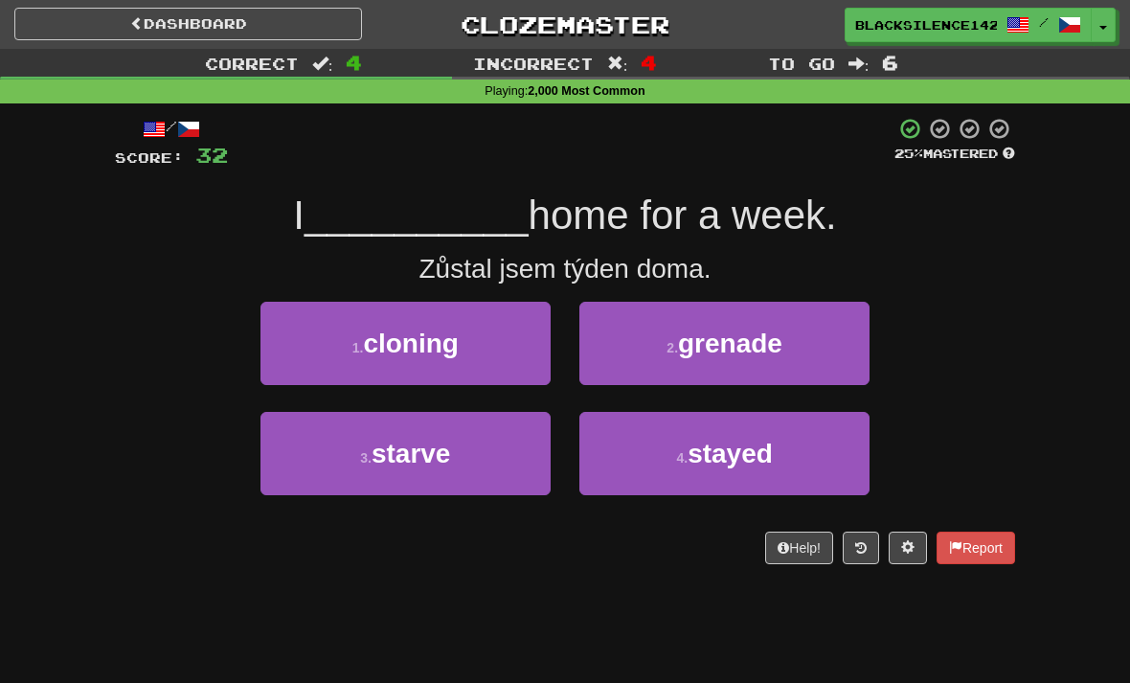
click at [687, 460] on small "4 ." at bounding box center [681, 457] width 11 height 15
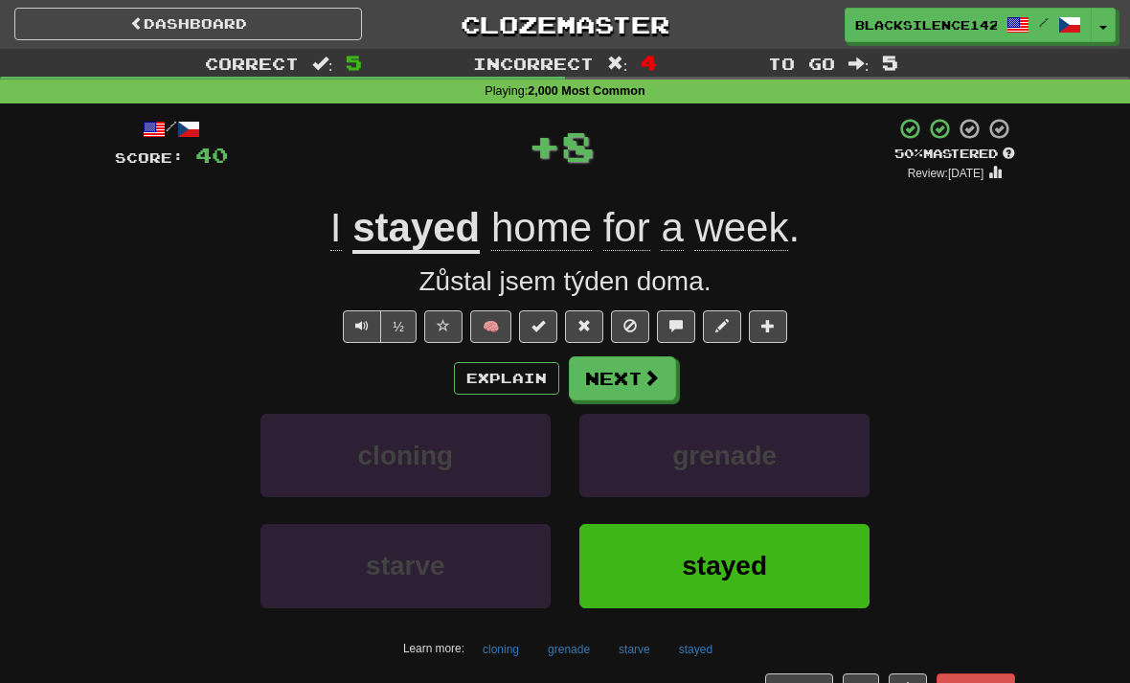
click at [231, 39] on link "Dashboard" at bounding box center [188, 24] width 348 height 33
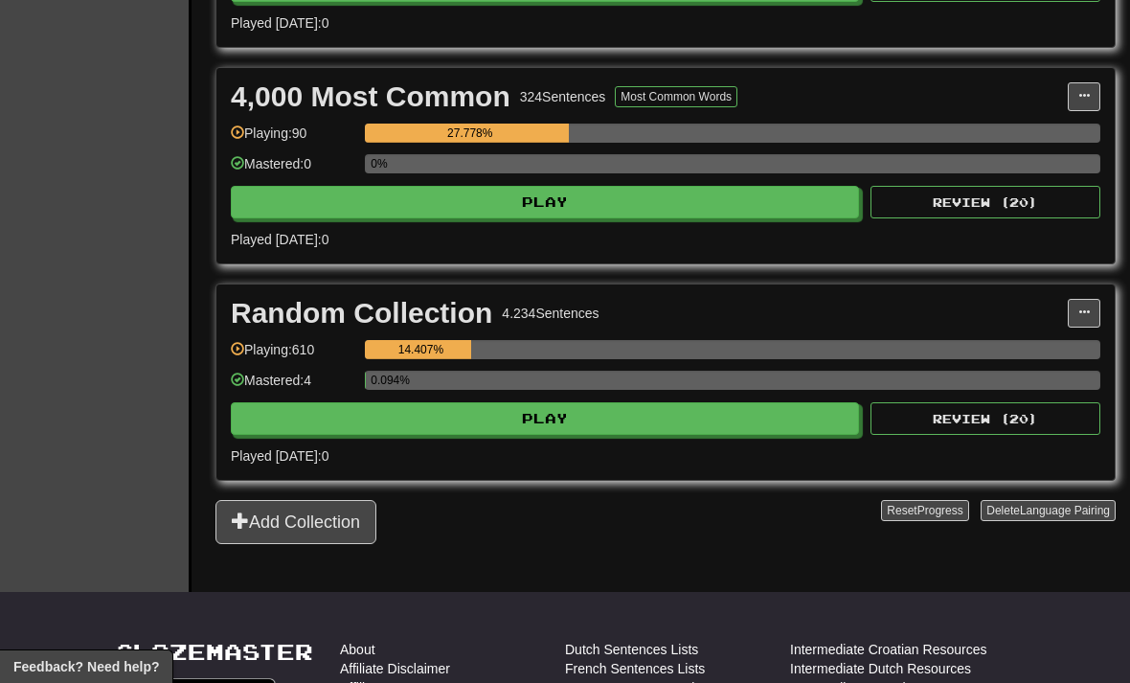
scroll to position [832, 0]
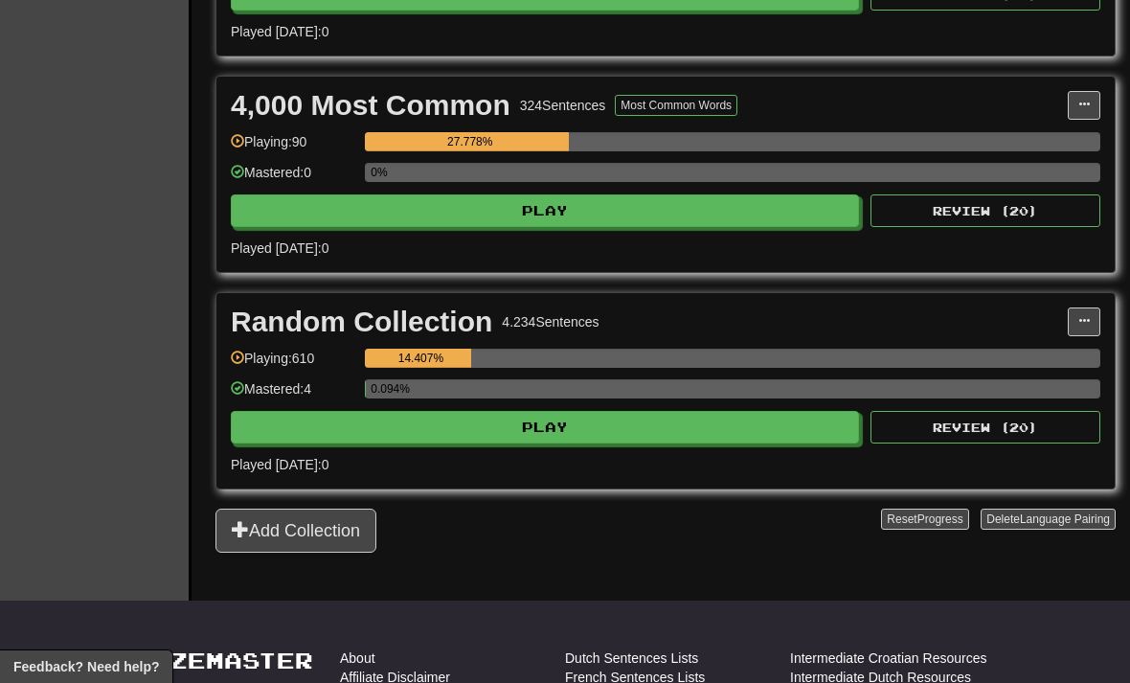
click at [368, 429] on button "Play" at bounding box center [545, 427] width 628 height 33
select select "**"
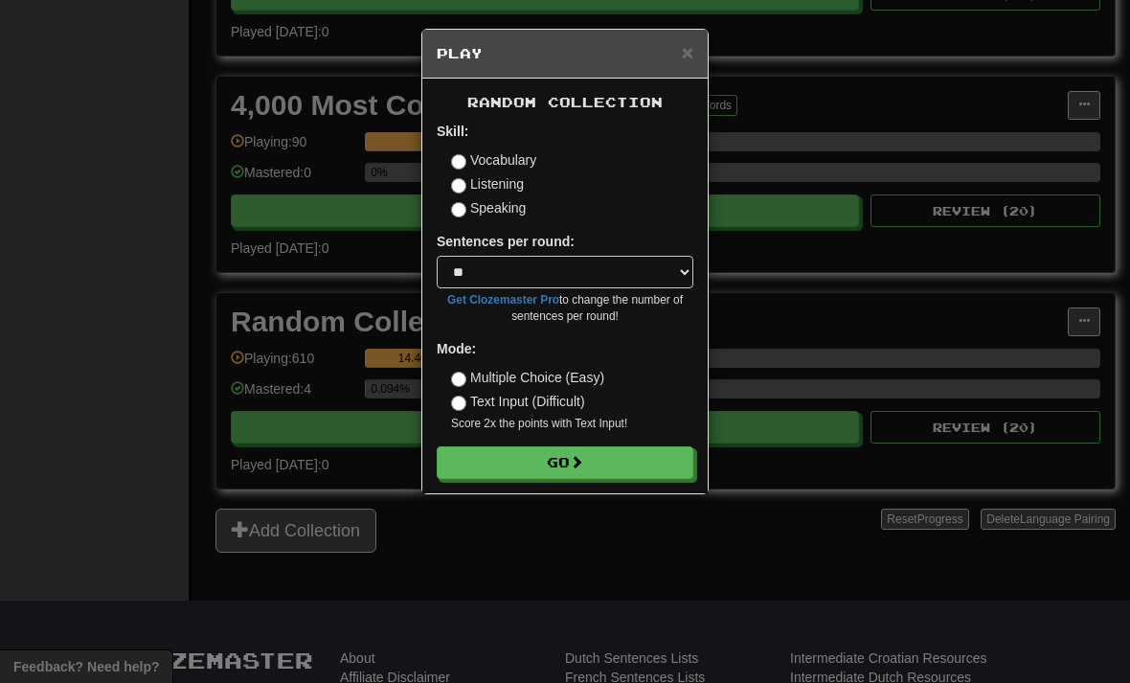
click at [474, 470] on button "Go" at bounding box center [565, 462] width 257 height 33
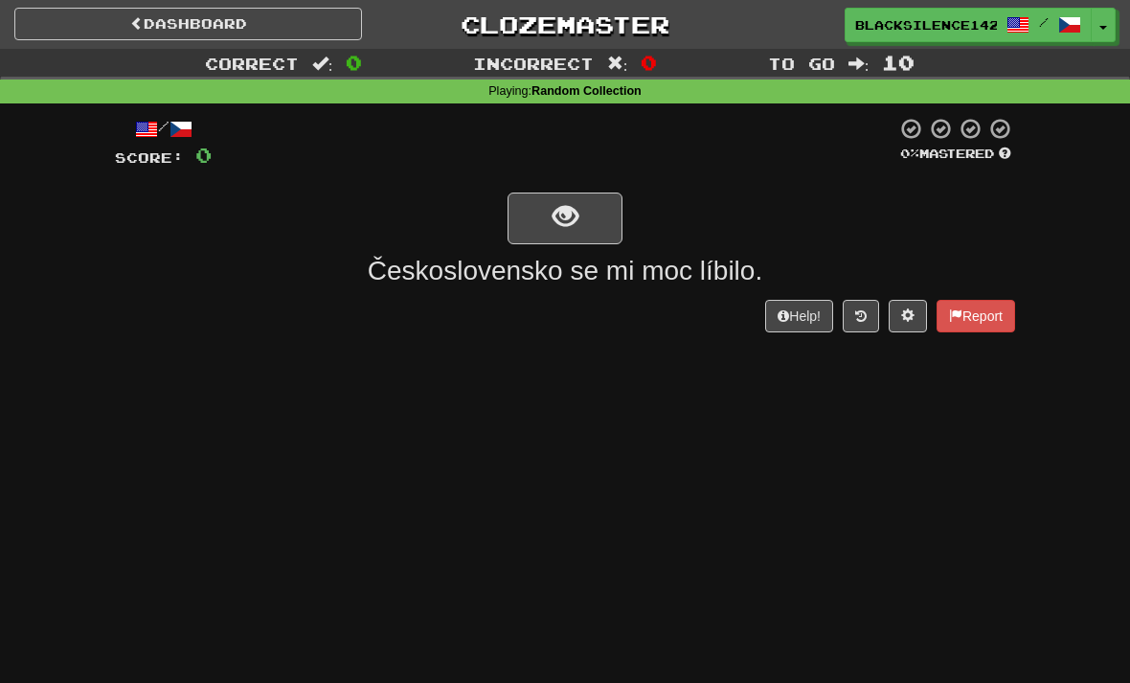
click at [572, 230] on span "show sentence" at bounding box center [565, 217] width 26 height 26
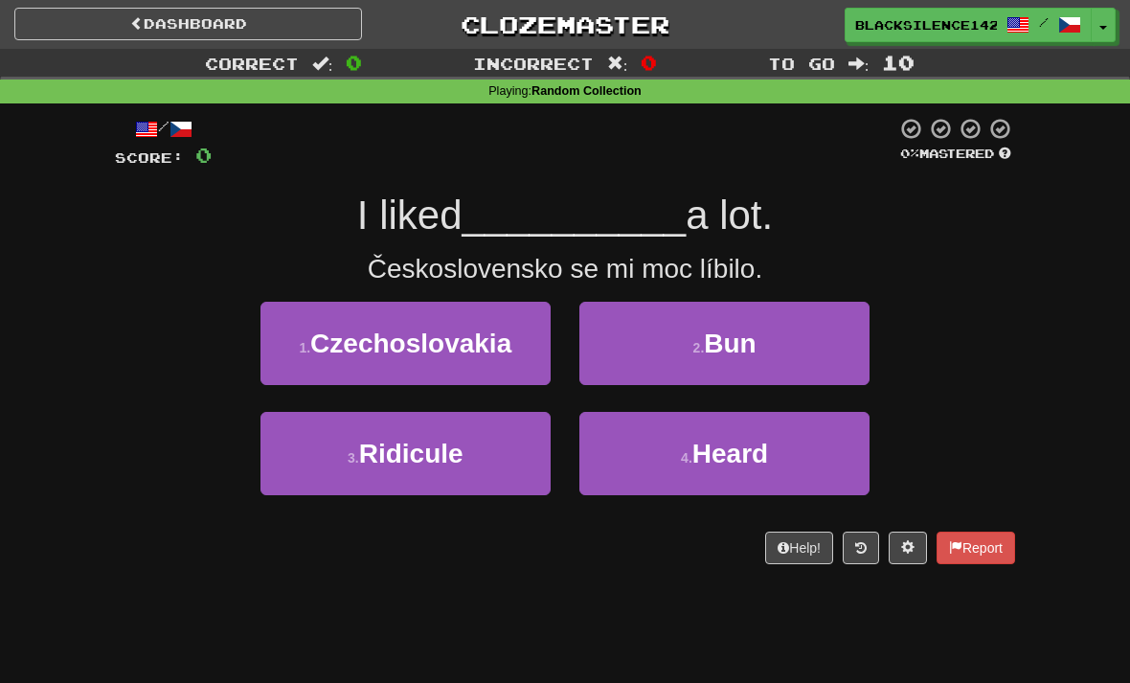
click at [435, 360] on button "1 . Czechoslovakia" at bounding box center [405, 343] width 290 height 83
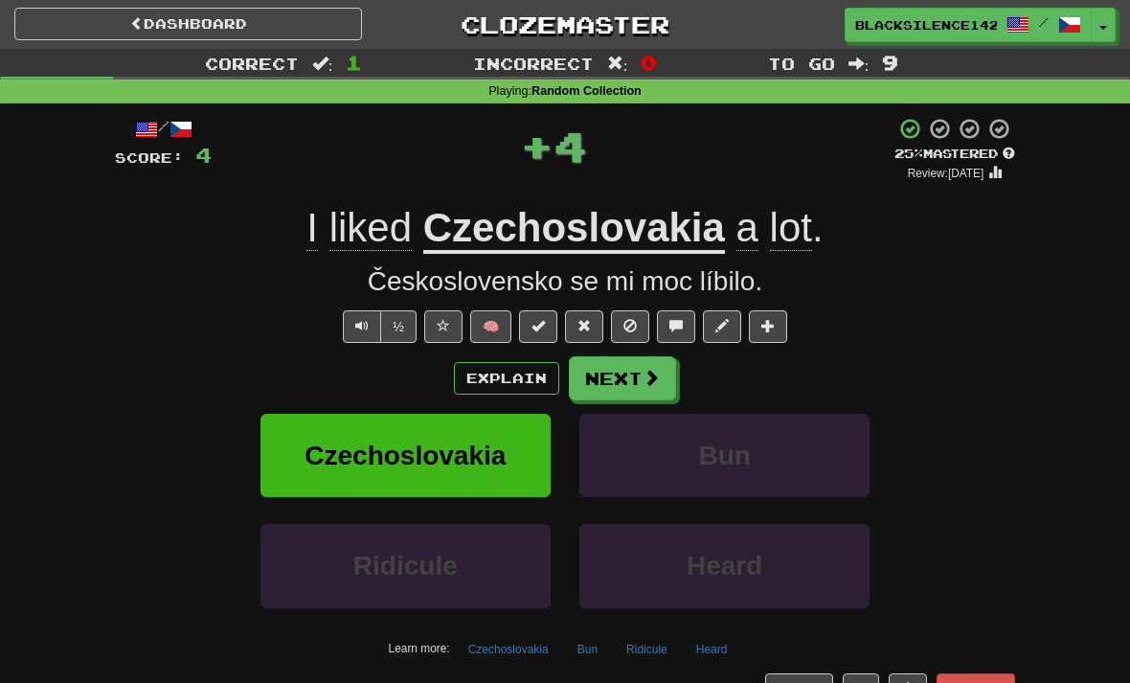
click at [628, 383] on button "Next" at bounding box center [622, 378] width 107 height 44
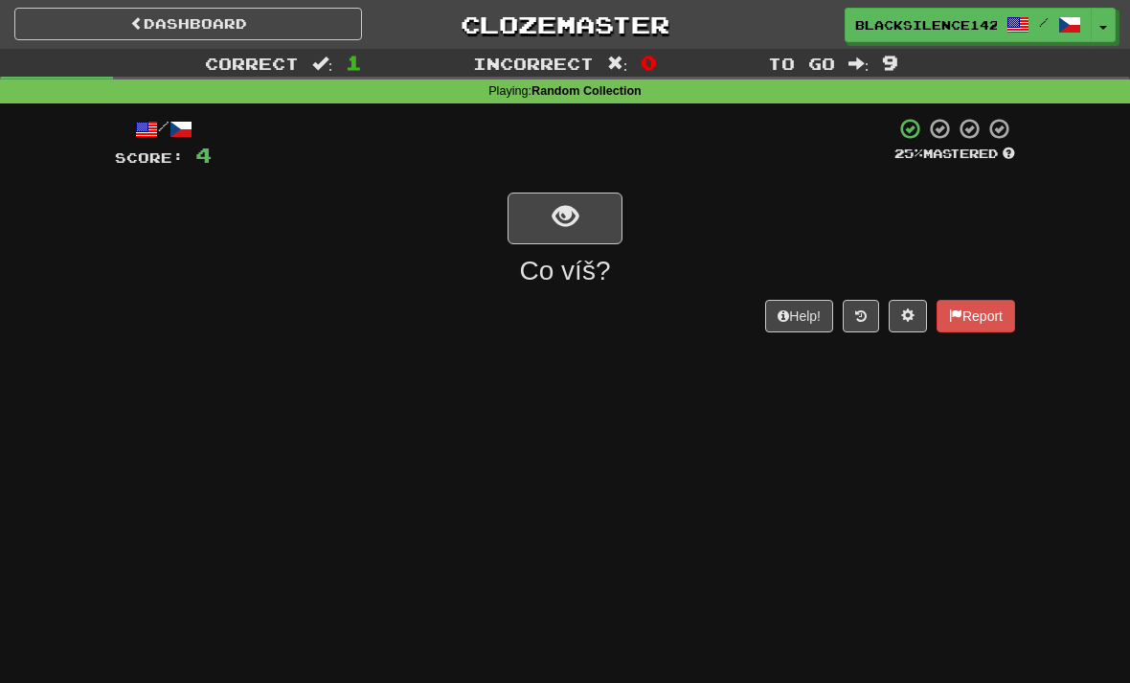
click at [557, 230] on span "show sentence" at bounding box center [565, 217] width 26 height 26
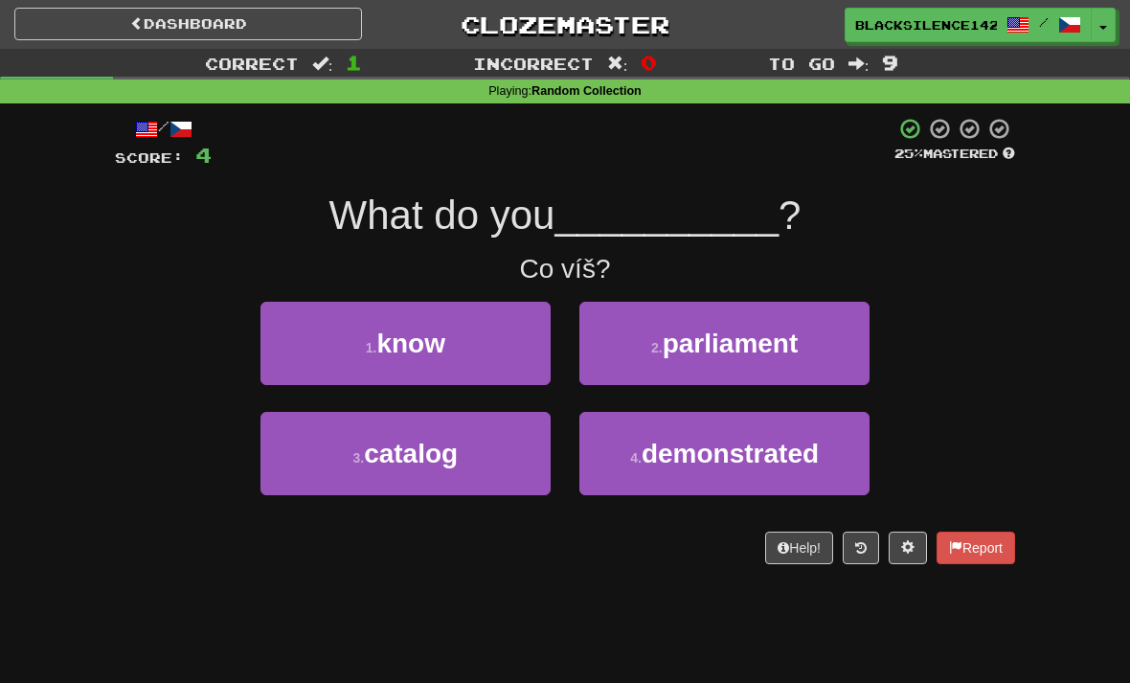
click at [410, 352] on span "know" at bounding box center [410, 343] width 69 height 30
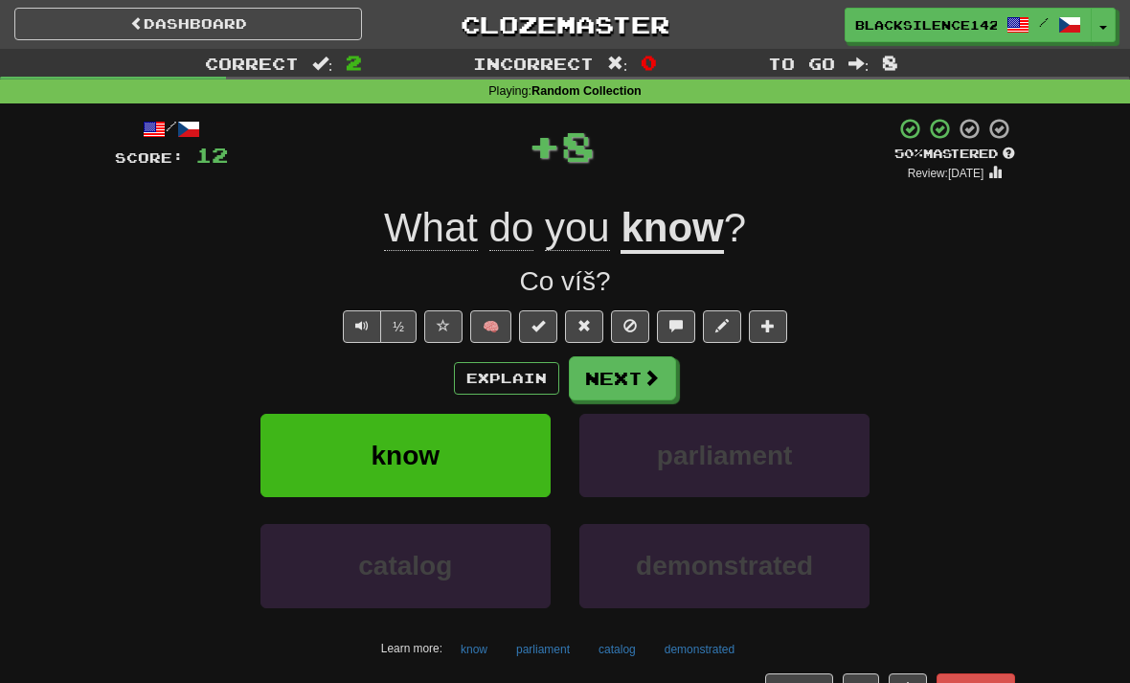
click at [611, 389] on button "Next" at bounding box center [622, 378] width 107 height 44
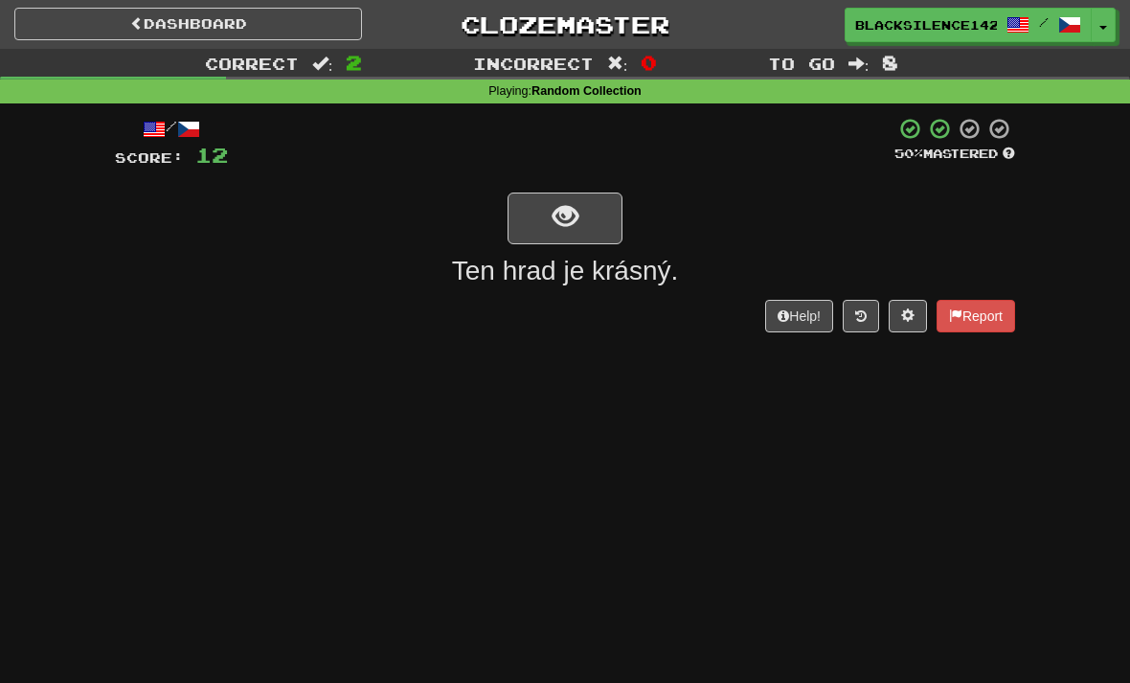
click at [561, 224] on span "show sentence" at bounding box center [565, 217] width 26 height 26
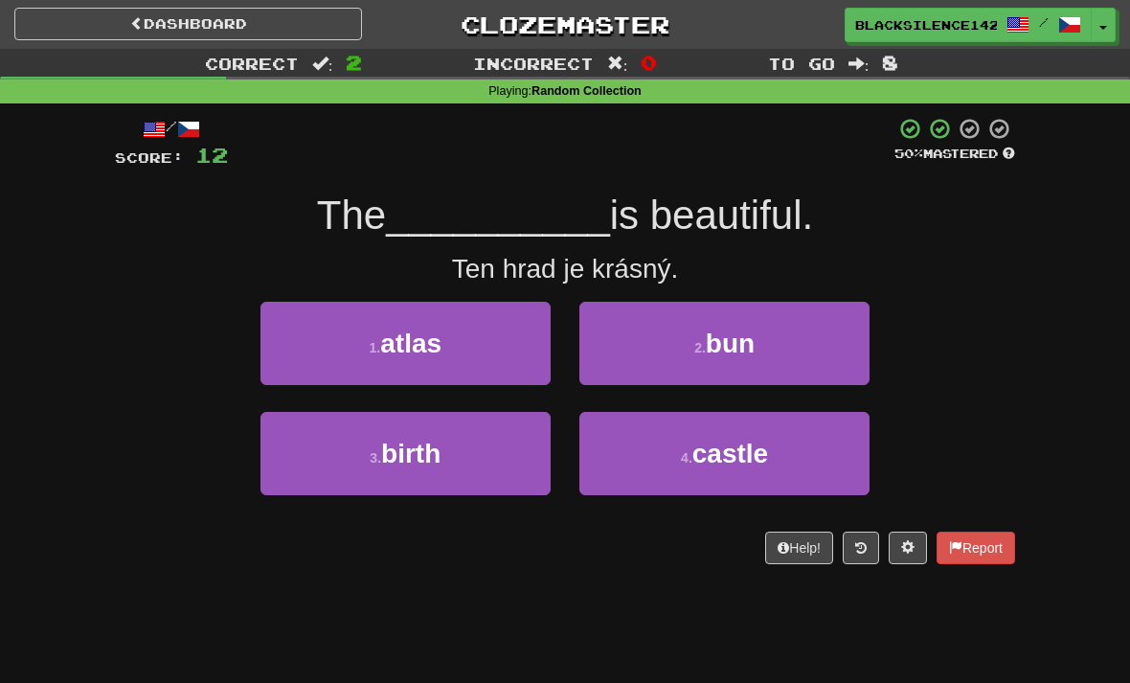
click at [646, 473] on button "4 . castle" at bounding box center [724, 453] width 290 height 83
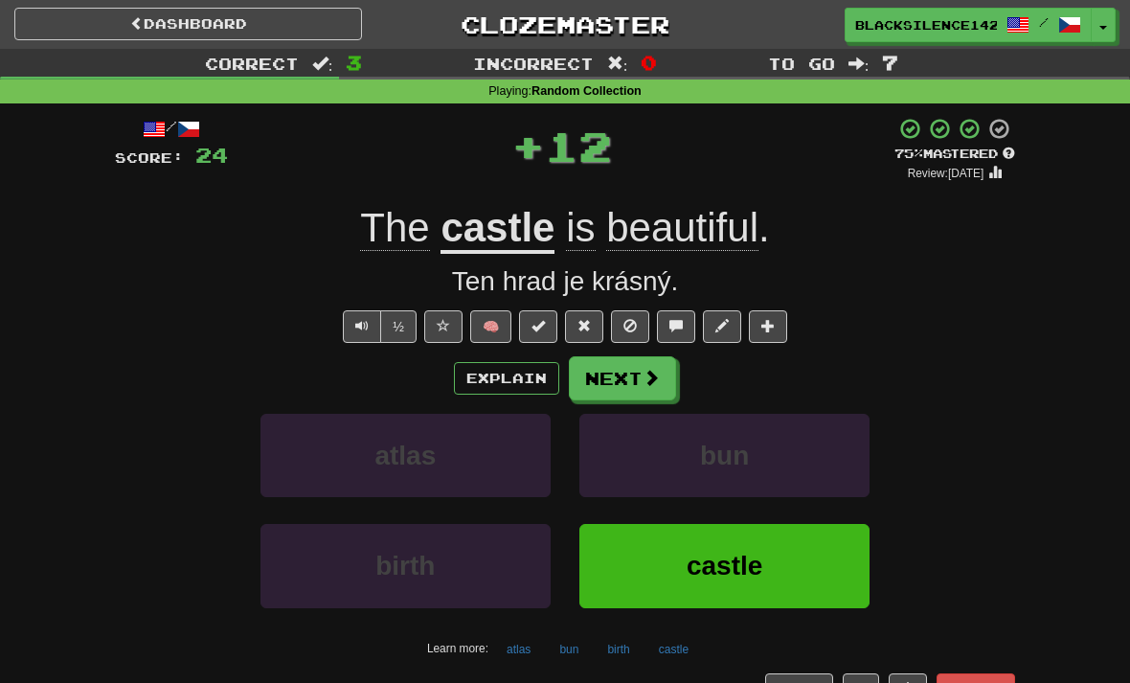
click at [611, 377] on button "Next" at bounding box center [622, 378] width 107 height 44
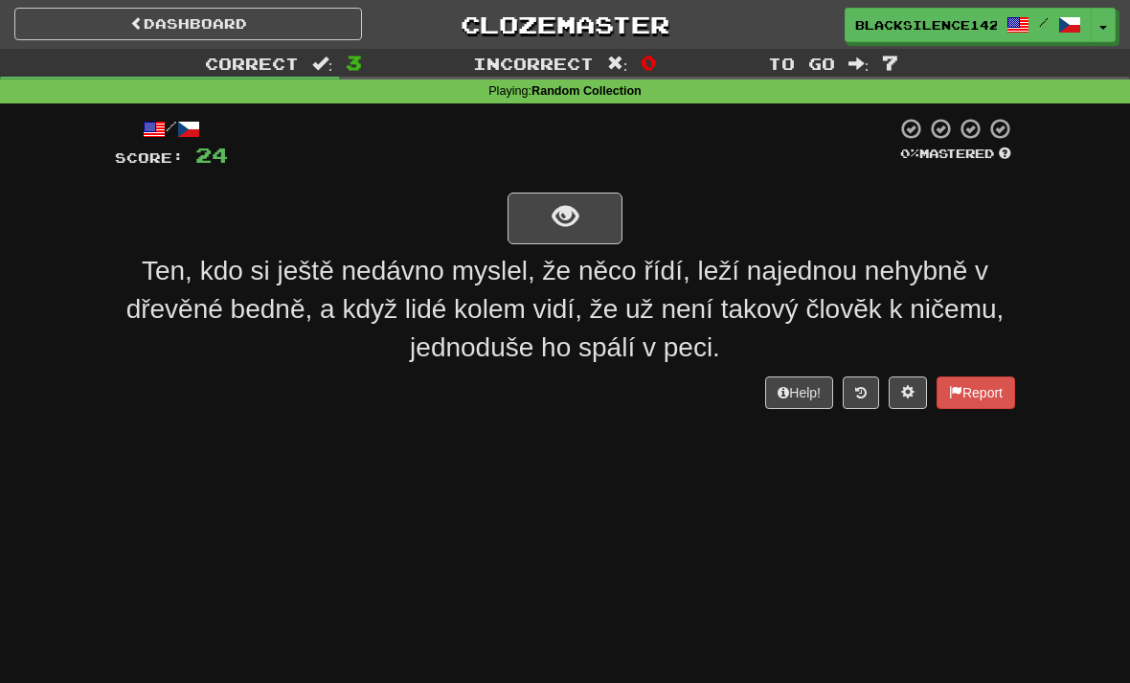
click at [555, 240] on button "show sentence" at bounding box center [564, 218] width 115 height 52
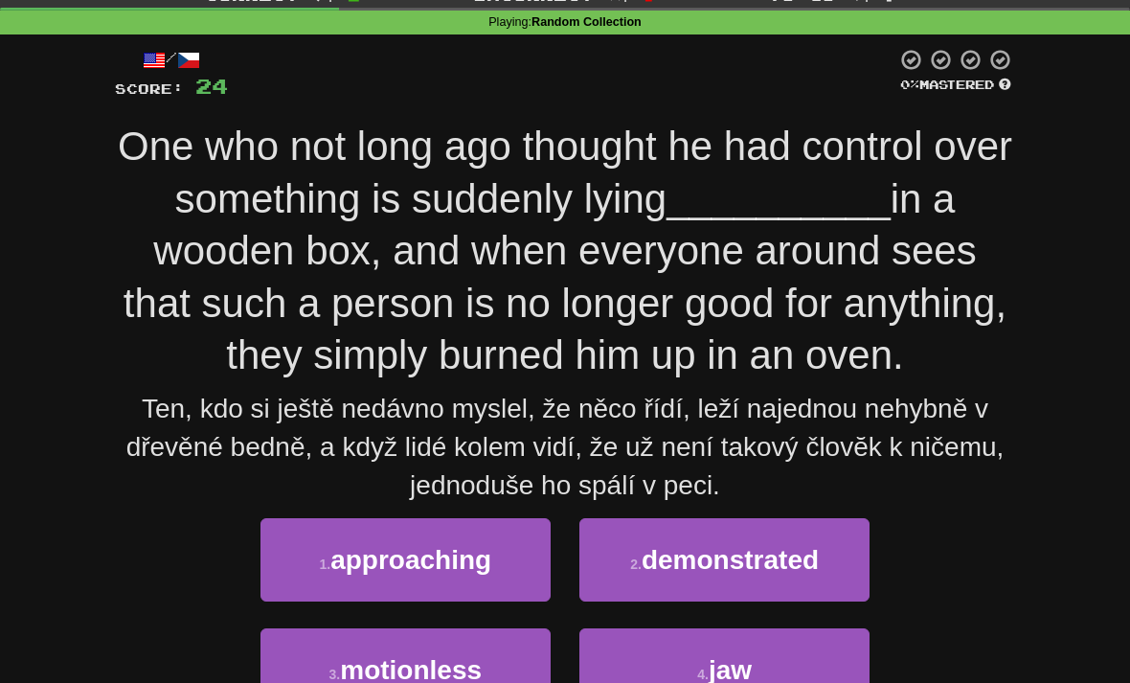
scroll to position [69, 0]
click at [424, 582] on button "1 . approaching" at bounding box center [405, 559] width 290 height 83
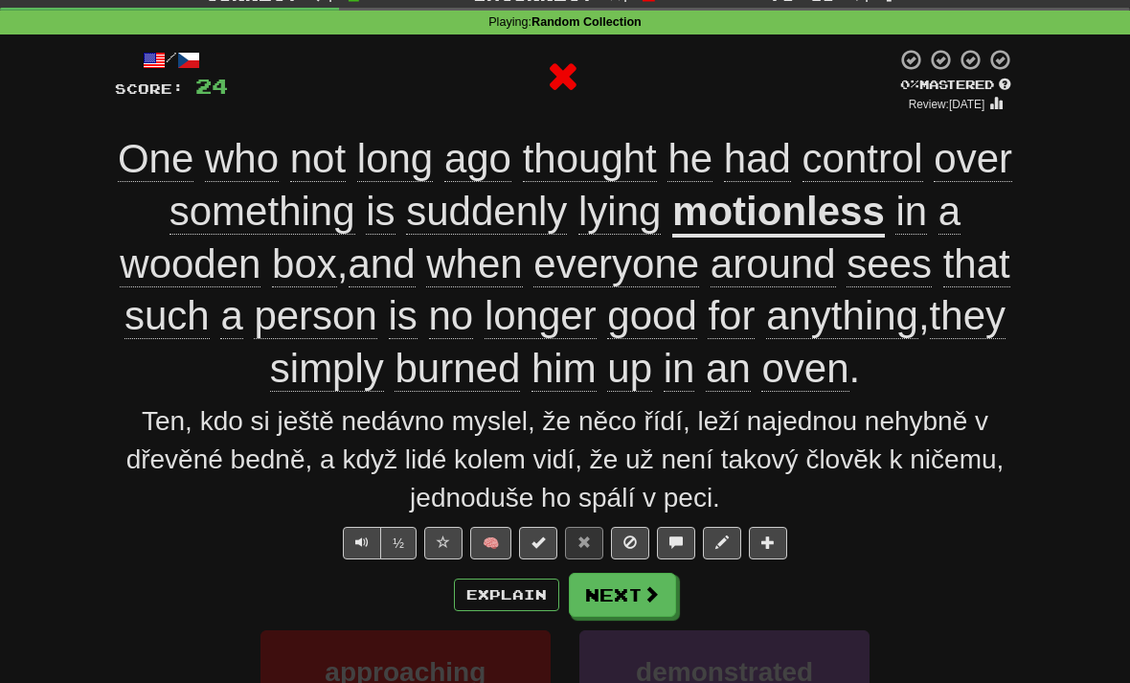
click at [620, 601] on button "Next" at bounding box center [622, 594] width 107 height 44
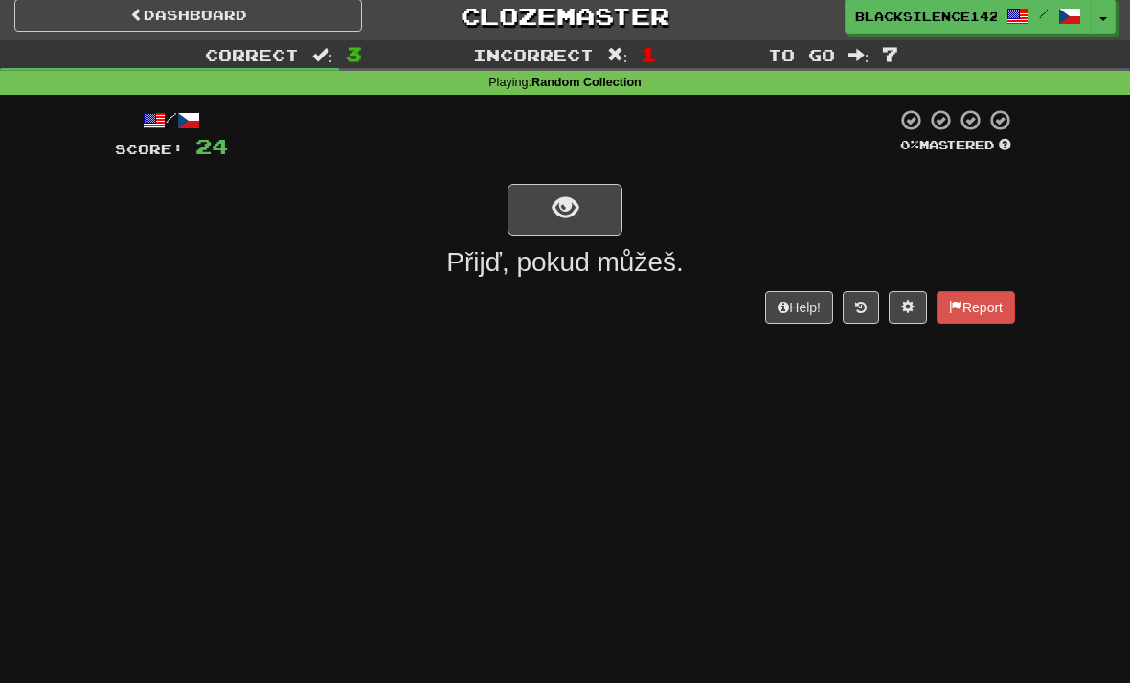
scroll to position [0, 0]
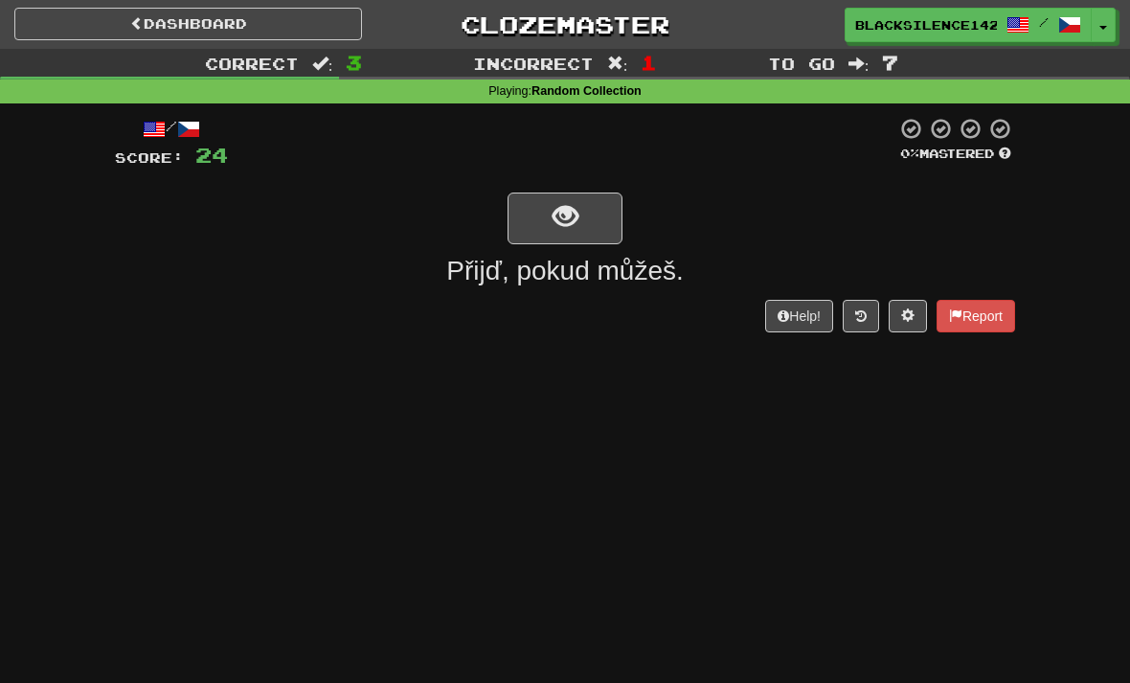
click at [559, 214] on span "show sentence" at bounding box center [565, 217] width 26 height 26
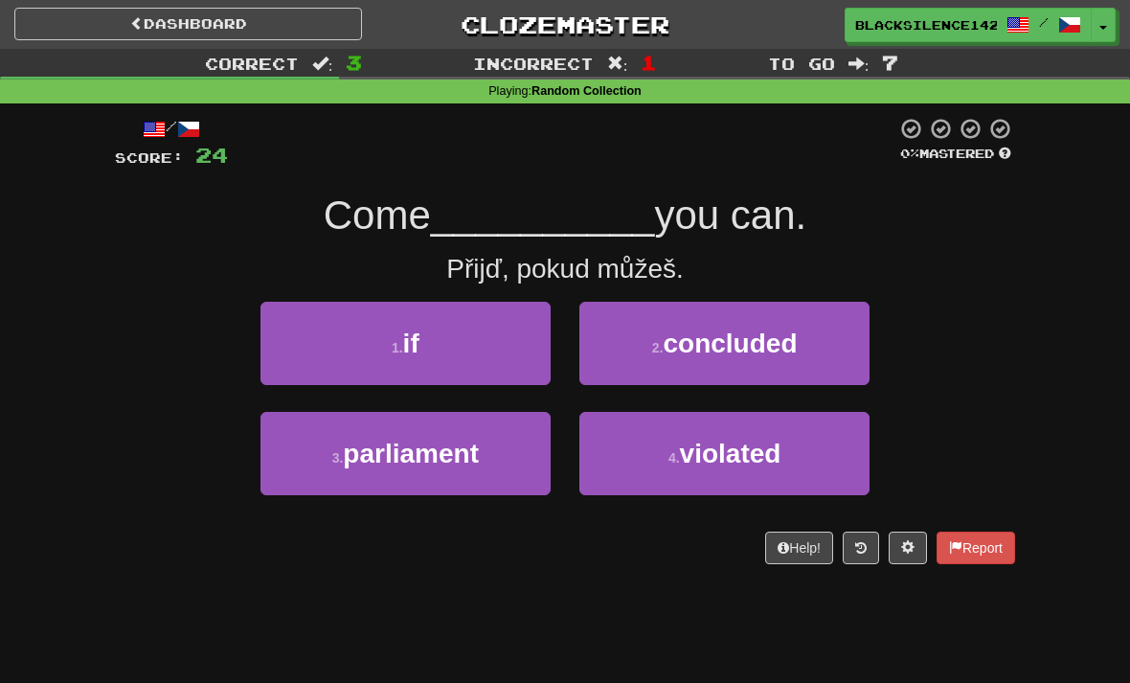
click at [652, 340] on small "2 ." at bounding box center [657, 347] width 11 height 15
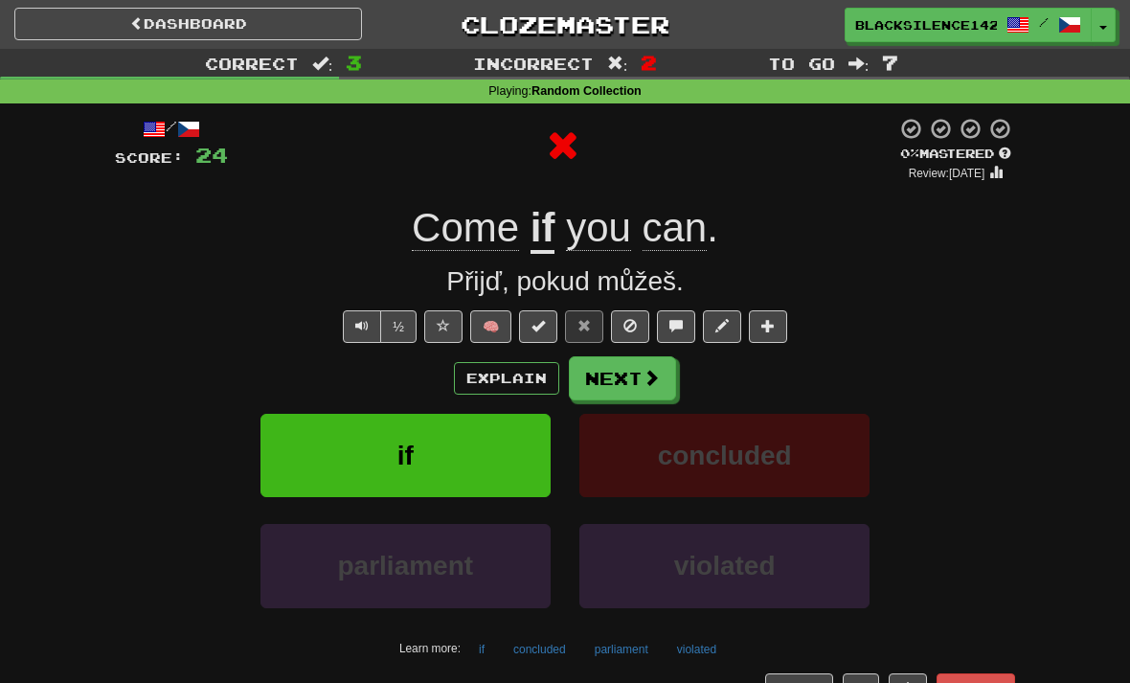
click at [616, 396] on button "Next" at bounding box center [622, 378] width 107 height 44
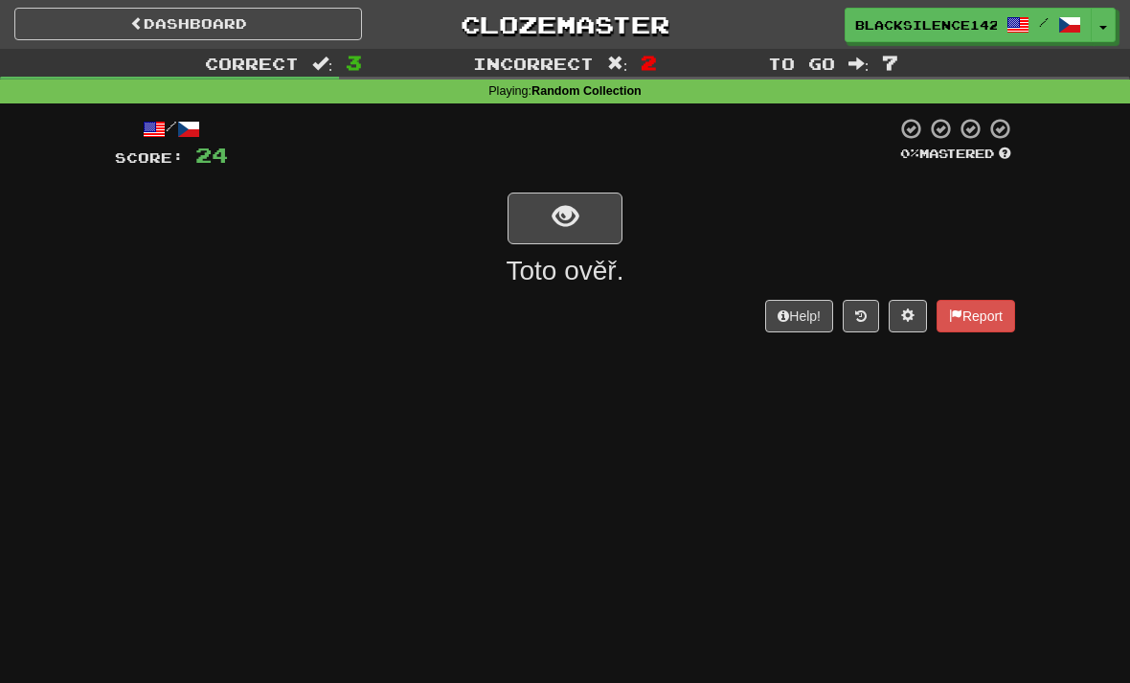
click at [555, 224] on span "show sentence" at bounding box center [565, 217] width 26 height 26
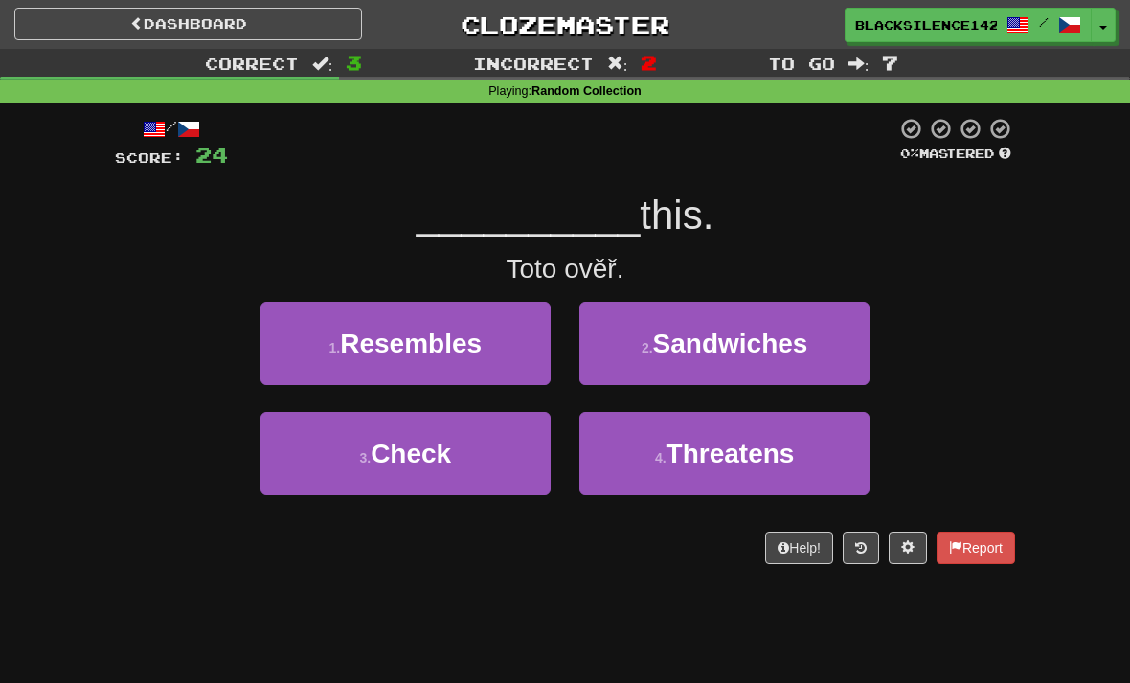
click at [458, 356] on span "Resembles" at bounding box center [411, 343] width 142 height 30
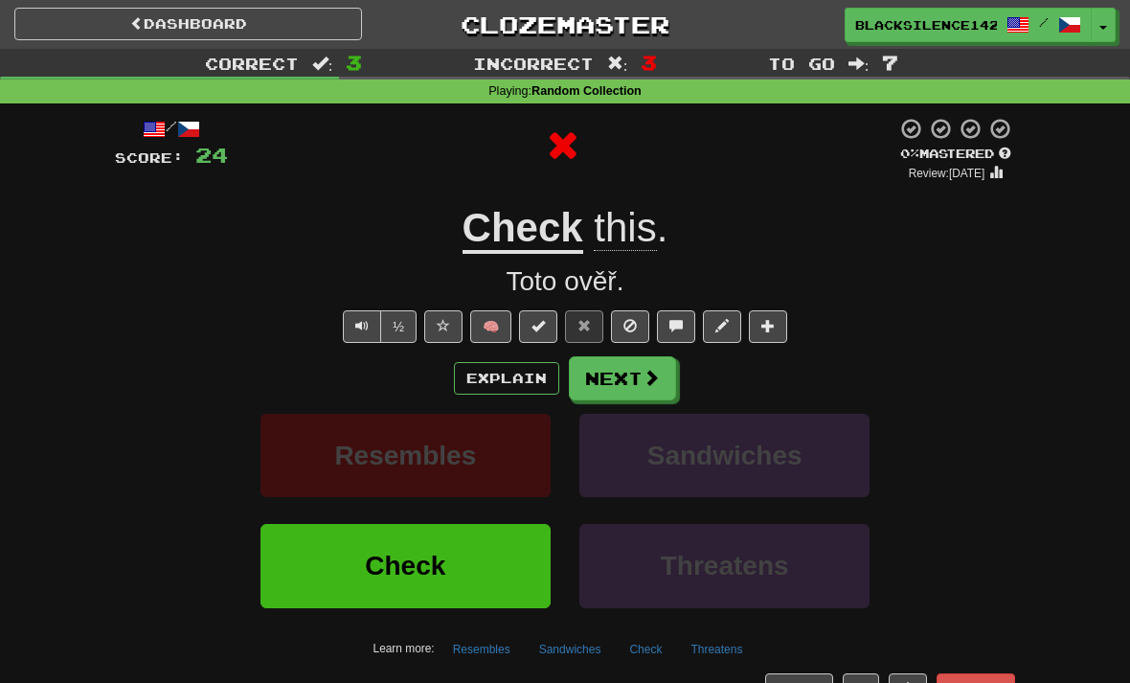
click at [627, 381] on button "Next" at bounding box center [622, 378] width 107 height 44
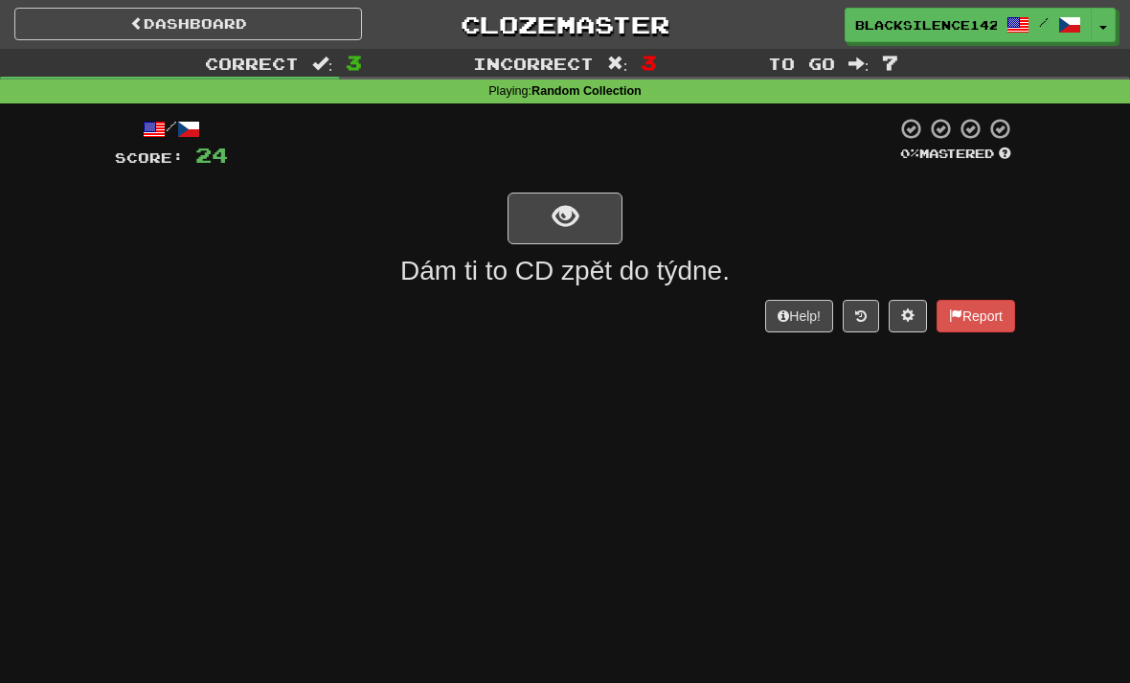
click at [555, 222] on span "show sentence" at bounding box center [565, 217] width 26 height 26
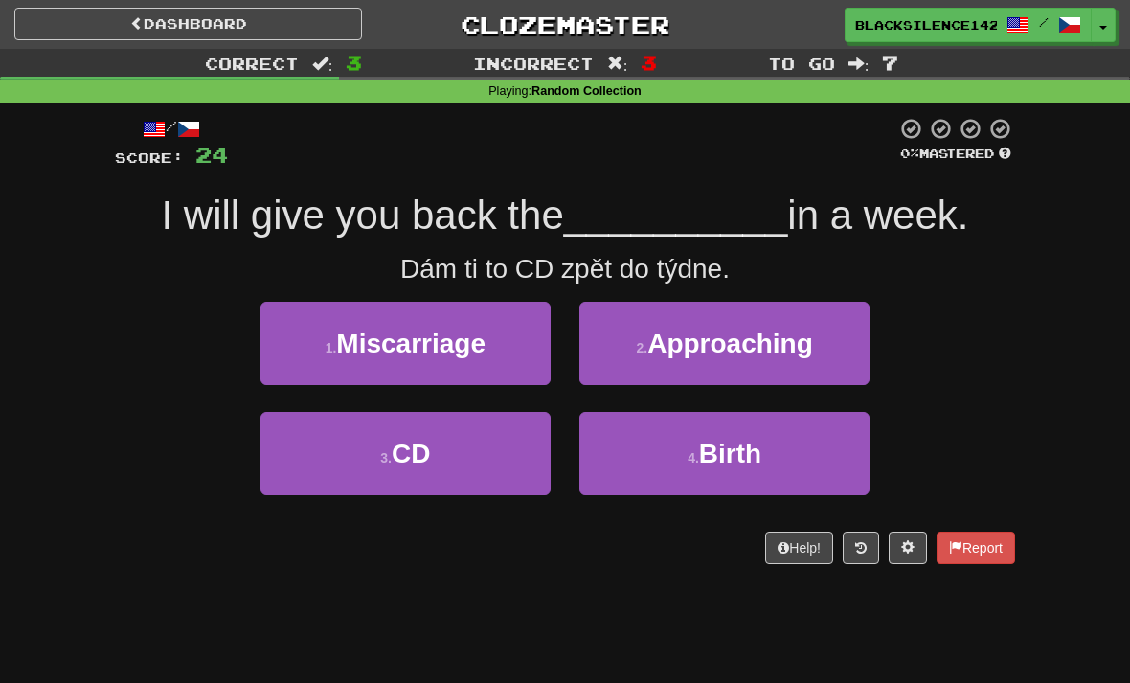
click at [407, 460] on span "CD" at bounding box center [411, 453] width 38 height 30
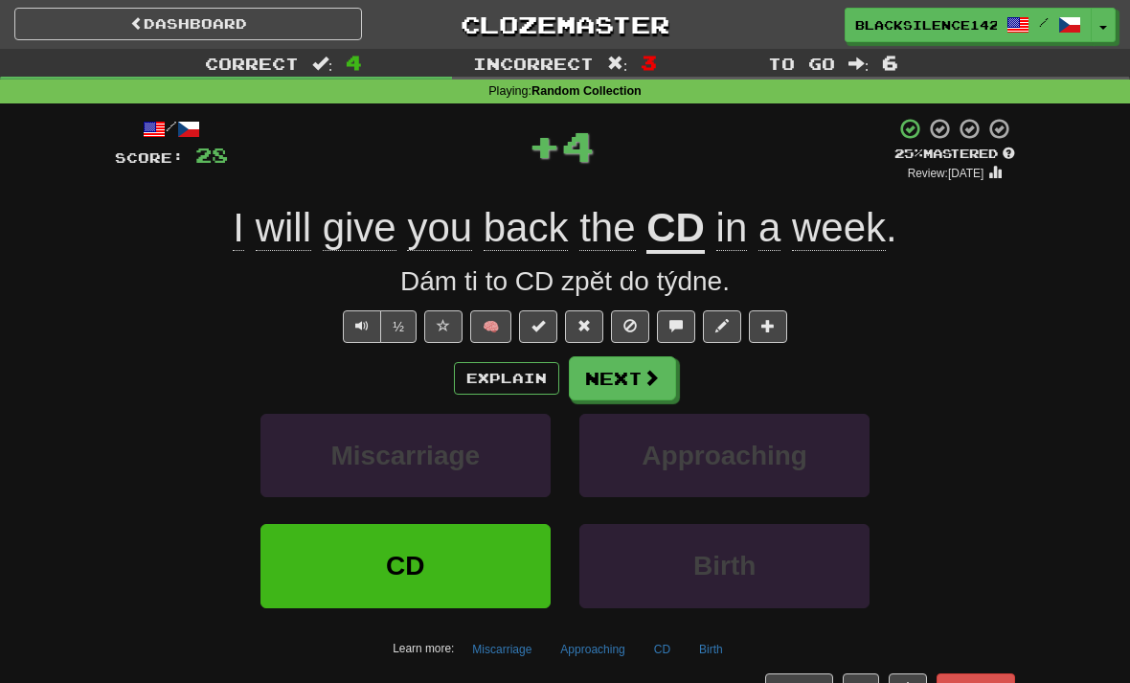
click at [629, 382] on button "Next" at bounding box center [622, 378] width 107 height 44
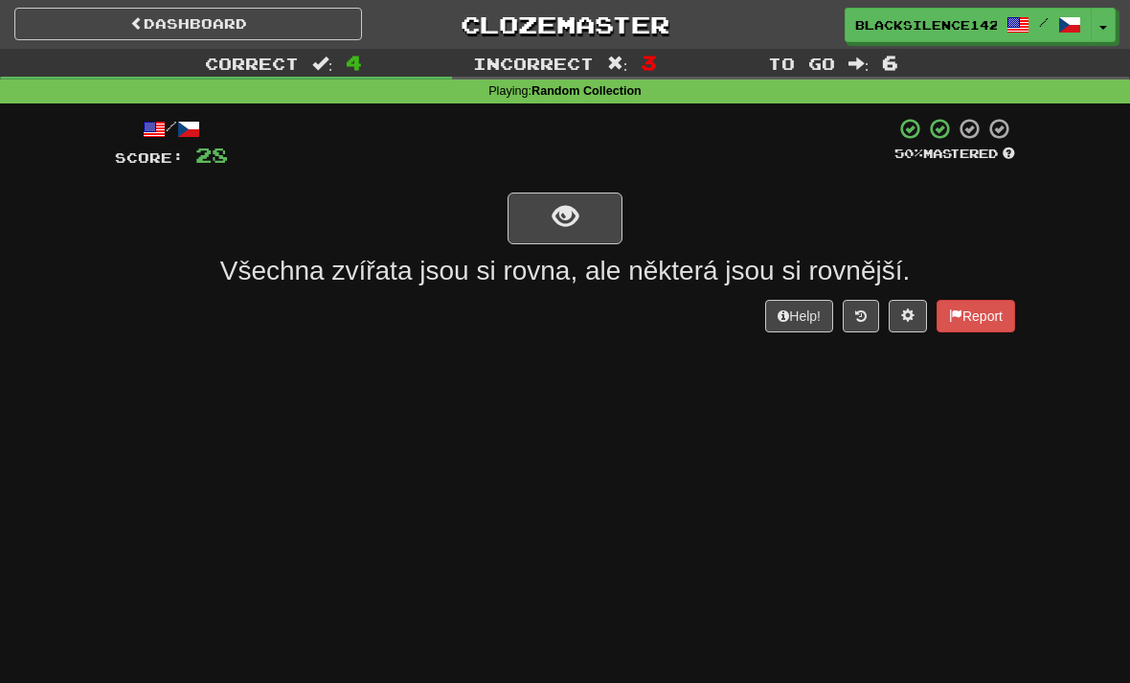
click at [544, 226] on button "show sentence" at bounding box center [564, 218] width 115 height 52
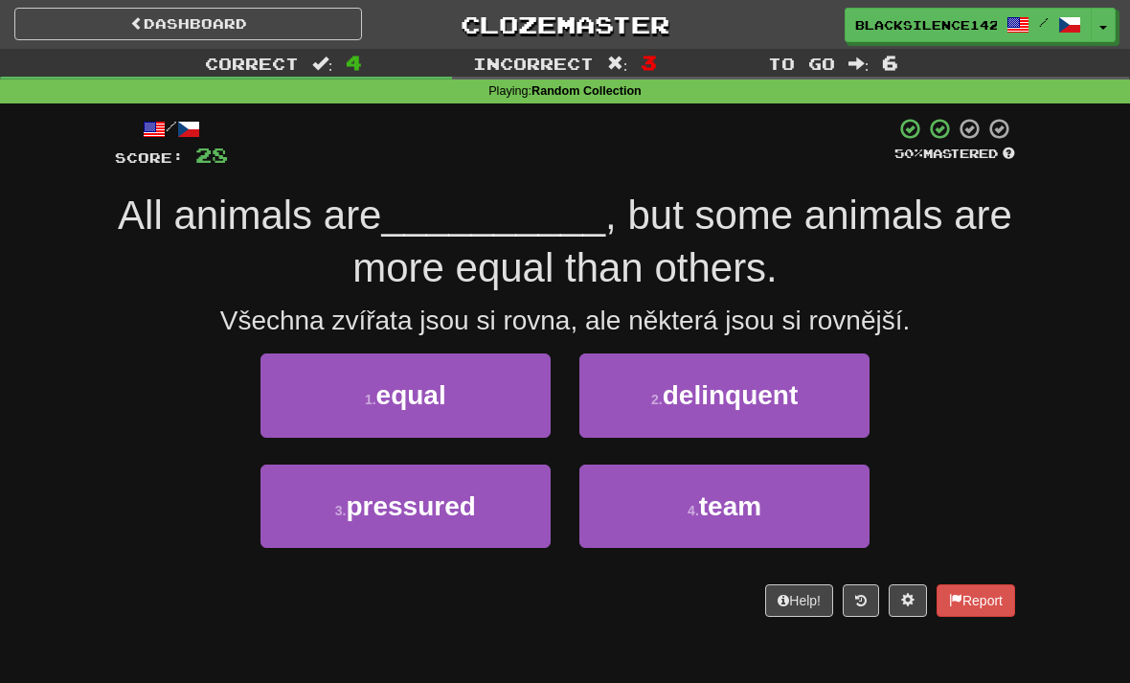
click at [443, 406] on span "equal" at bounding box center [411, 395] width 70 height 30
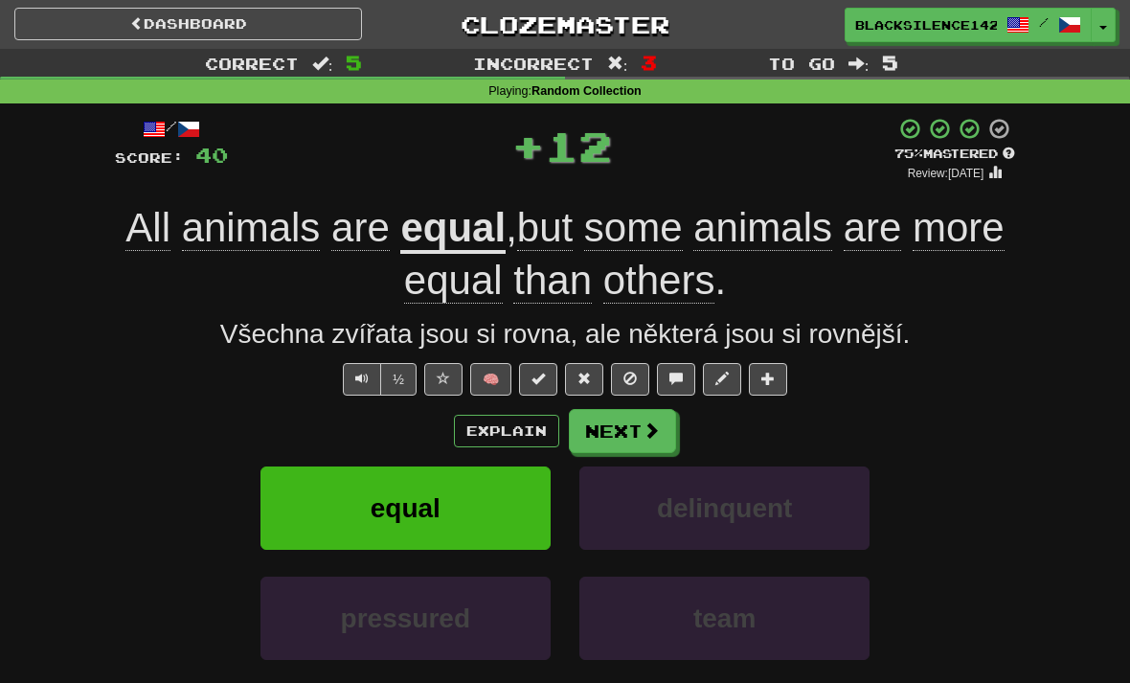
click at [632, 440] on button "Next" at bounding box center [622, 431] width 107 height 44
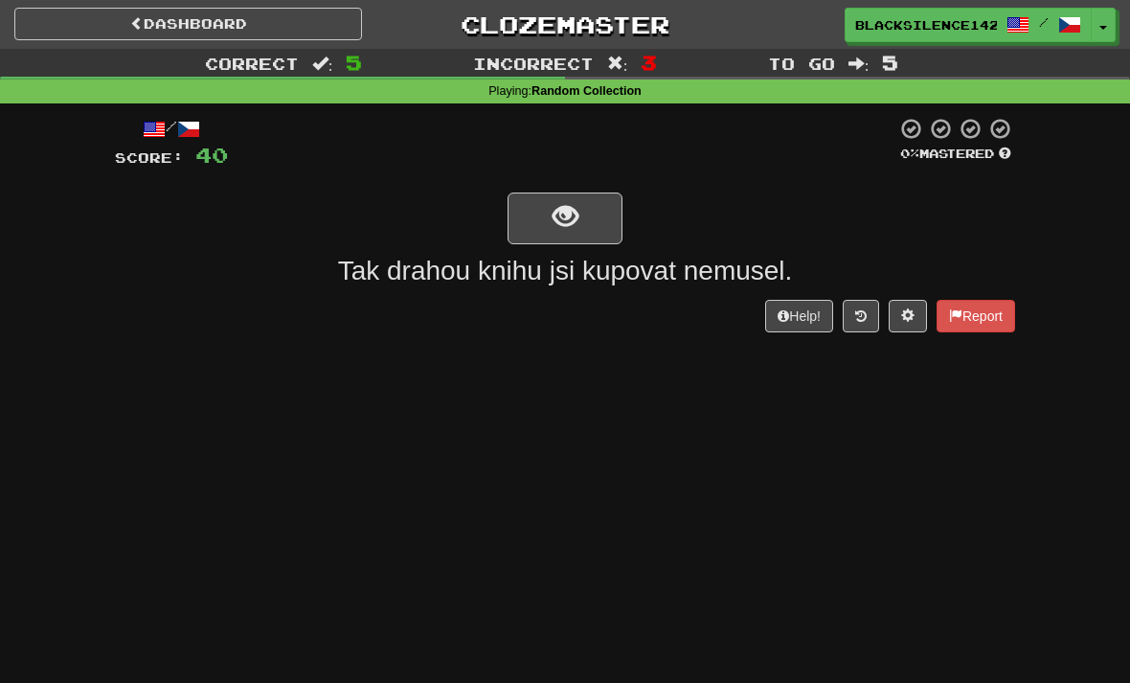
click at [584, 235] on button "show sentence" at bounding box center [564, 218] width 115 height 52
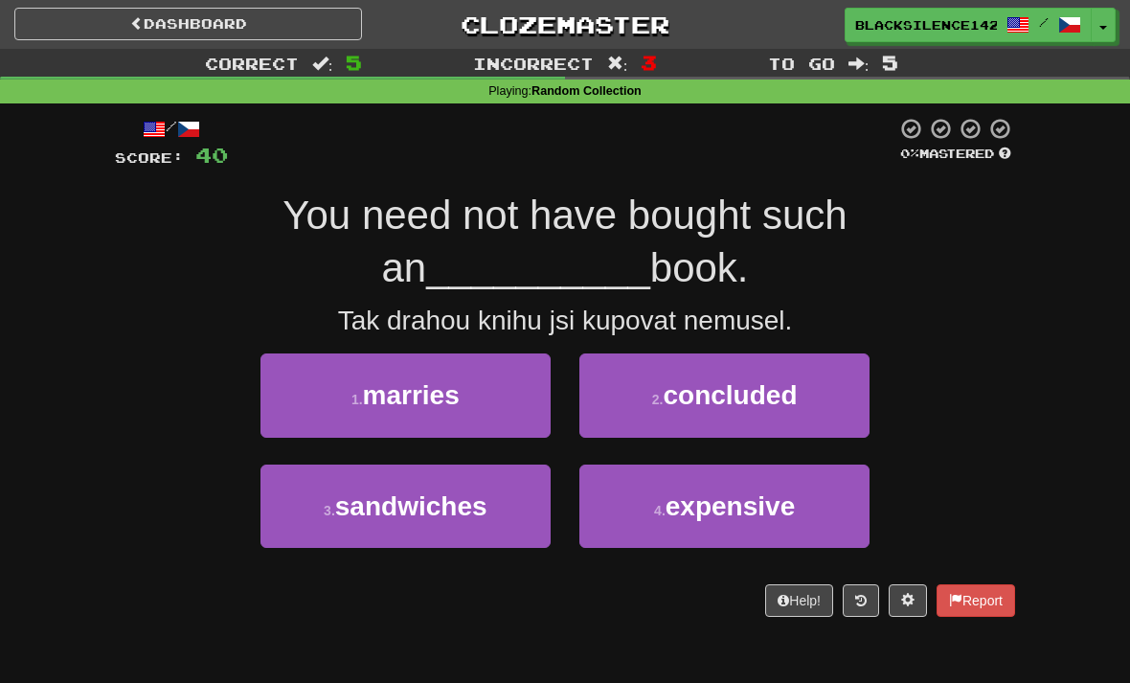
click at [633, 514] on button "4 . expensive" at bounding box center [724, 505] width 290 height 83
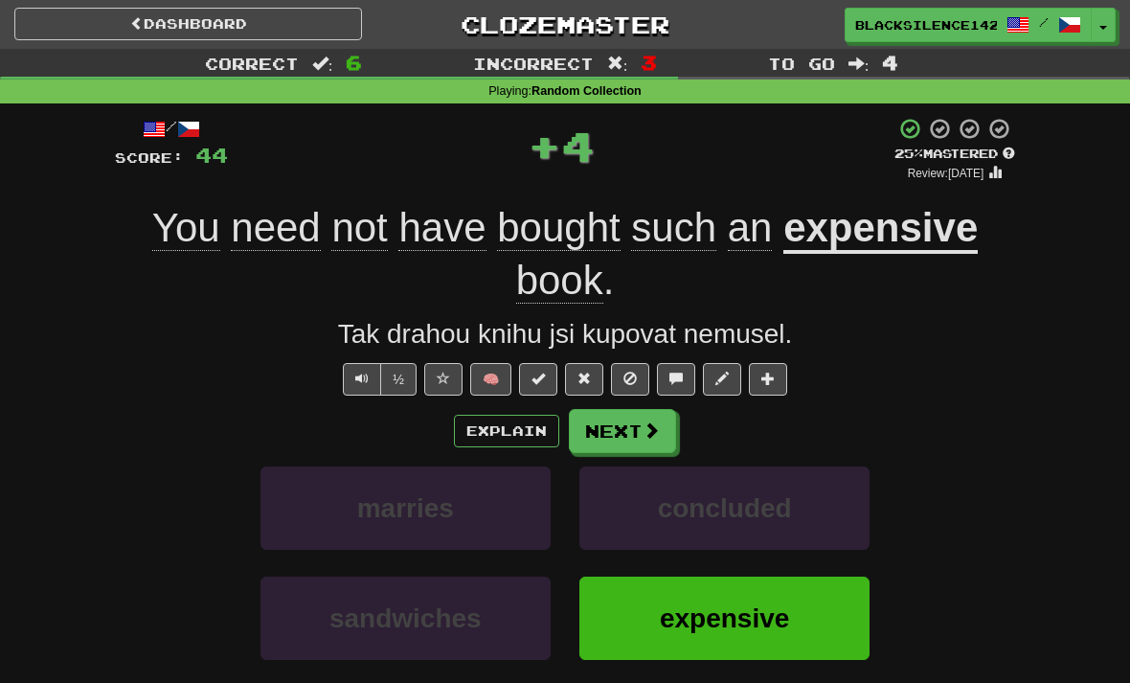
click at [636, 444] on button "Next" at bounding box center [622, 431] width 107 height 44
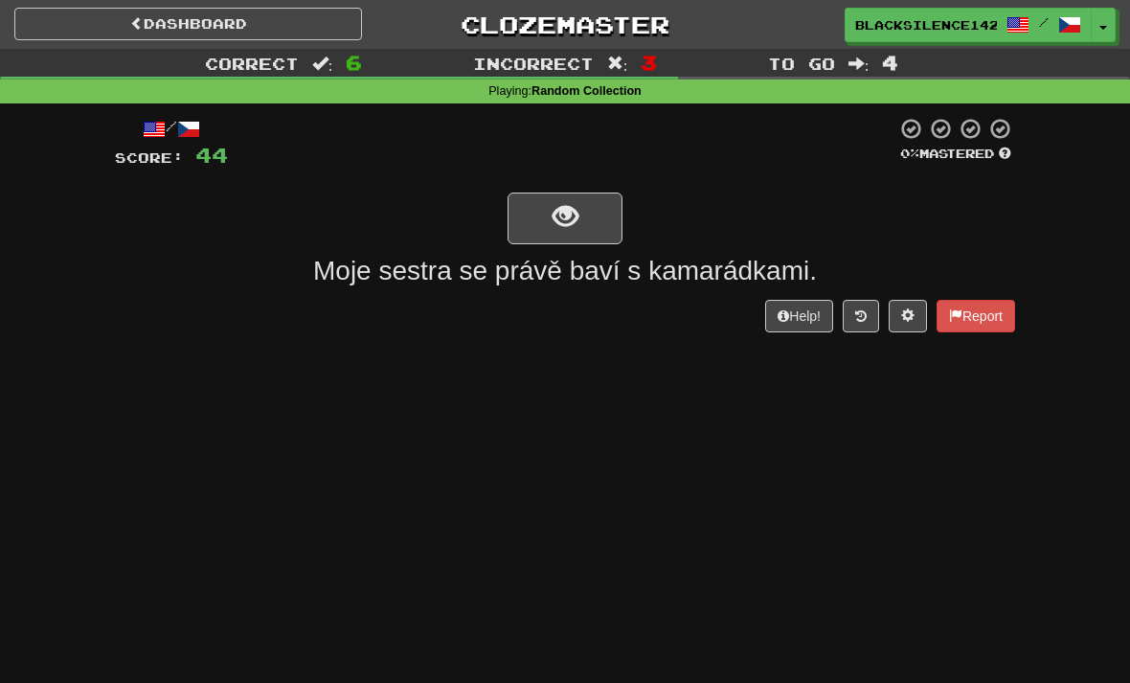
click at [549, 226] on button "show sentence" at bounding box center [564, 218] width 115 height 52
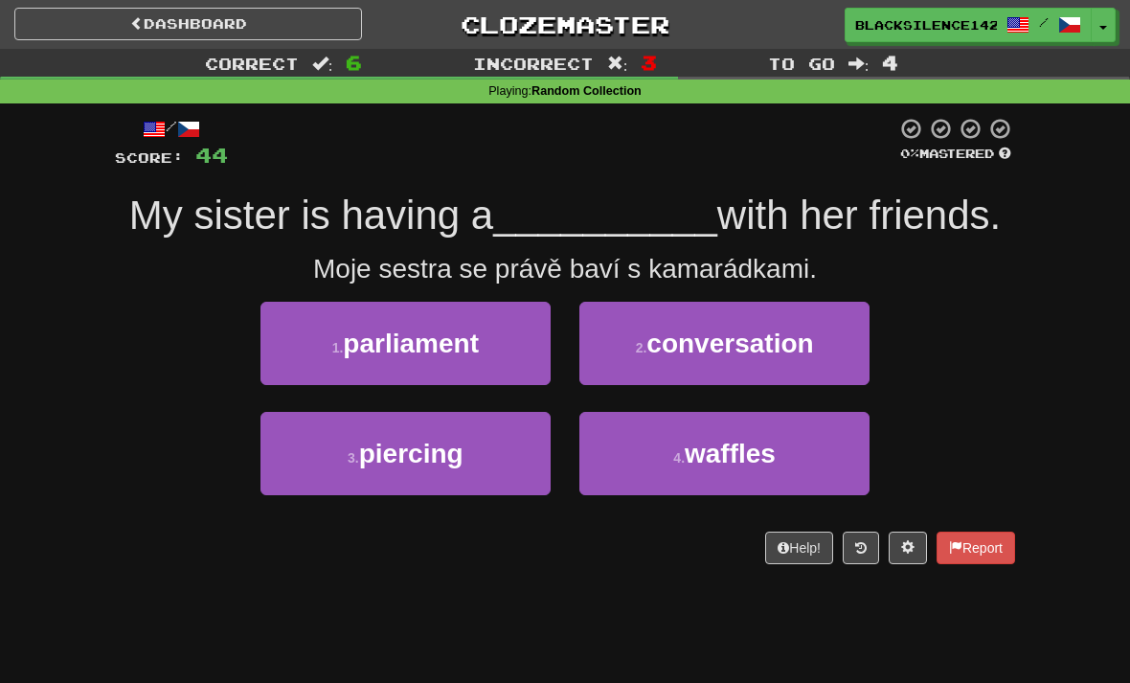
click at [482, 366] on button "1 . parliament" at bounding box center [405, 343] width 290 height 83
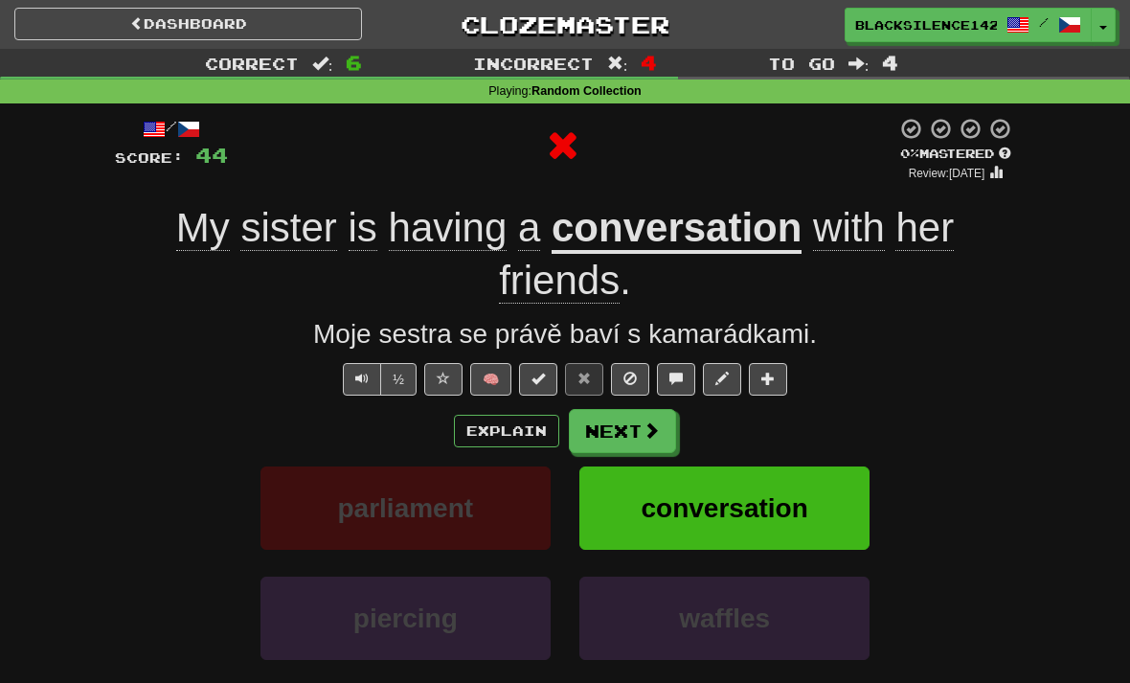
click at [208, 33] on link "Dashboard" at bounding box center [188, 24] width 348 height 33
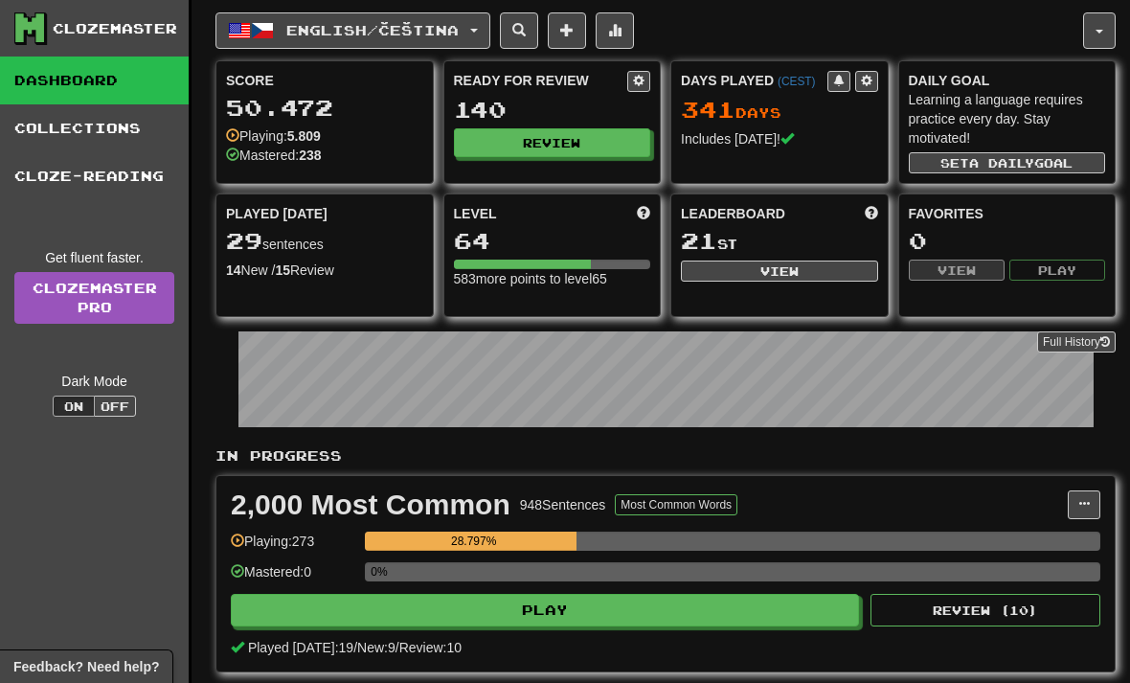
click at [334, 46] on button "English / Čeština" at bounding box center [352, 30] width 275 height 36
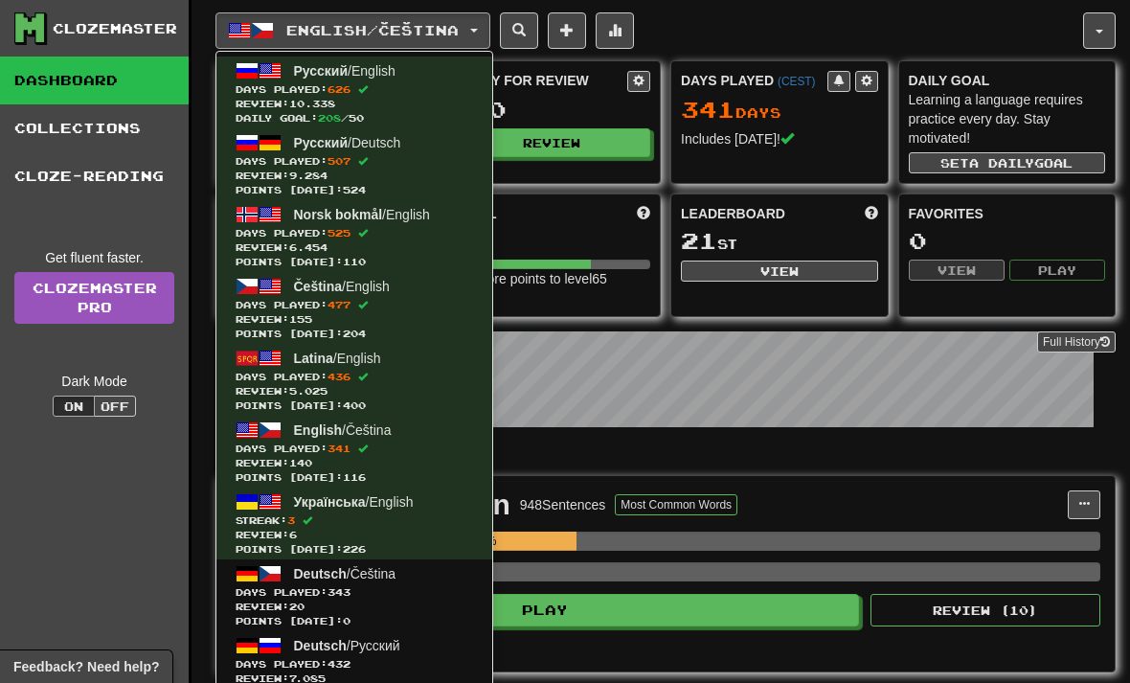
click at [294, 599] on span "Review: 20" at bounding box center [353, 606] width 237 height 14
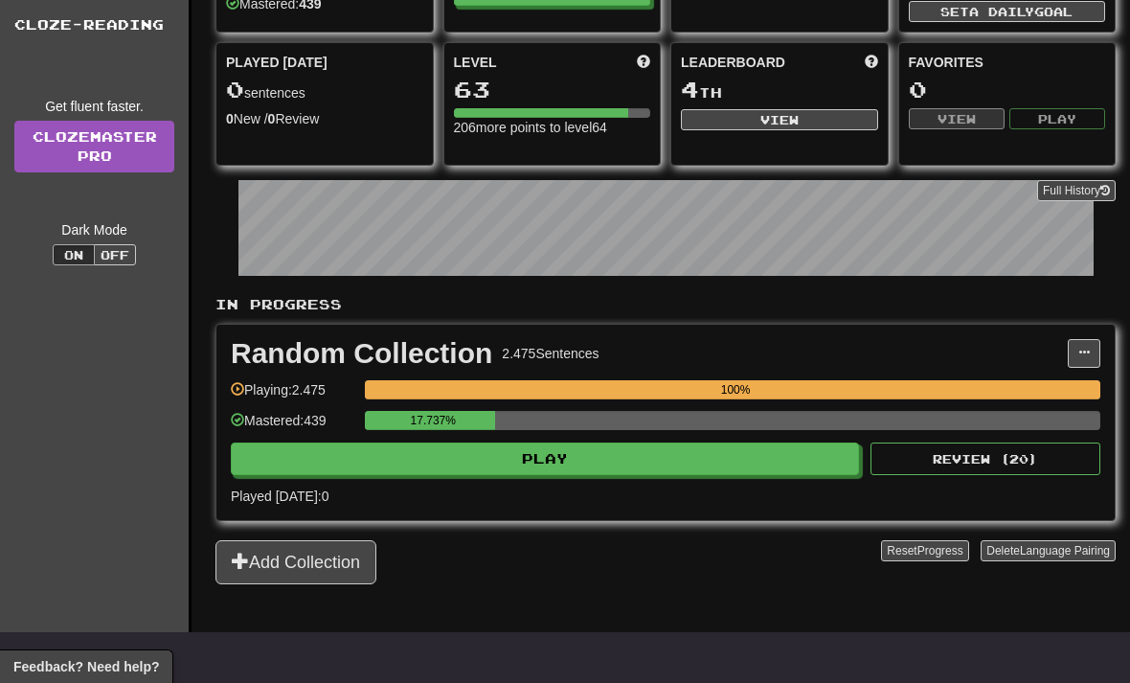
scroll to position [155, 0]
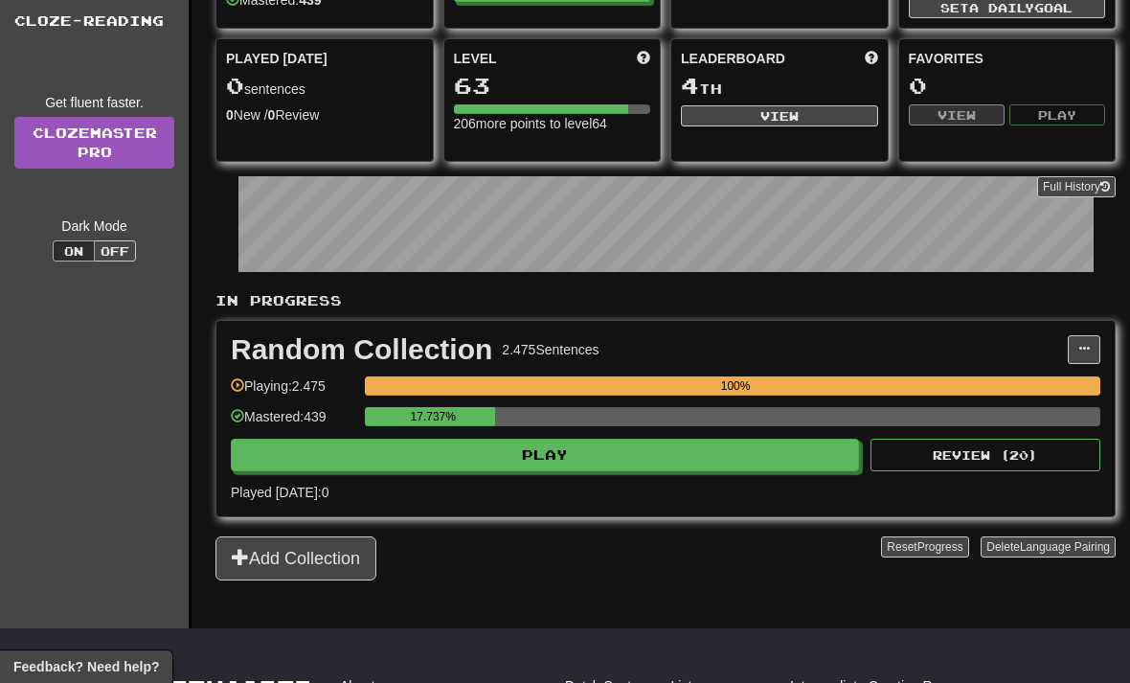
click at [466, 460] on button "Play" at bounding box center [545, 454] width 628 height 33
select select "**"
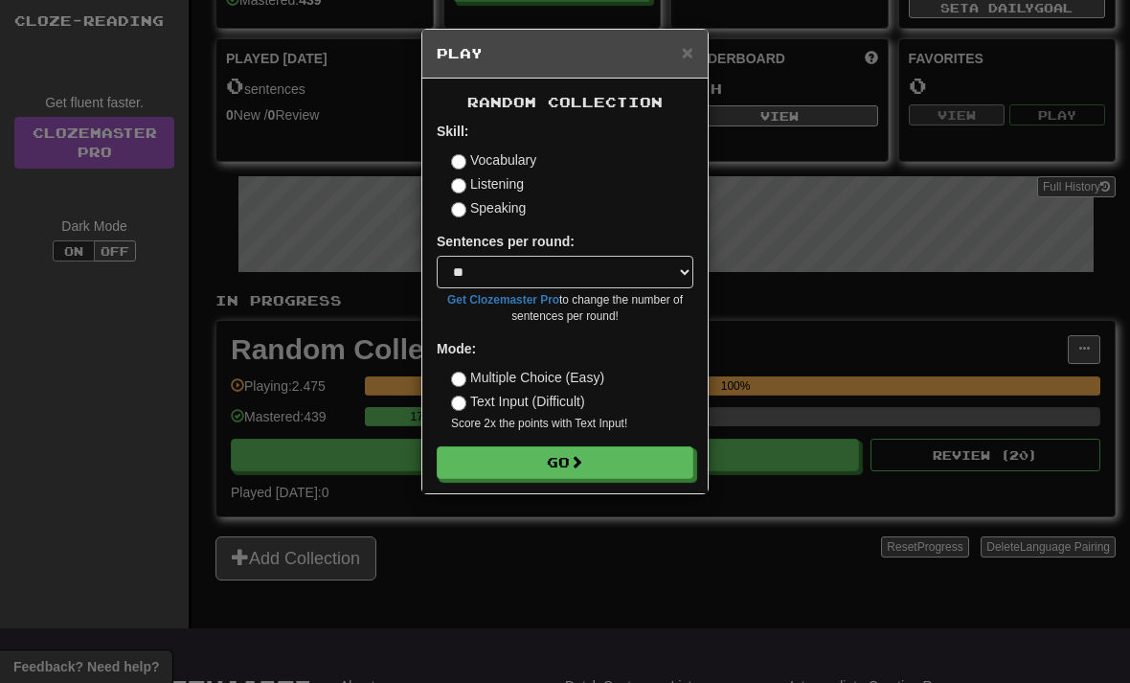
click at [478, 459] on button "Go" at bounding box center [565, 462] width 257 height 33
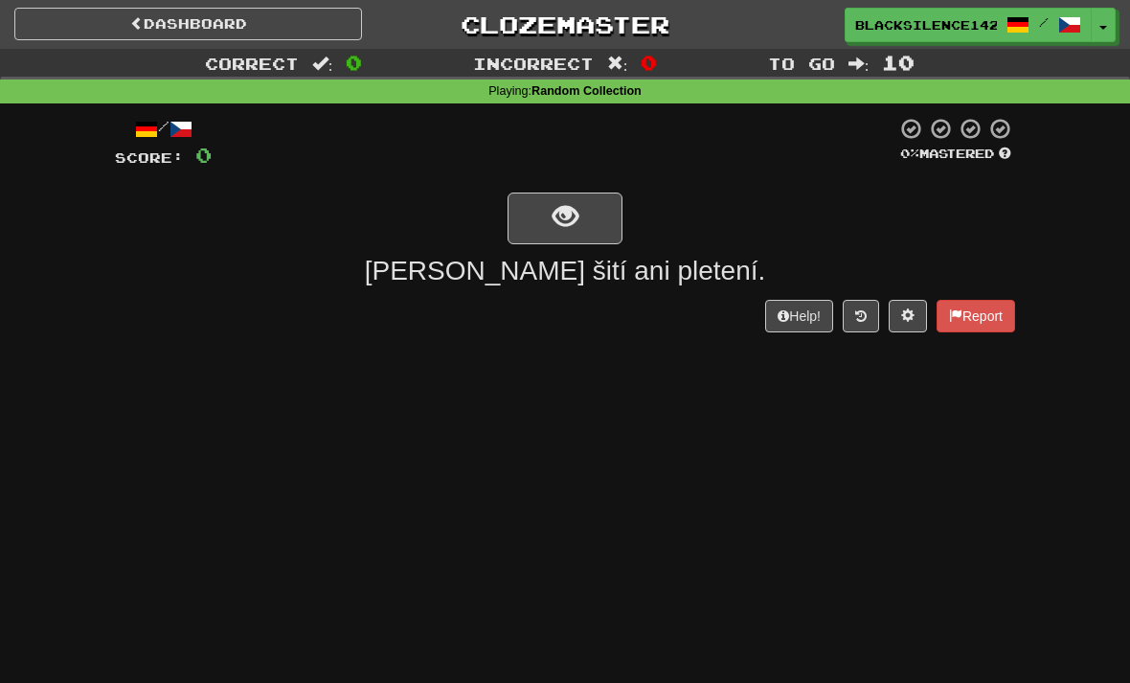
click at [523, 217] on button "show sentence" at bounding box center [564, 218] width 115 height 52
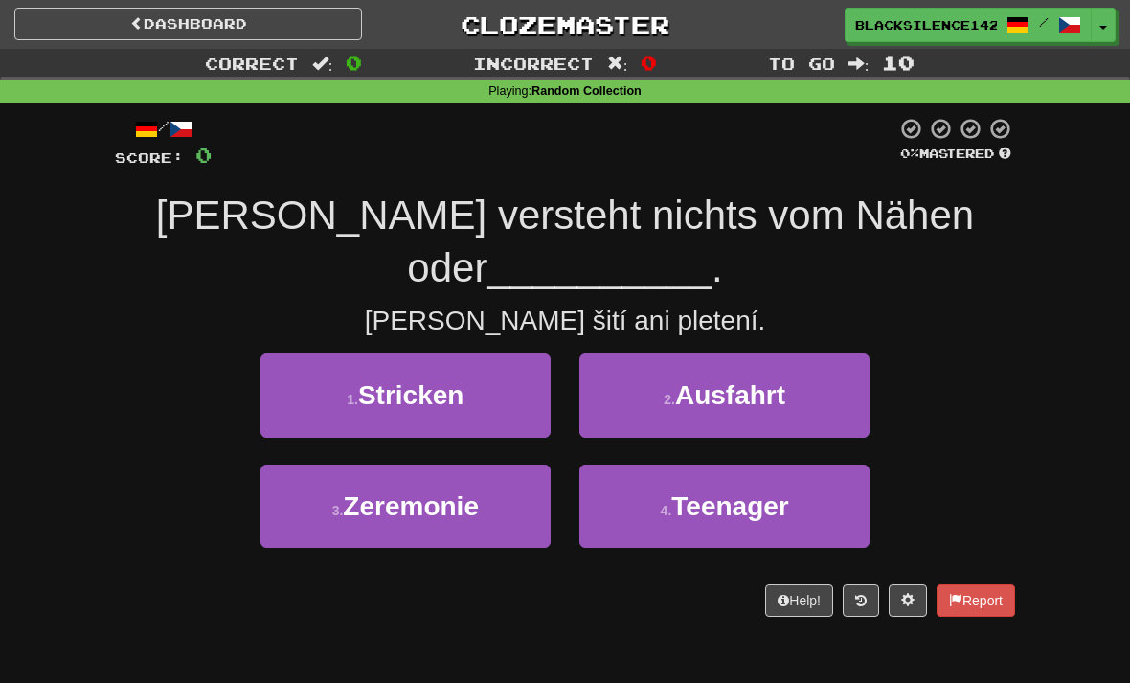
click at [648, 388] on button "2 . Ausfahrt" at bounding box center [724, 394] width 290 height 83
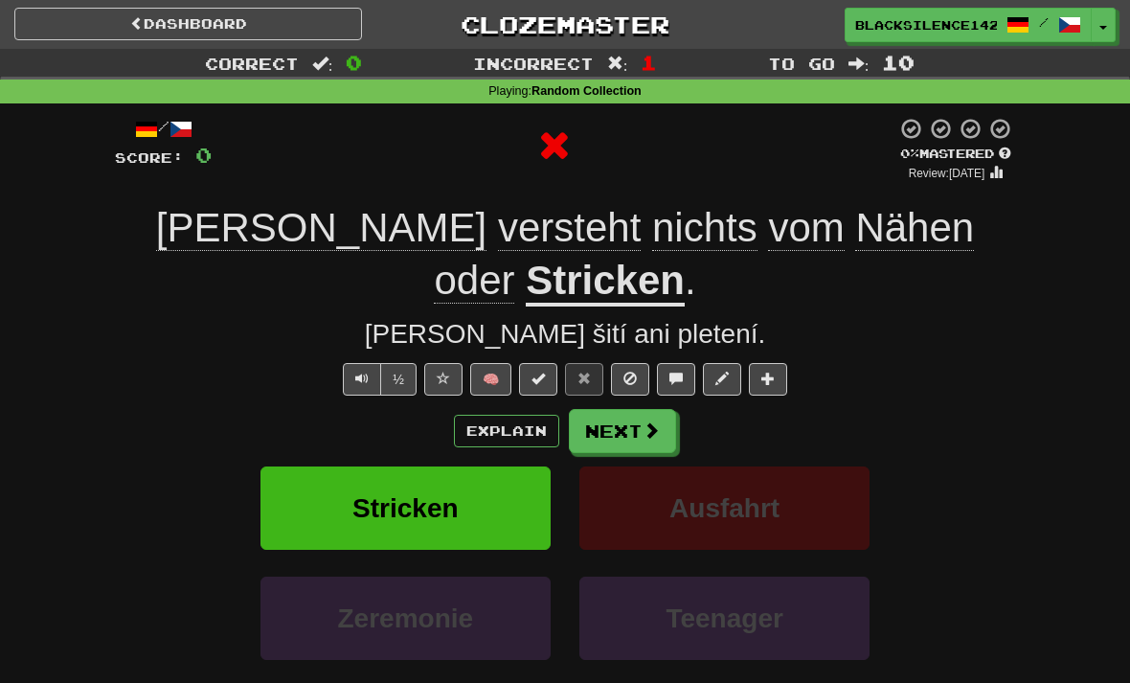
click at [639, 409] on button "Next" at bounding box center [622, 431] width 107 height 44
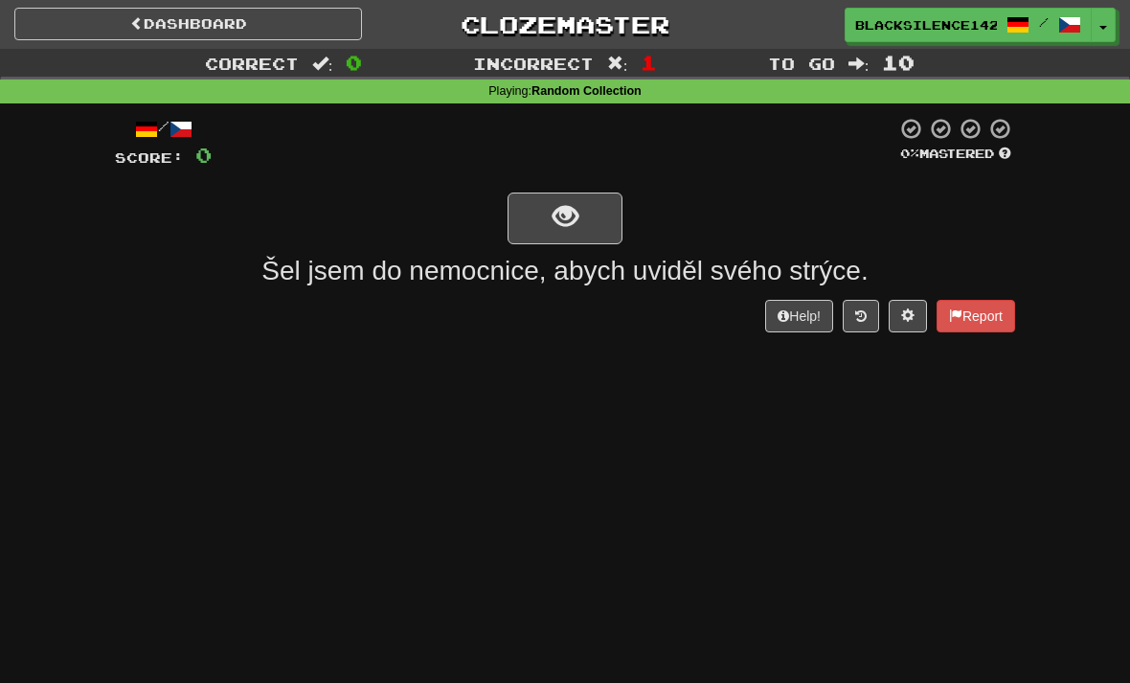
click at [537, 230] on button "show sentence" at bounding box center [564, 218] width 115 height 52
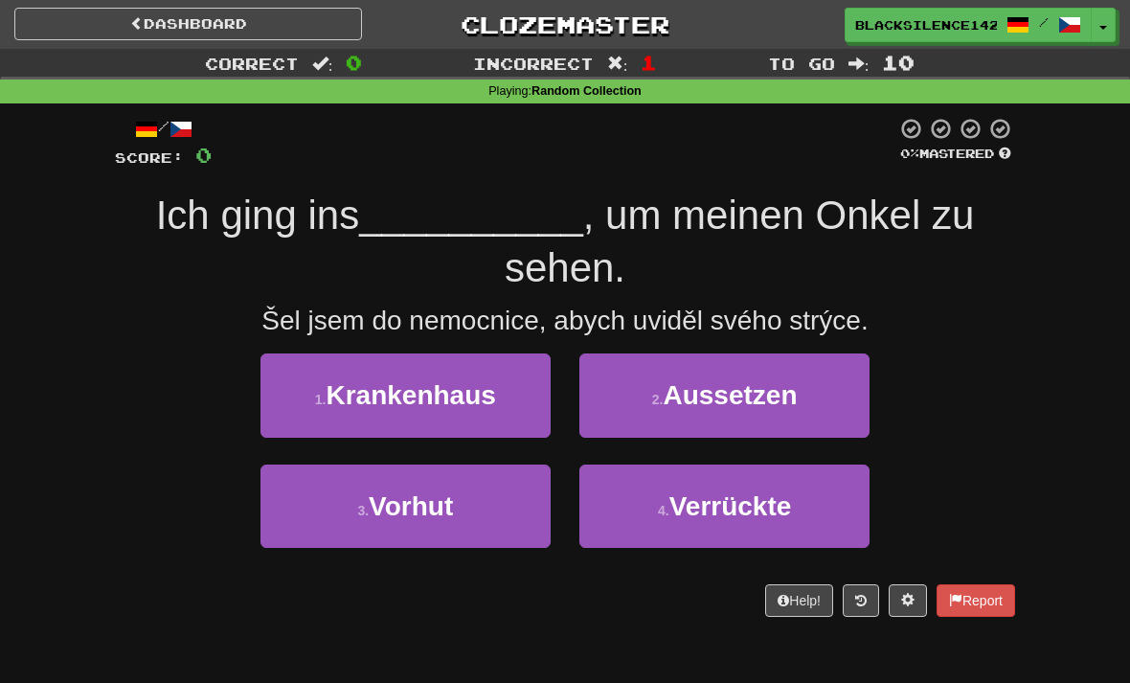
click at [401, 409] on button "1 . Krankenhaus" at bounding box center [405, 394] width 290 height 83
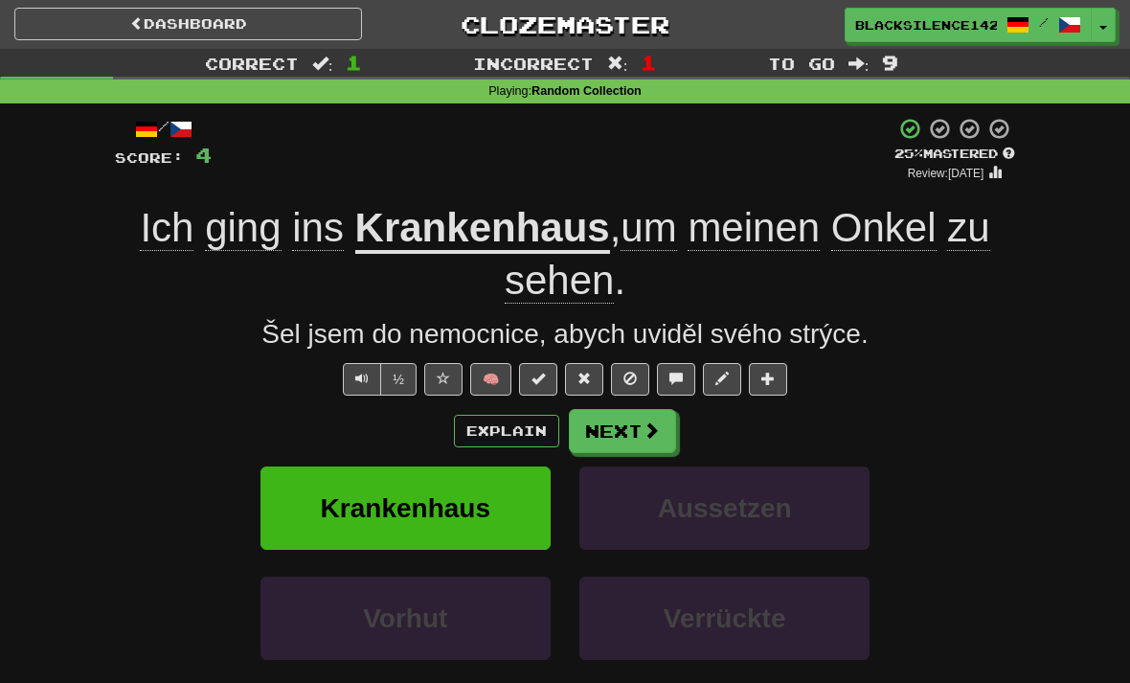
click at [644, 433] on span at bounding box center [650, 429] width 17 height 17
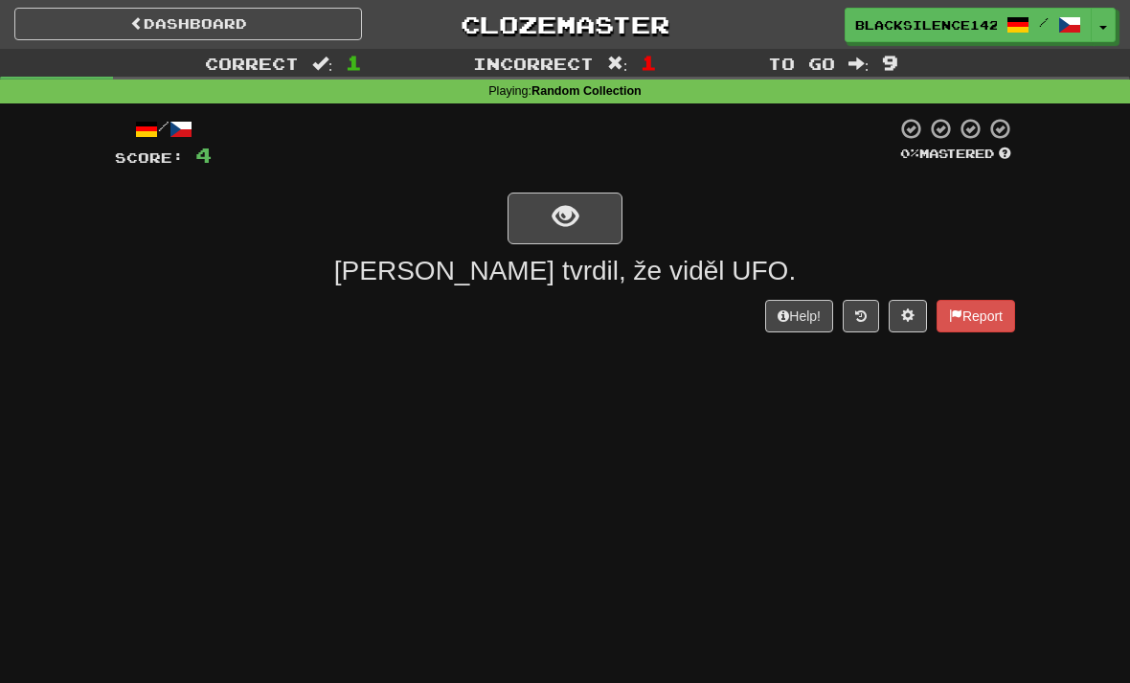
click at [563, 209] on span "show sentence" at bounding box center [565, 217] width 26 height 26
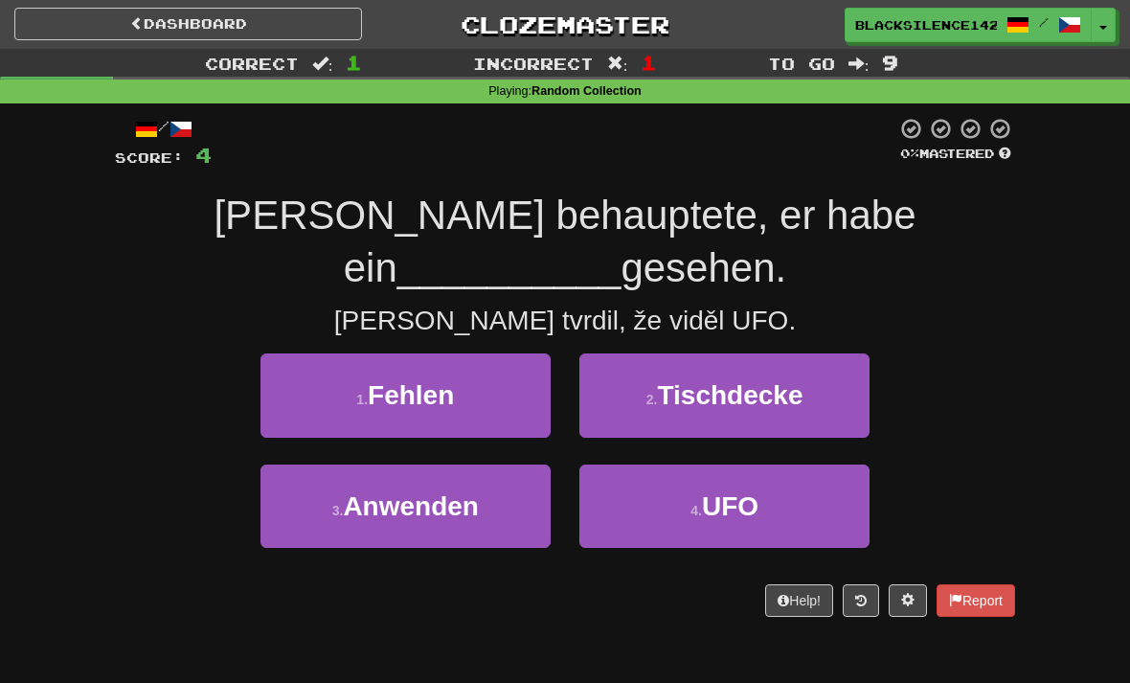
click at [441, 410] on button "1 . Fehlen" at bounding box center [405, 394] width 290 height 83
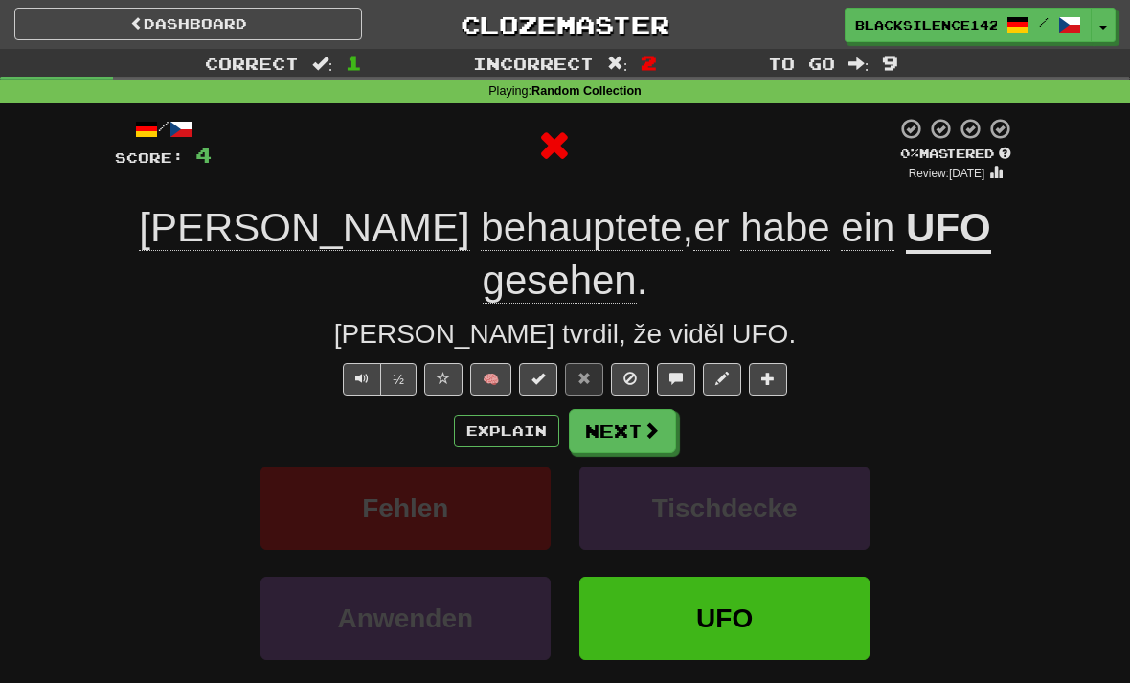
click at [660, 409] on button "Next" at bounding box center [622, 431] width 107 height 44
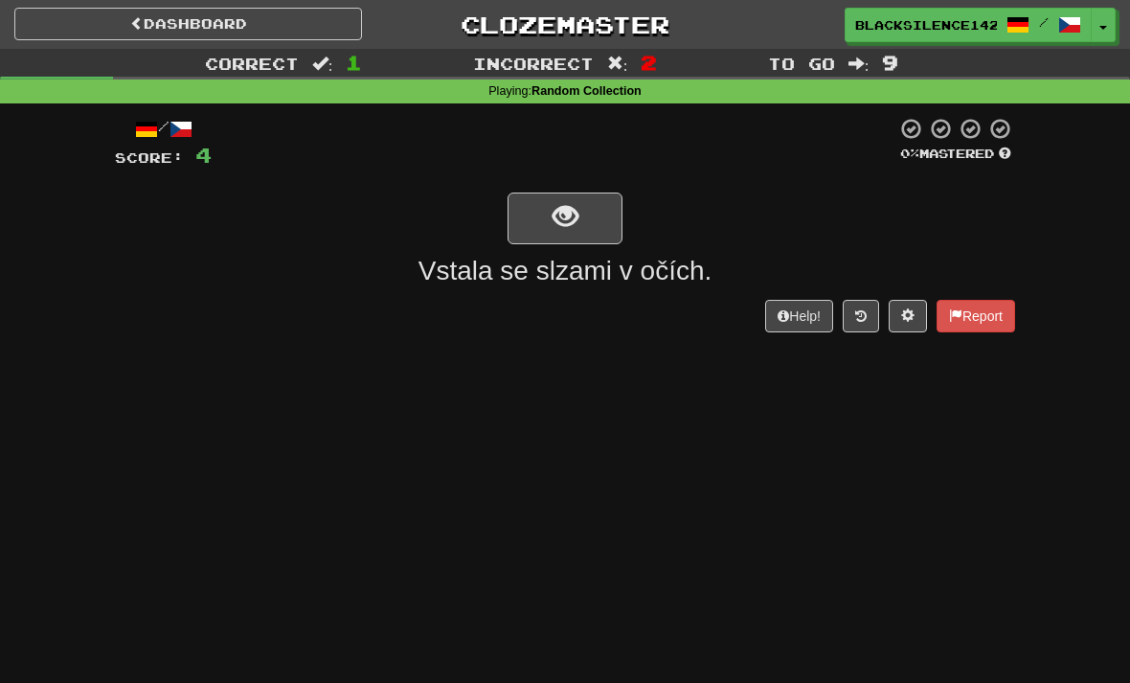
click at [570, 229] on span "show sentence" at bounding box center [565, 217] width 26 height 26
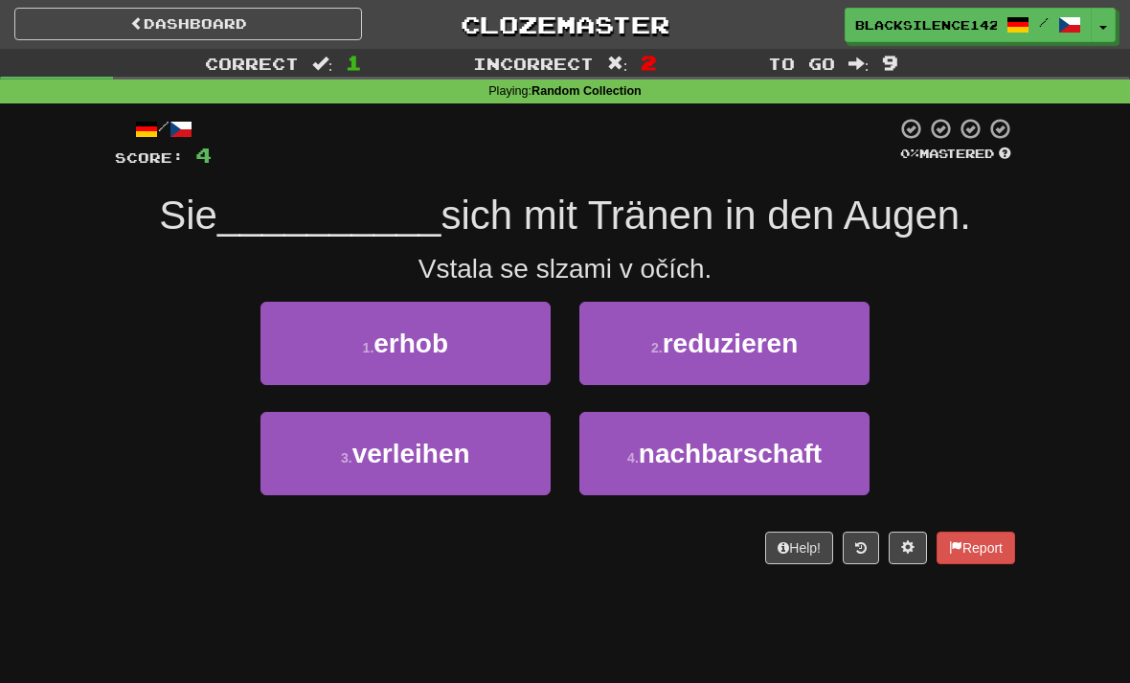
click at [397, 350] on span "erhob" at bounding box center [410, 343] width 75 height 30
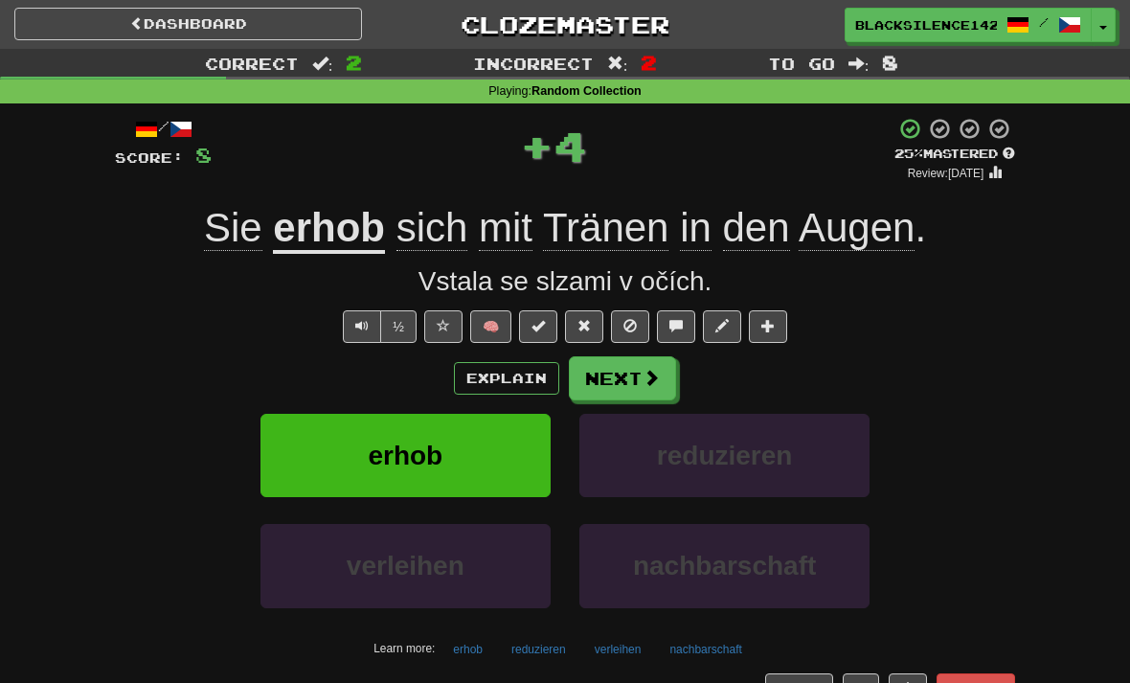
click at [630, 397] on button "Next" at bounding box center [622, 378] width 107 height 44
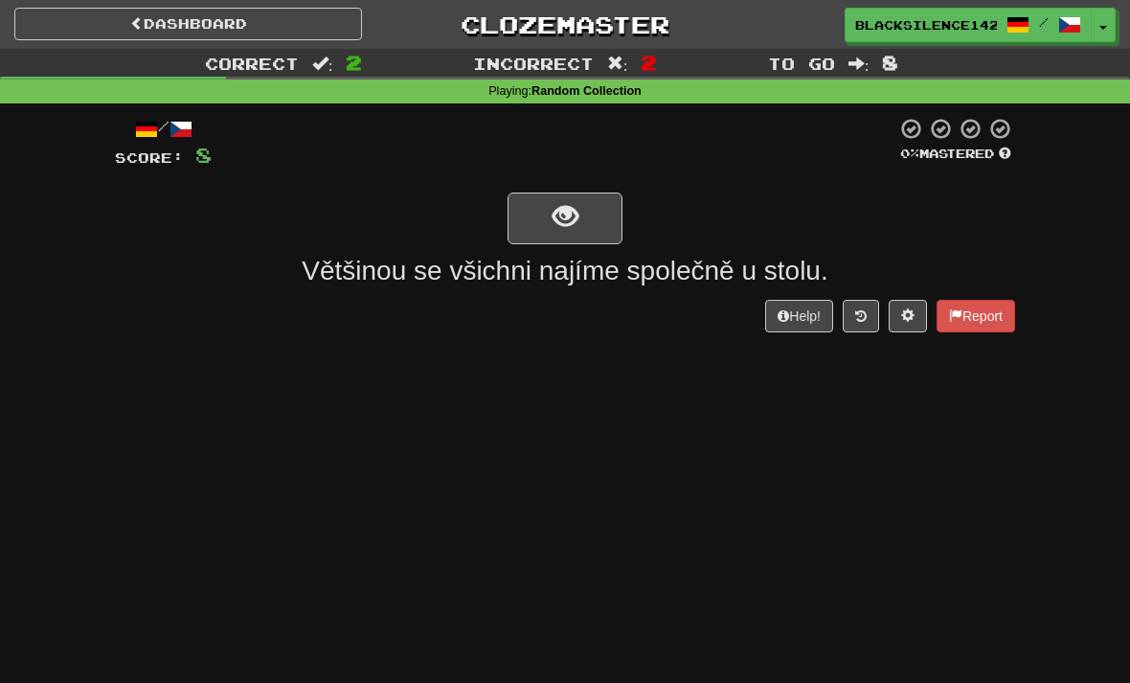
click at [559, 226] on span "show sentence" at bounding box center [565, 217] width 26 height 26
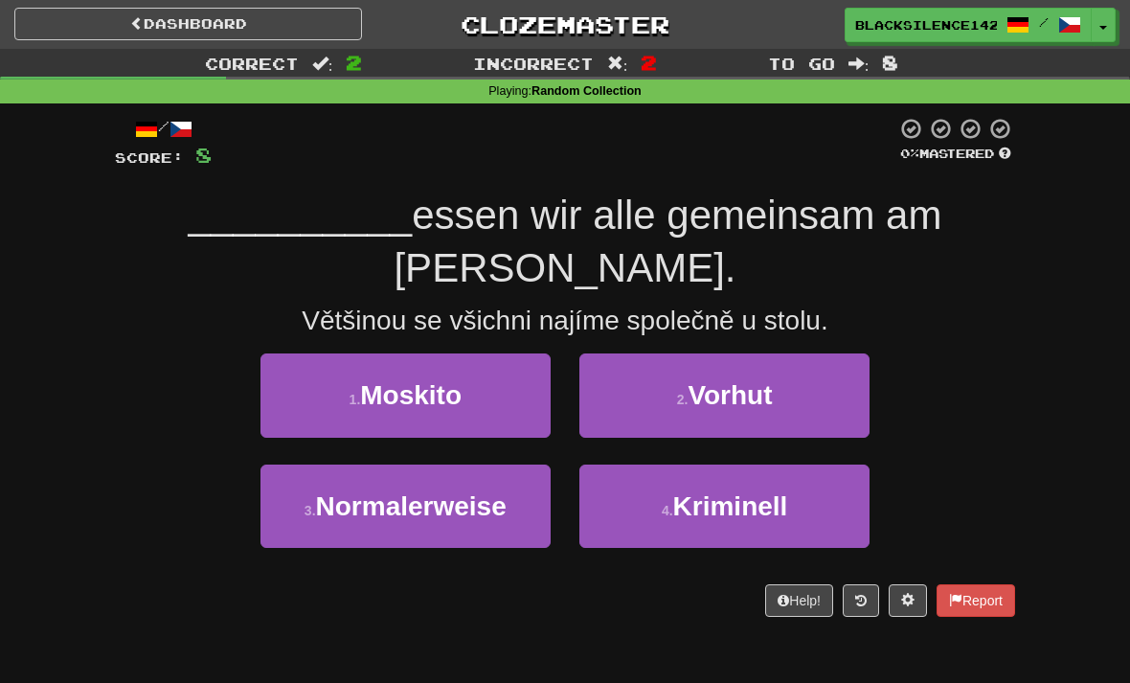
click at [387, 380] on span "Moskito" at bounding box center [410, 395] width 101 height 30
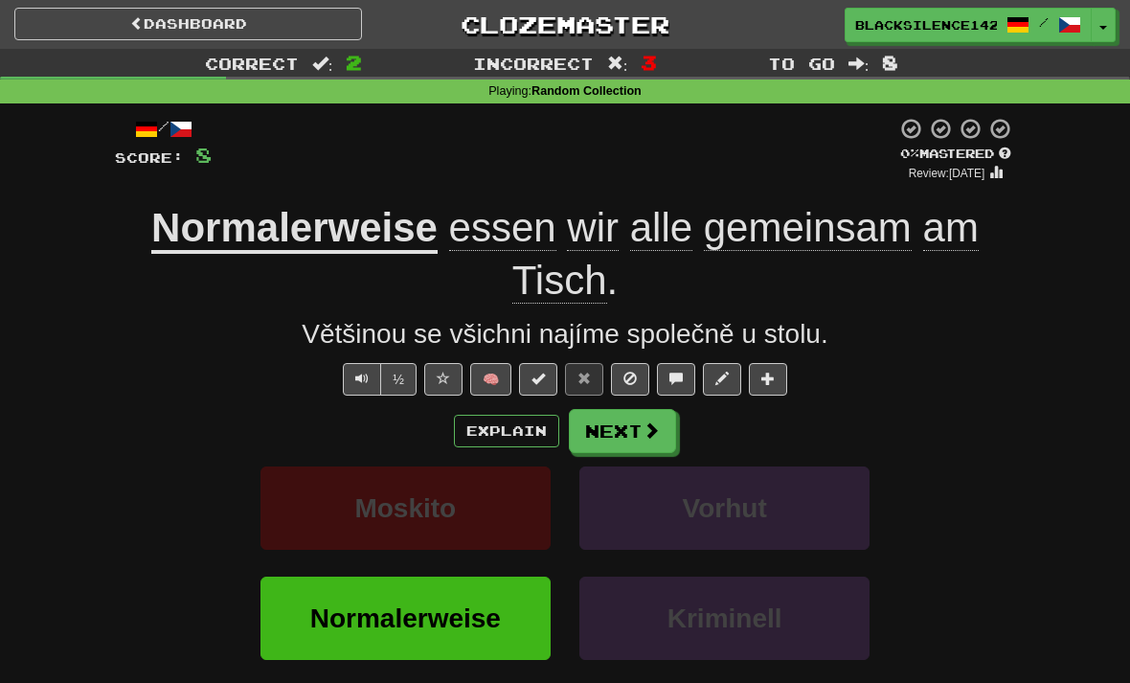
click at [608, 431] on button "Next" at bounding box center [622, 431] width 107 height 44
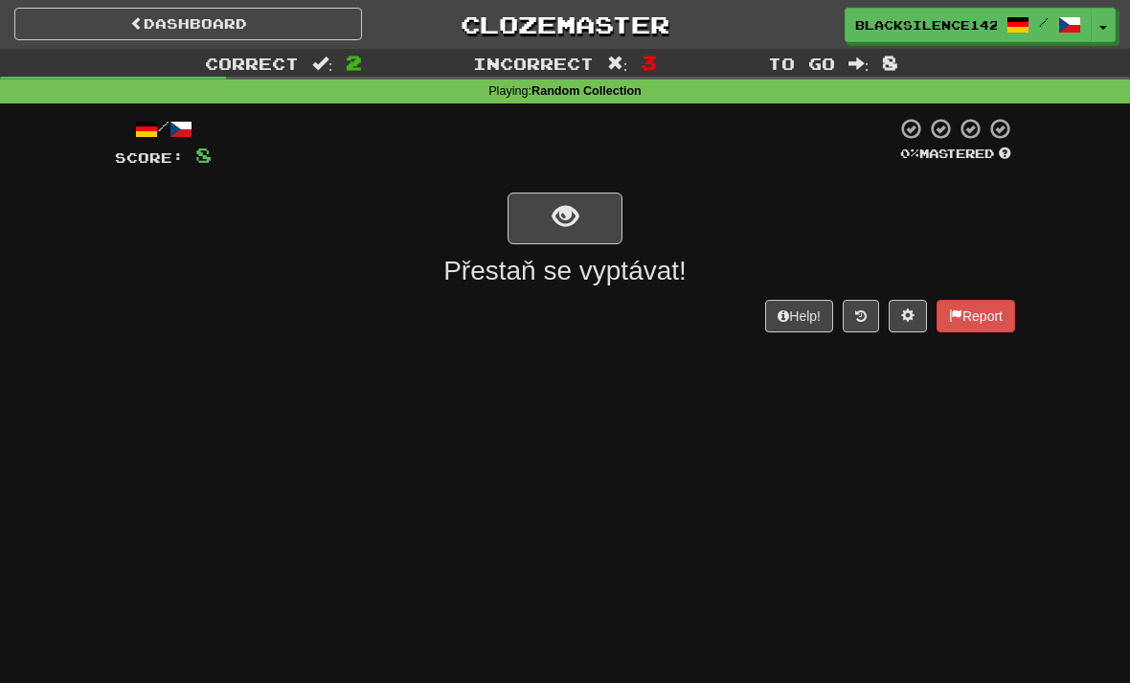
click at [562, 235] on button "show sentence" at bounding box center [564, 218] width 115 height 52
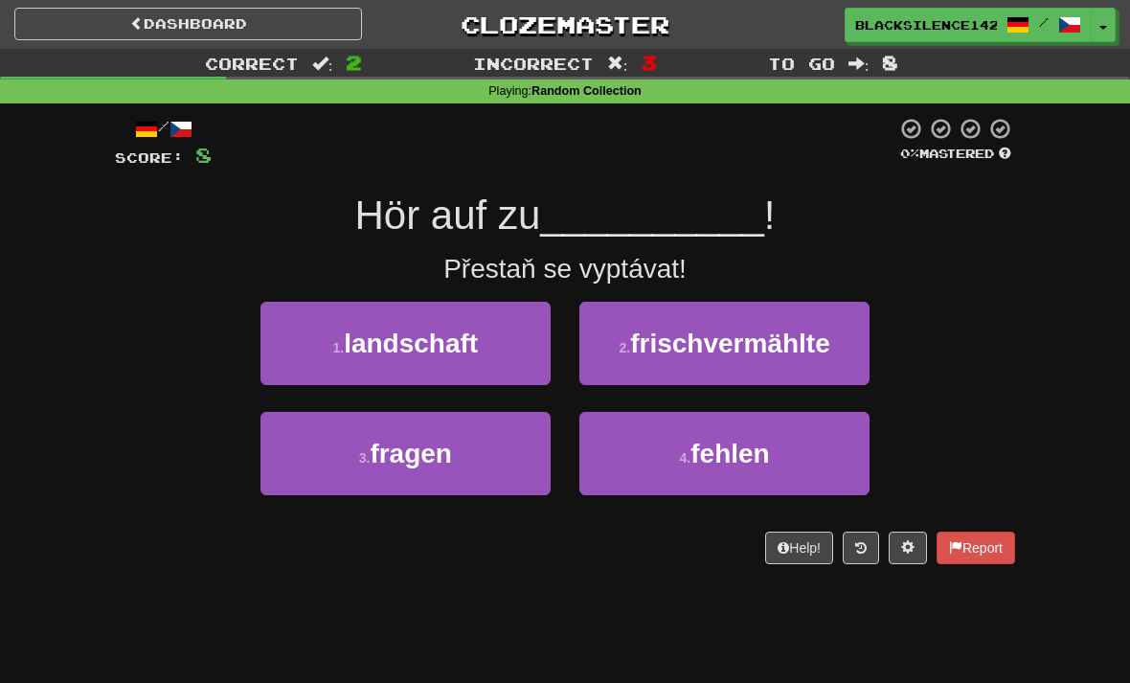
click at [415, 339] on span "landschaft" at bounding box center [411, 343] width 134 height 30
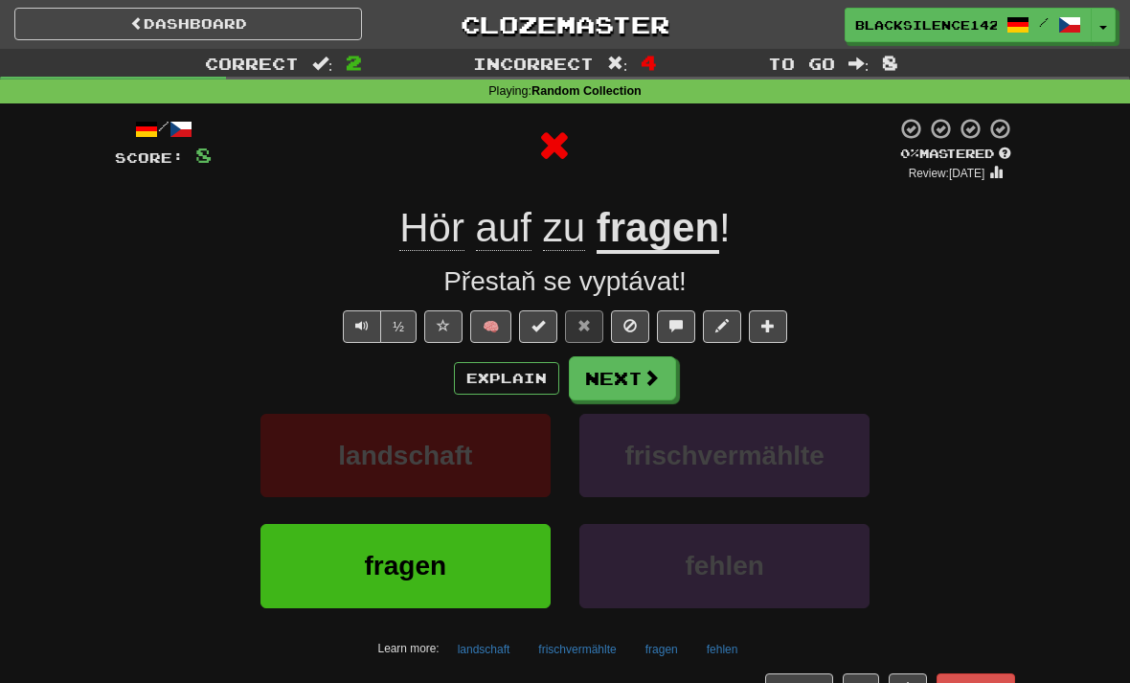
click at [606, 384] on button "Next" at bounding box center [622, 378] width 107 height 44
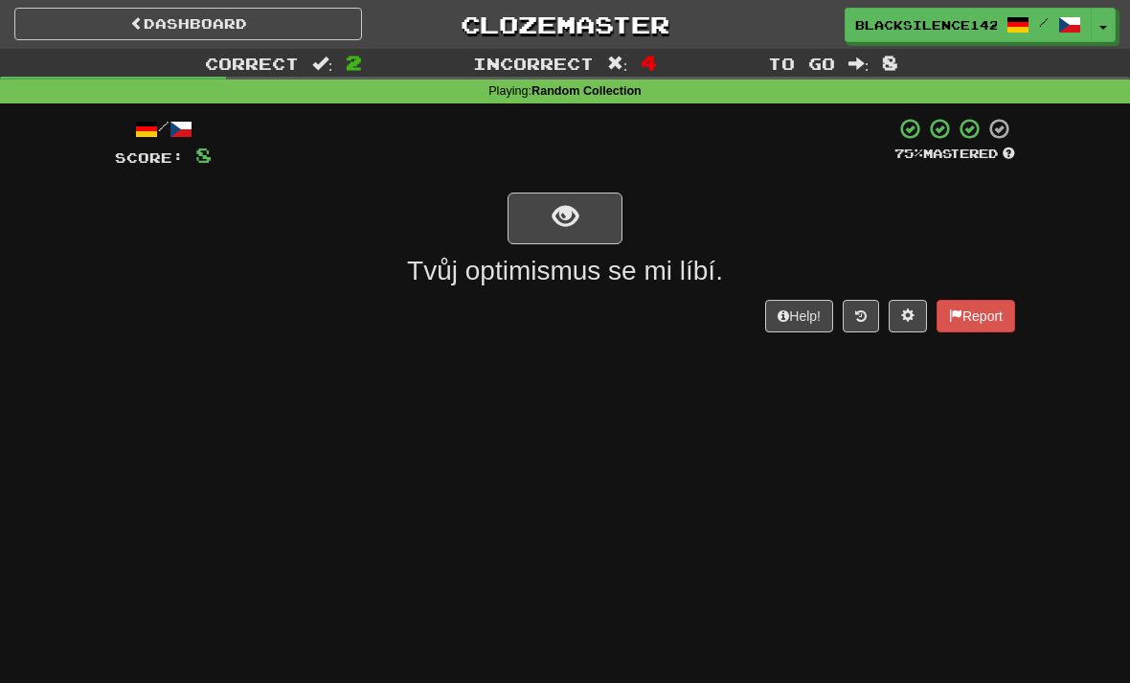
click at [568, 227] on span "show sentence" at bounding box center [565, 217] width 26 height 26
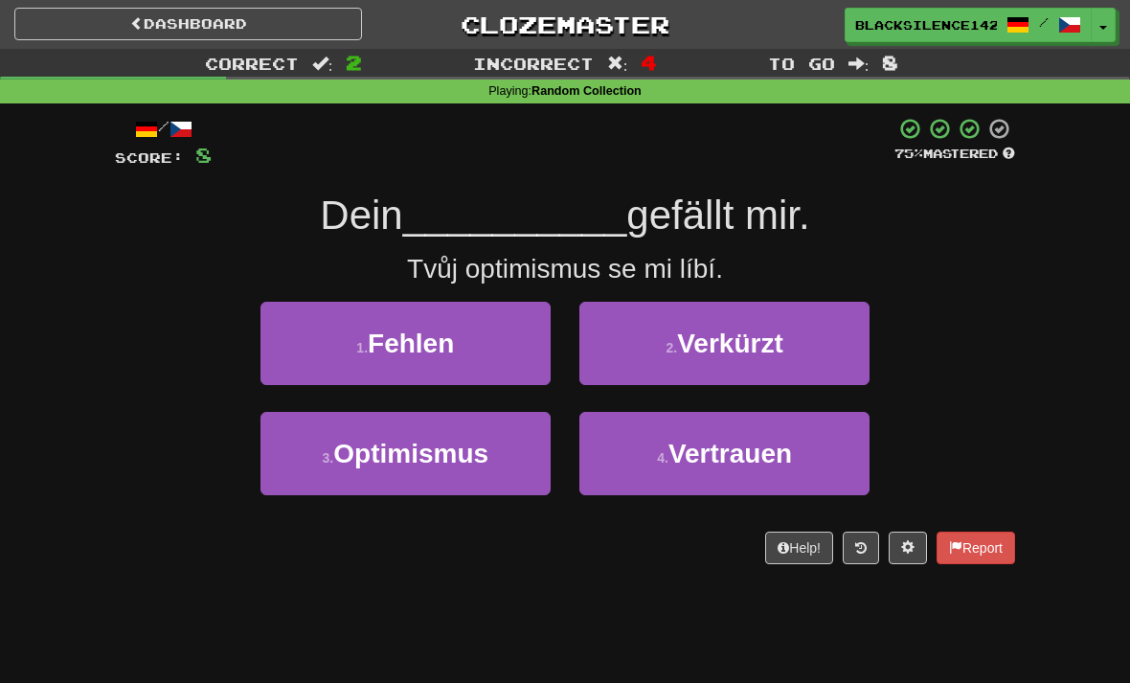
click at [465, 459] on span "Optimismus" at bounding box center [410, 453] width 155 height 30
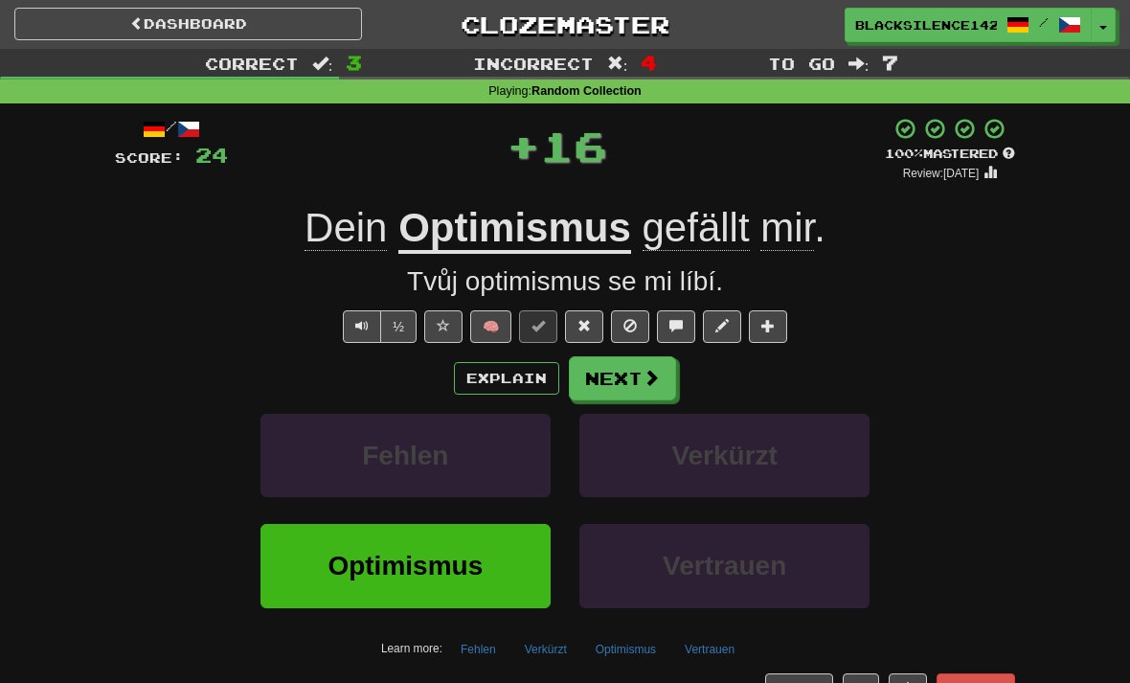
click at [637, 390] on button "Next" at bounding box center [622, 378] width 107 height 44
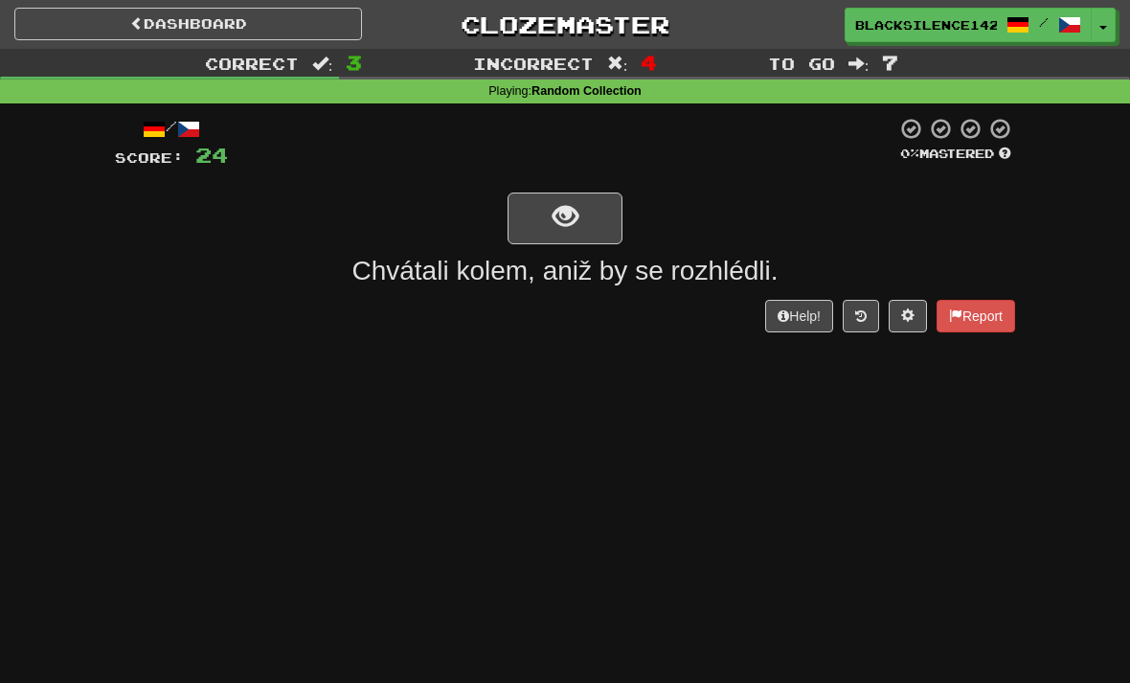
click at [562, 218] on span "show sentence" at bounding box center [565, 217] width 26 height 26
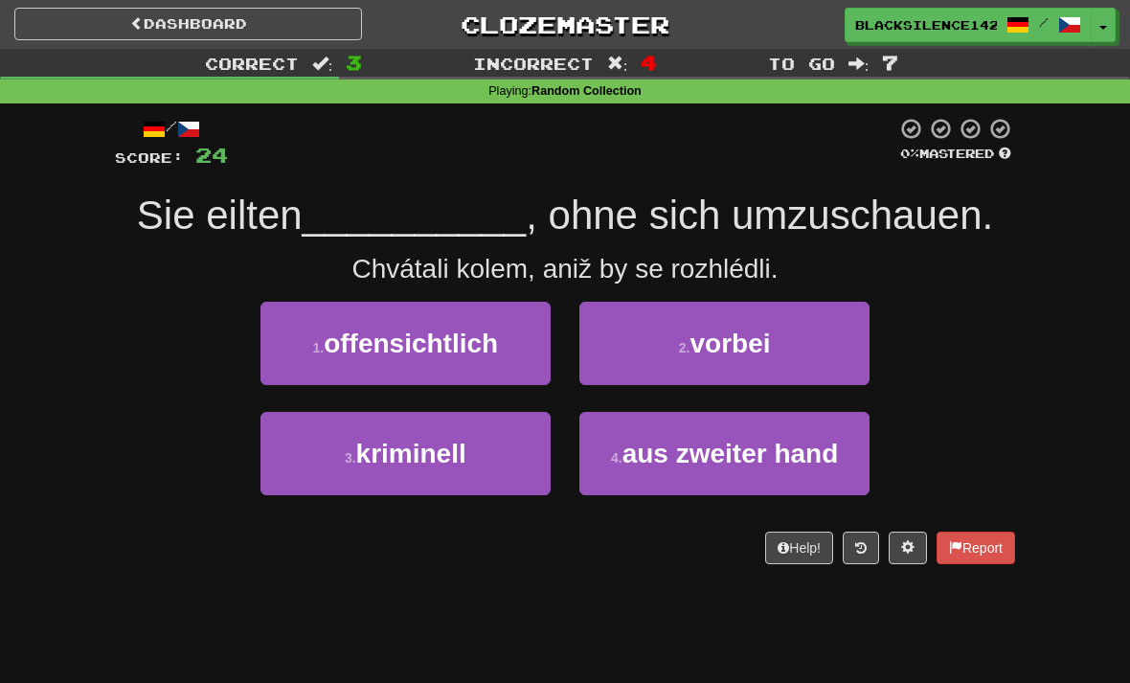
click at [385, 355] on span "offensichtlich" at bounding box center [411, 343] width 174 height 30
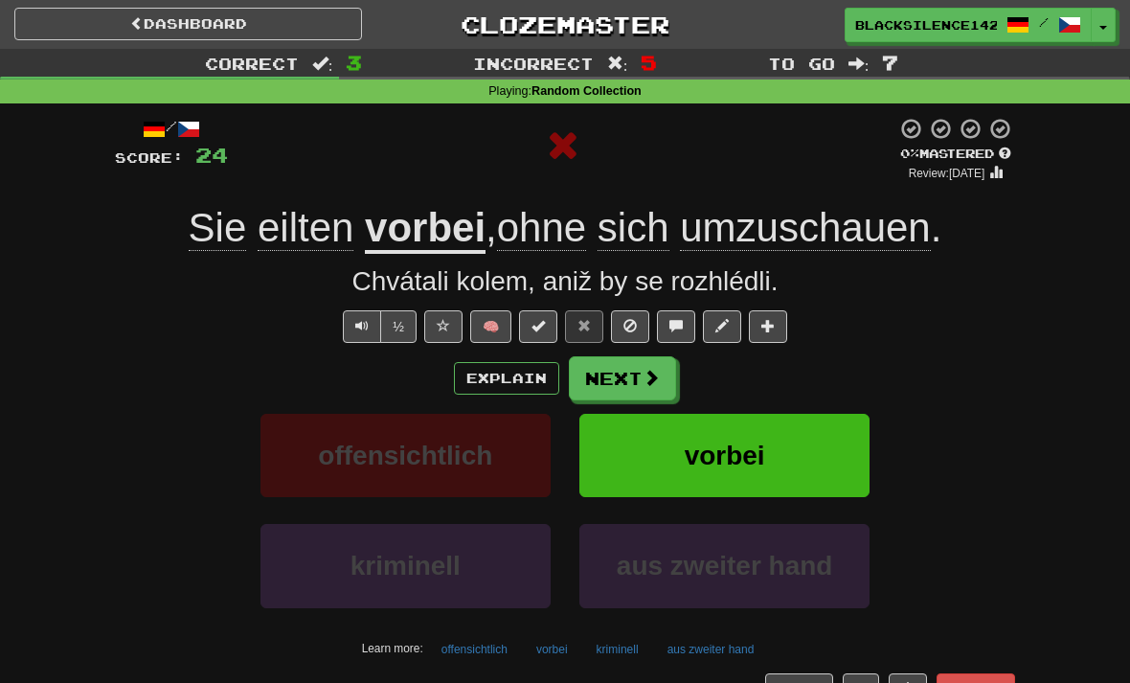
click at [625, 390] on button "Next" at bounding box center [622, 378] width 107 height 44
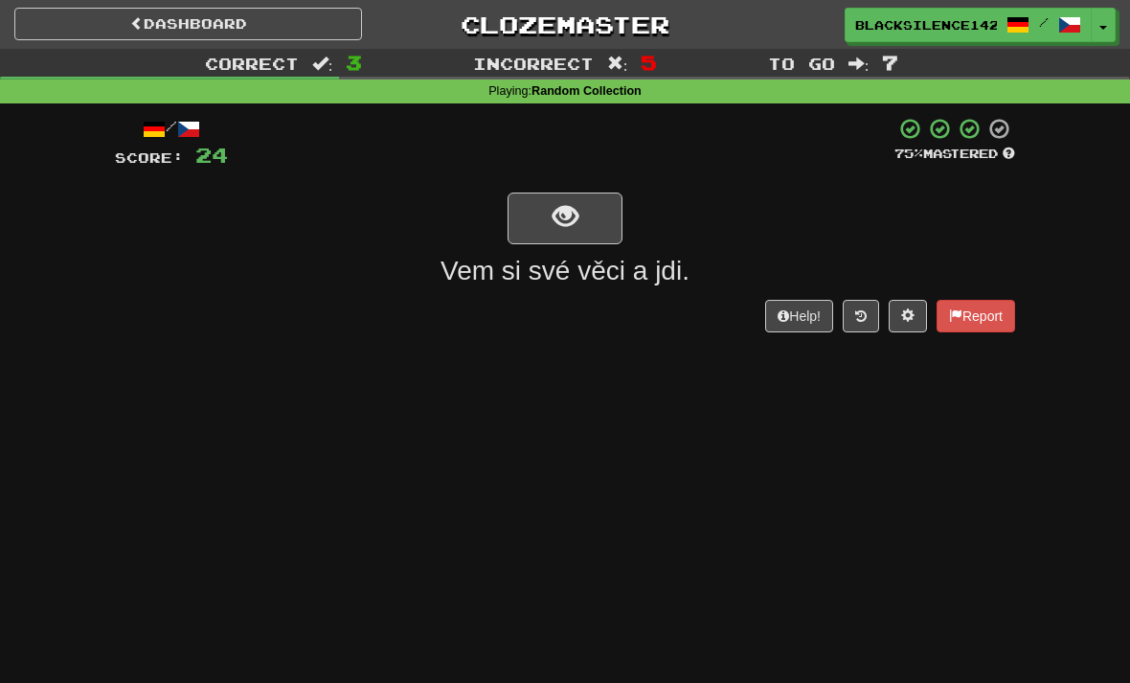
click at [552, 222] on span "show sentence" at bounding box center [565, 217] width 26 height 26
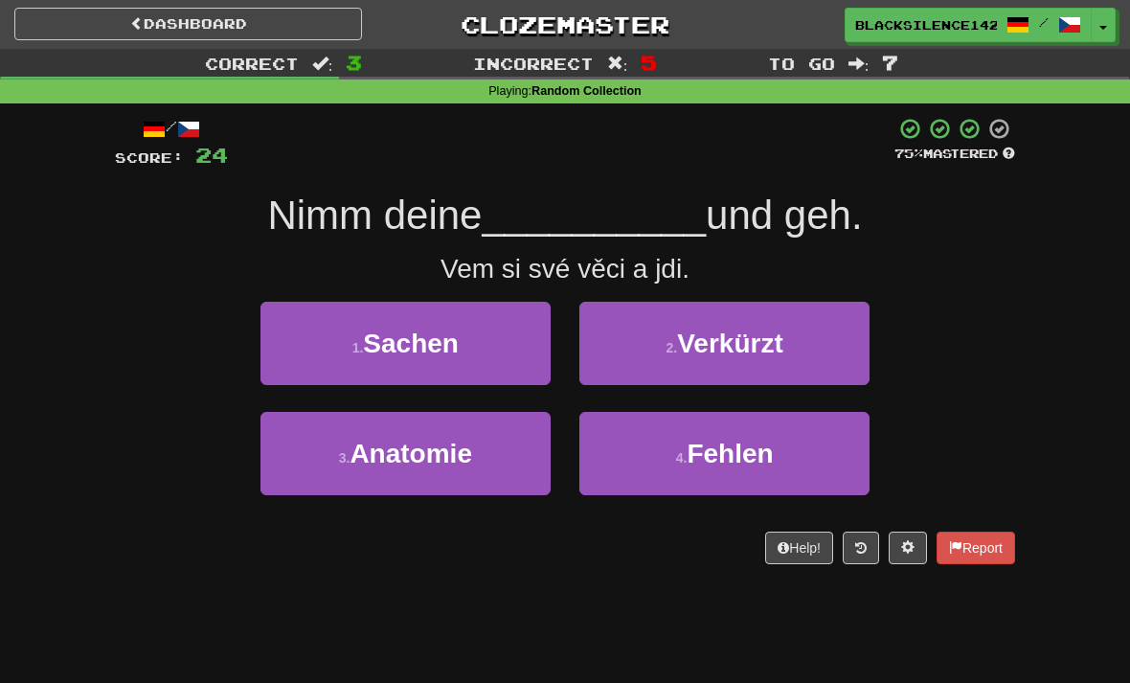
click at [459, 348] on span "Sachen" at bounding box center [411, 343] width 96 height 30
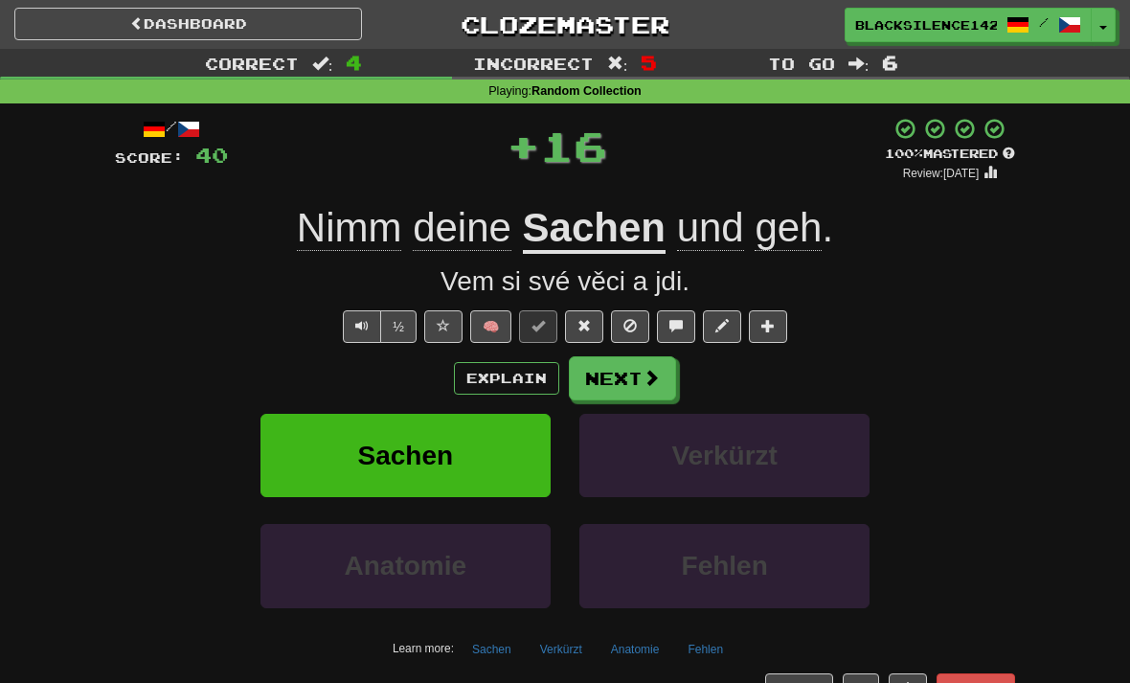
click at [221, 25] on link "Dashboard" at bounding box center [188, 24] width 348 height 33
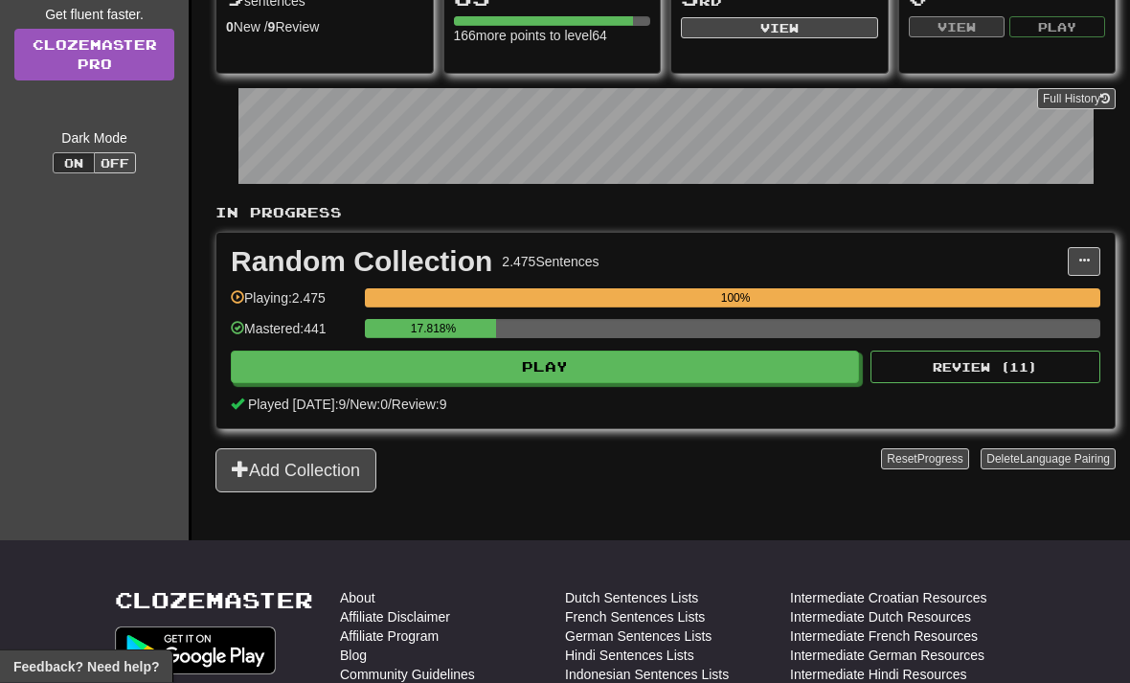
scroll to position [241, 0]
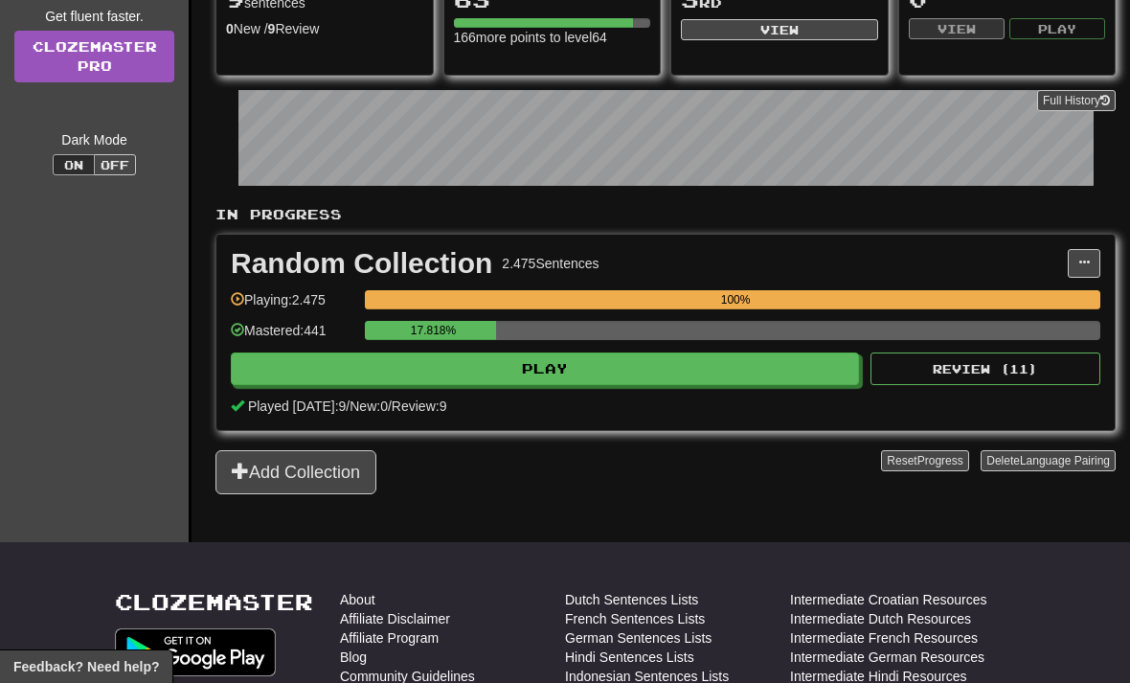
click at [409, 381] on button "Play" at bounding box center [545, 368] width 628 height 33
select select "**"
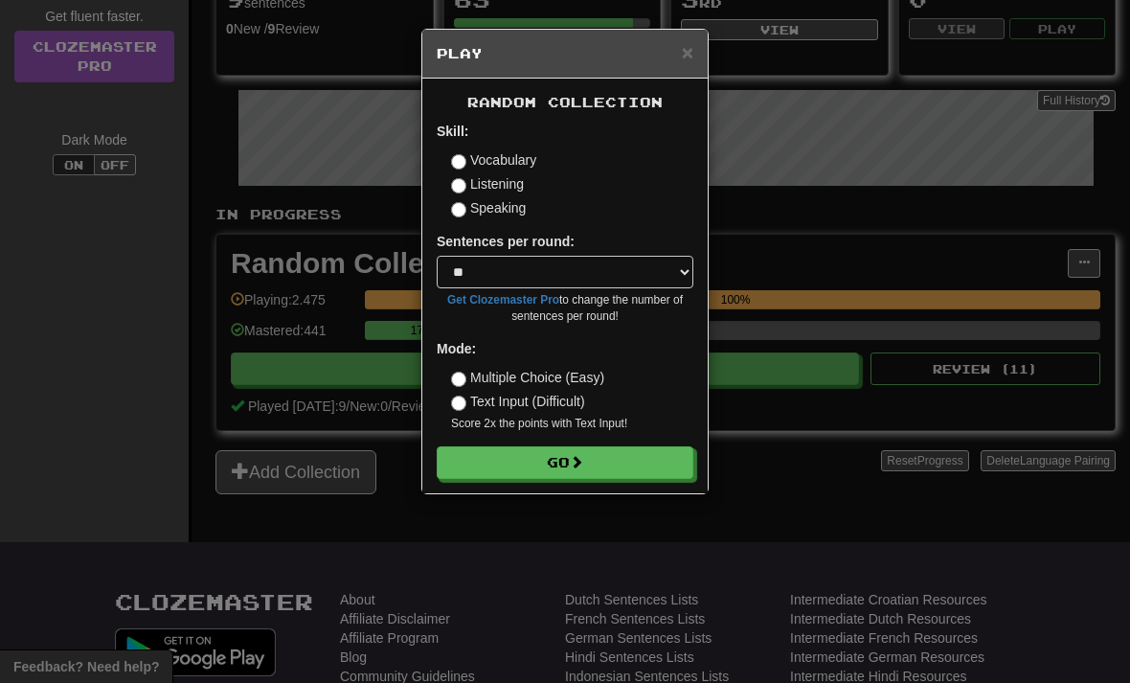
click at [485, 453] on button "Go" at bounding box center [565, 462] width 257 height 33
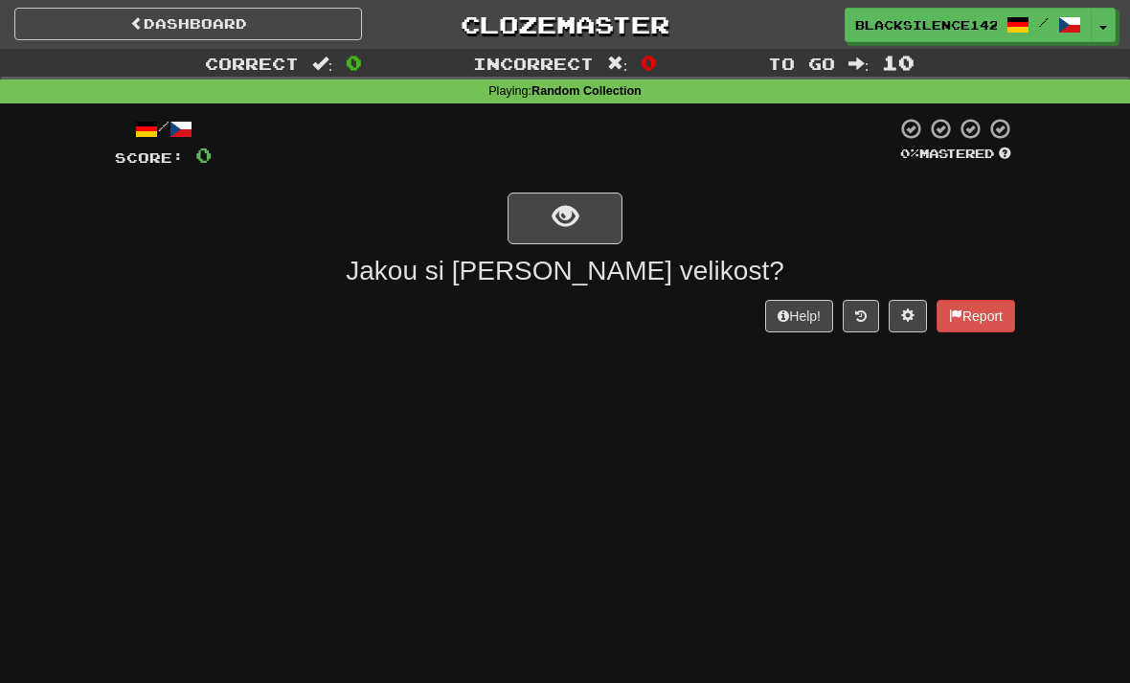
click at [556, 224] on span "show sentence" at bounding box center [565, 217] width 26 height 26
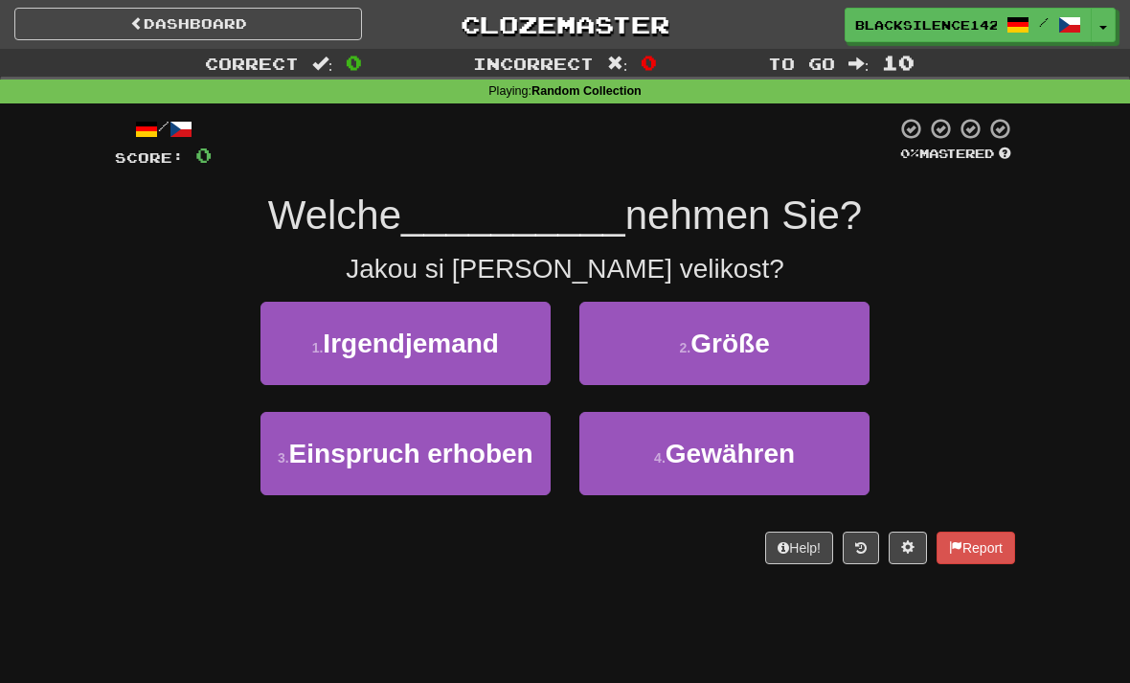
click at [631, 344] on button "2 . Größe" at bounding box center [724, 343] width 290 height 83
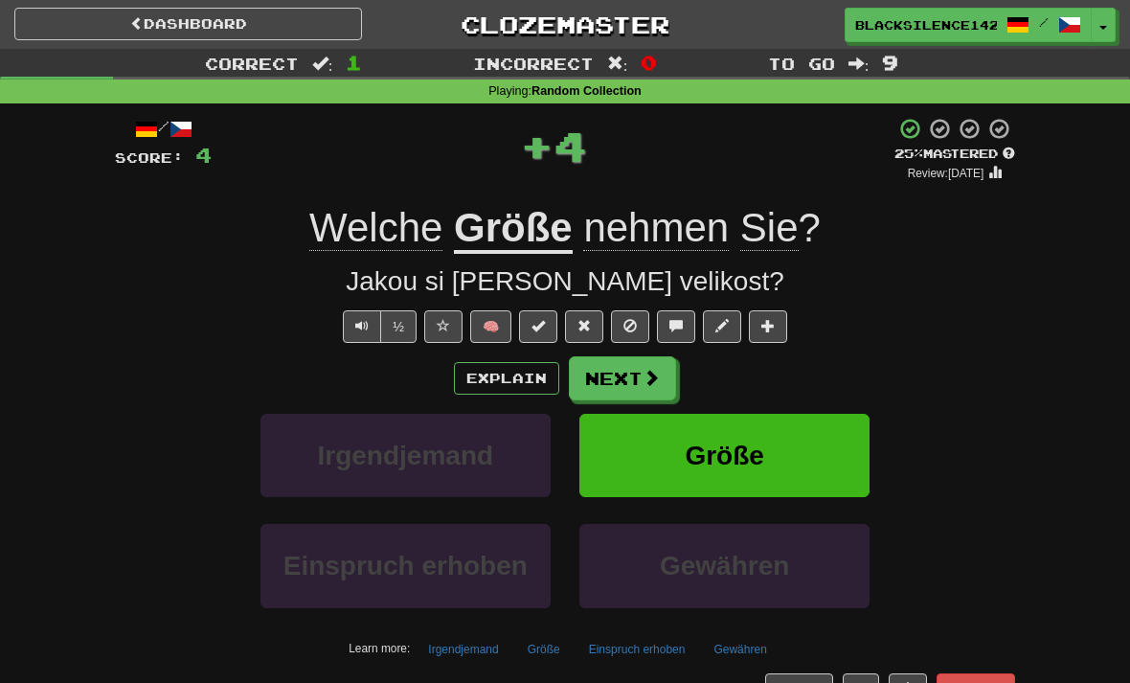
click at [611, 367] on button "Next" at bounding box center [622, 378] width 107 height 44
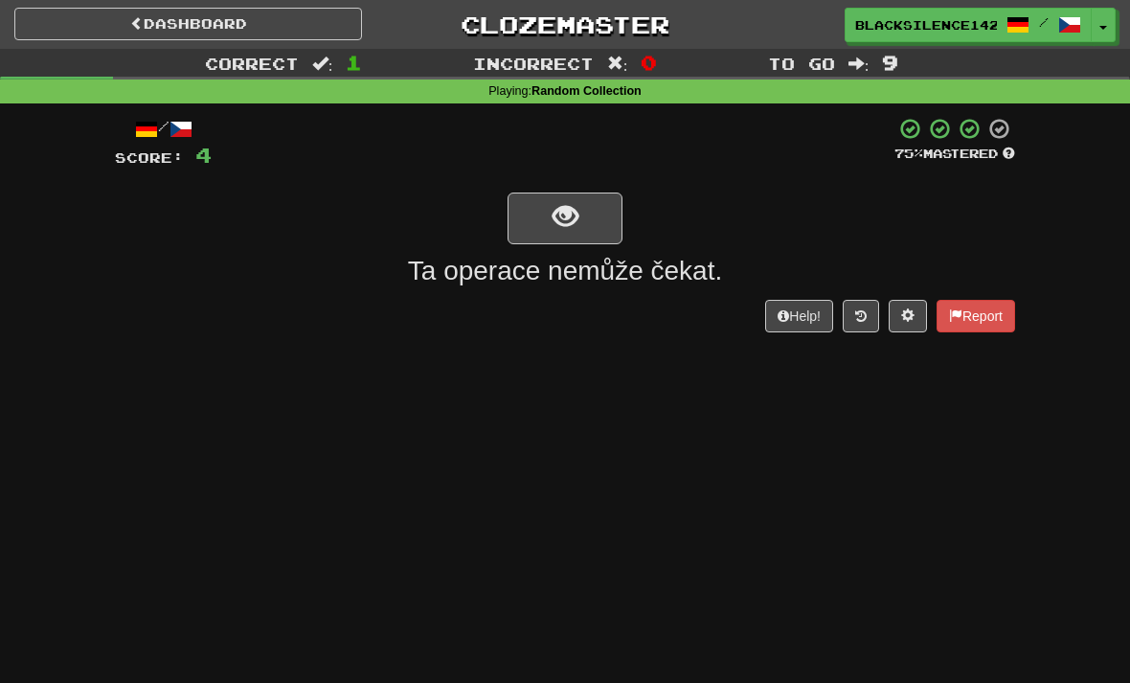
click at [549, 231] on button "show sentence" at bounding box center [564, 218] width 115 height 52
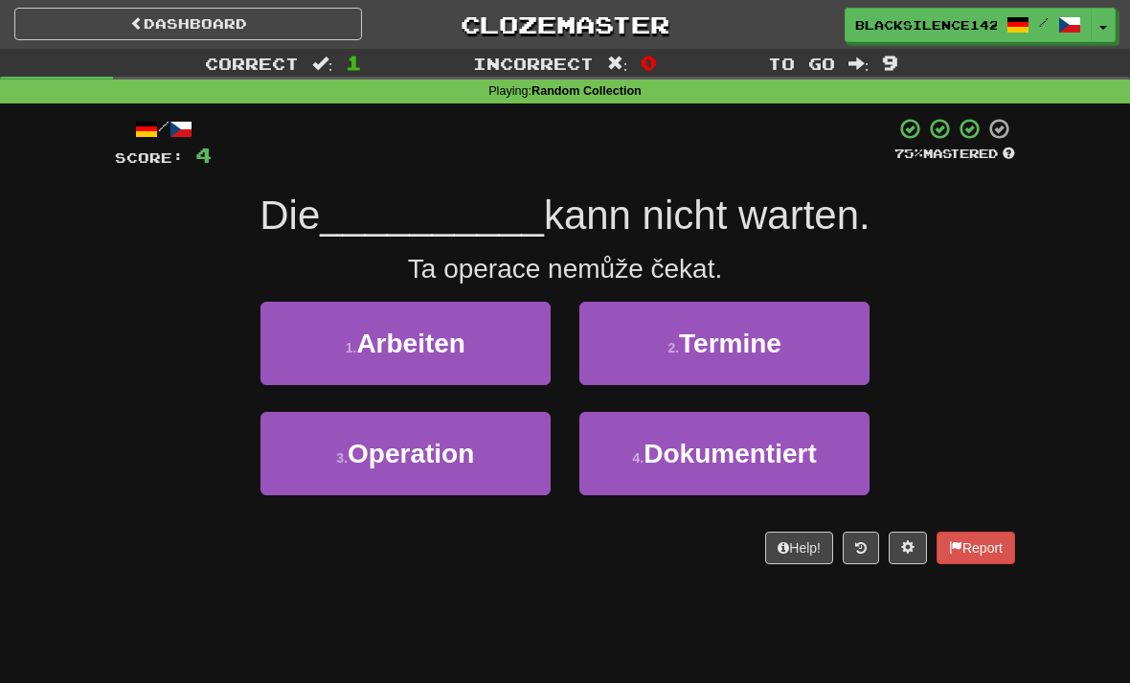
click at [448, 471] on button "3 . Operation" at bounding box center [405, 453] width 290 height 83
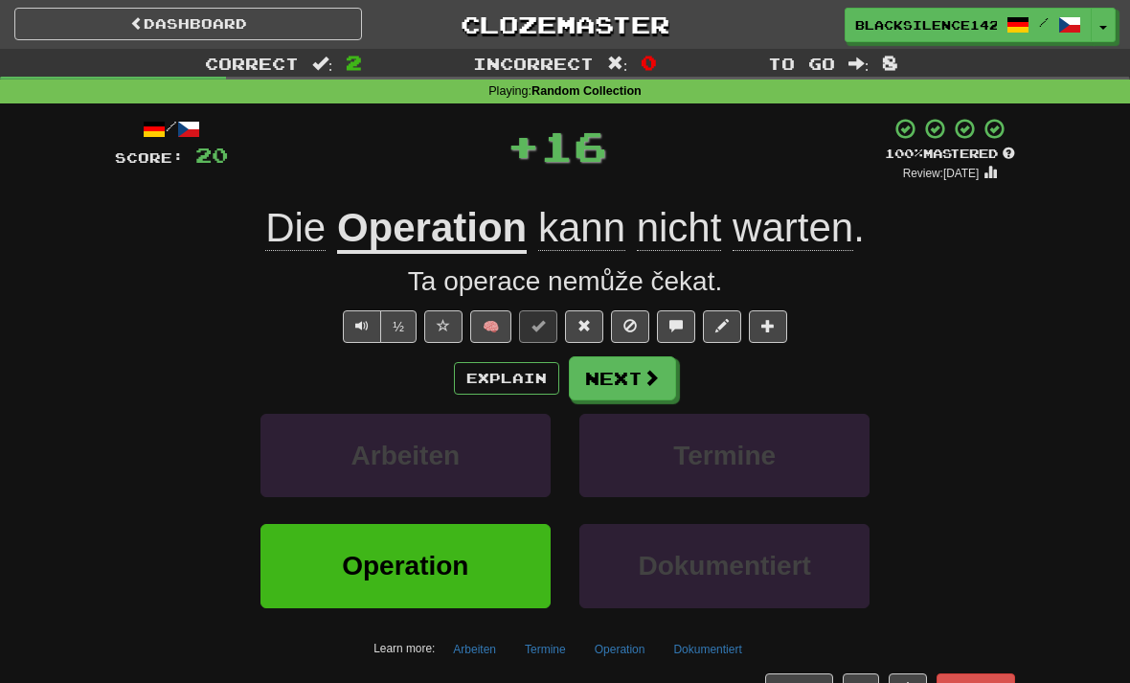
click at [624, 393] on button "Next" at bounding box center [622, 378] width 107 height 44
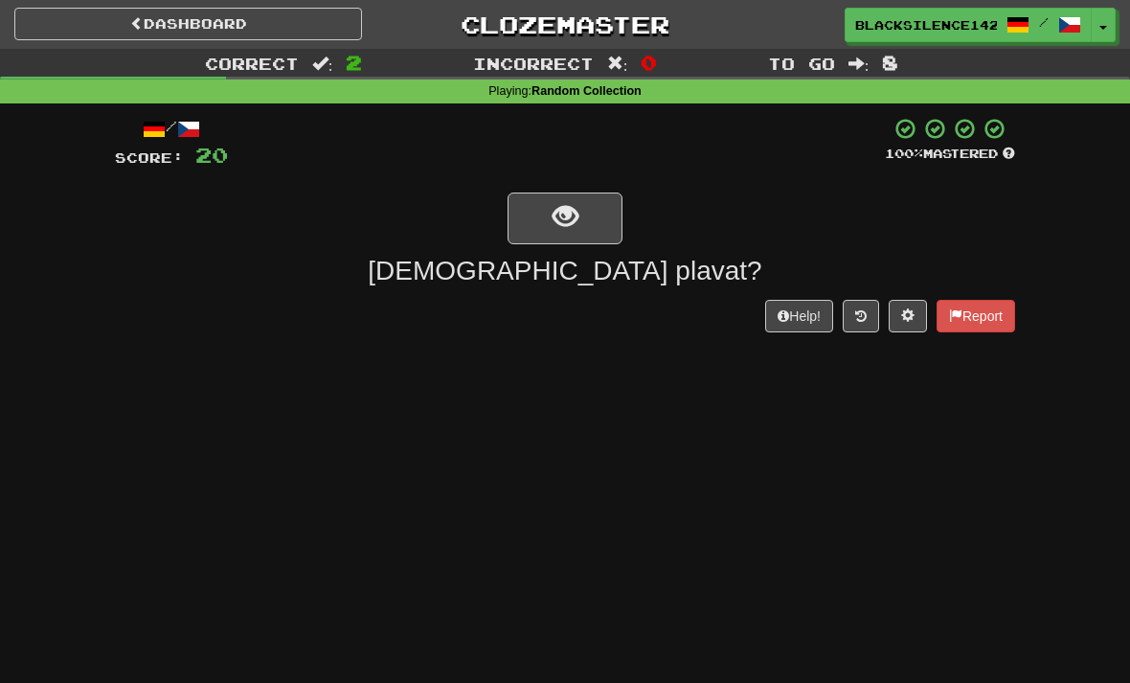
click at [557, 226] on span "show sentence" at bounding box center [565, 217] width 26 height 26
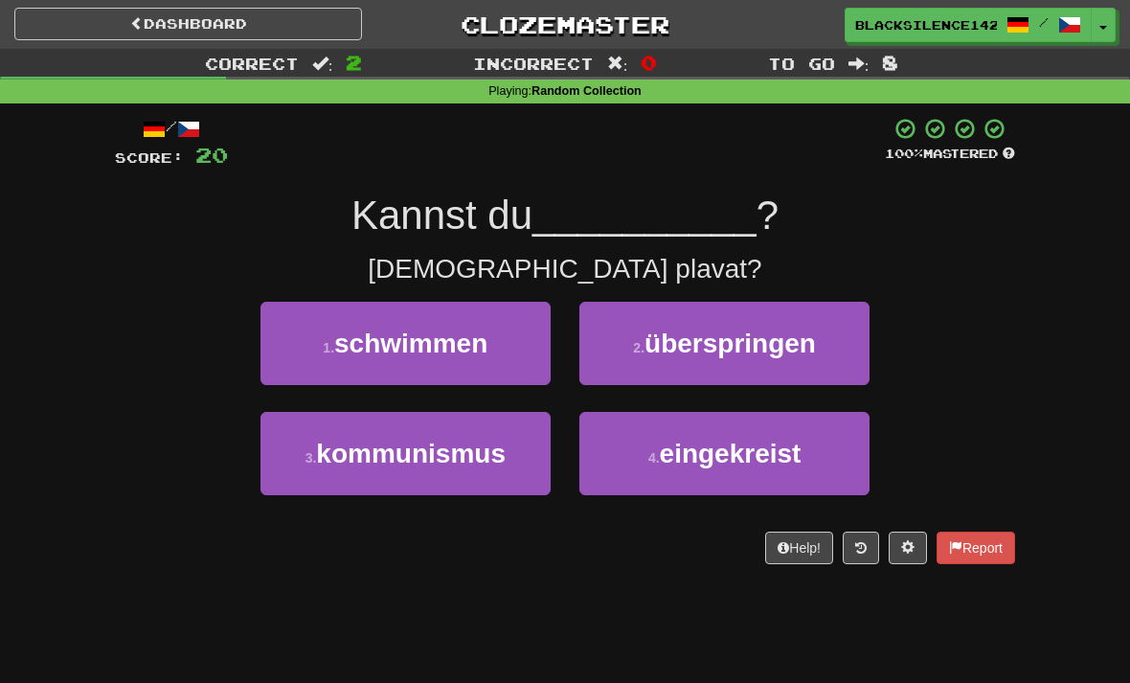
click at [460, 346] on span "schwimmen" at bounding box center [410, 343] width 153 height 30
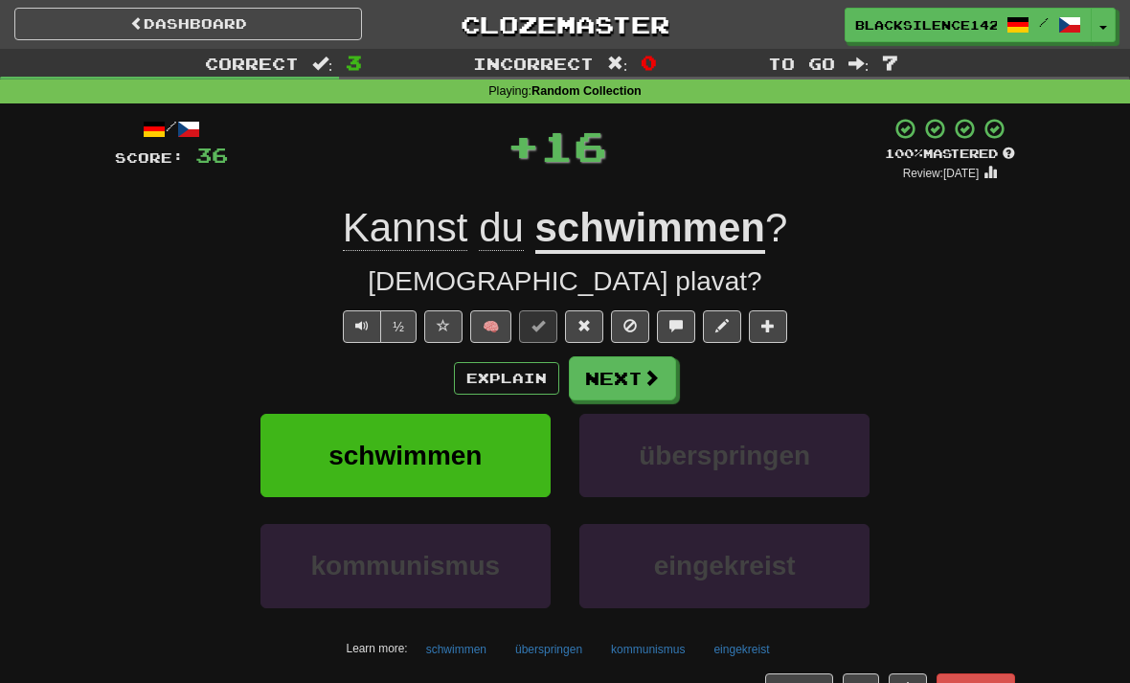
click at [609, 383] on button "Next" at bounding box center [622, 378] width 107 height 44
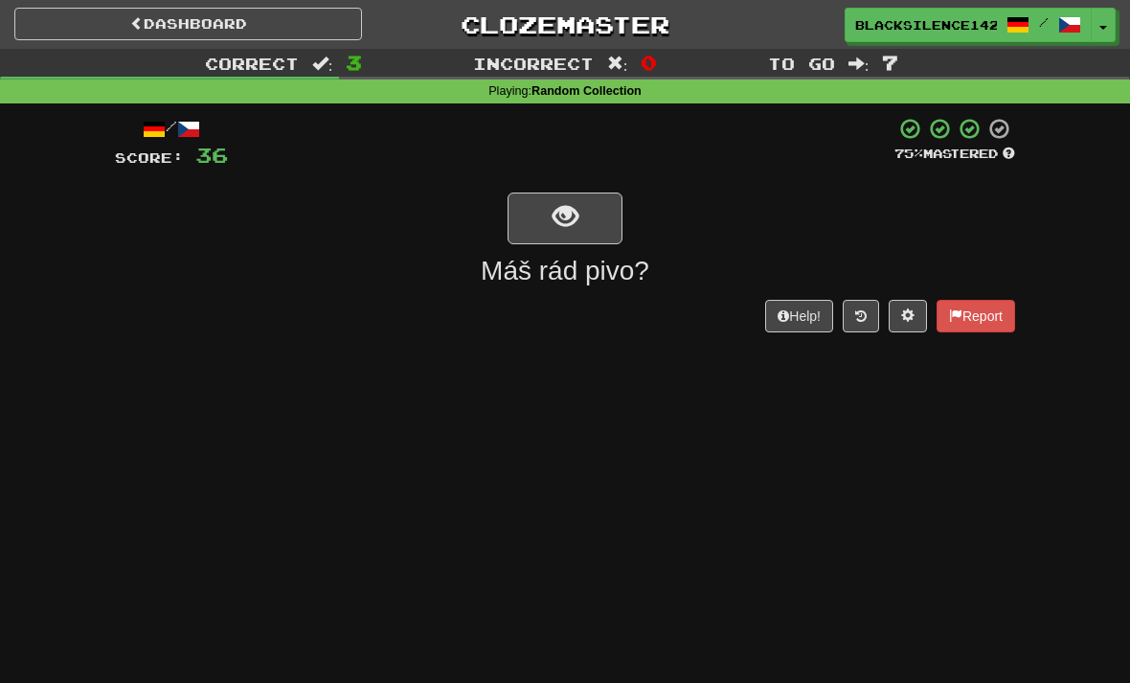
click at [549, 229] on button "show sentence" at bounding box center [564, 218] width 115 height 52
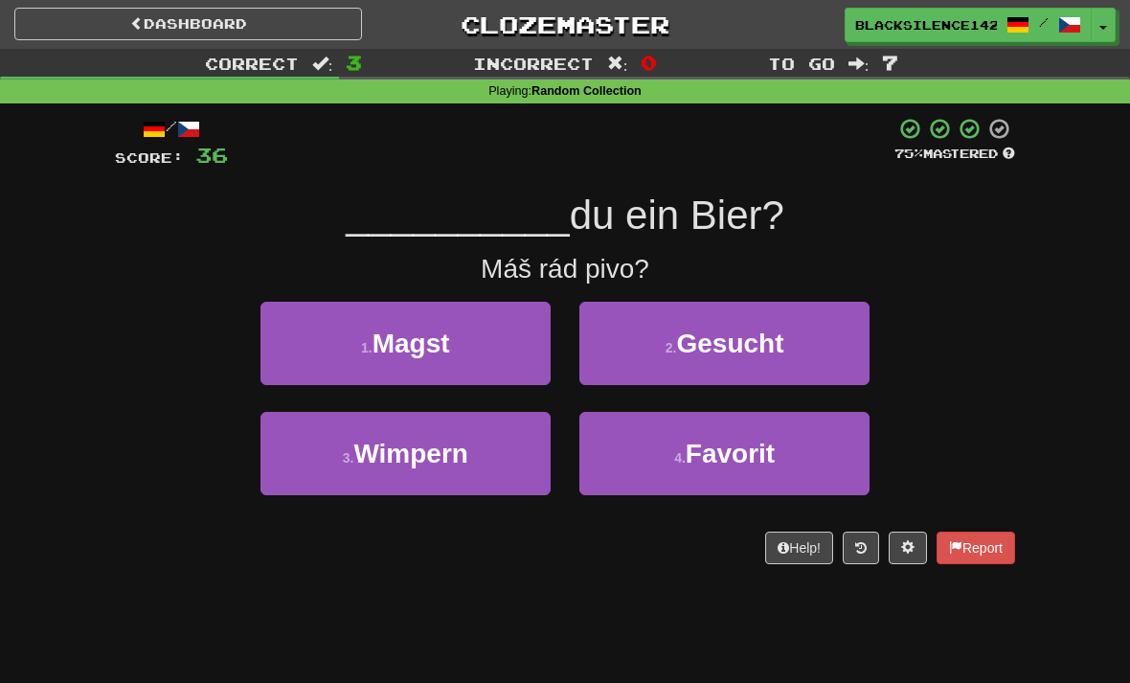
click at [455, 335] on button "1 . Magst" at bounding box center [405, 343] width 290 height 83
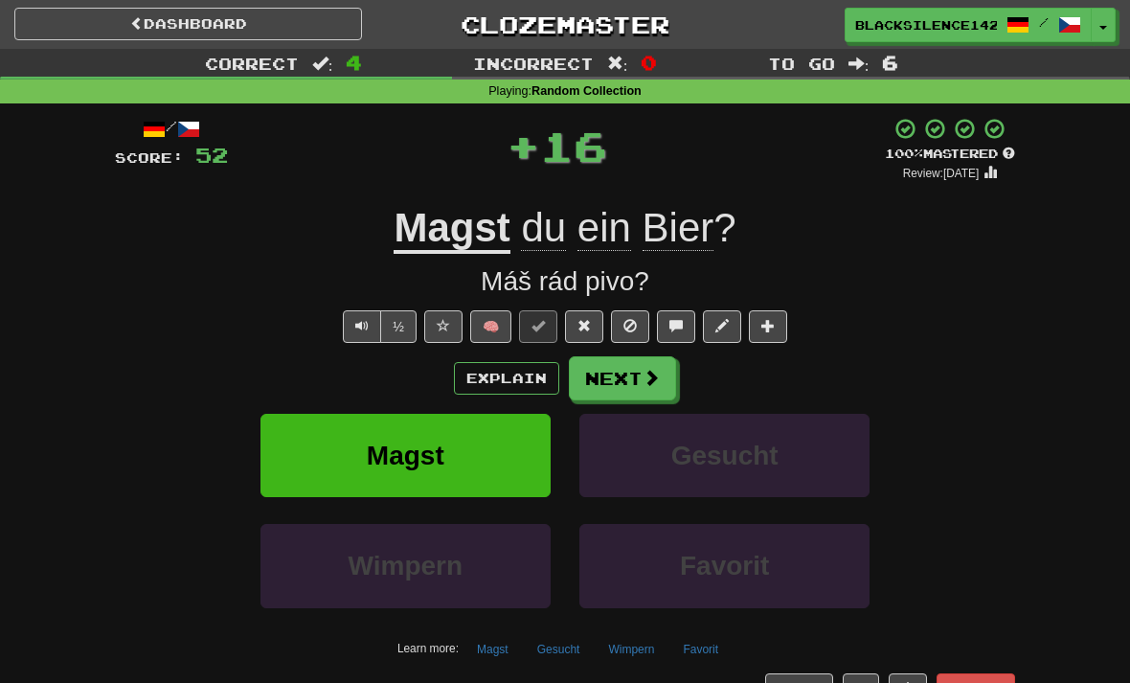
click at [615, 385] on button "Next" at bounding box center [622, 378] width 107 height 44
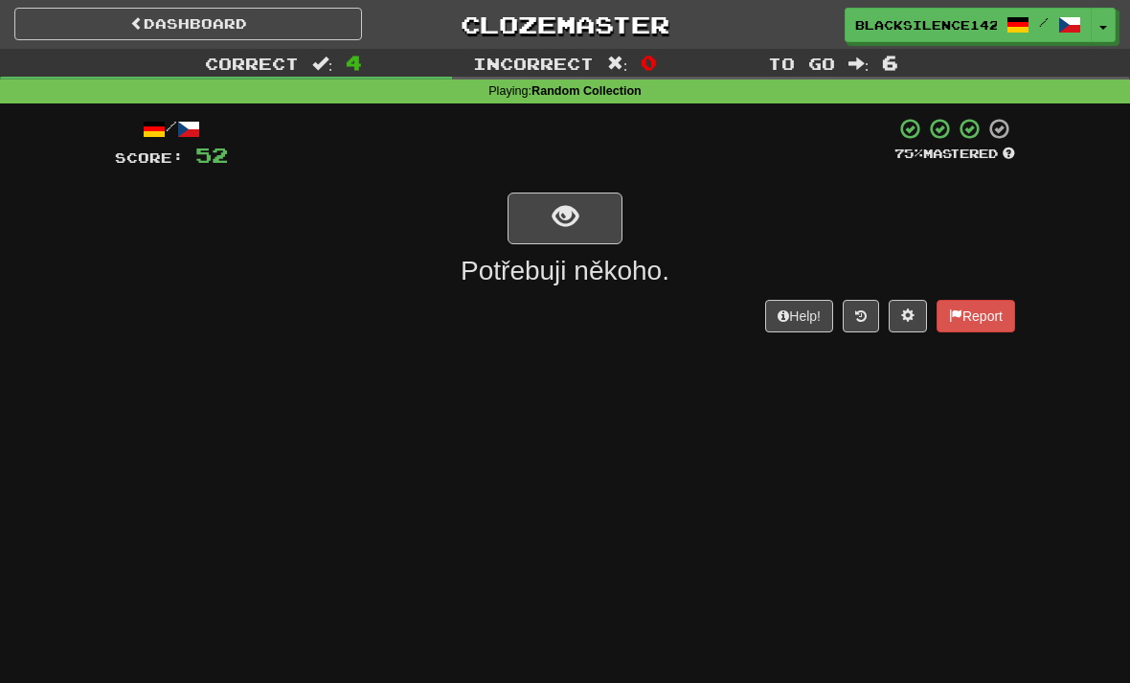
click at [583, 228] on button "show sentence" at bounding box center [564, 218] width 115 height 52
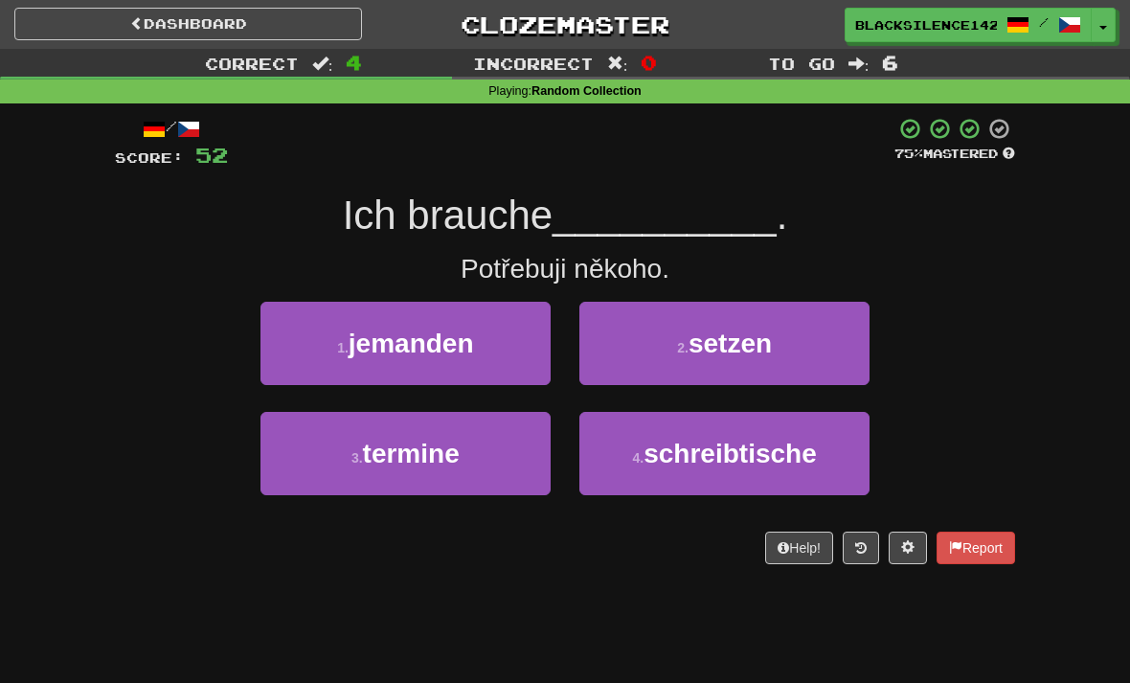
click at [364, 340] on span "jemanden" at bounding box center [410, 343] width 125 height 30
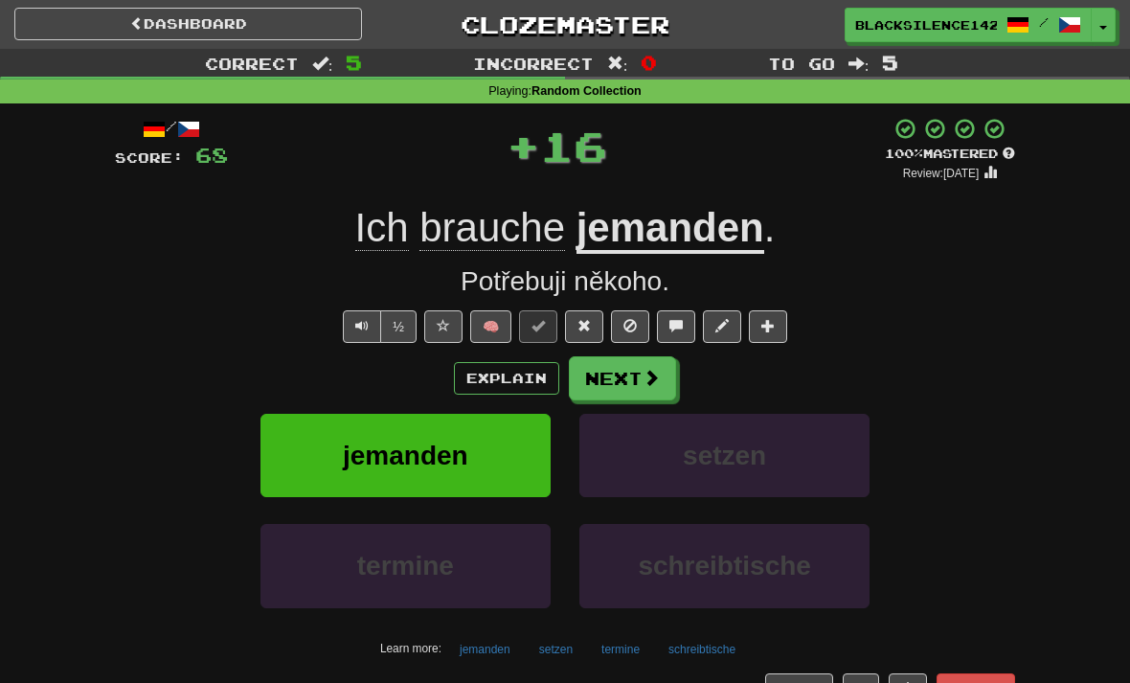
click at [625, 385] on button "Next" at bounding box center [622, 378] width 107 height 44
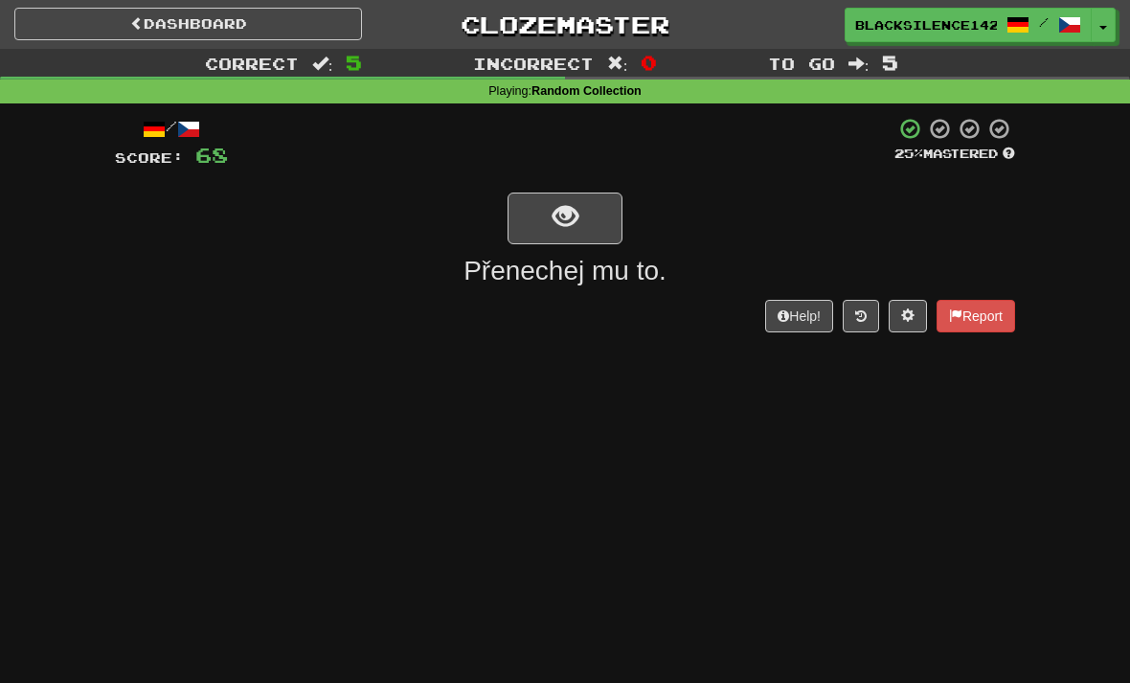
click at [554, 233] on button "show sentence" at bounding box center [564, 218] width 115 height 52
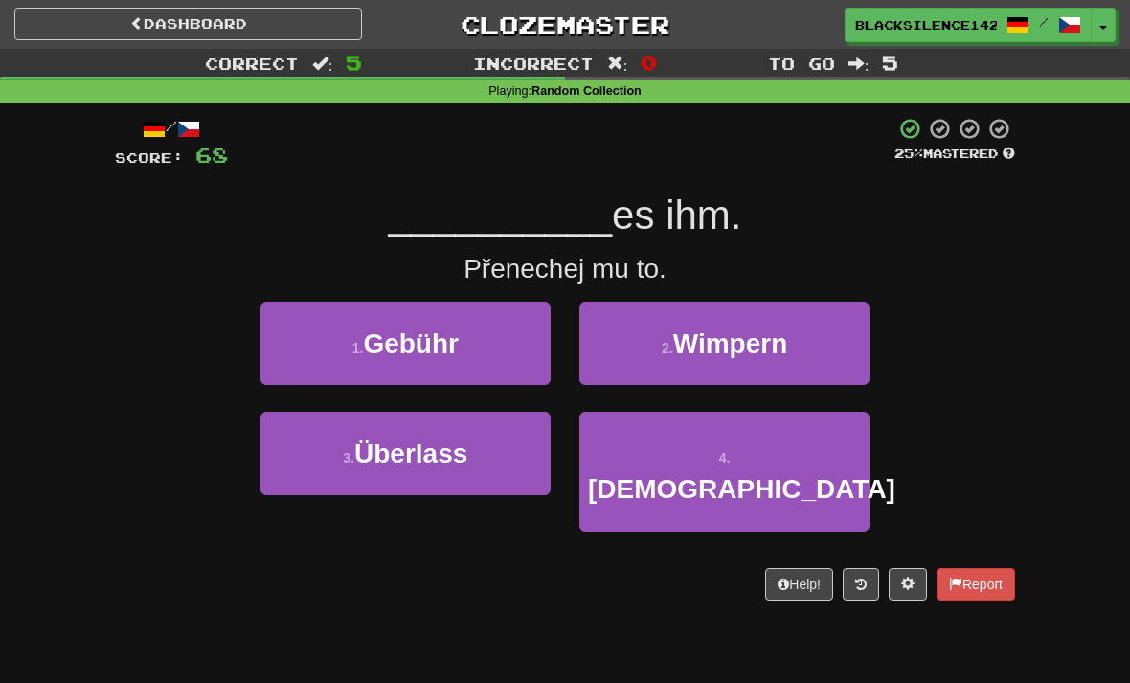
click at [508, 443] on button "3 . Überlass" at bounding box center [405, 453] width 290 height 83
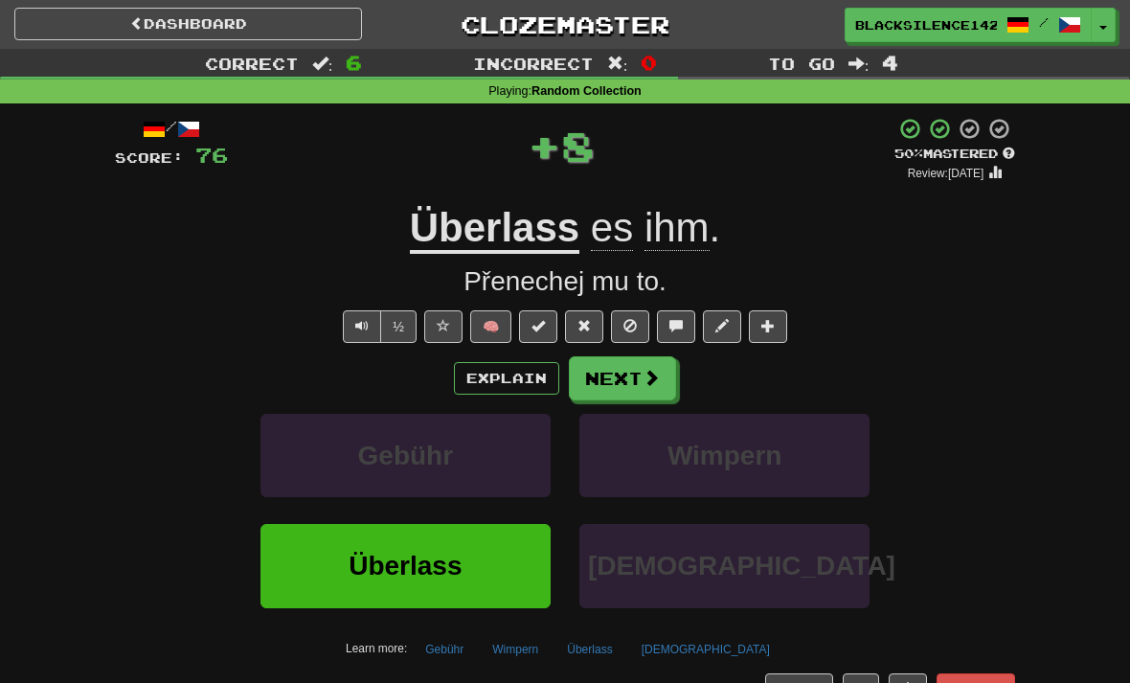
click at [607, 386] on button "Next" at bounding box center [622, 378] width 107 height 44
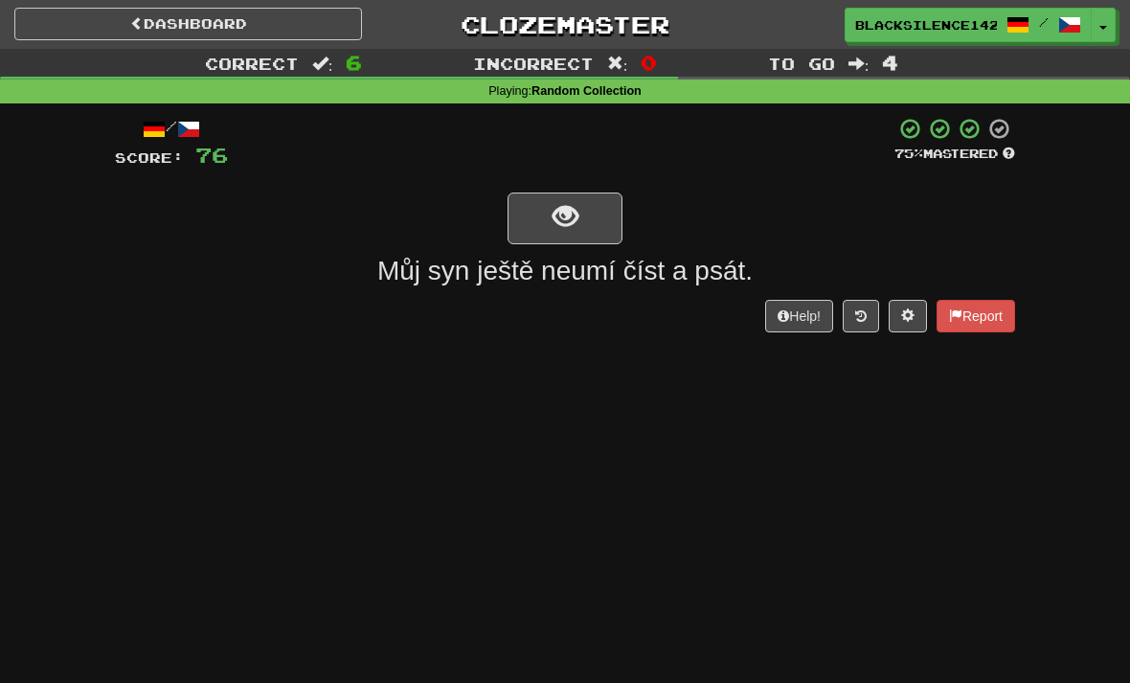
click at [565, 221] on span "show sentence" at bounding box center [565, 217] width 26 height 26
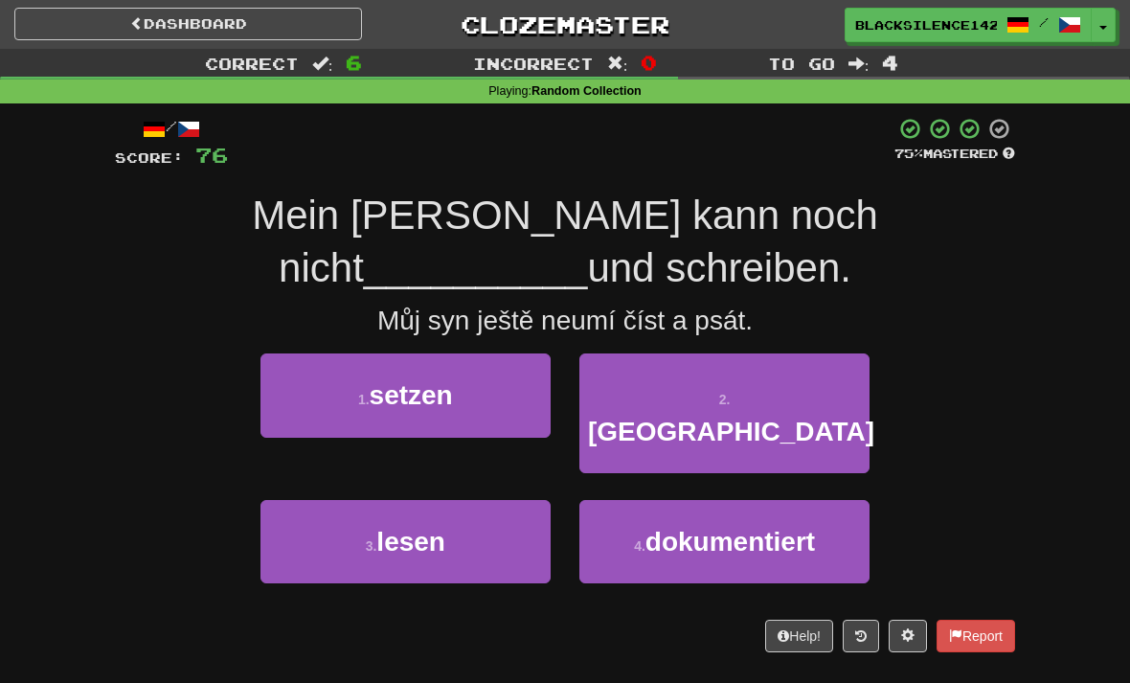
click at [466, 520] on button "3 . lesen" at bounding box center [405, 541] width 290 height 83
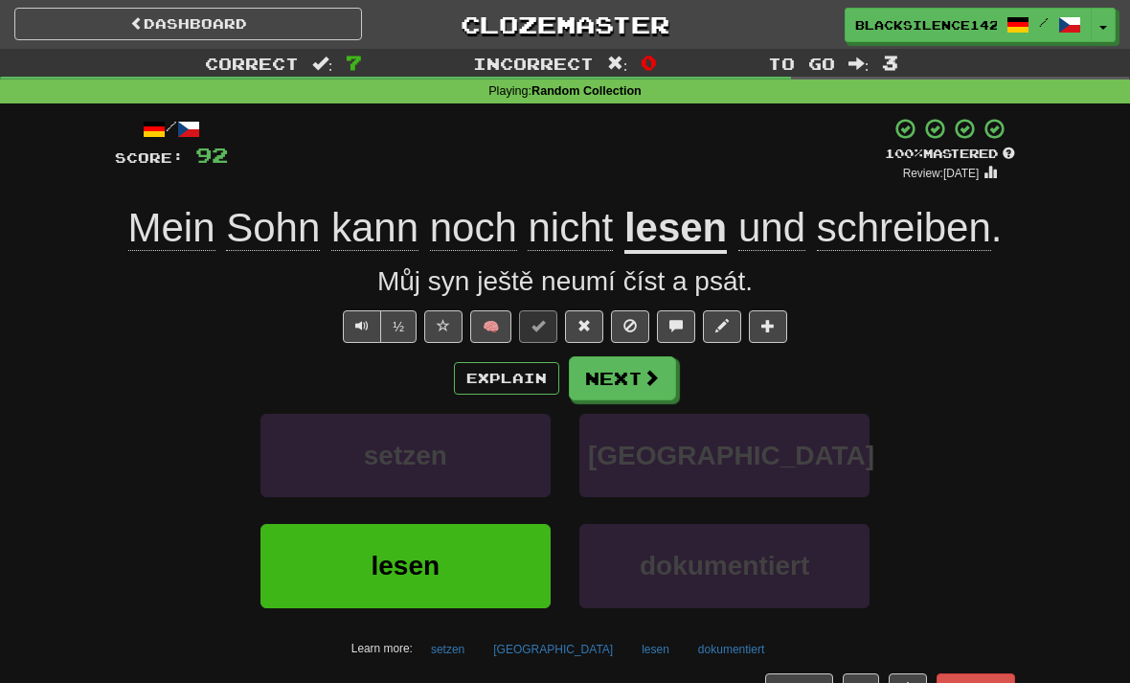
click at [624, 391] on button "Next" at bounding box center [622, 378] width 107 height 44
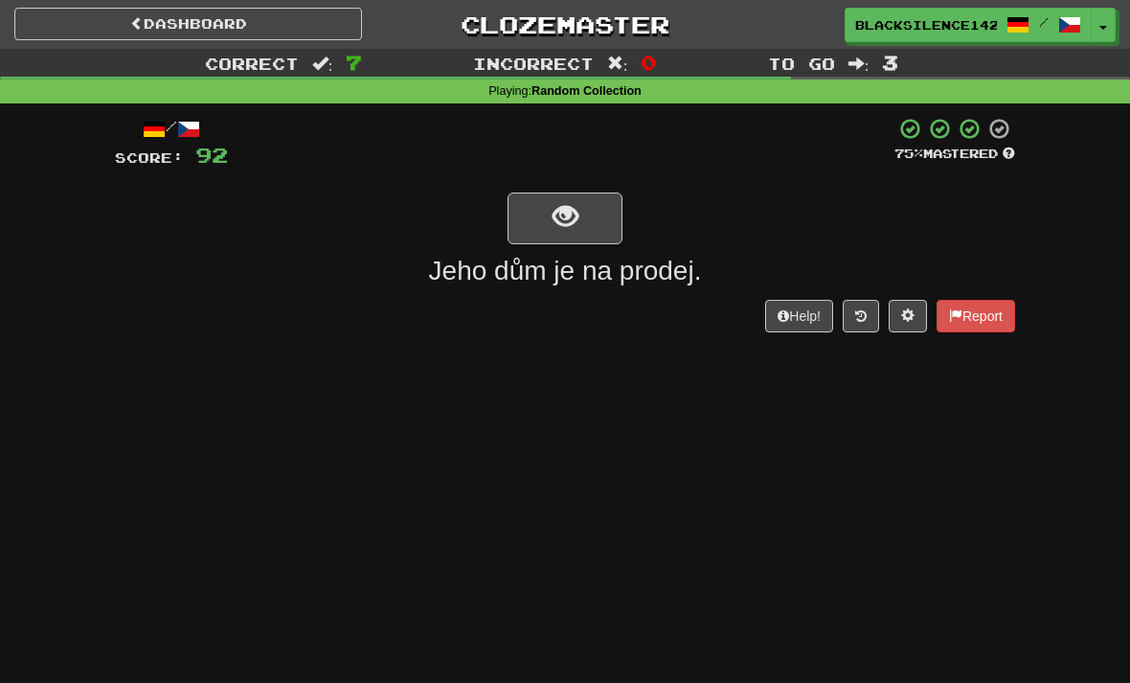
click at [566, 220] on span "show sentence" at bounding box center [565, 217] width 26 height 26
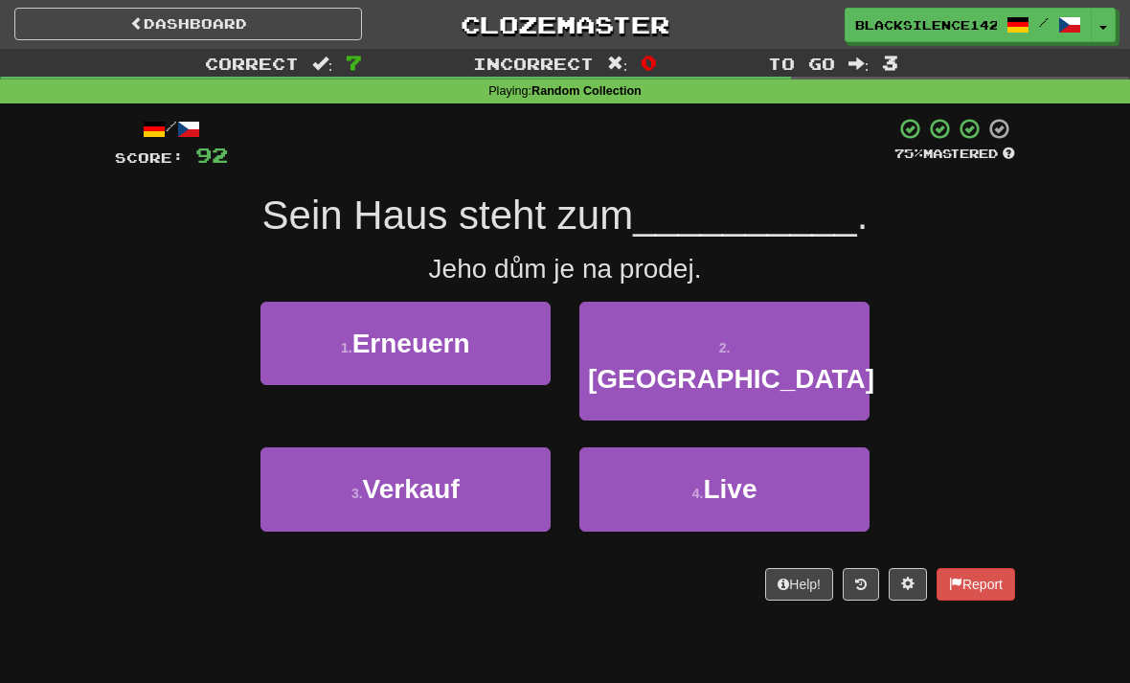
click at [437, 474] on span "Verkauf" at bounding box center [411, 489] width 97 height 30
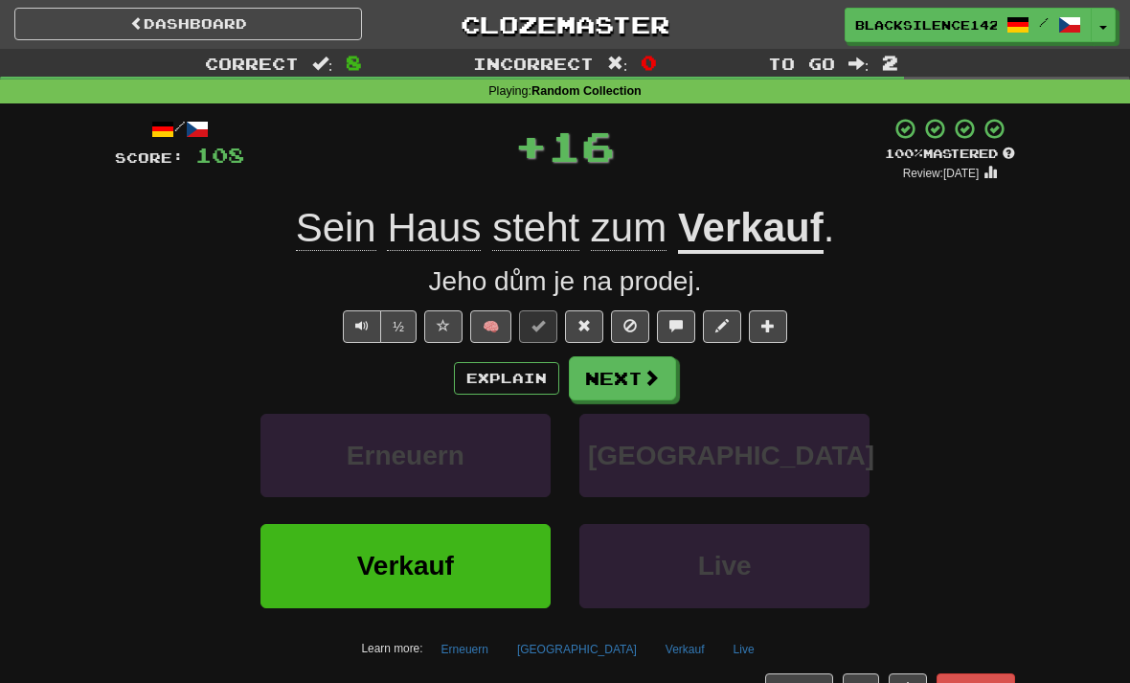
click at [624, 371] on button "Next" at bounding box center [622, 378] width 107 height 44
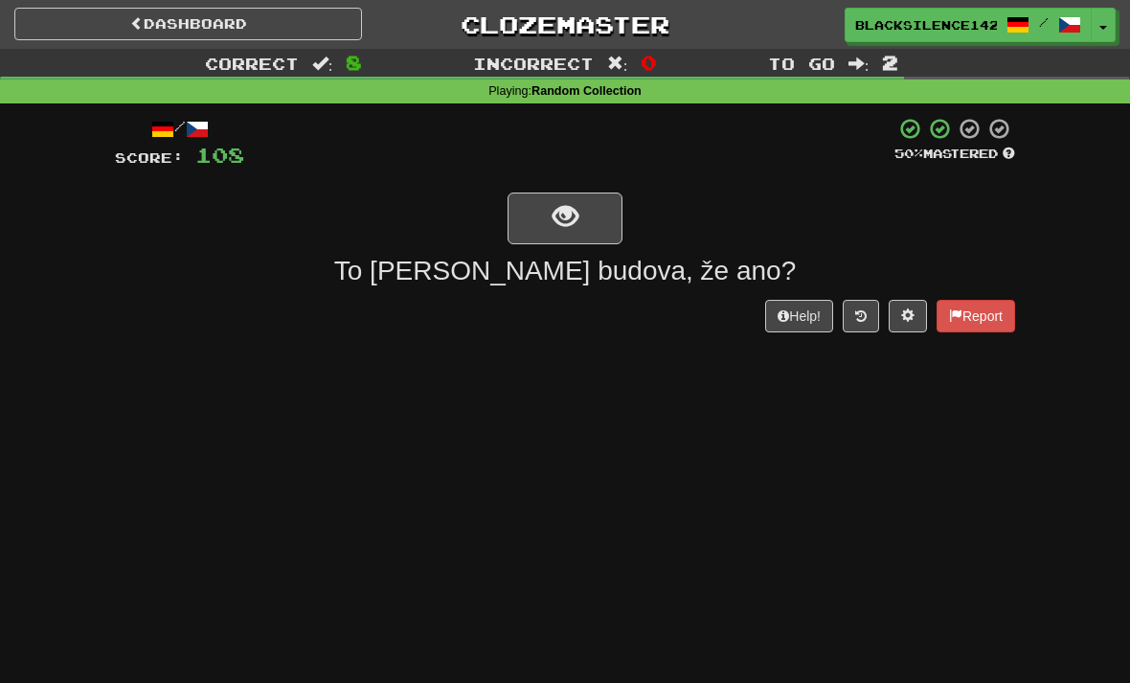
click at [572, 243] on button "show sentence" at bounding box center [564, 218] width 115 height 52
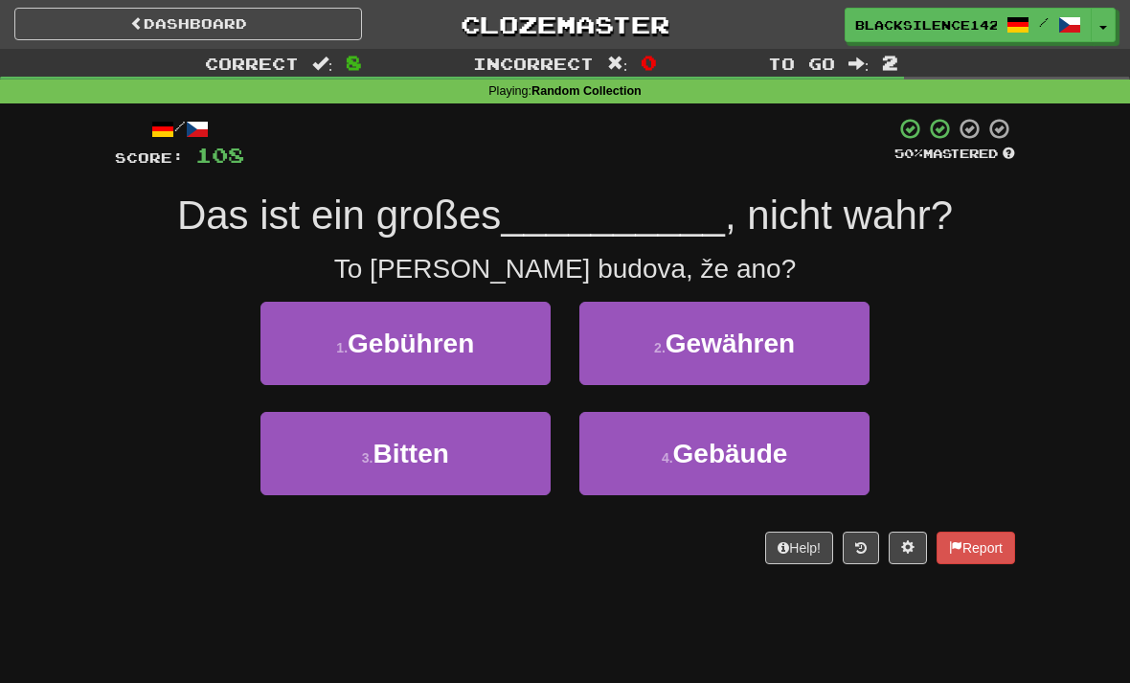
click at [657, 468] on button "4 . Gebäude" at bounding box center [724, 453] width 290 height 83
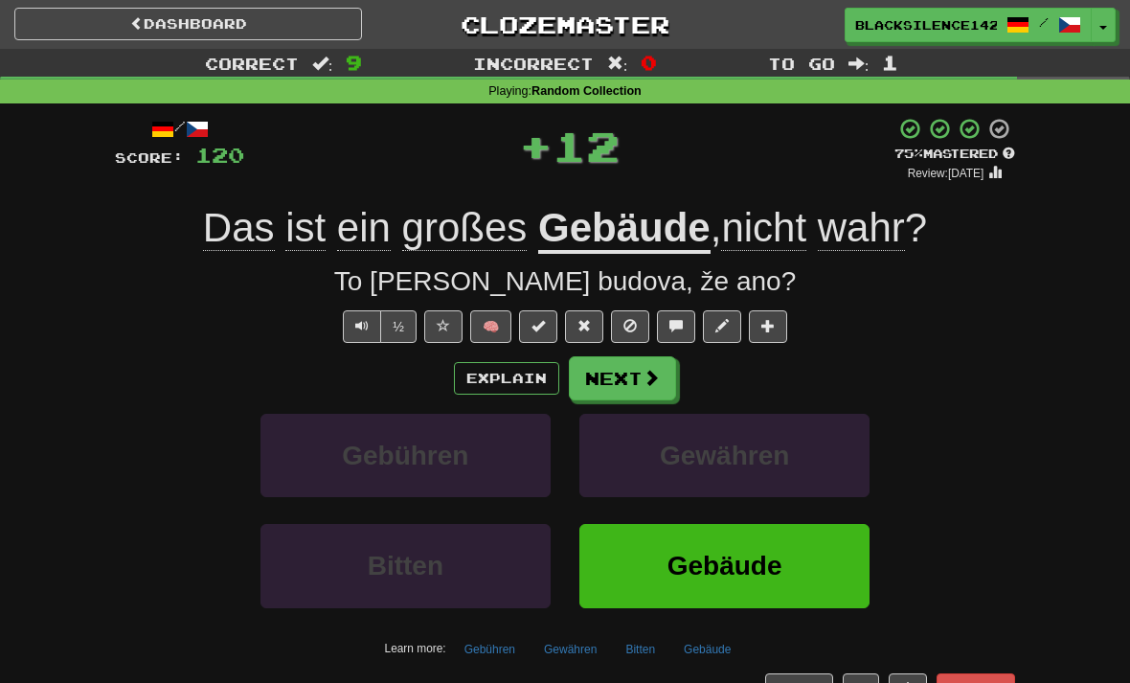
click at [637, 390] on button "Next" at bounding box center [622, 378] width 107 height 44
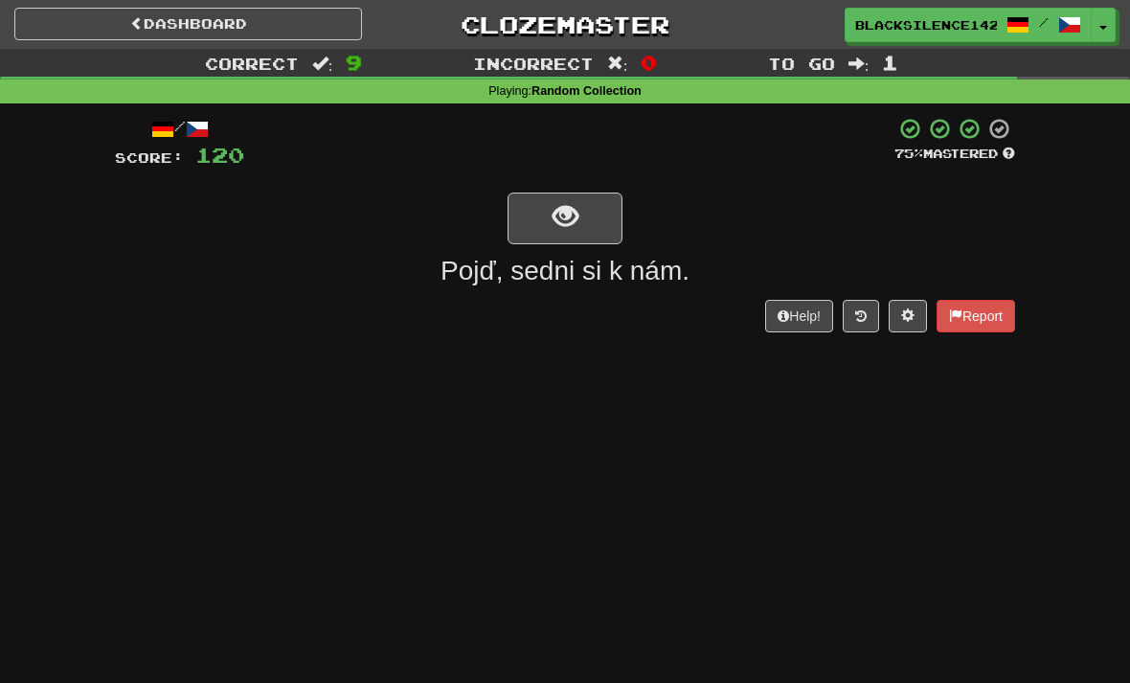
click at [565, 228] on span "show sentence" at bounding box center [565, 217] width 26 height 26
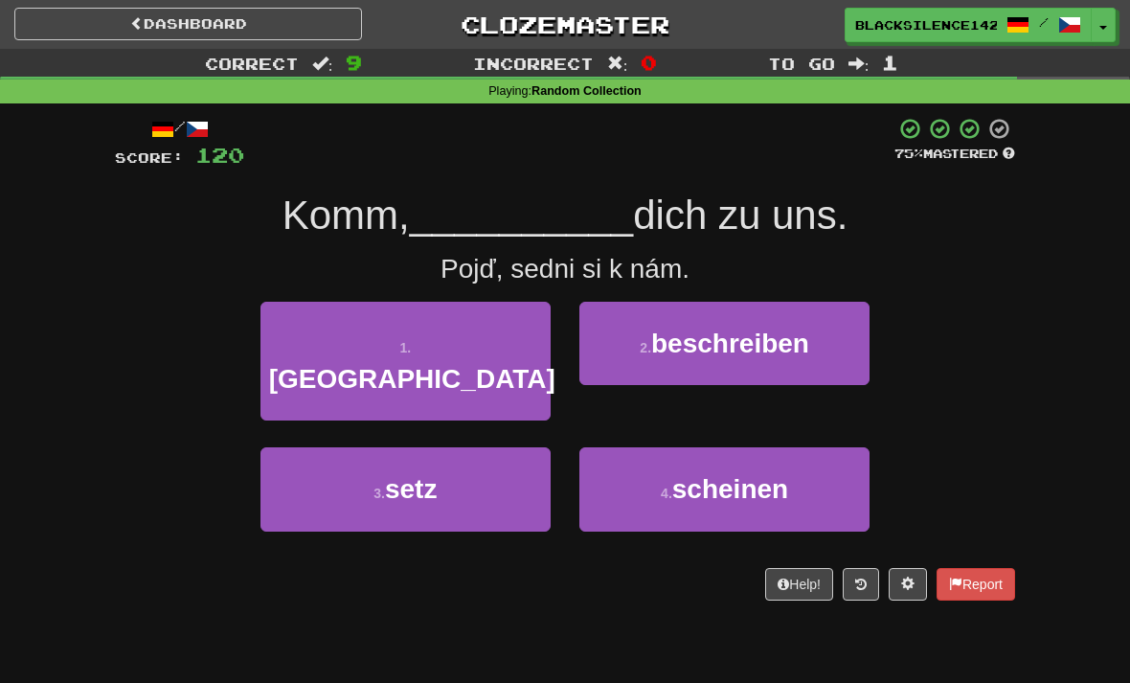
click at [448, 461] on button "3 . setz" at bounding box center [405, 488] width 290 height 83
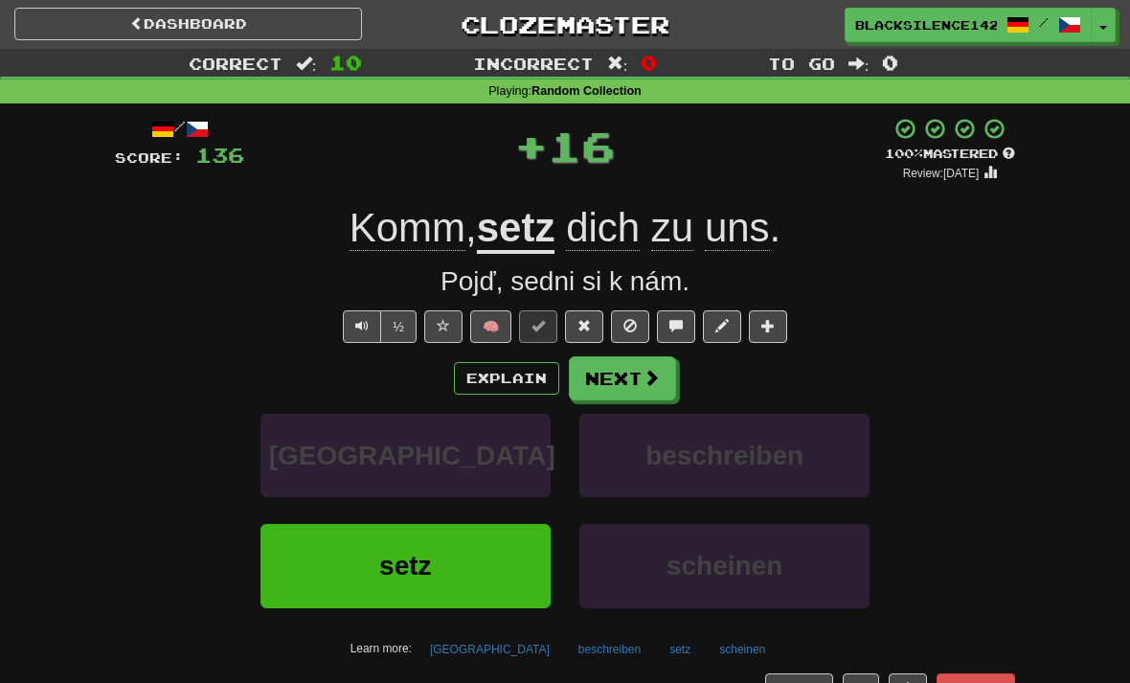
click at [221, 34] on link "Dashboard" at bounding box center [188, 24] width 348 height 33
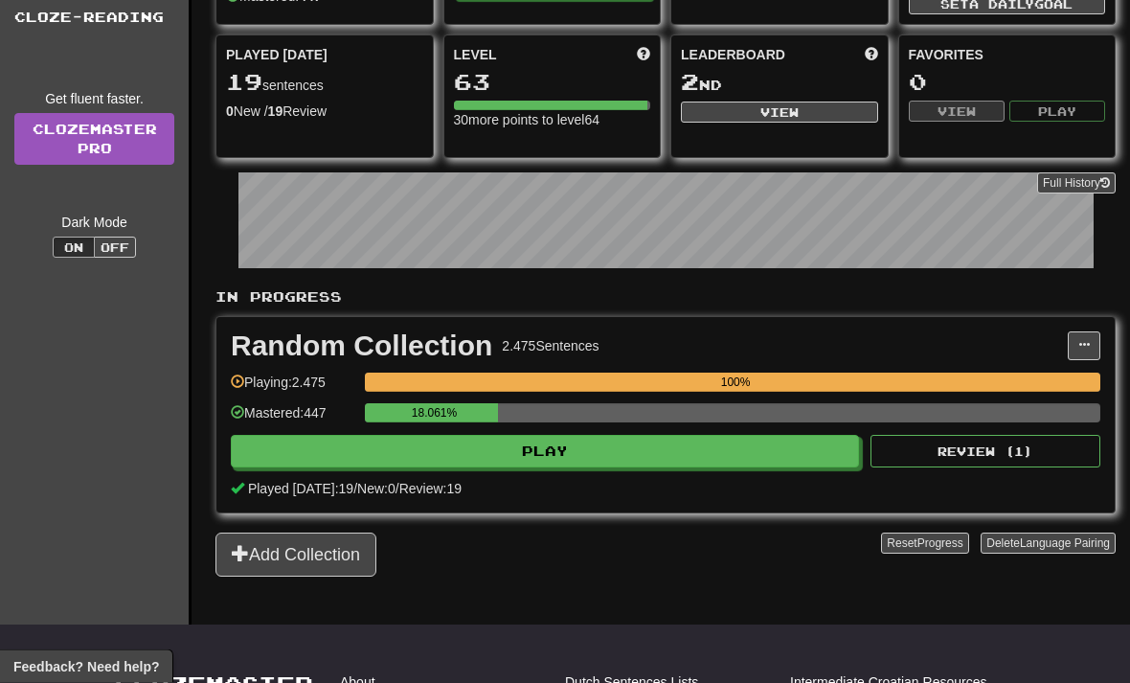
scroll to position [159, 0]
click at [601, 463] on button "Play" at bounding box center [545, 451] width 628 height 33
select select "**"
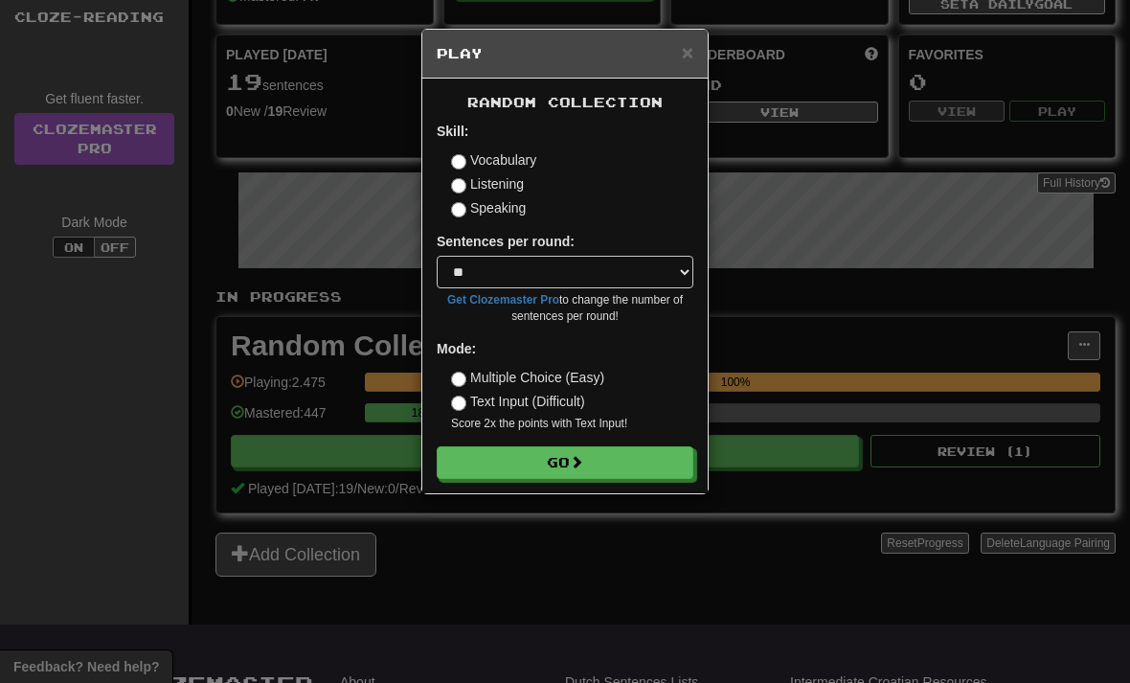
click at [621, 455] on button "Go" at bounding box center [565, 462] width 257 height 33
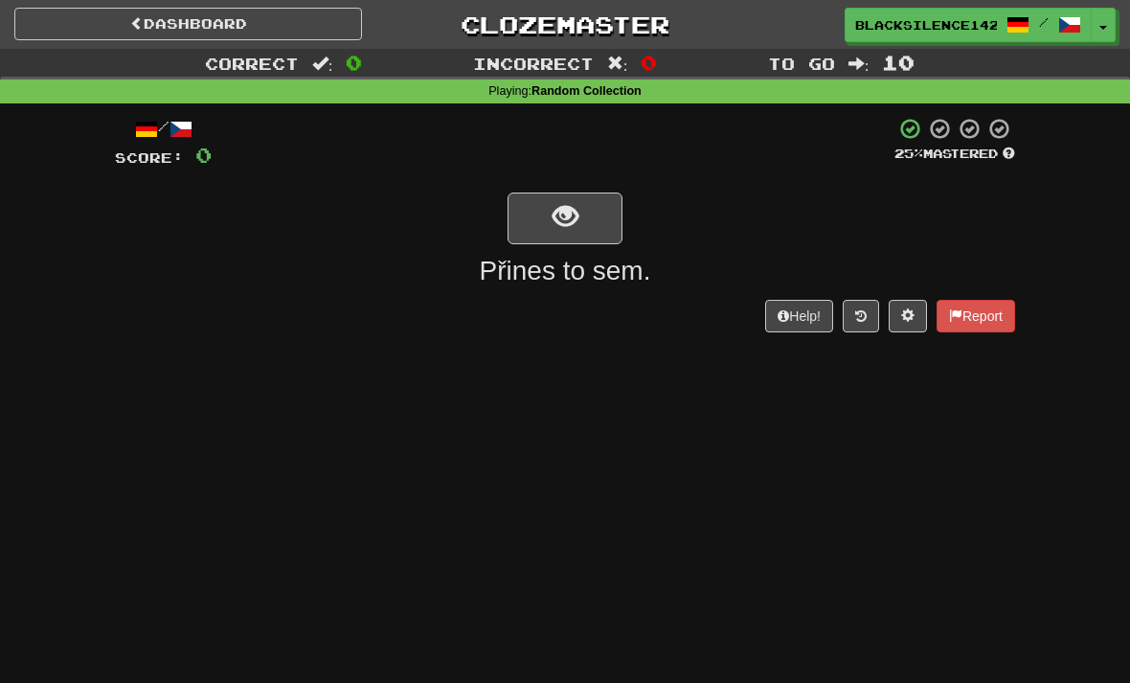
click at [548, 230] on button "show sentence" at bounding box center [564, 218] width 115 height 52
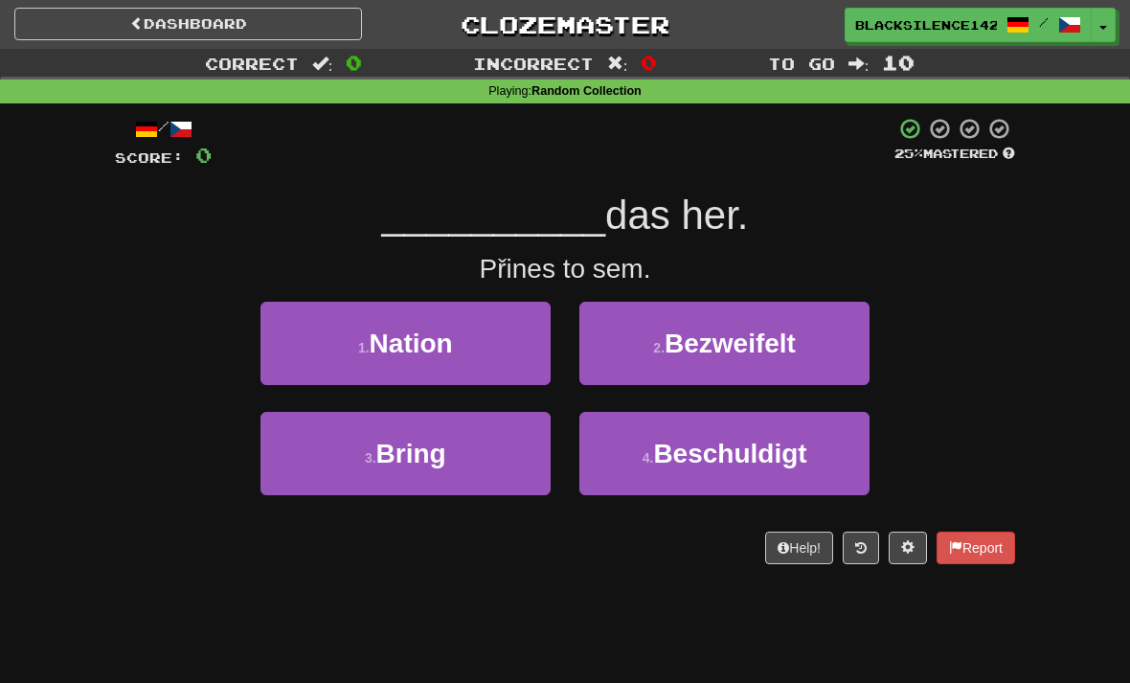
click at [434, 462] on span "Bring" at bounding box center [411, 453] width 70 height 30
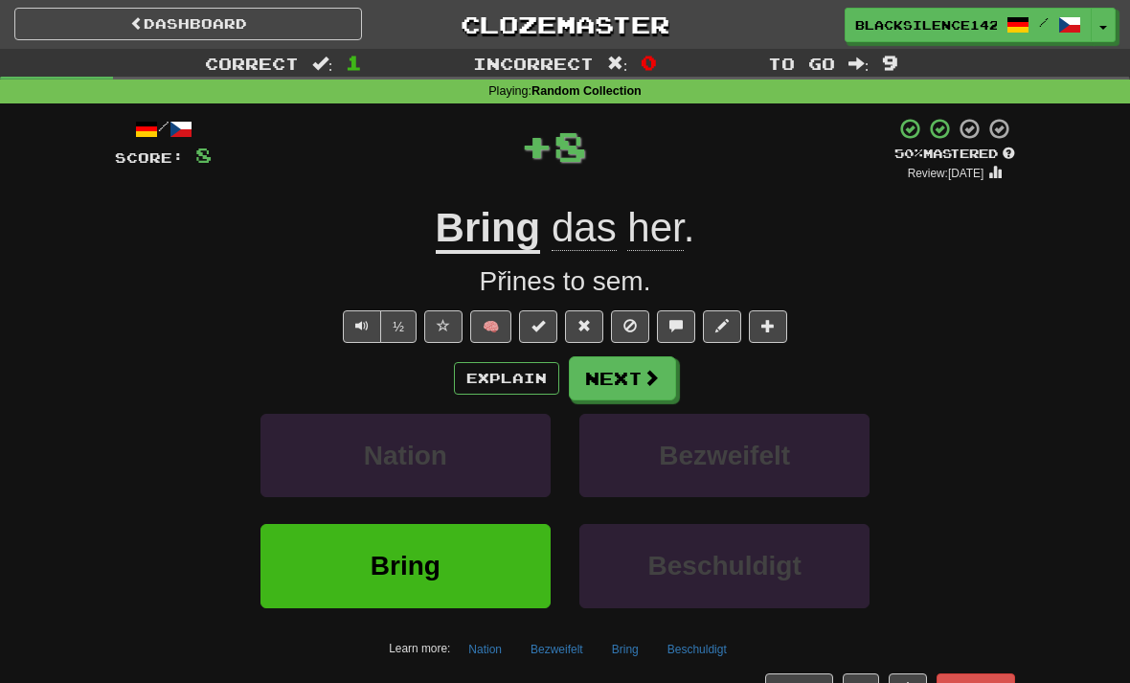
click at [606, 392] on button "Next" at bounding box center [622, 378] width 107 height 44
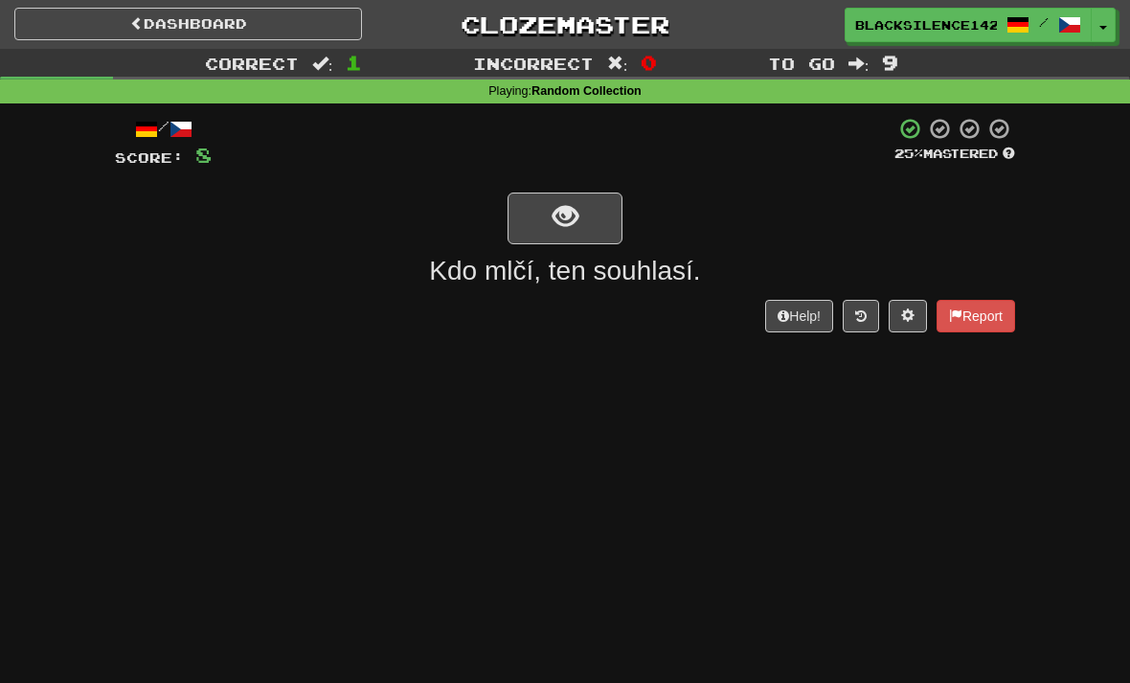
click at [552, 213] on span "show sentence" at bounding box center [565, 217] width 26 height 26
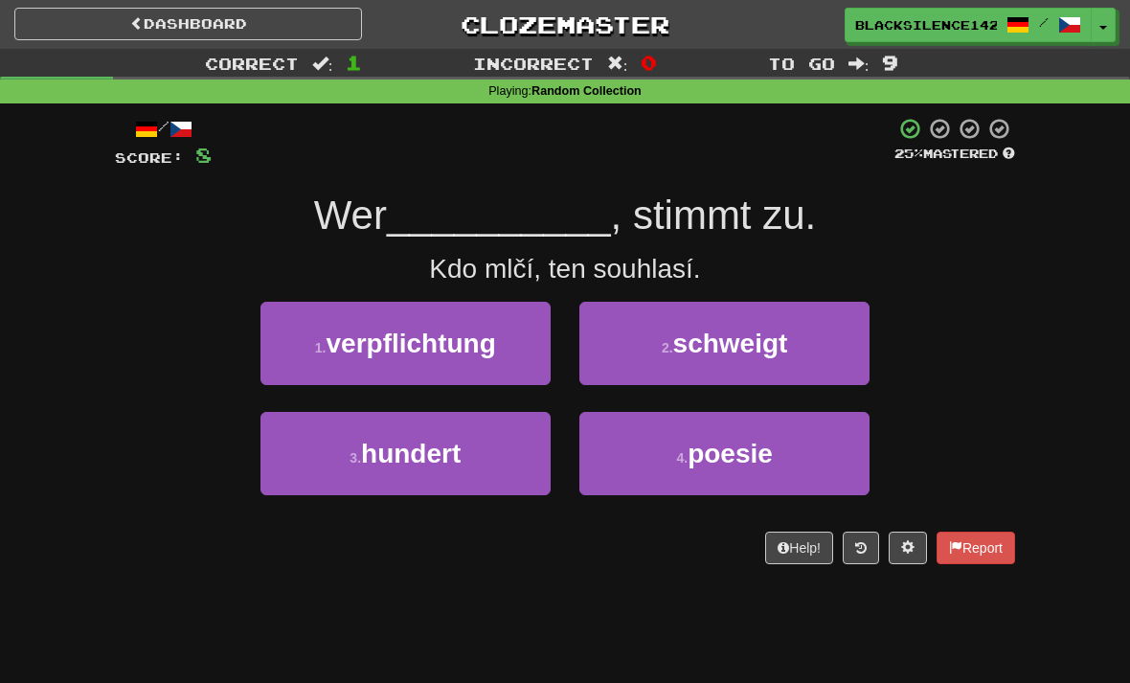
click at [647, 341] on button "2 . schweigt" at bounding box center [724, 343] width 290 height 83
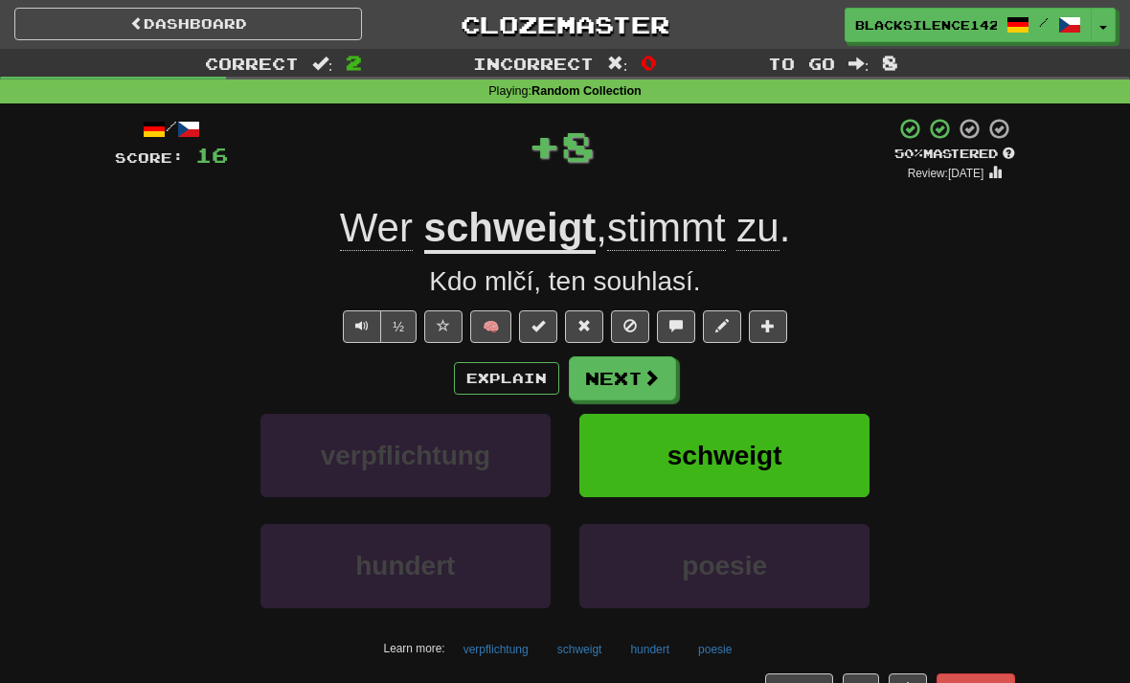
click at [621, 392] on button "Next" at bounding box center [622, 378] width 107 height 44
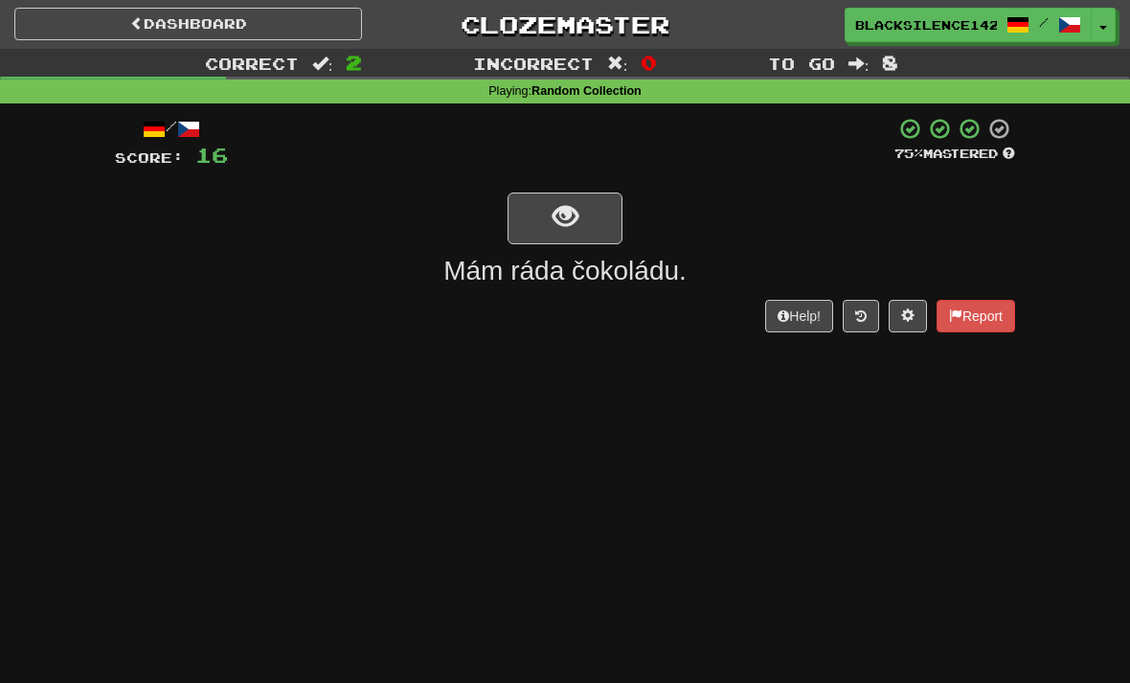
click at [558, 221] on span "show sentence" at bounding box center [565, 217] width 26 height 26
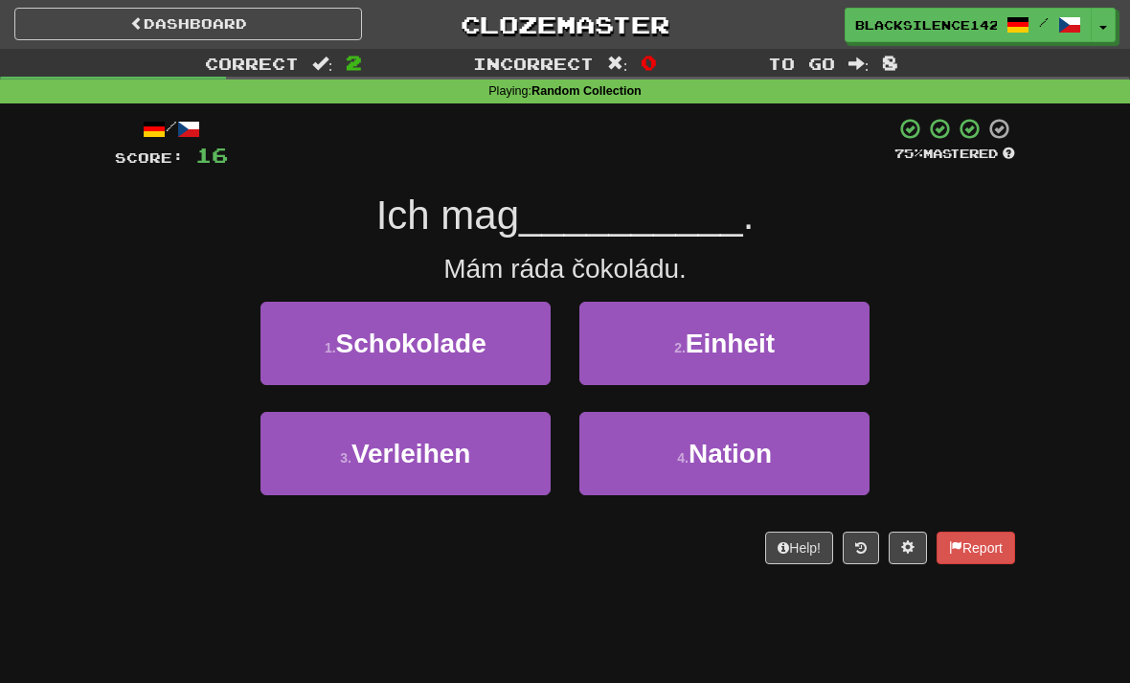
click at [429, 355] on span "Schokolade" at bounding box center [411, 343] width 150 height 30
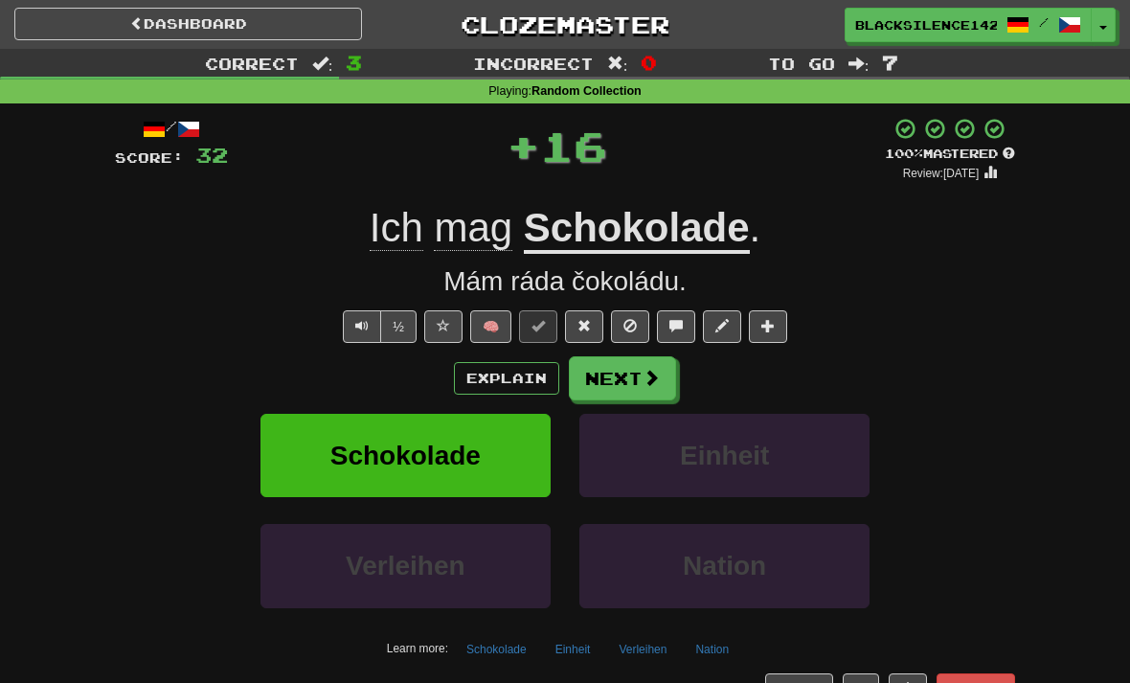
click at [614, 392] on button "Next" at bounding box center [622, 378] width 107 height 44
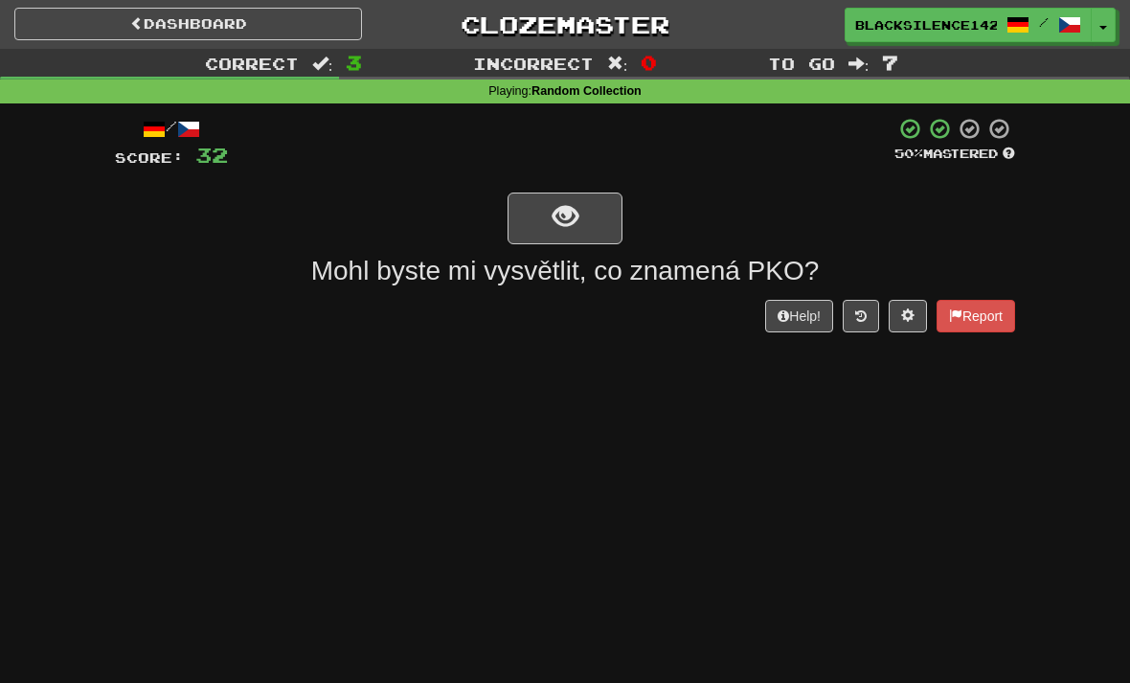
click at [541, 224] on button "show sentence" at bounding box center [564, 218] width 115 height 52
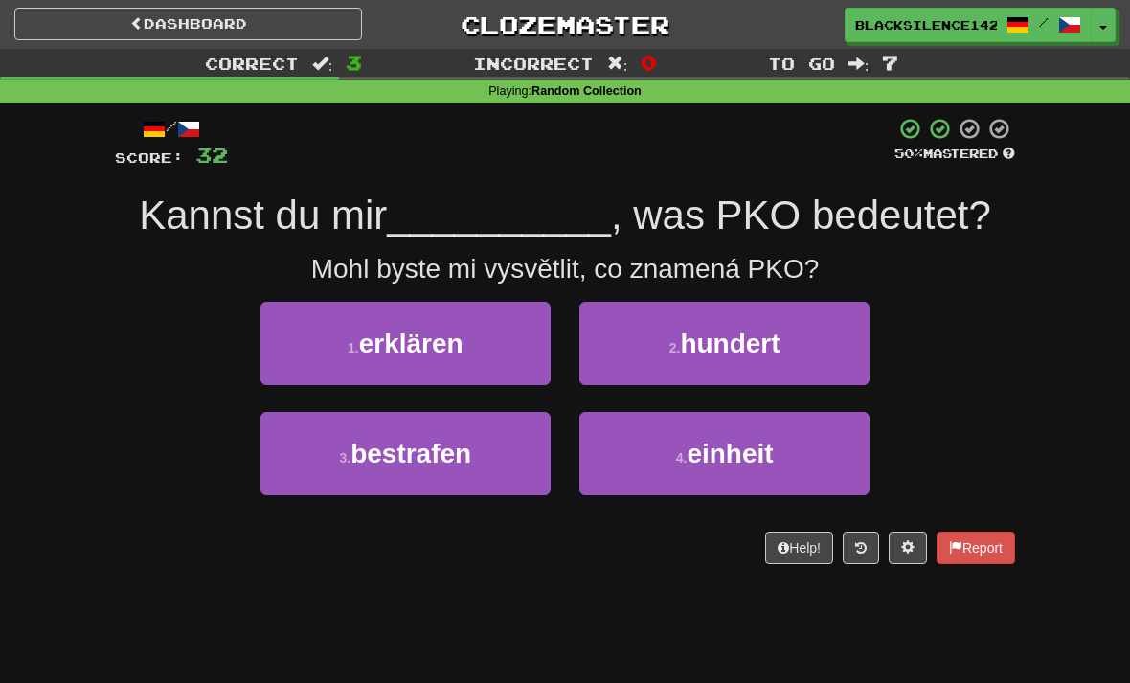
click at [404, 365] on button "1 . erklären" at bounding box center [405, 343] width 290 height 83
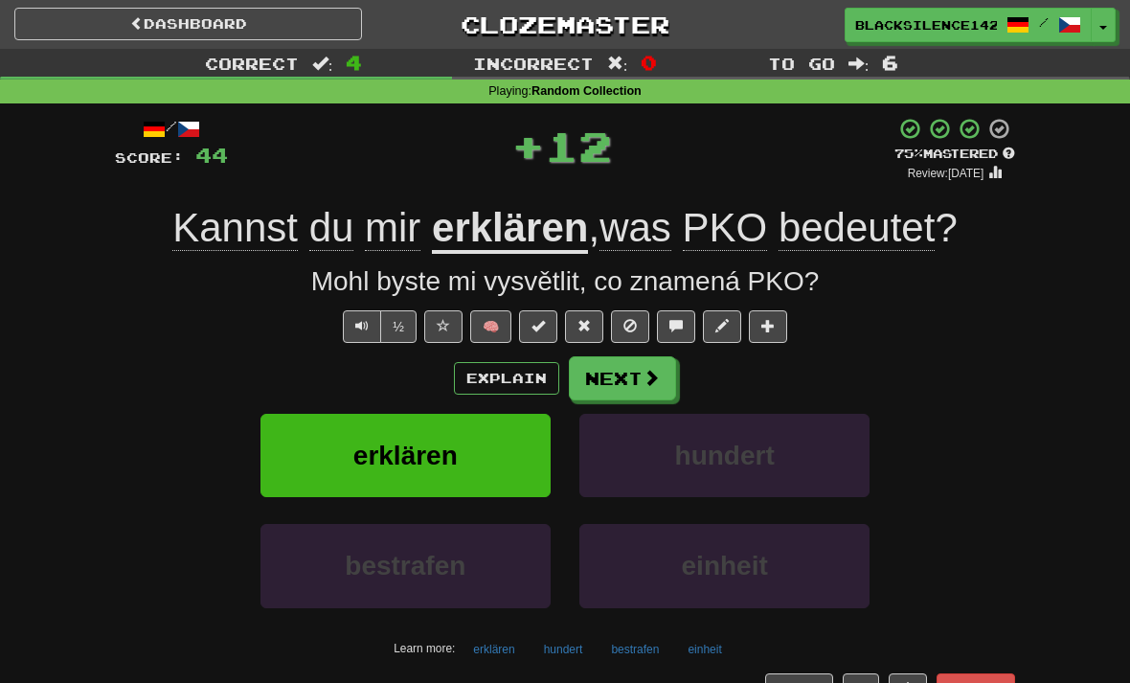
click at [627, 397] on button "Next" at bounding box center [622, 378] width 107 height 44
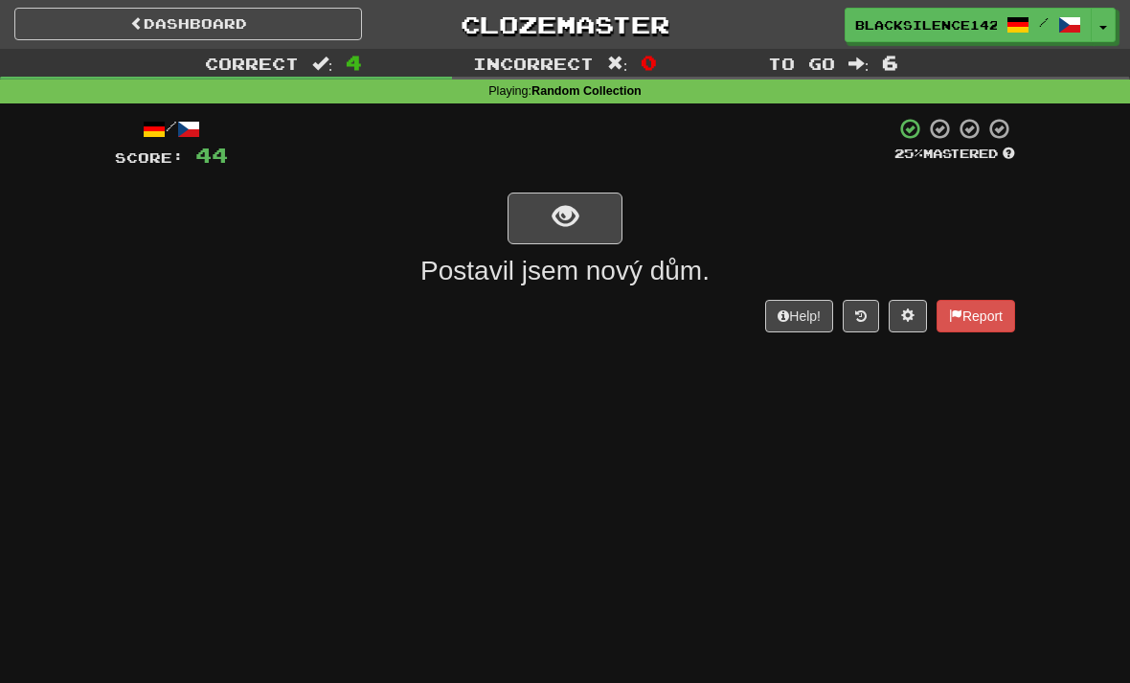
click at [543, 235] on button "show sentence" at bounding box center [564, 218] width 115 height 52
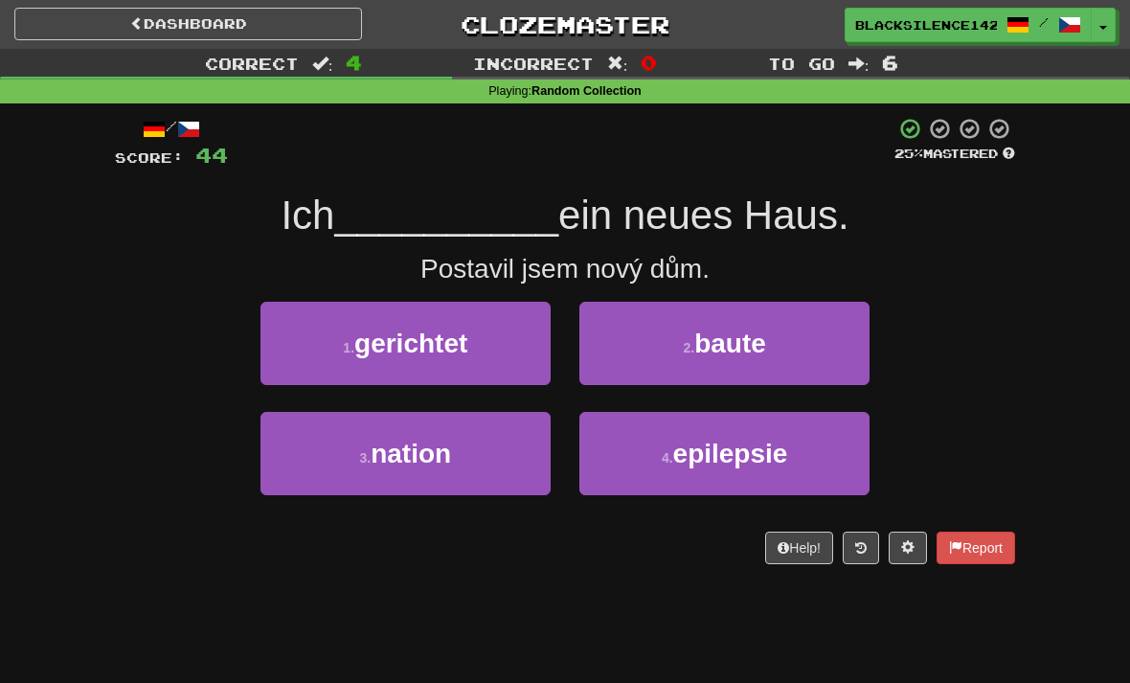
click at [644, 348] on button "2 . baute" at bounding box center [724, 343] width 290 height 83
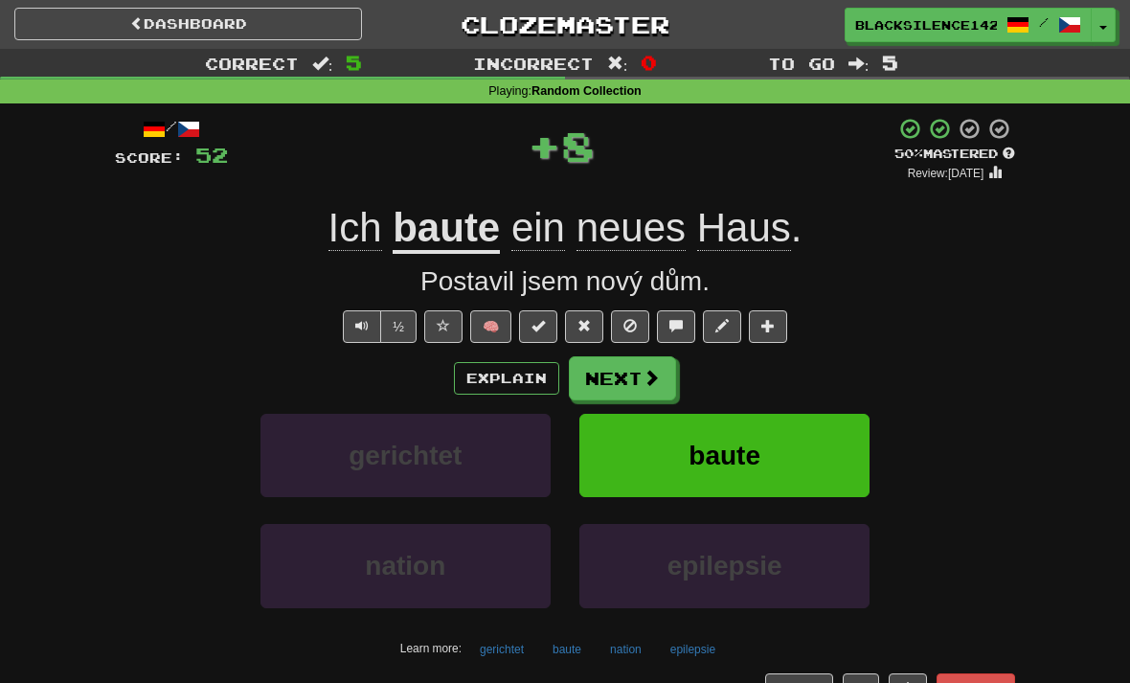
click at [618, 385] on button "Next" at bounding box center [622, 378] width 107 height 44
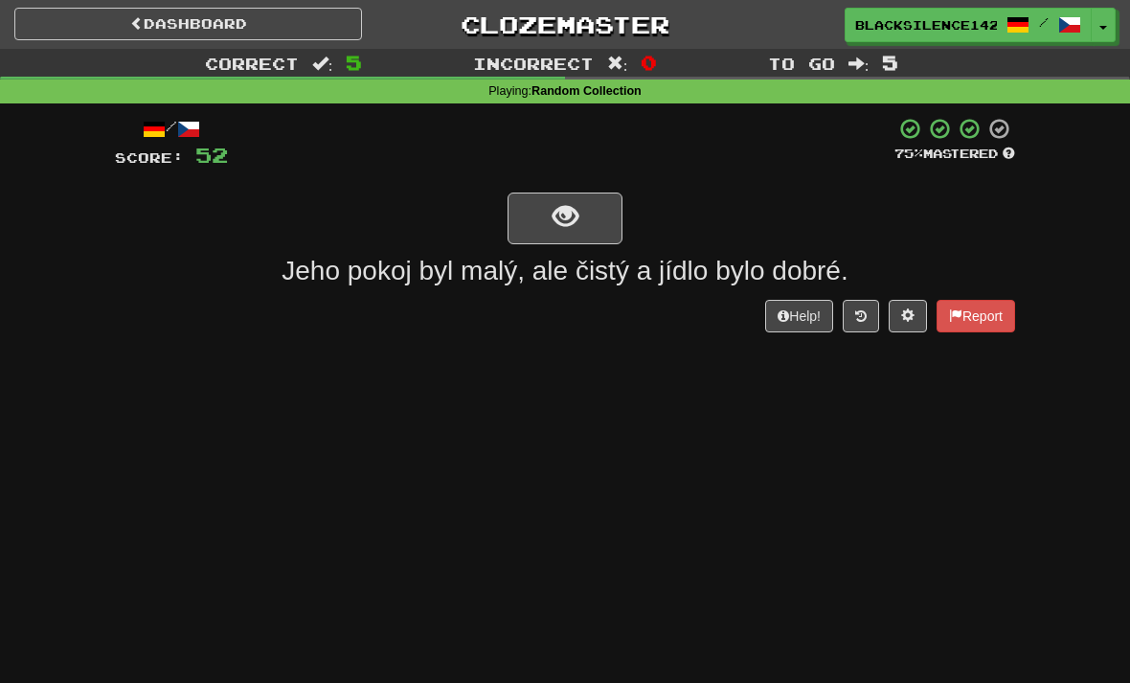
click at [564, 235] on button "show sentence" at bounding box center [564, 218] width 115 height 52
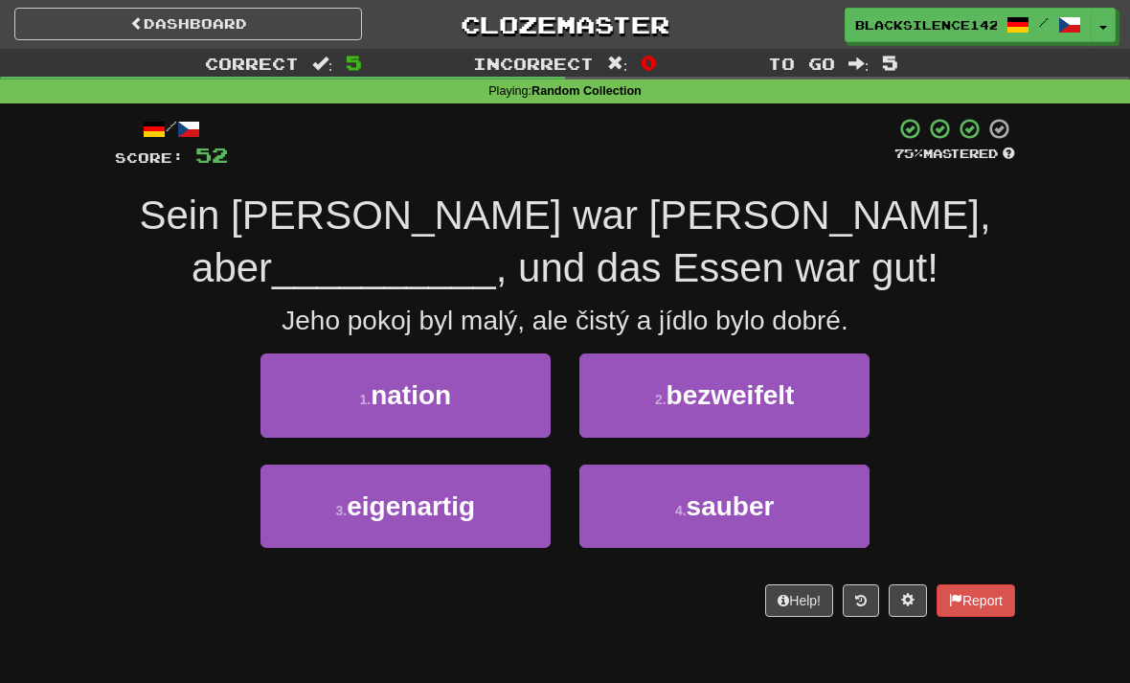
click at [655, 505] on button "4 . sauber" at bounding box center [724, 505] width 290 height 83
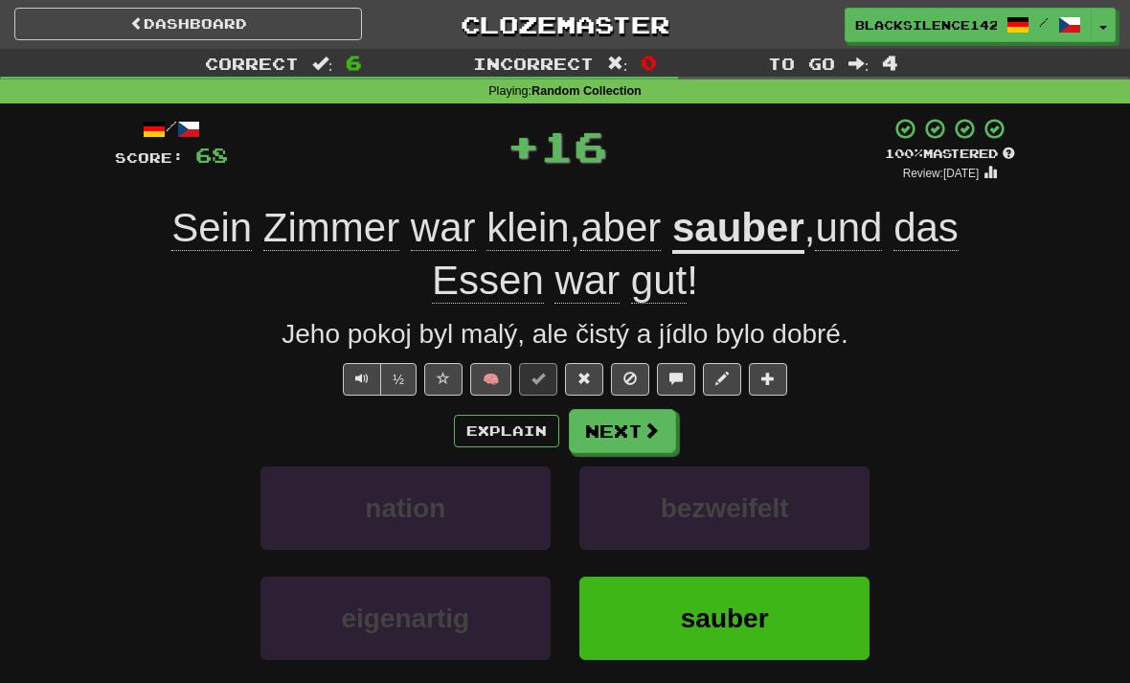
click at [619, 427] on button "Next" at bounding box center [622, 431] width 107 height 44
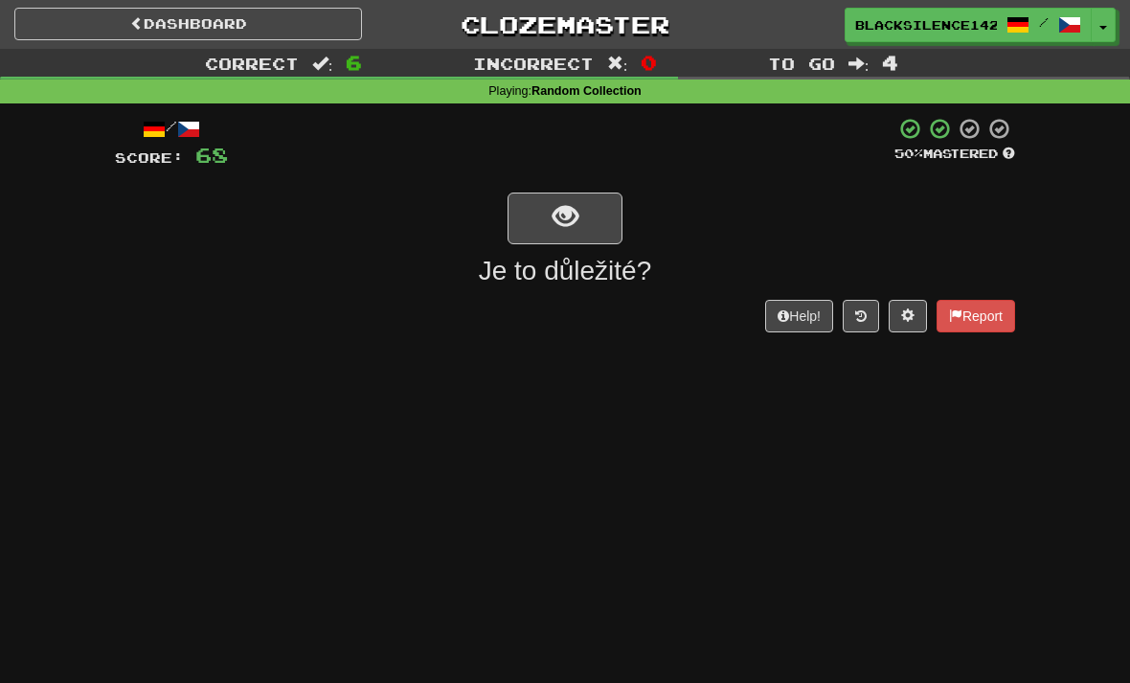
click at [559, 223] on span "show sentence" at bounding box center [565, 217] width 26 height 26
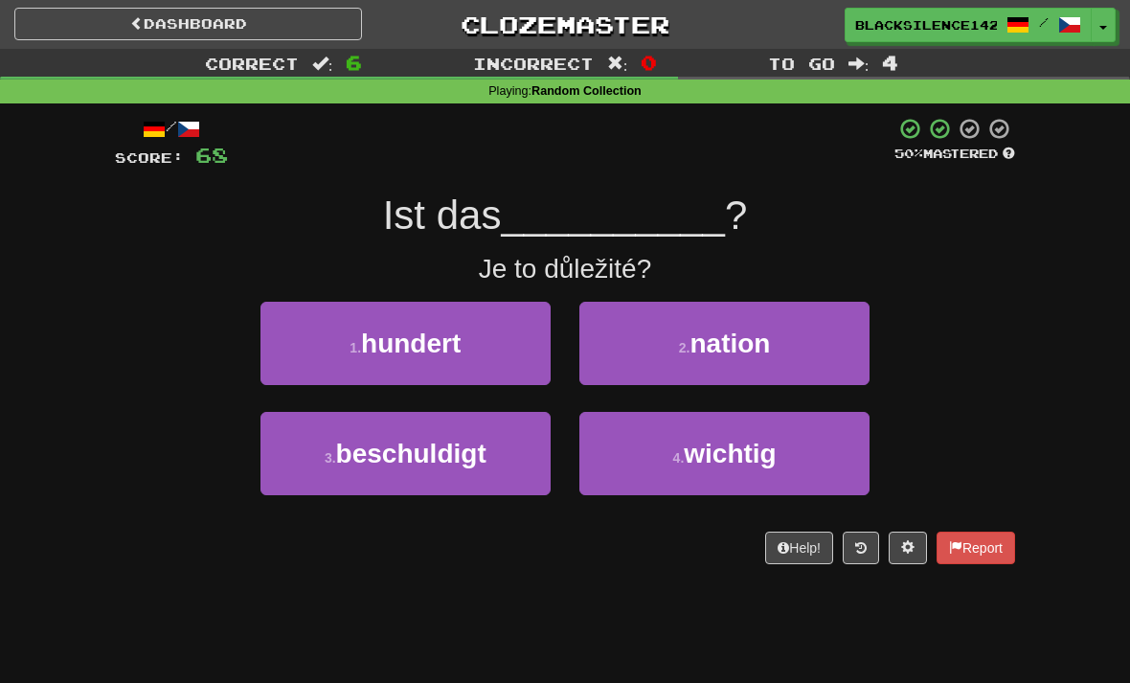
click at [660, 471] on button "4 . wichtig" at bounding box center [724, 453] width 290 height 83
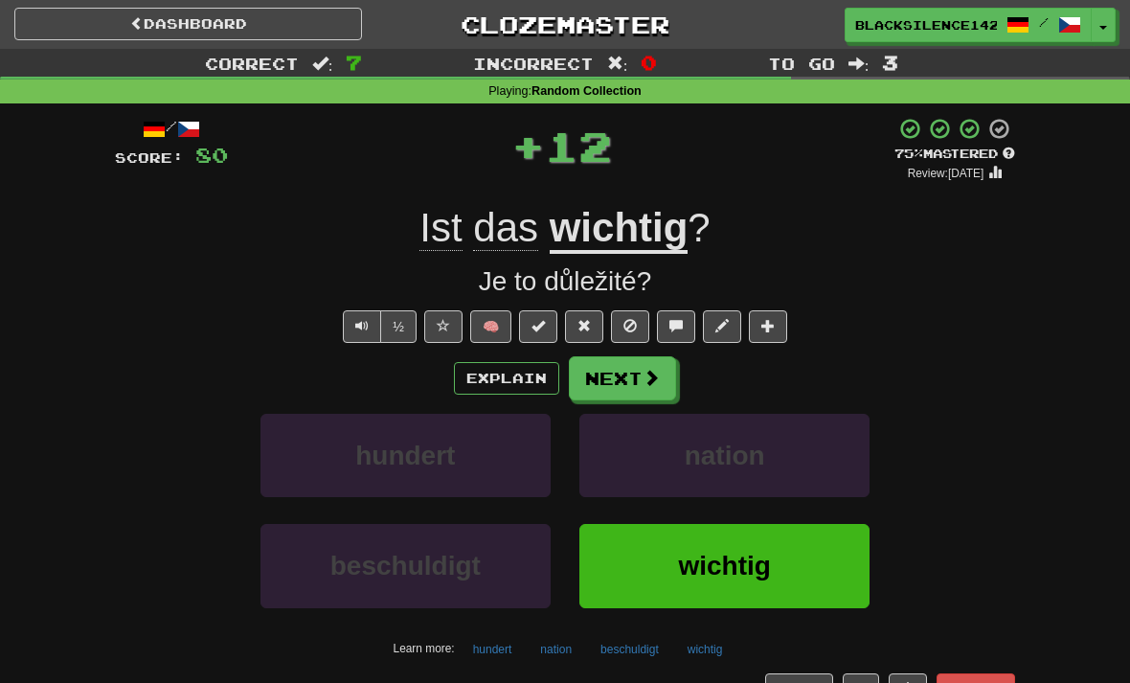
click at [651, 393] on button "Next" at bounding box center [622, 378] width 107 height 44
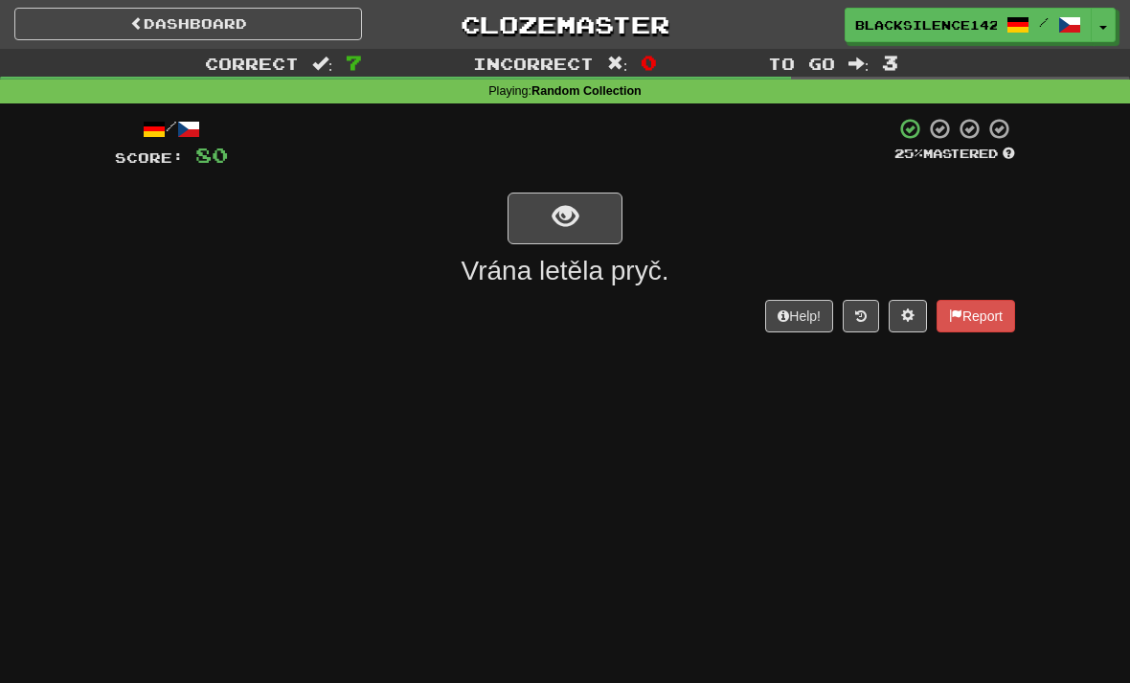
click at [545, 220] on button "show sentence" at bounding box center [564, 218] width 115 height 52
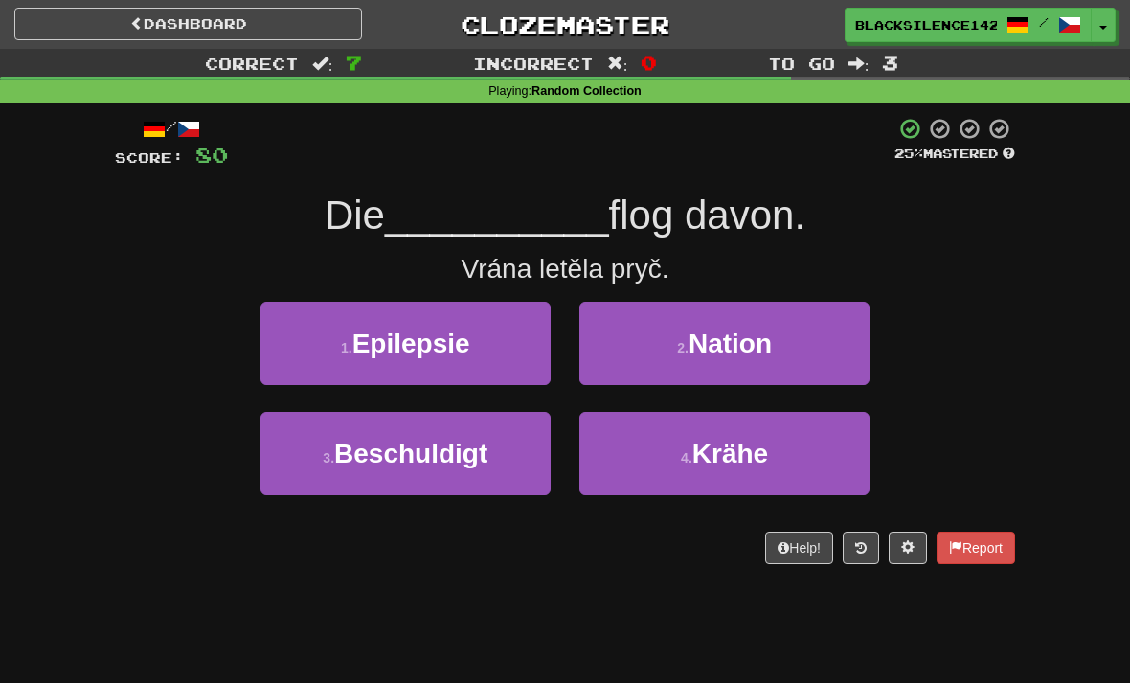
click at [629, 459] on button "4 . Krähe" at bounding box center [724, 453] width 290 height 83
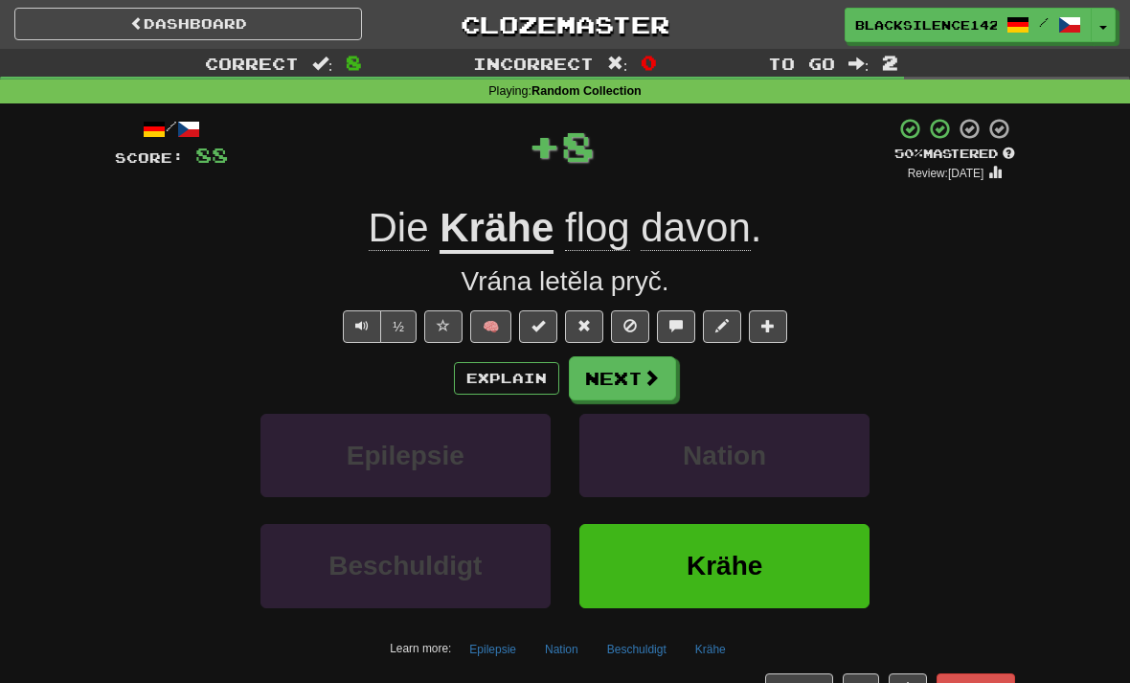
click at [625, 392] on button "Next" at bounding box center [622, 378] width 107 height 44
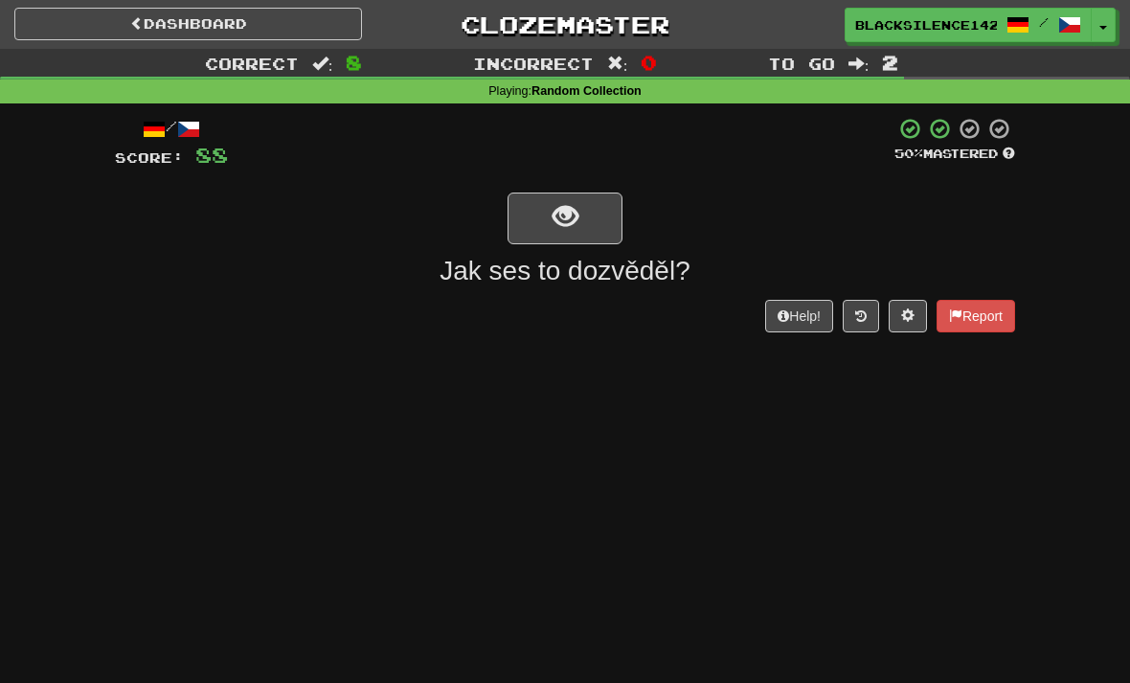
click at [542, 217] on button "show sentence" at bounding box center [564, 218] width 115 height 52
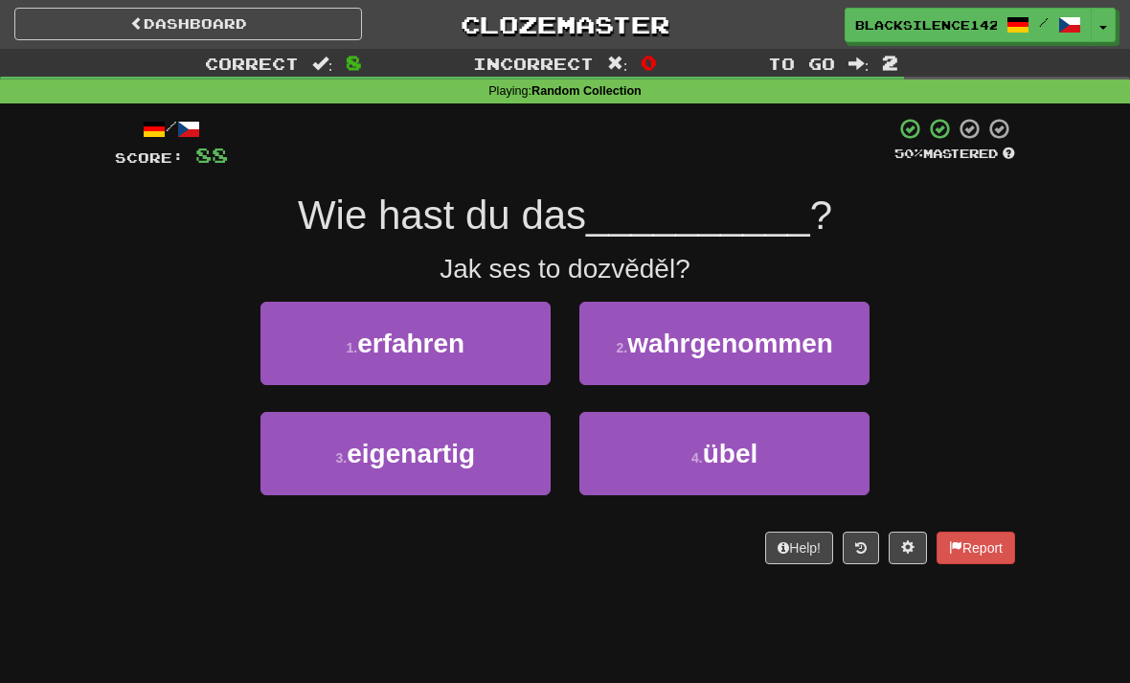
click at [429, 358] on button "1 . erfahren" at bounding box center [405, 343] width 290 height 83
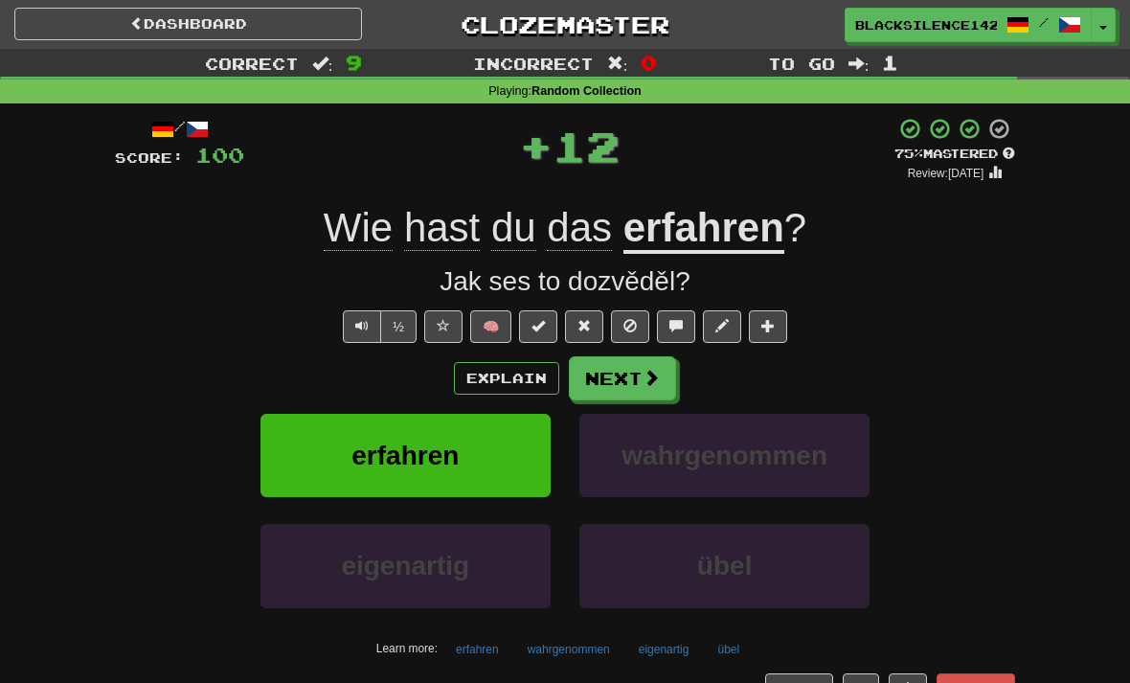
click at [617, 388] on button "Next" at bounding box center [622, 378] width 107 height 44
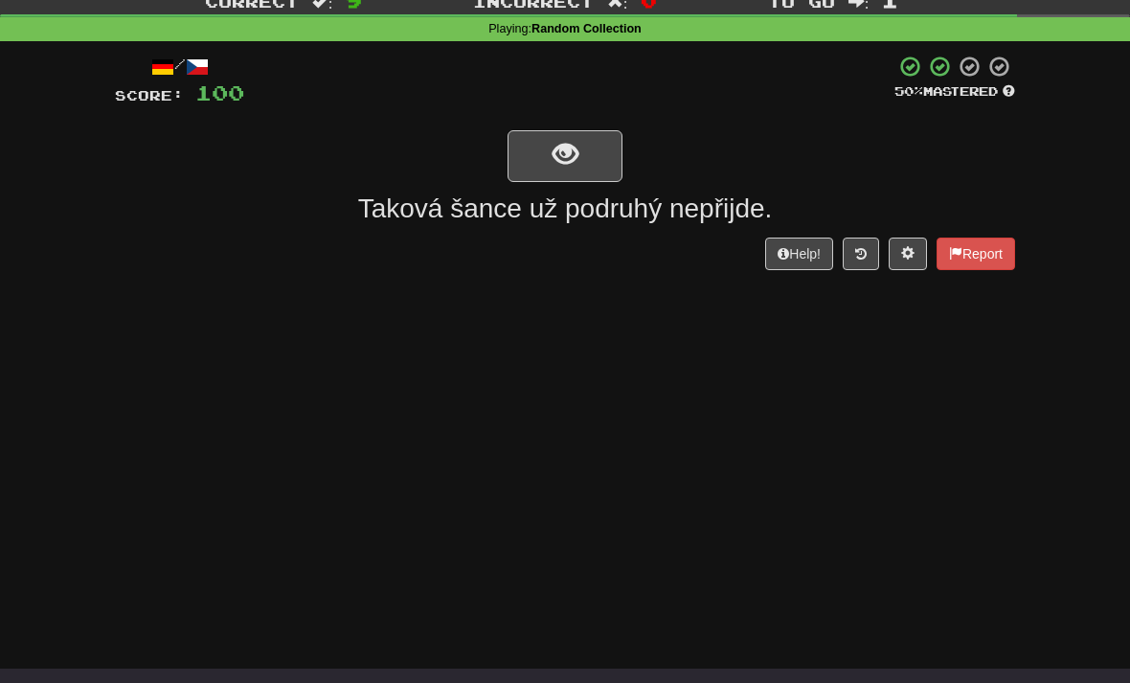
click at [560, 161] on span "show sentence" at bounding box center [565, 156] width 26 height 26
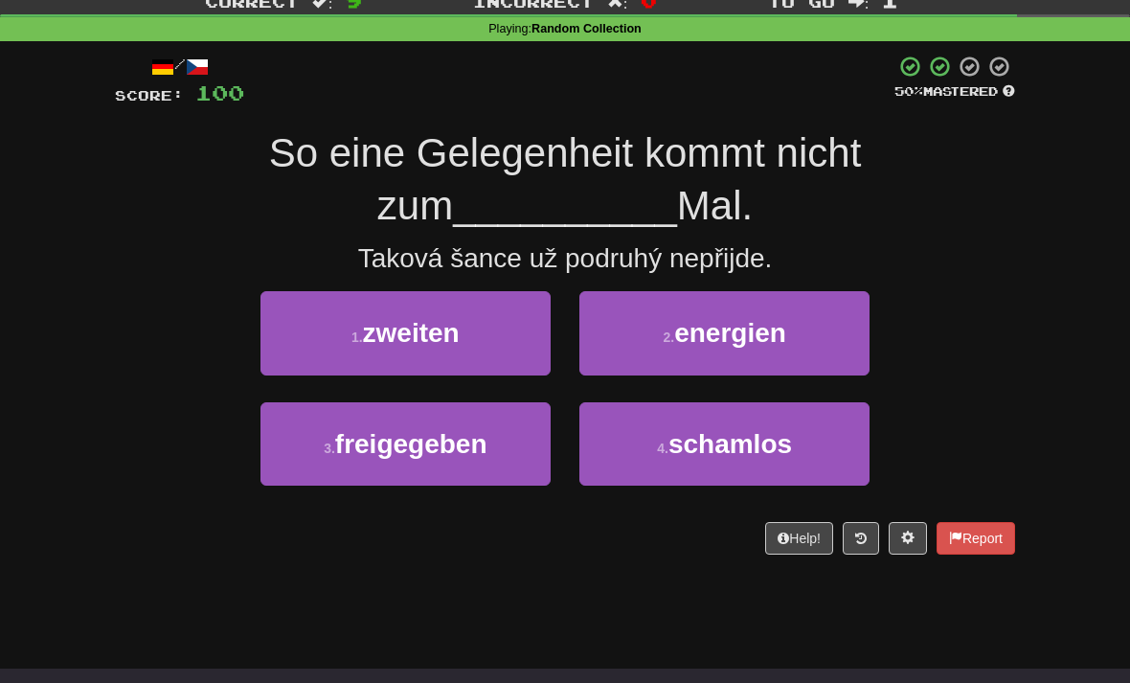
click at [432, 348] on button "1 . zweiten" at bounding box center [405, 332] width 290 height 83
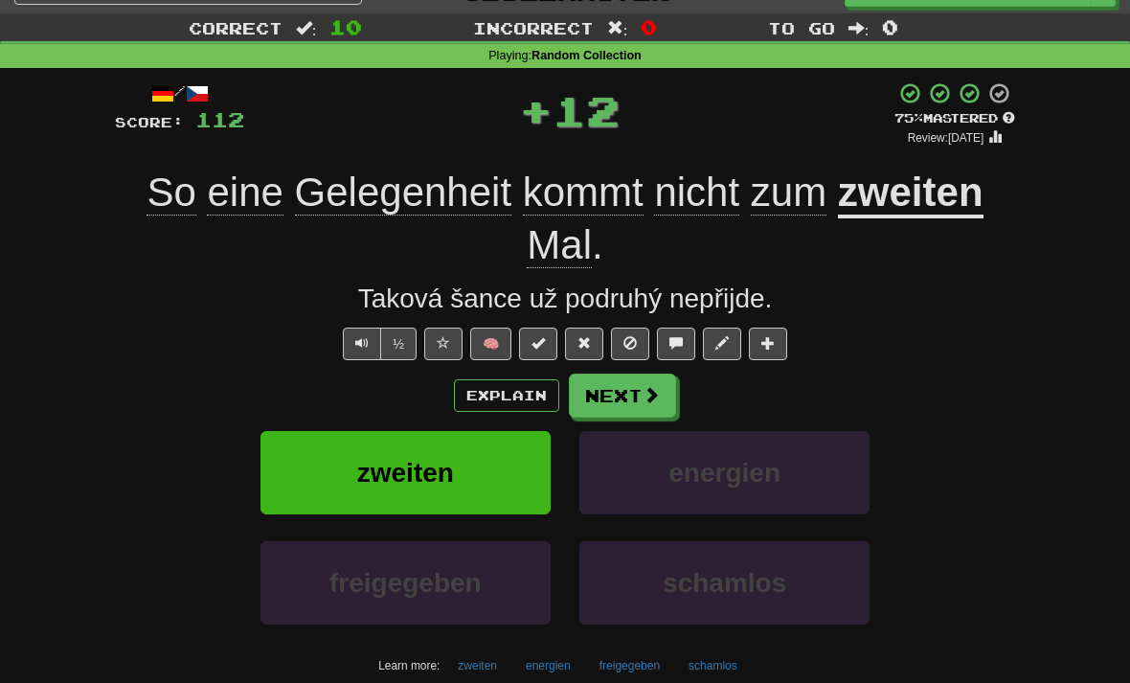
scroll to position [0, 0]
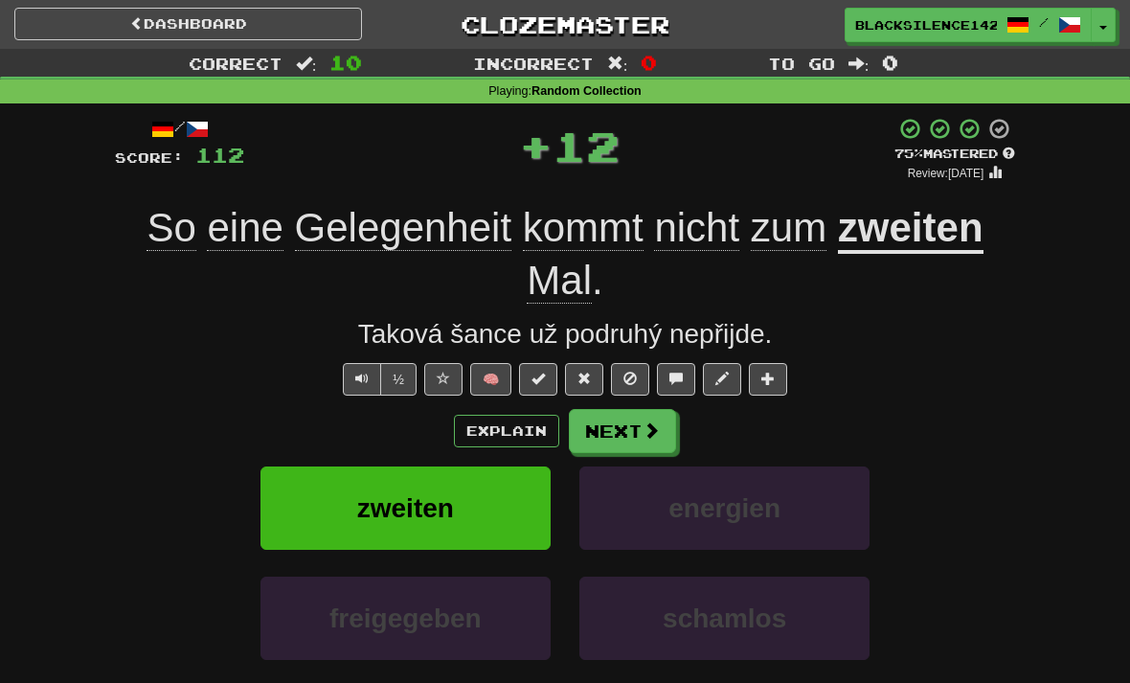
click at [614, 437] on button "Next" at bounding box center [622, 431] width 107 height 44
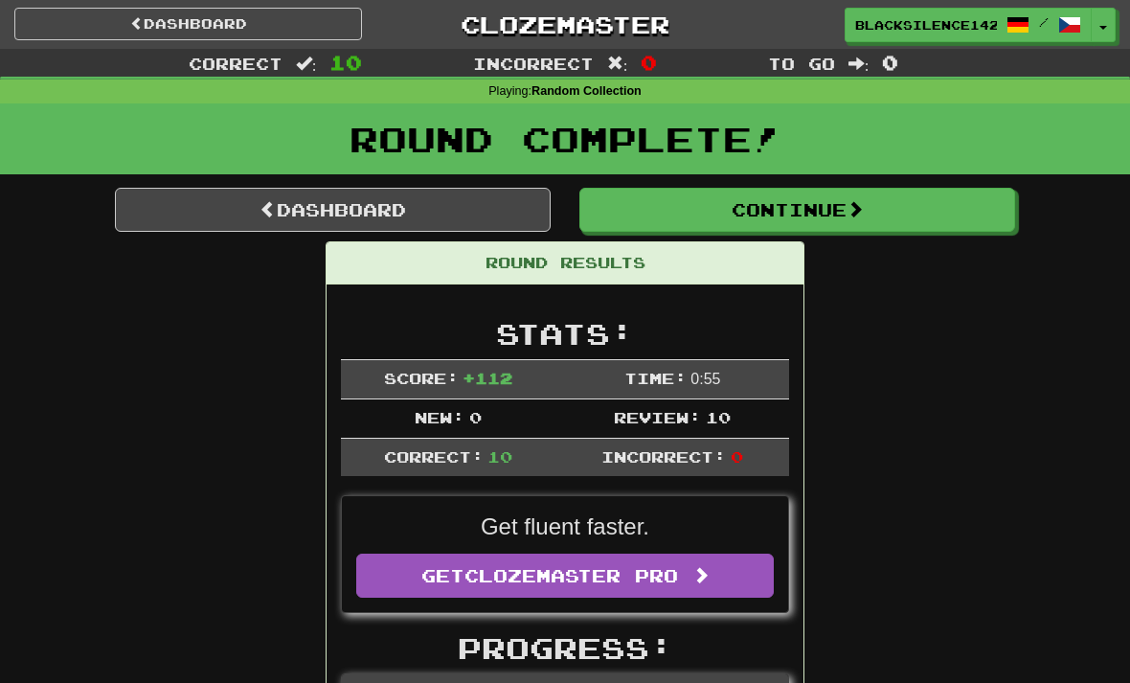
click at [259, 200] on span at bounding box center [267, 208] width 17 height 17
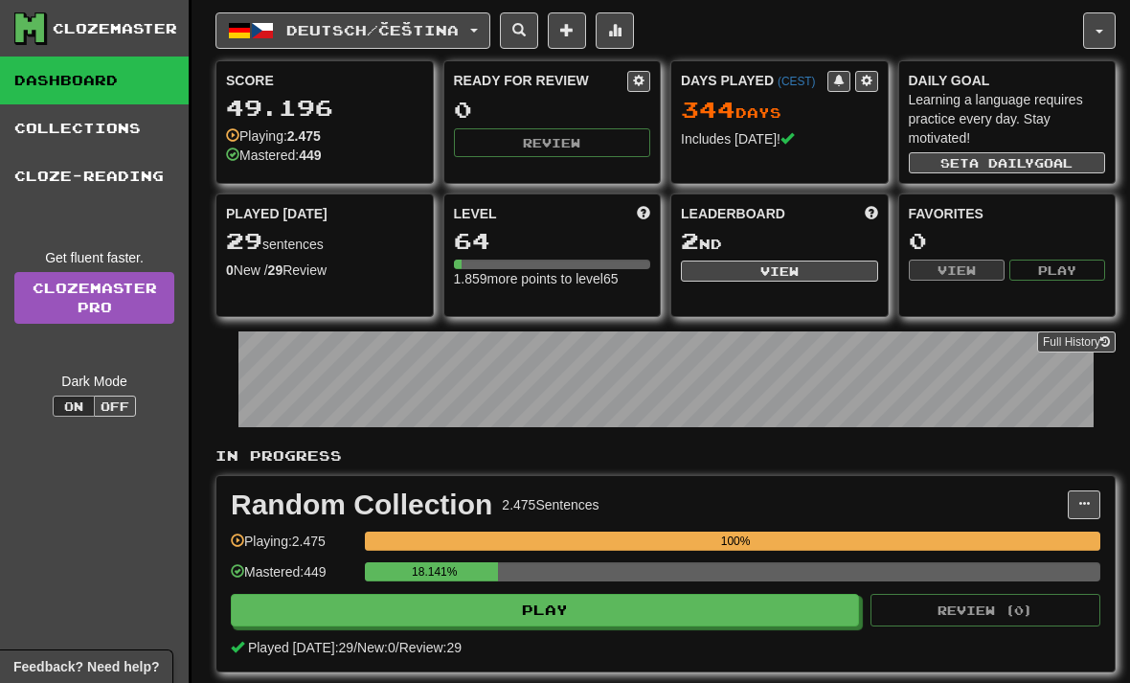
click at [445, 21] on button "Deutsch / Čeština" at bounding box center [352, 30] width 275 height 36
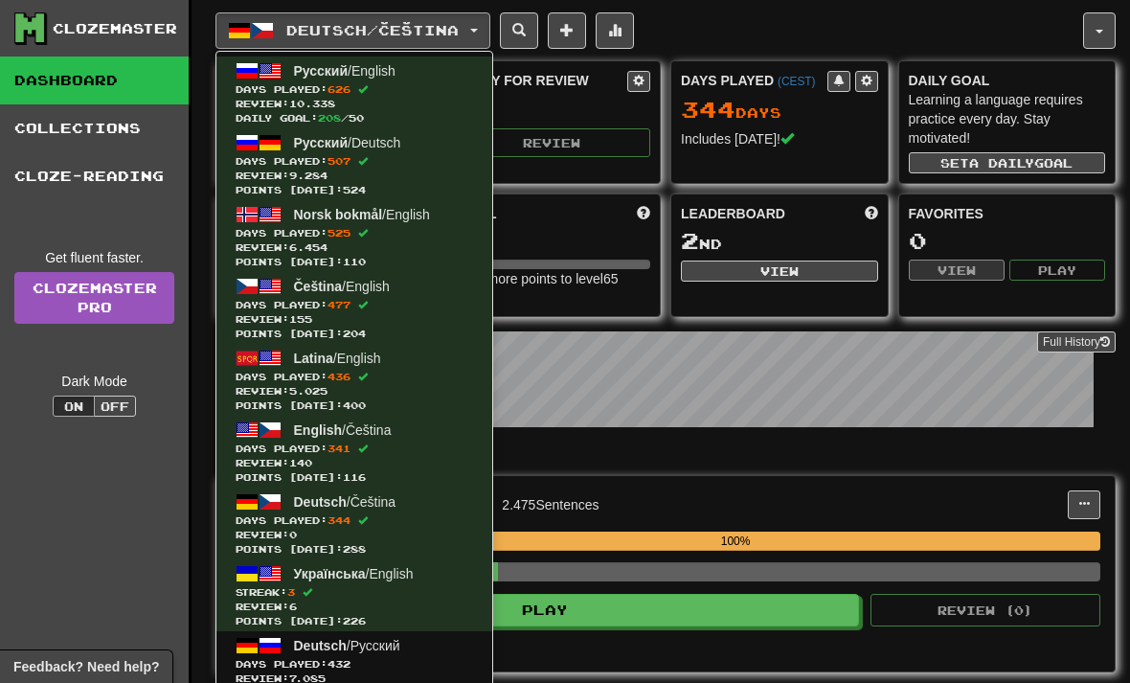
click at [617, 458] on div at bounding box center [565, 341] width 1130 height 683
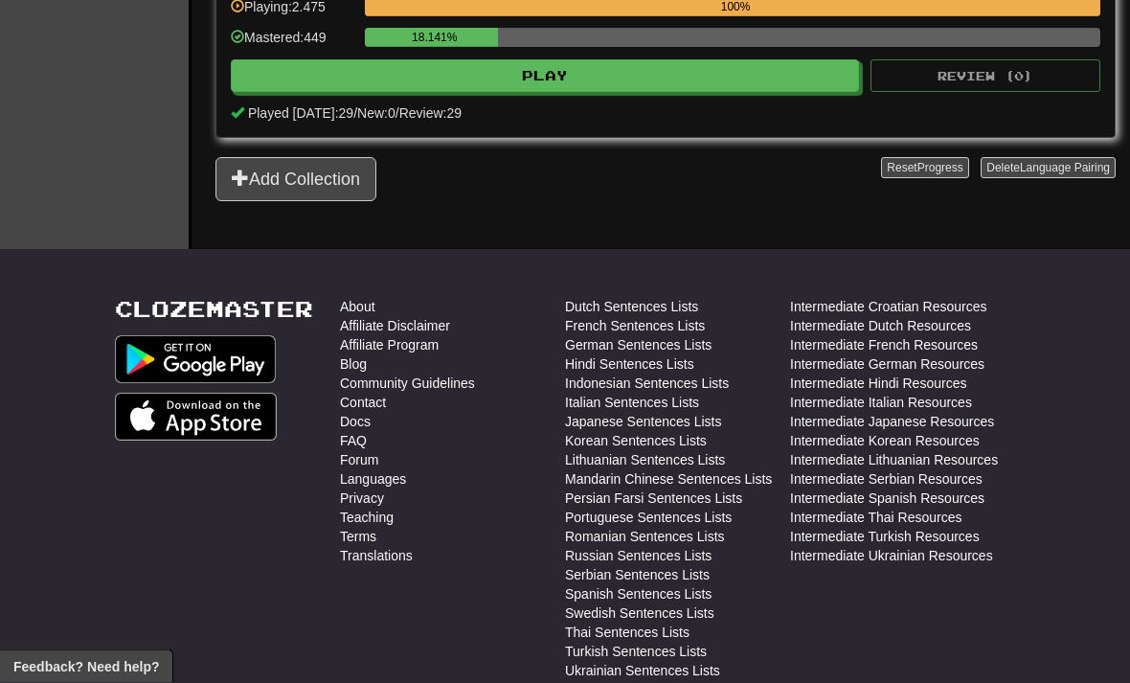
scroll to position [536, 0]
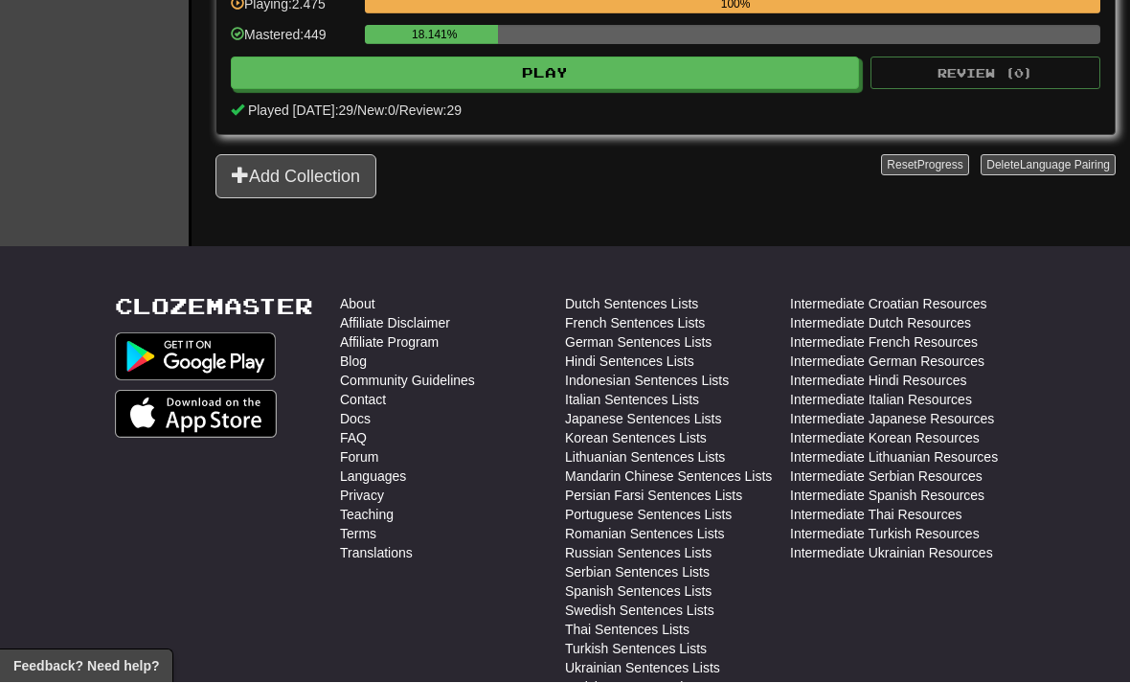
click at [545, 467] on li "Forum" at bounding box center [452, 457] width 225 height 19
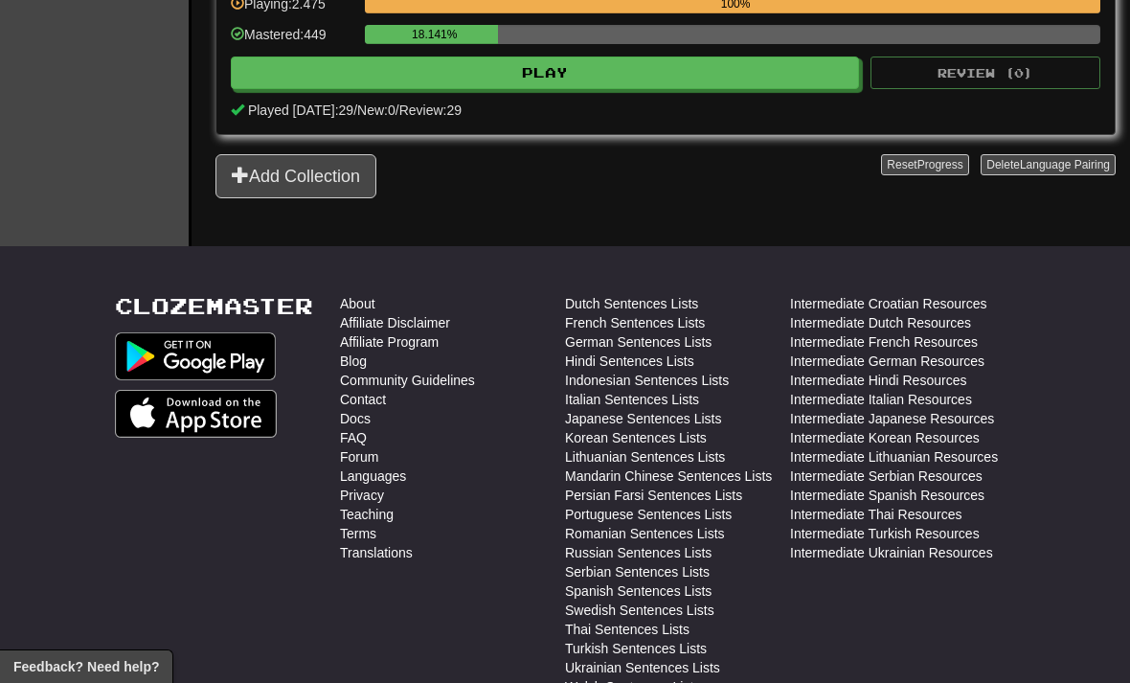
click at [821, 562] on link "Intermediate Ukrainian Resources" at bounding box center [891, 552] width 203 height 19
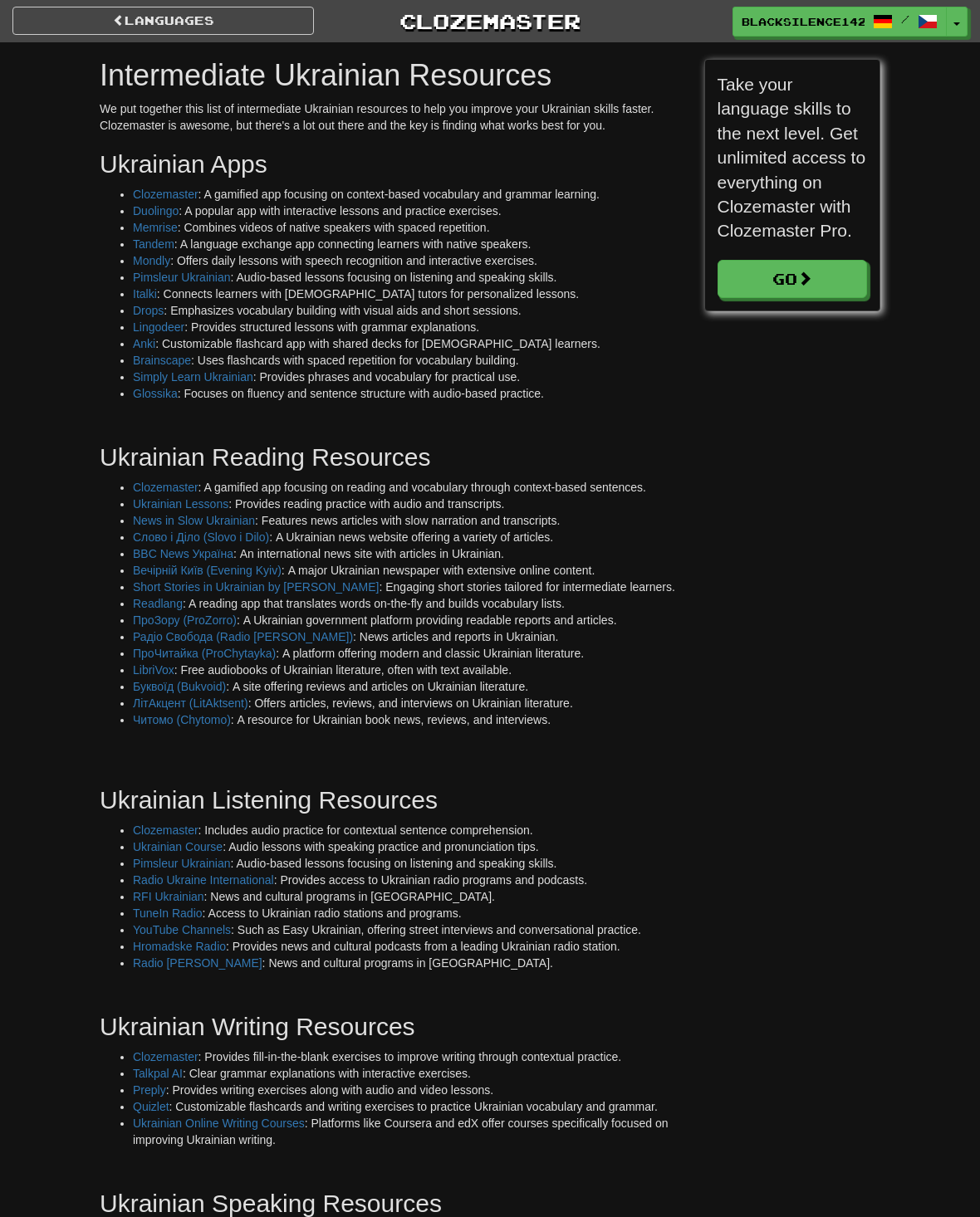
scroll to position [2120, 806]
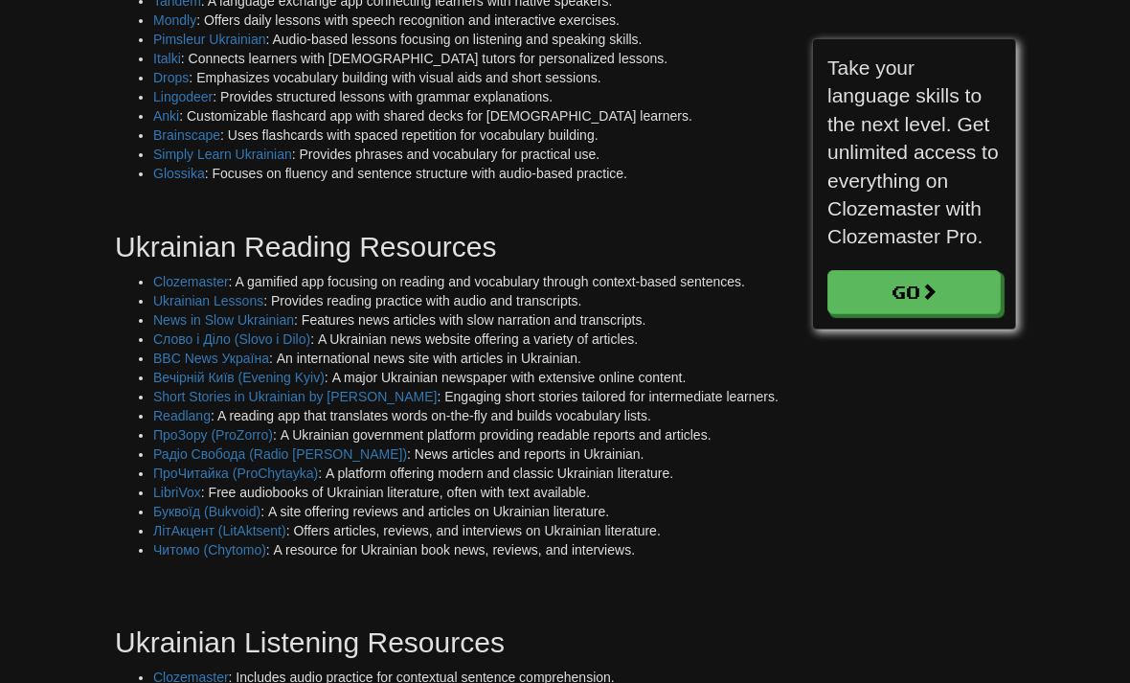
scroll to position [283, 0]
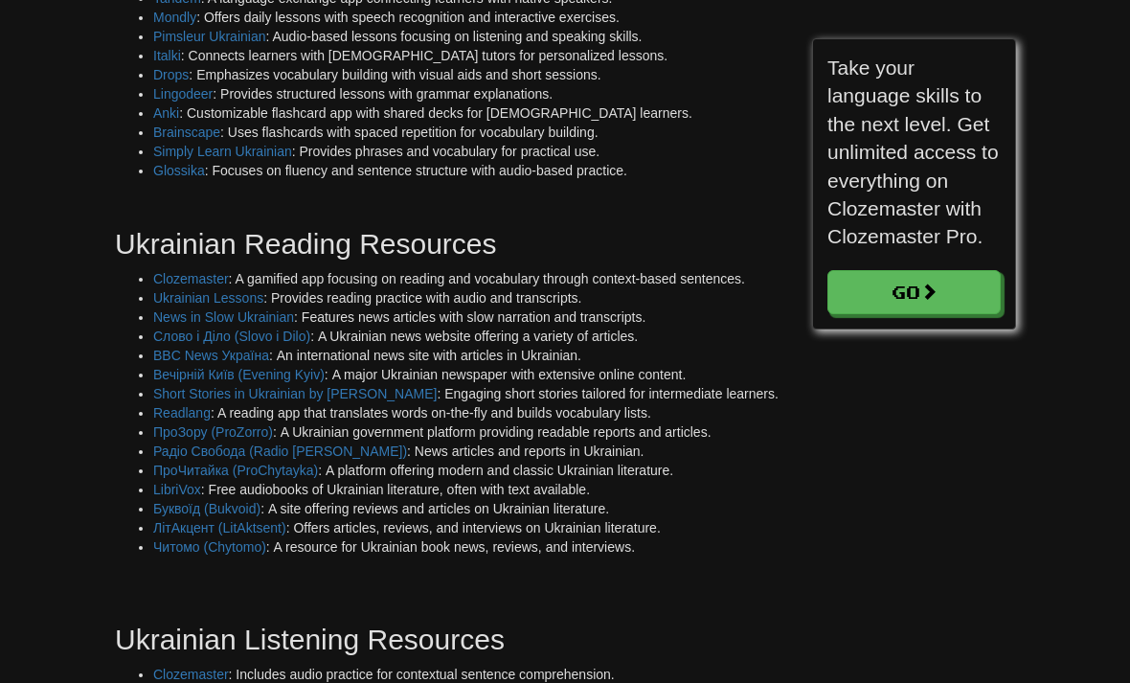
click at [190, 174] on link "Glossika" at bounding box center [179, 170] width 52 height 15
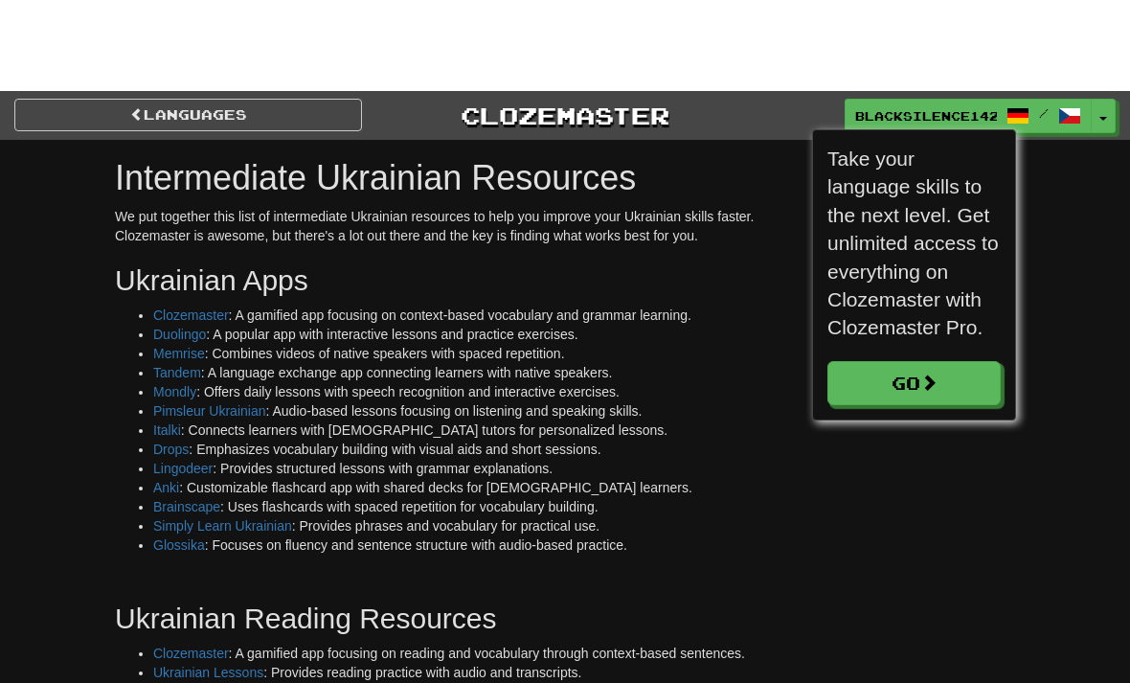
scroll to position [288, 203]
